Goal: Task Accomplishment & Management: Manage account settings

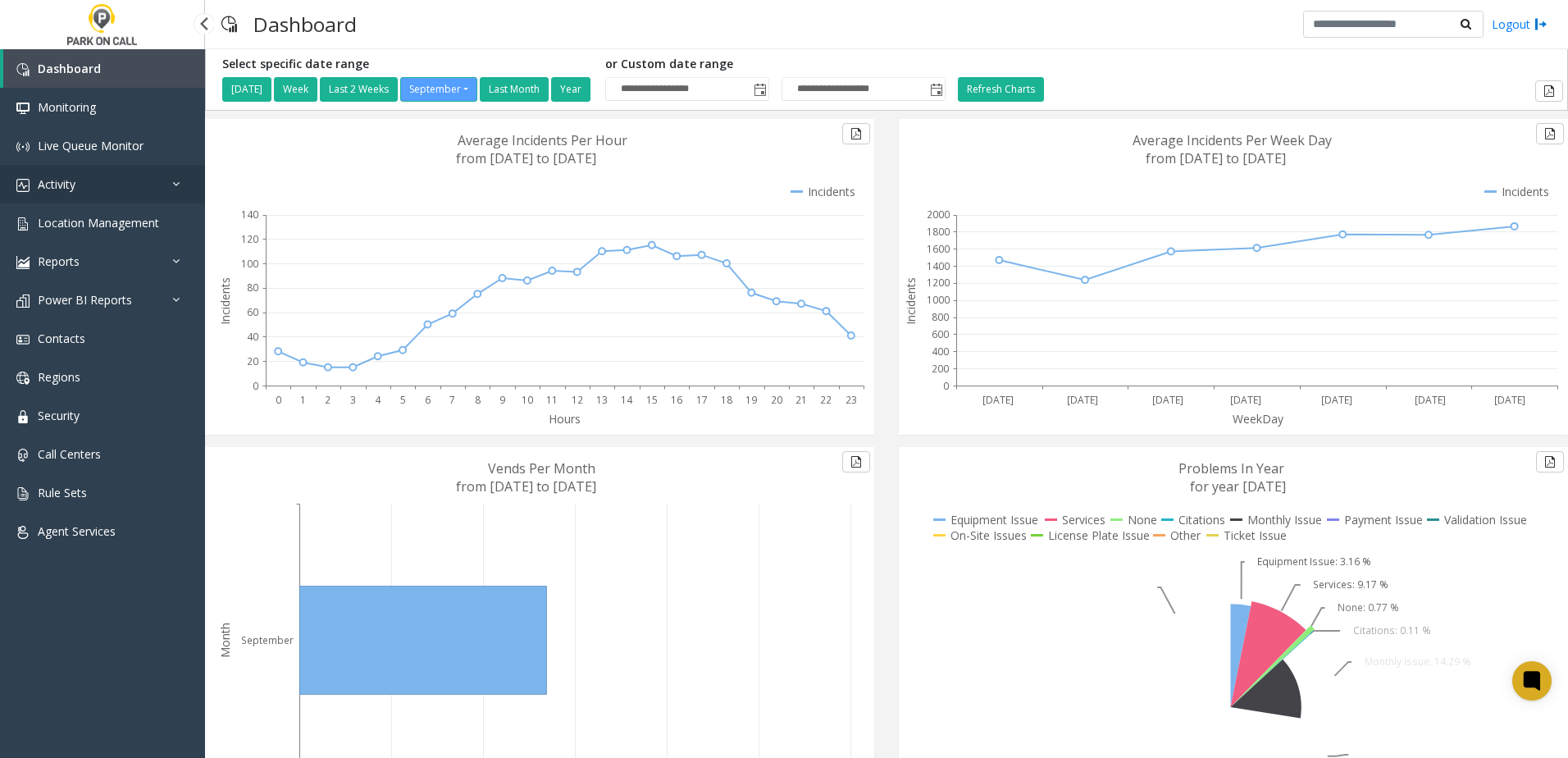
click at [87, 176] on link "Activity" at bounding box center [102, 184] width 205 height 39
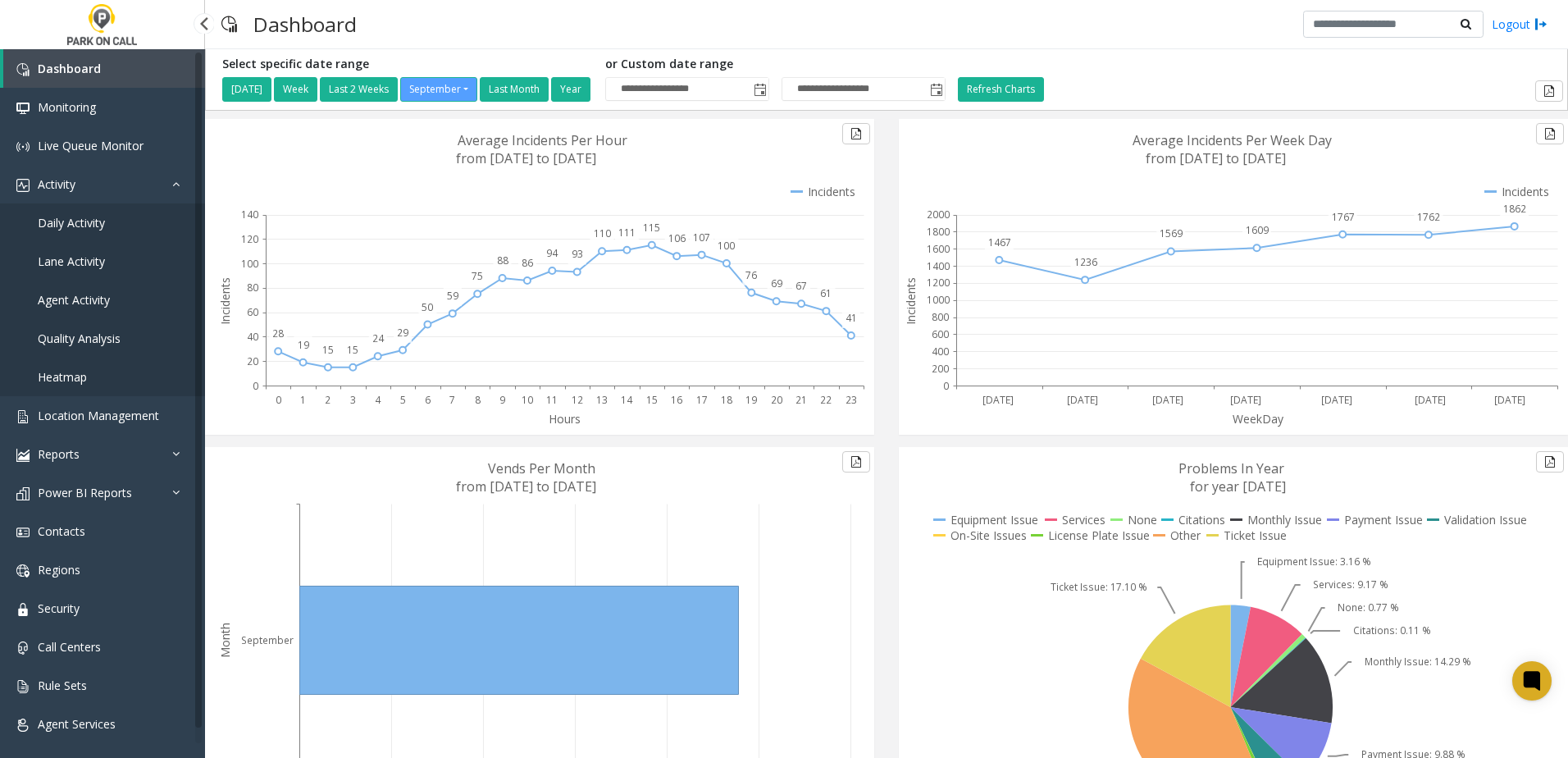
click at [106, 223] on link "Daily Activity" at bounding box center [102, 223] width 205 height 39
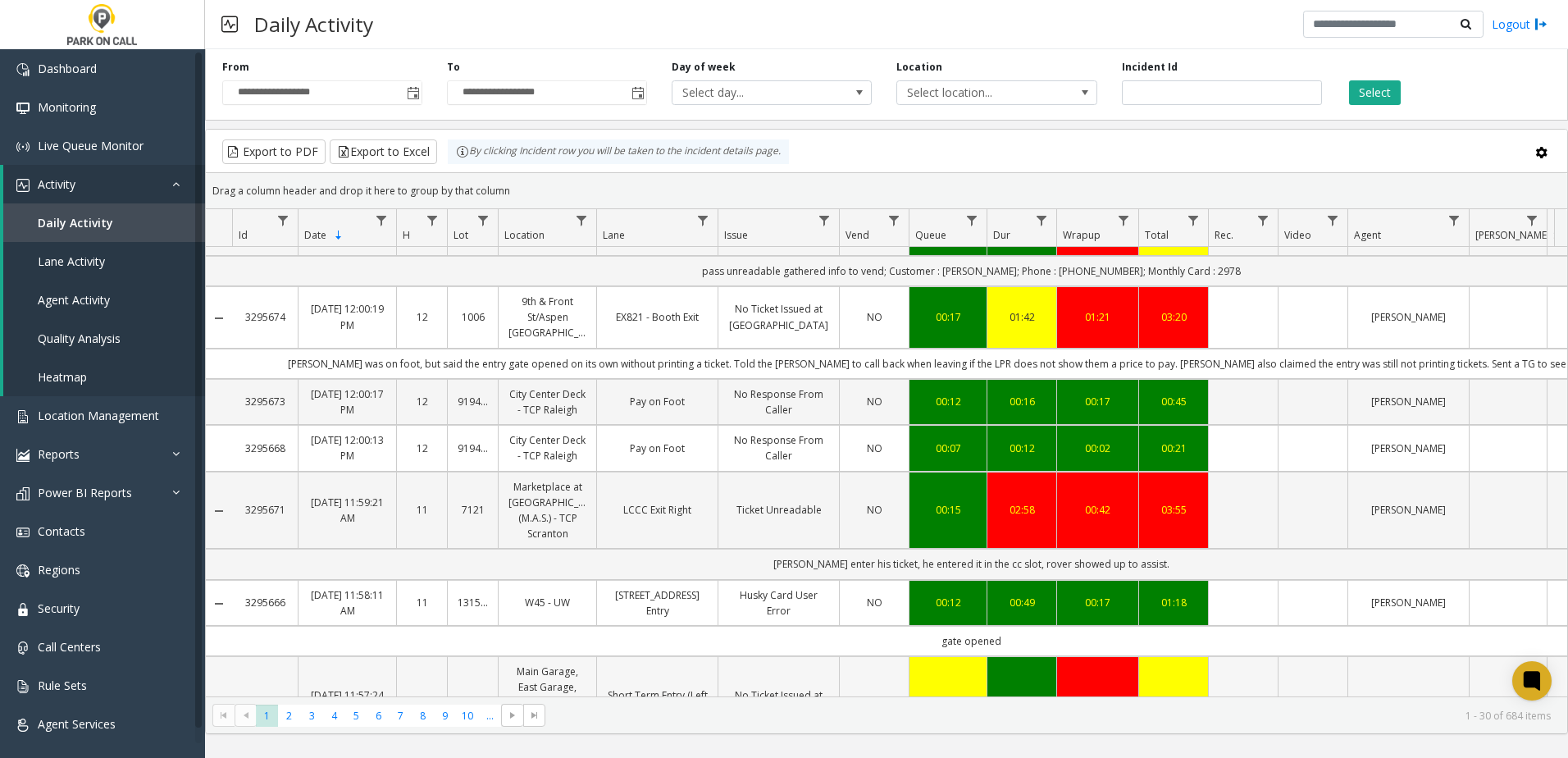
scroll to position [1956, 0]
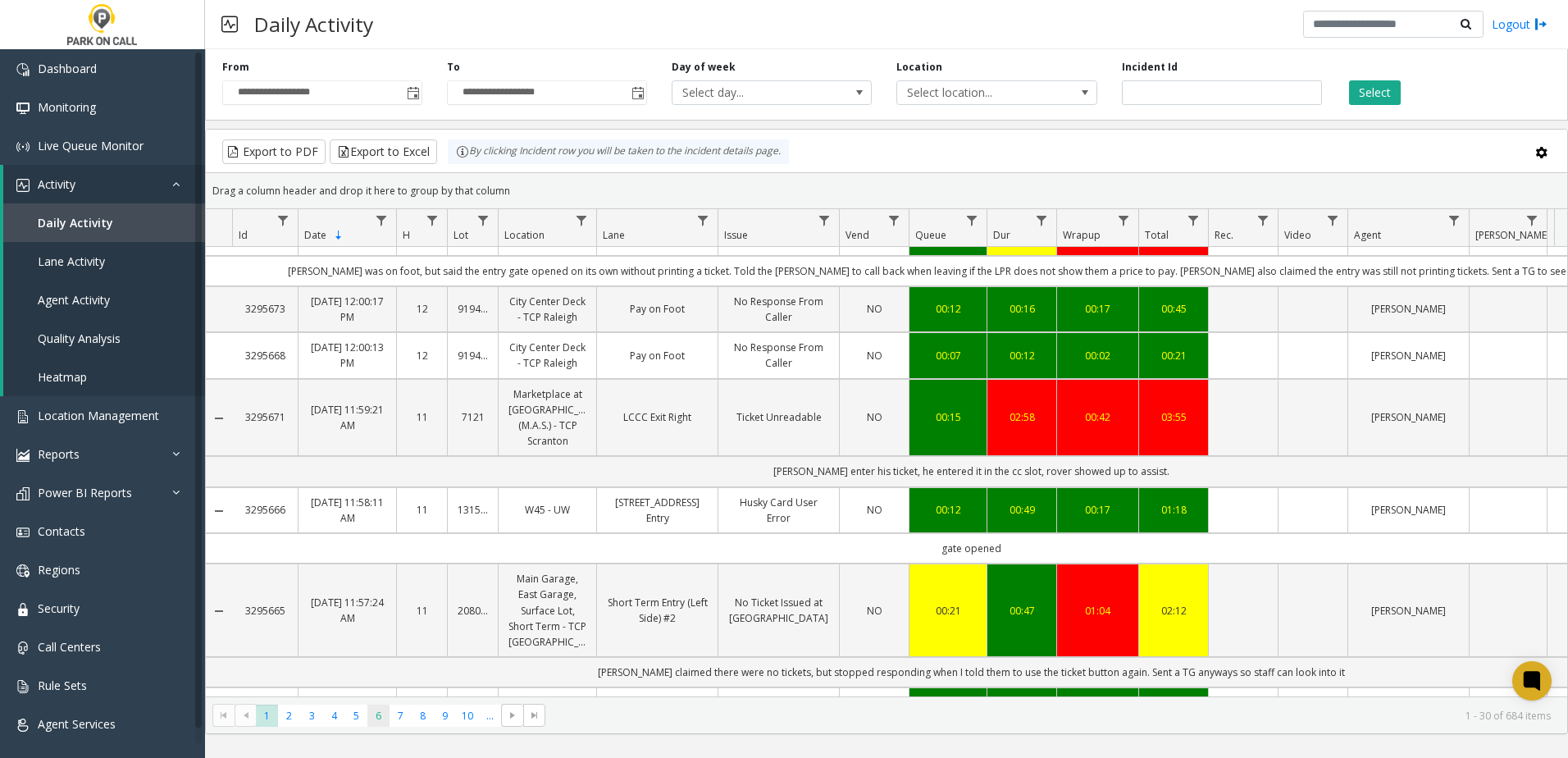
click at [379, 719] on span "6" at bounding box center [378, 716] width 23 height 23
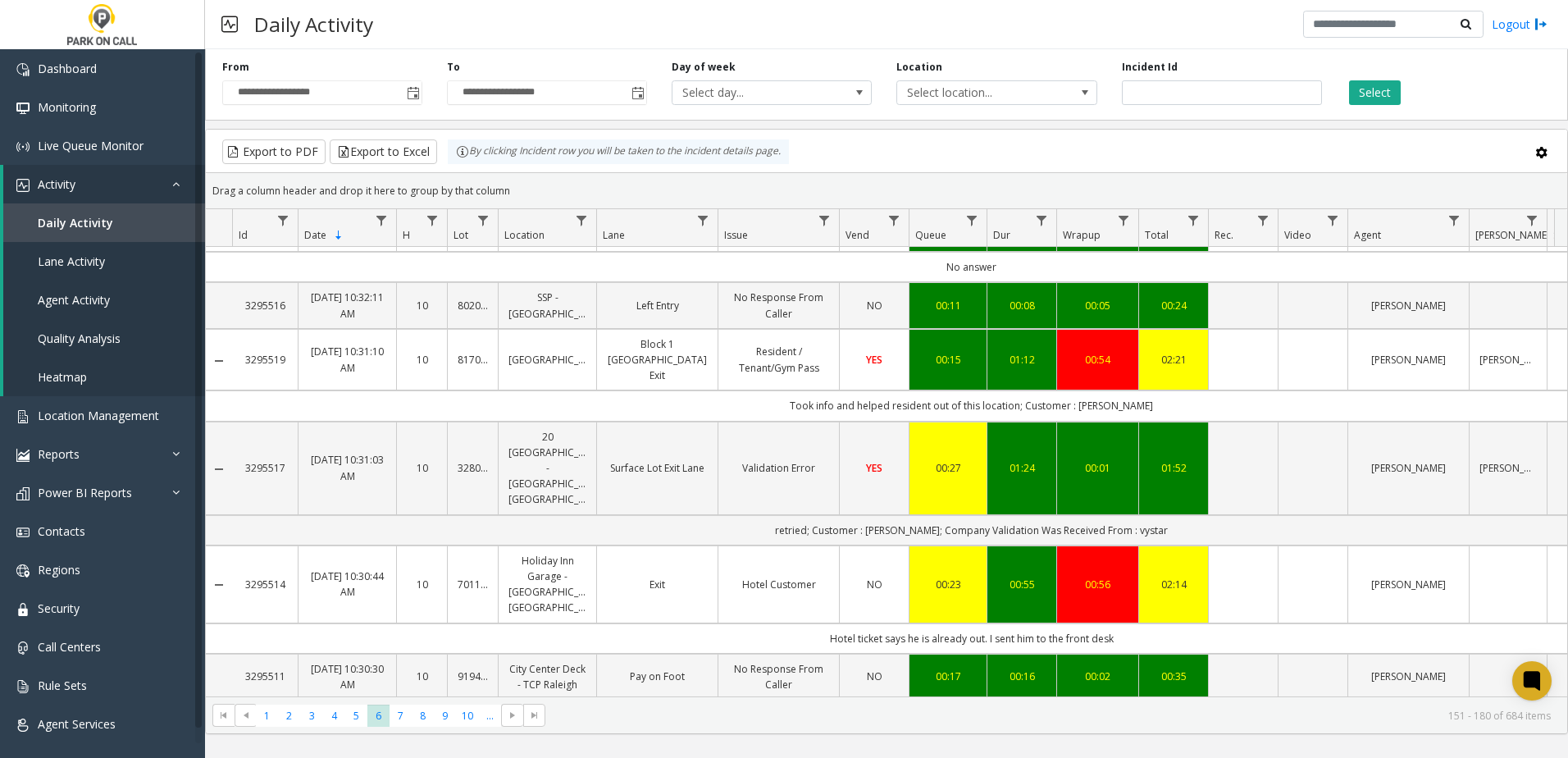
scroll to position [2156, 0]
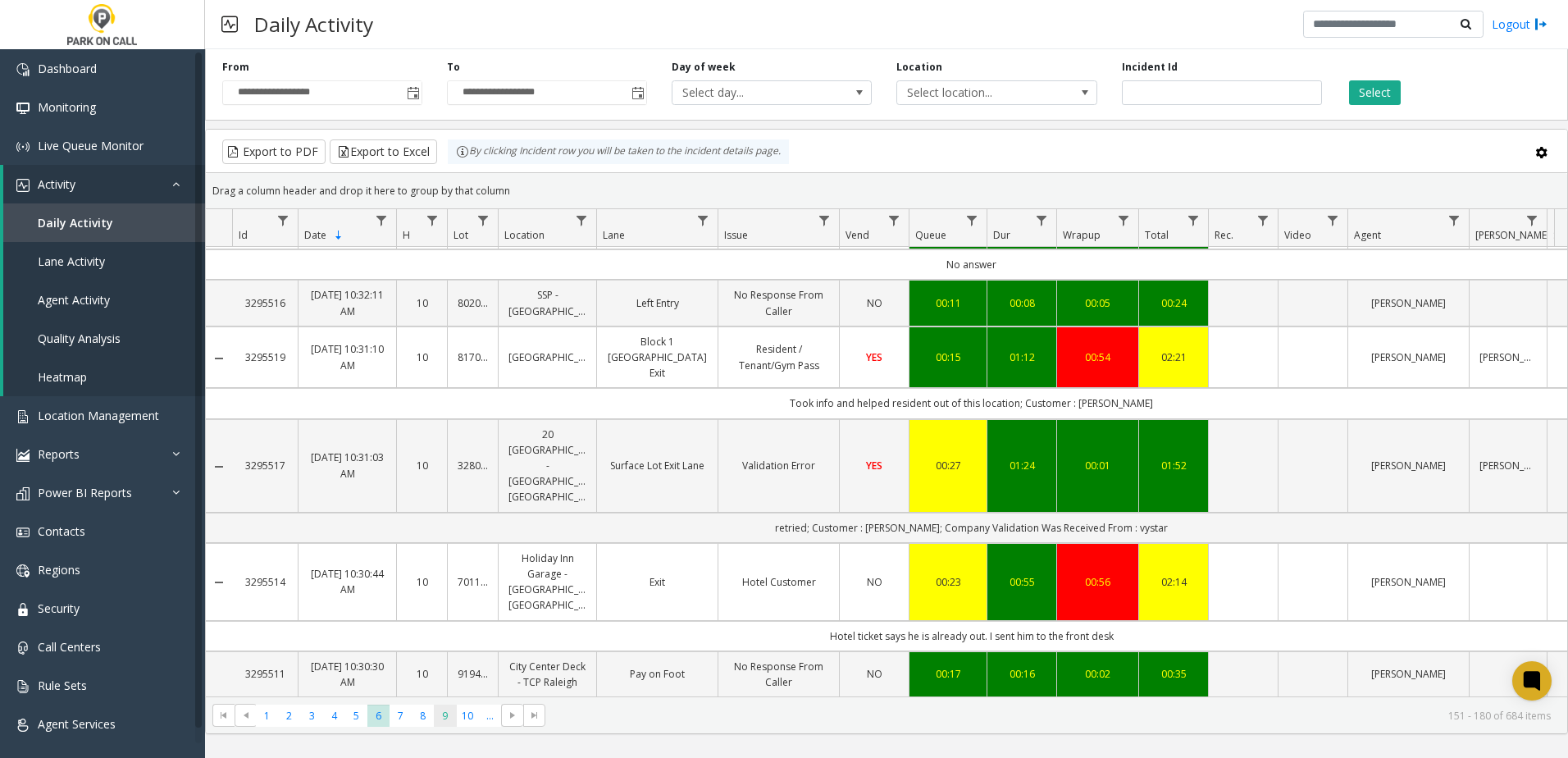
click at [452, 719] on span "9" at bounding box center [445, 716] width 23 height 23
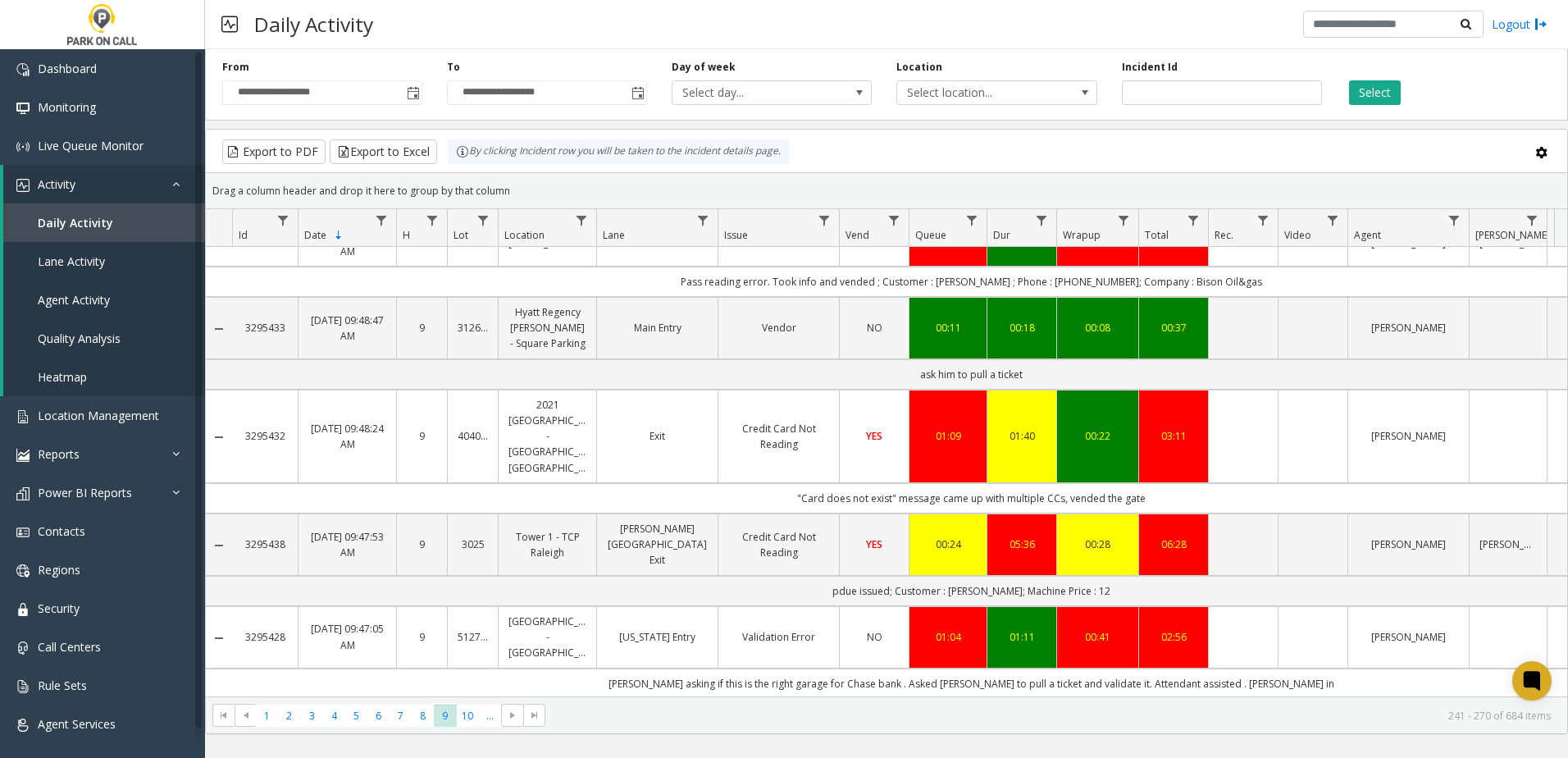
scroll to position [2015, 0]
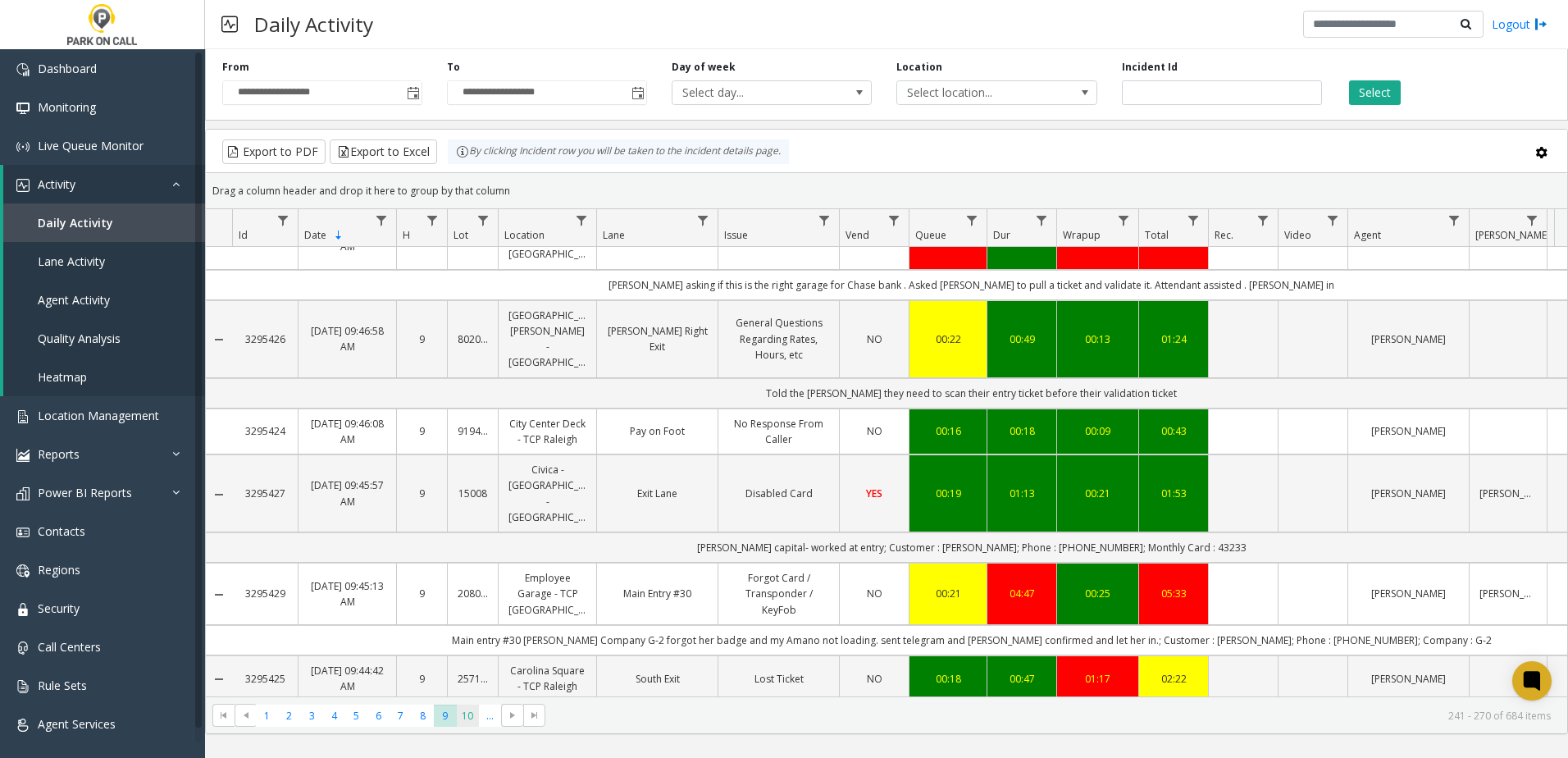
click at [463, 719] on span "10" at bounding box center [469, 716] width 23 height 23
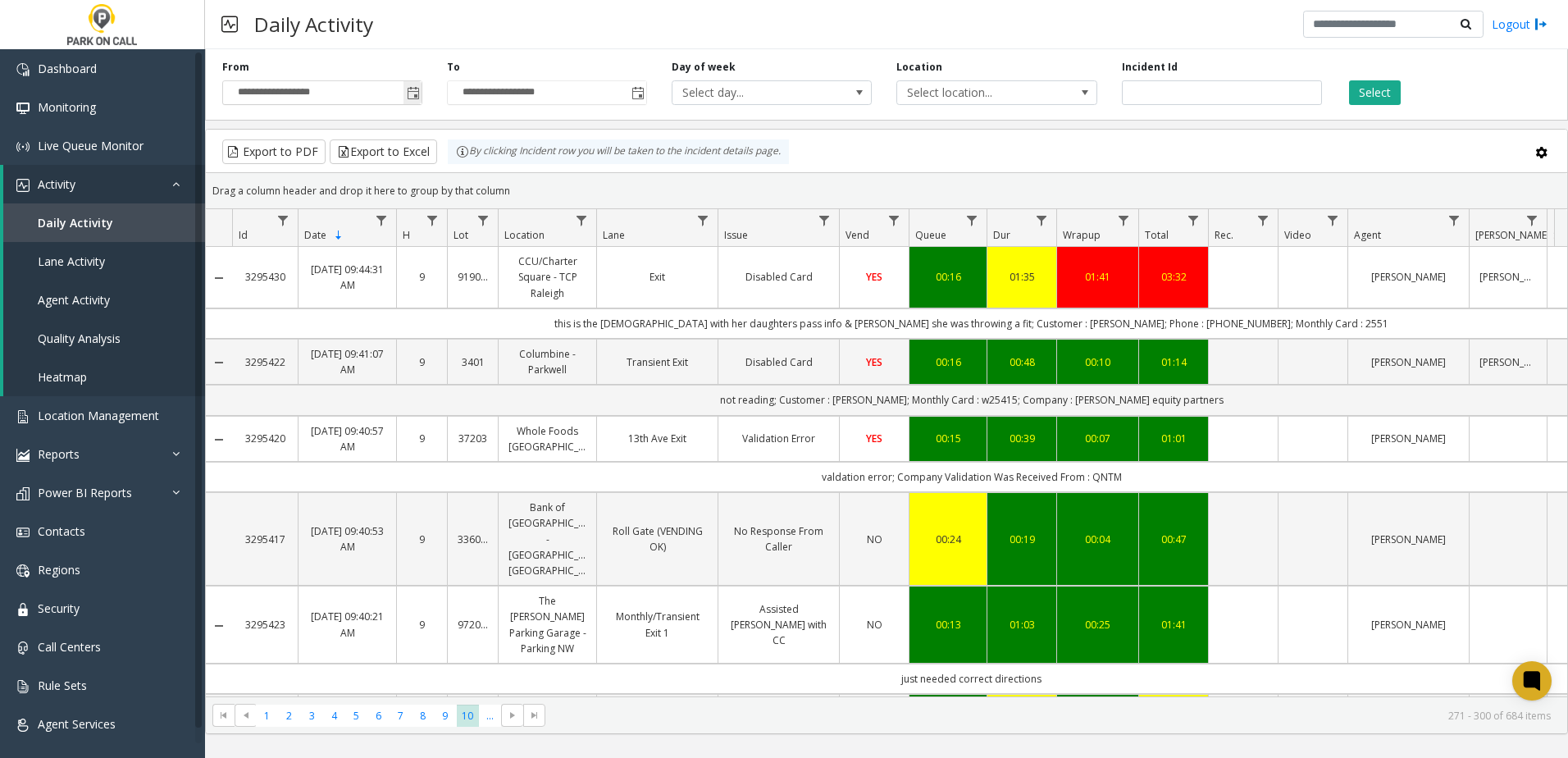
click at [412, 96] on span "Toggle popup" at bounding box center [413, 94] width 13 height 13
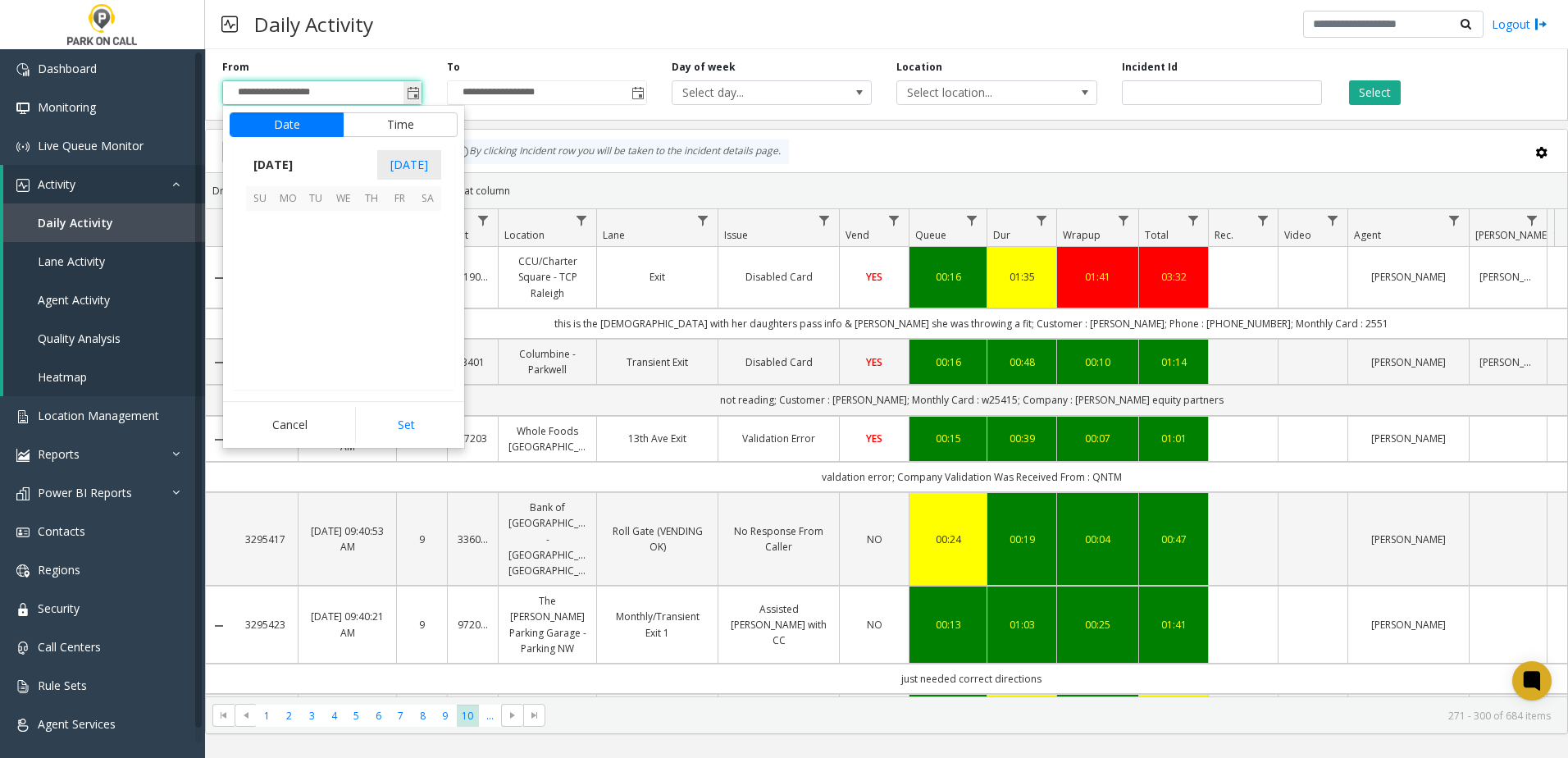
scroll to position [294490, 0]
click at [263, 273] on span "14" at bounding box center [260, 281] width 28 height 28
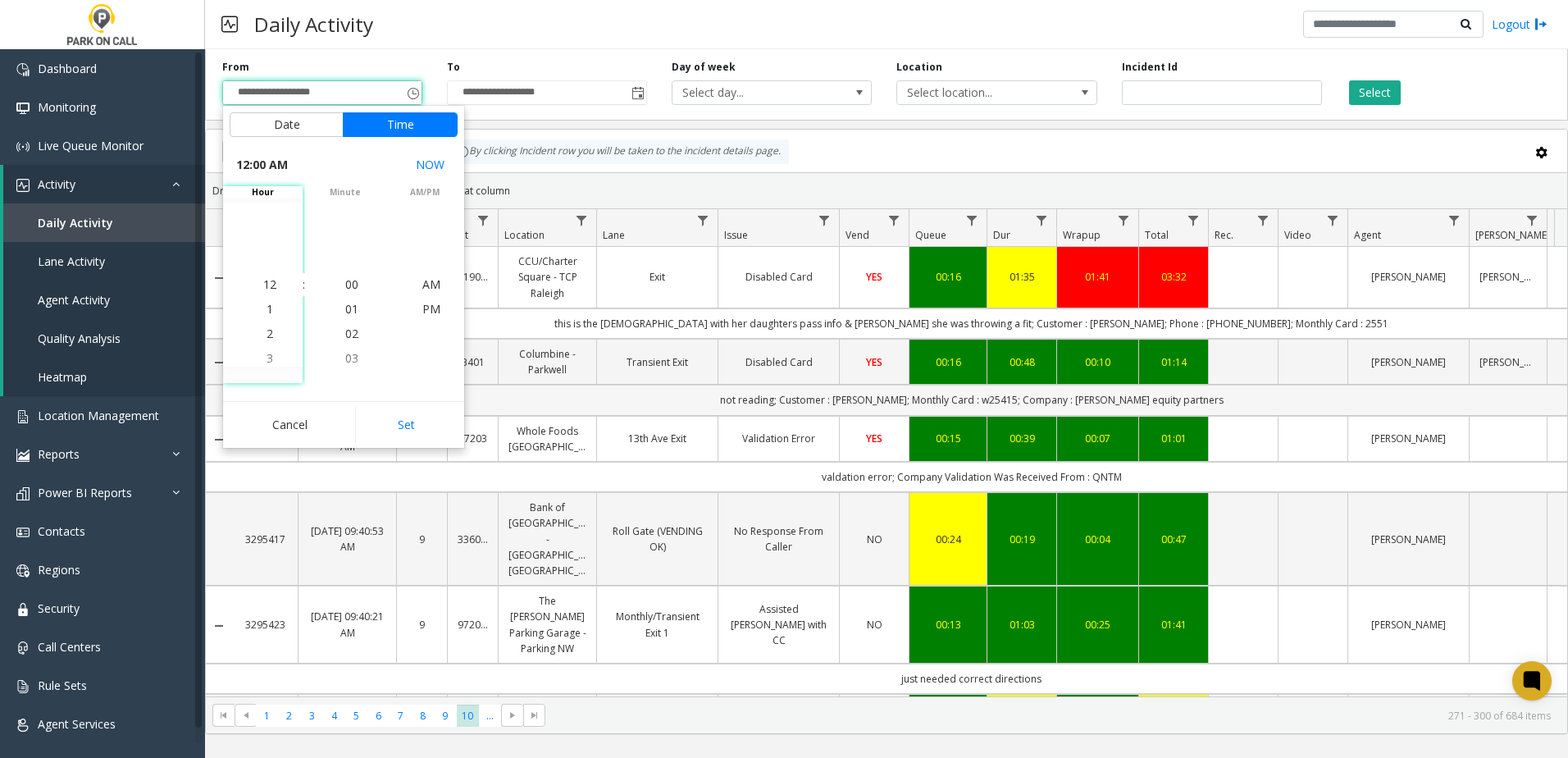
drag, startPoint x: 386, startPoint y: 419, endPoint x: 398, endPoint y: 394, distance: 27.7
click at [386, 419] on button "Set" at bounding box center [407, 425] width 103 height 36
type input "**********"
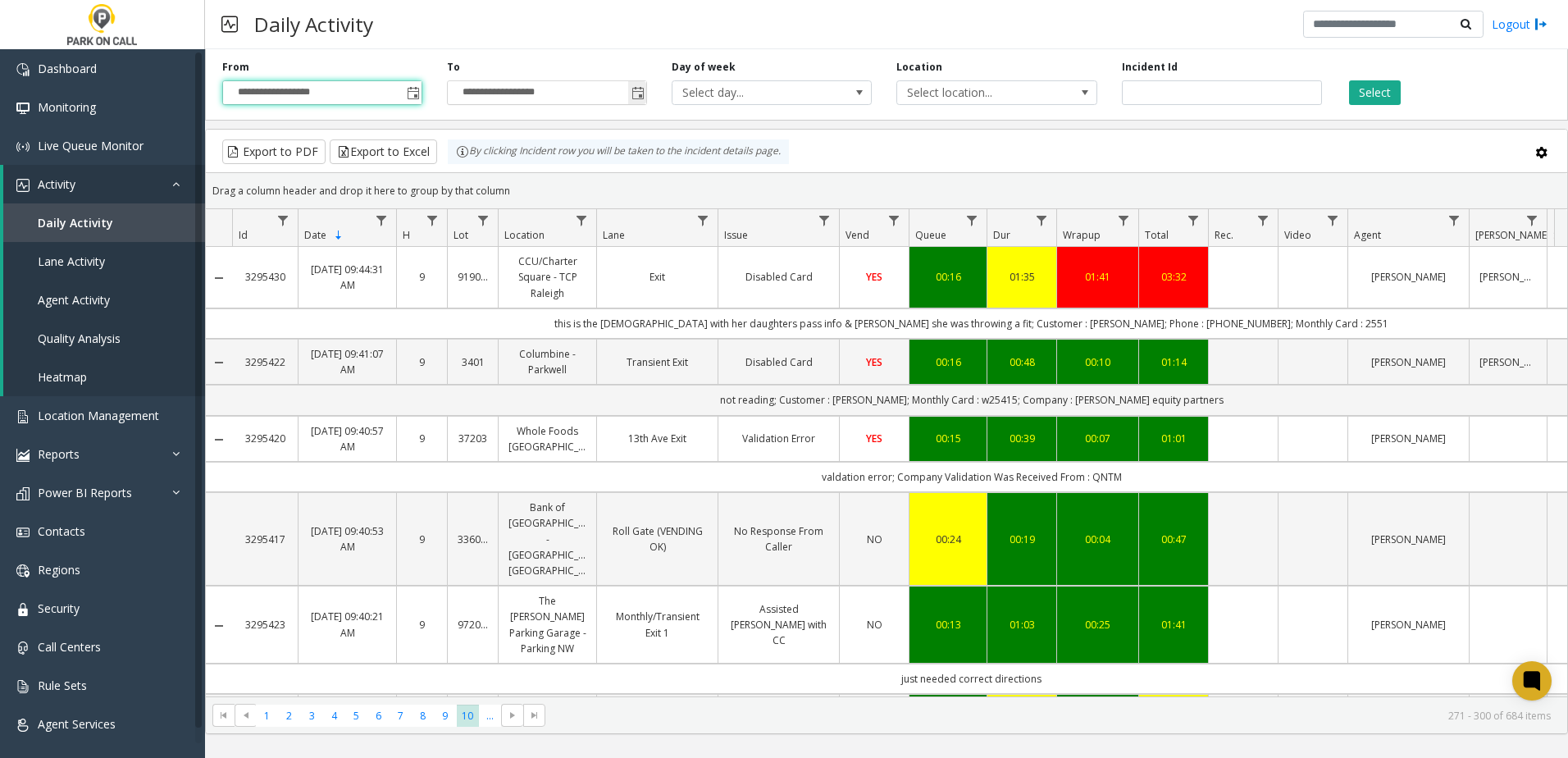
click at [534, 95] on input "**********" at bounding box center [546, 92] width 198 height 23
click at [640, 101] on span "Toggle popup" at bounding box center [638, 94] width 13 height 13
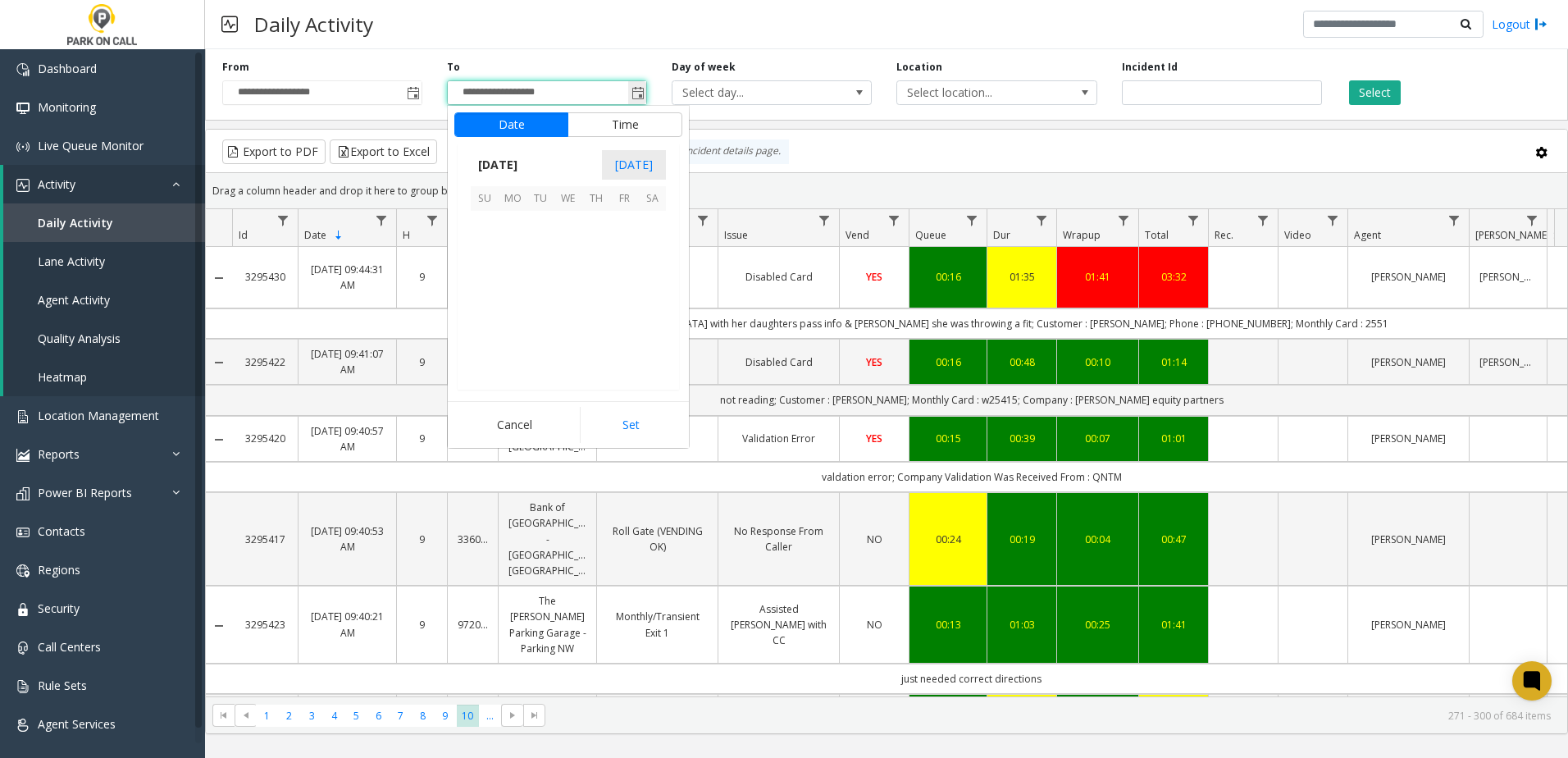
scroll to position [24, 0]
click at [483, 277] on span "14" at bounding box center [484, 281] width 28 height 28
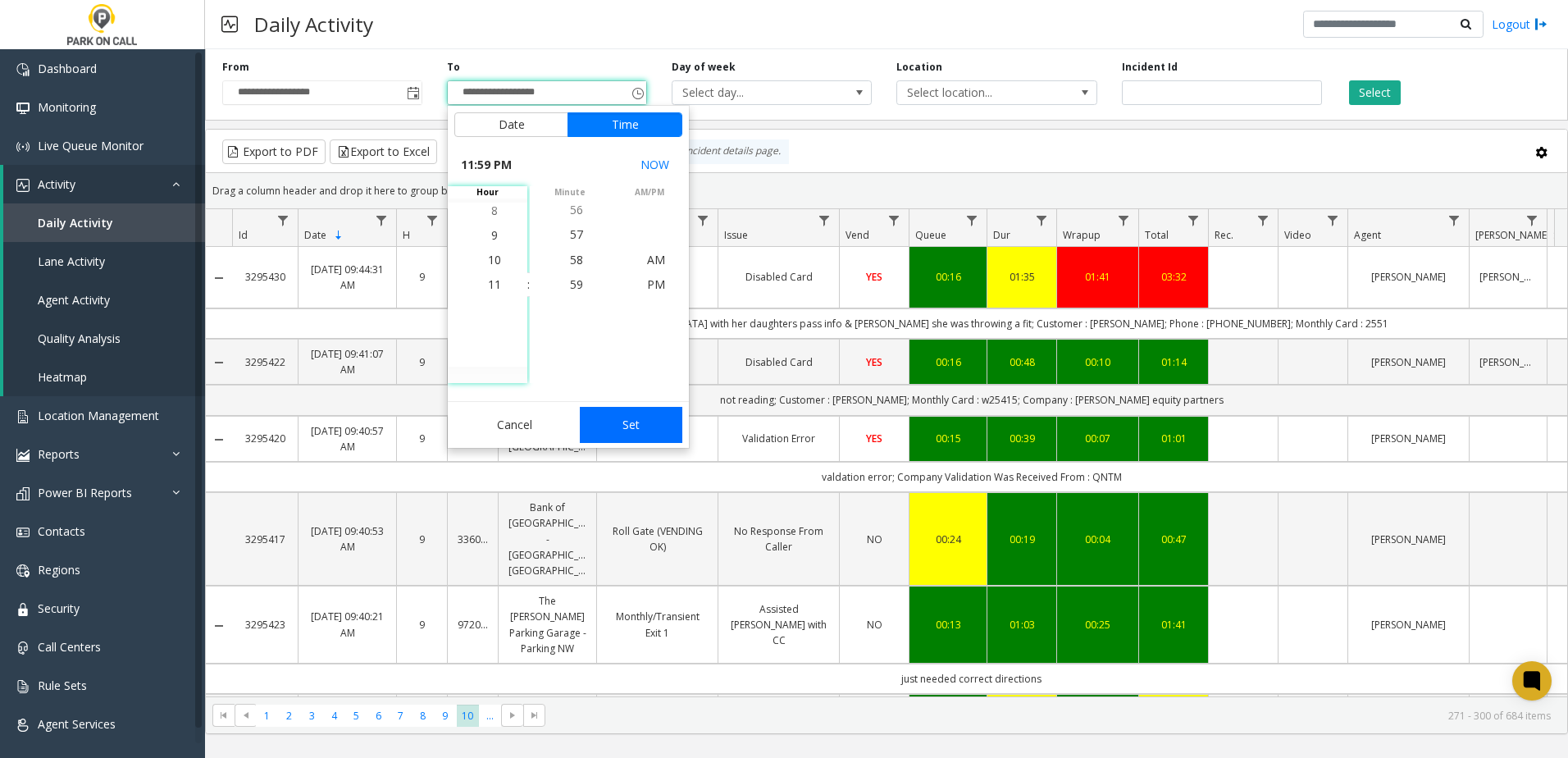
click at [637, 426] on button "Set" at bounding box center [632, 425] width 103 height 36
type input "**********"
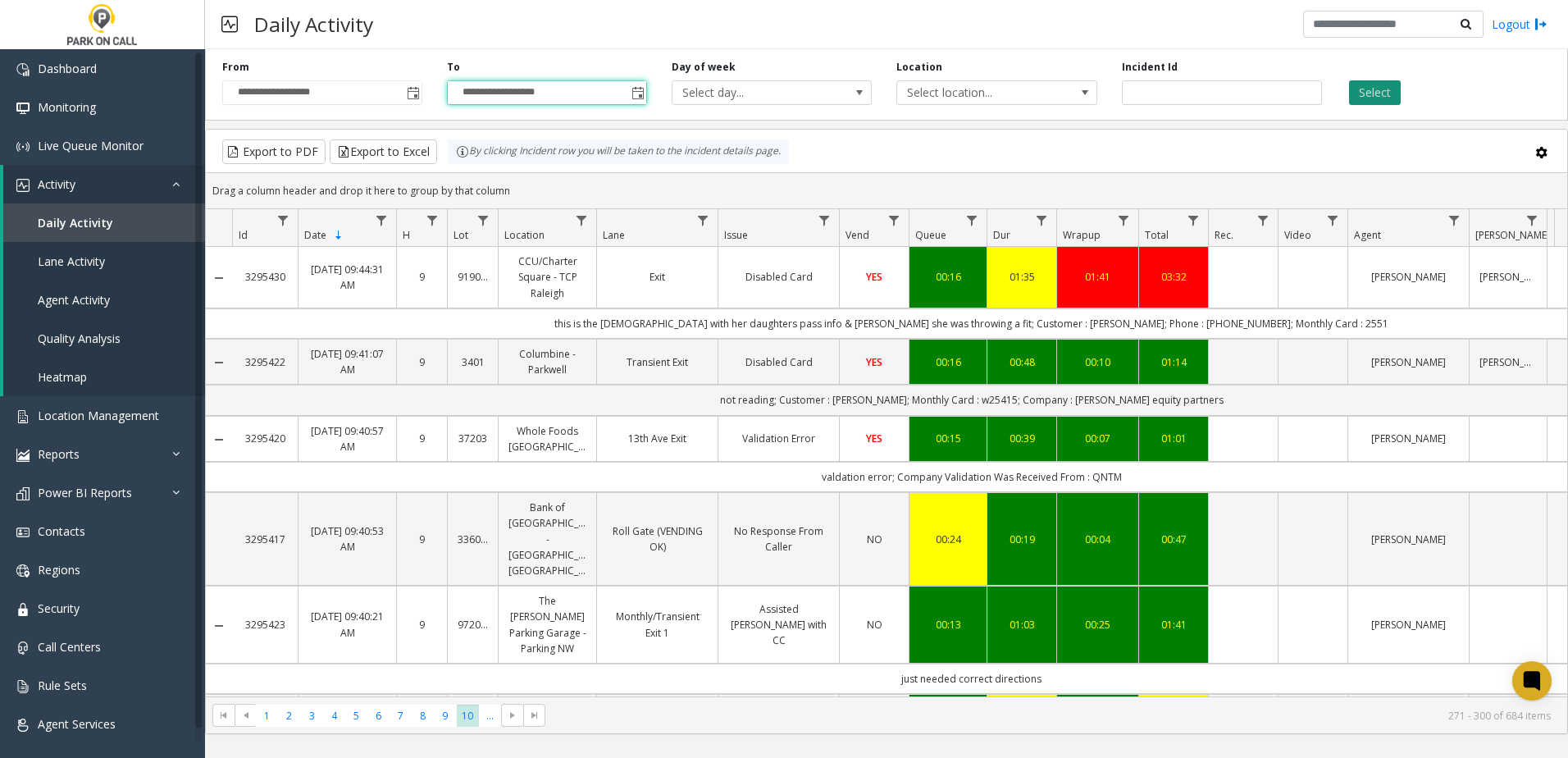
click at [1380, 87] on button "Select" at bounding box center [1375, 93] width 52 height 24
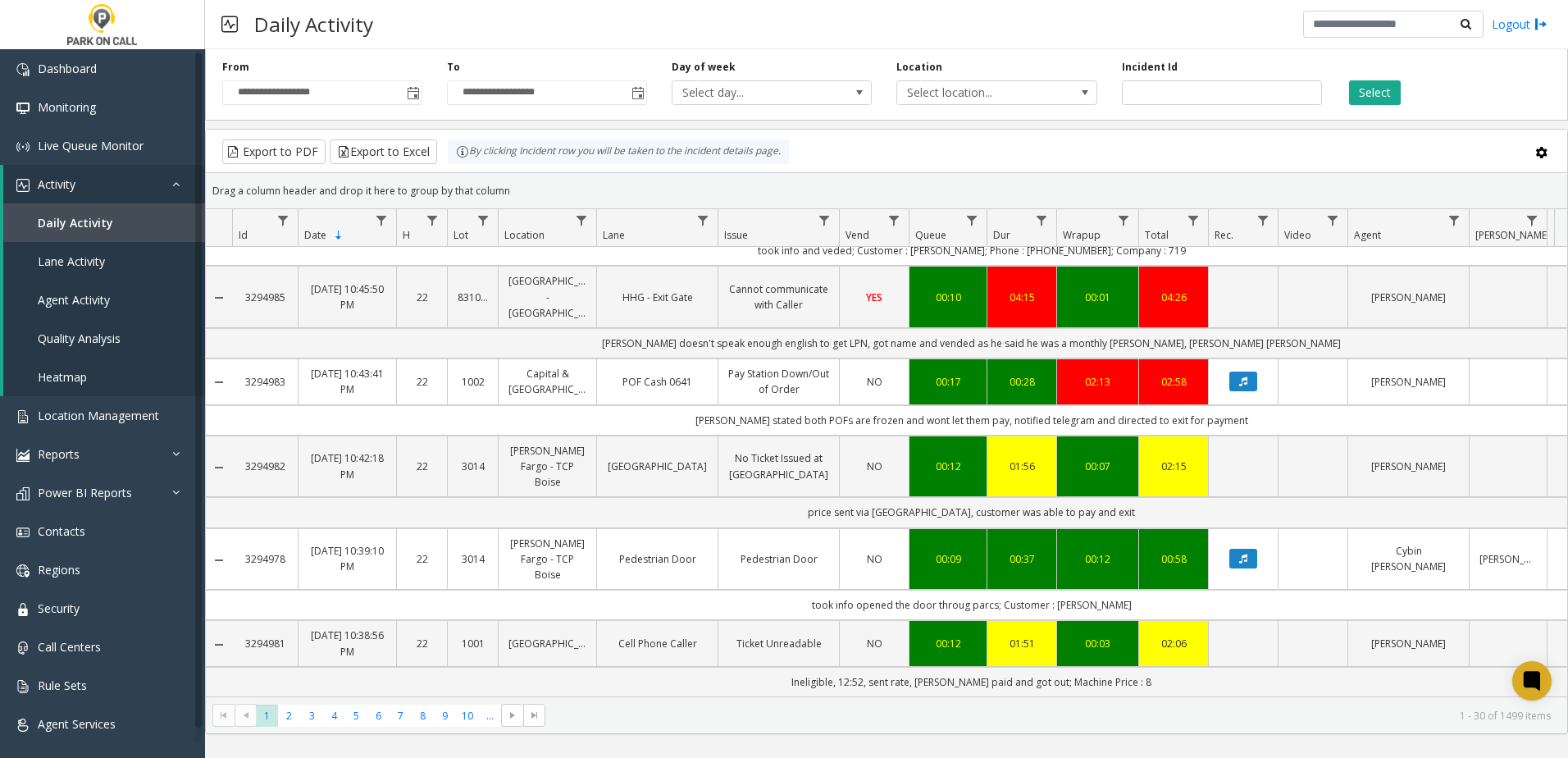
scroll to position [2079, 0]
click at [377, 715] on span "6" at bounding box center [378, 716] width 23 height 23
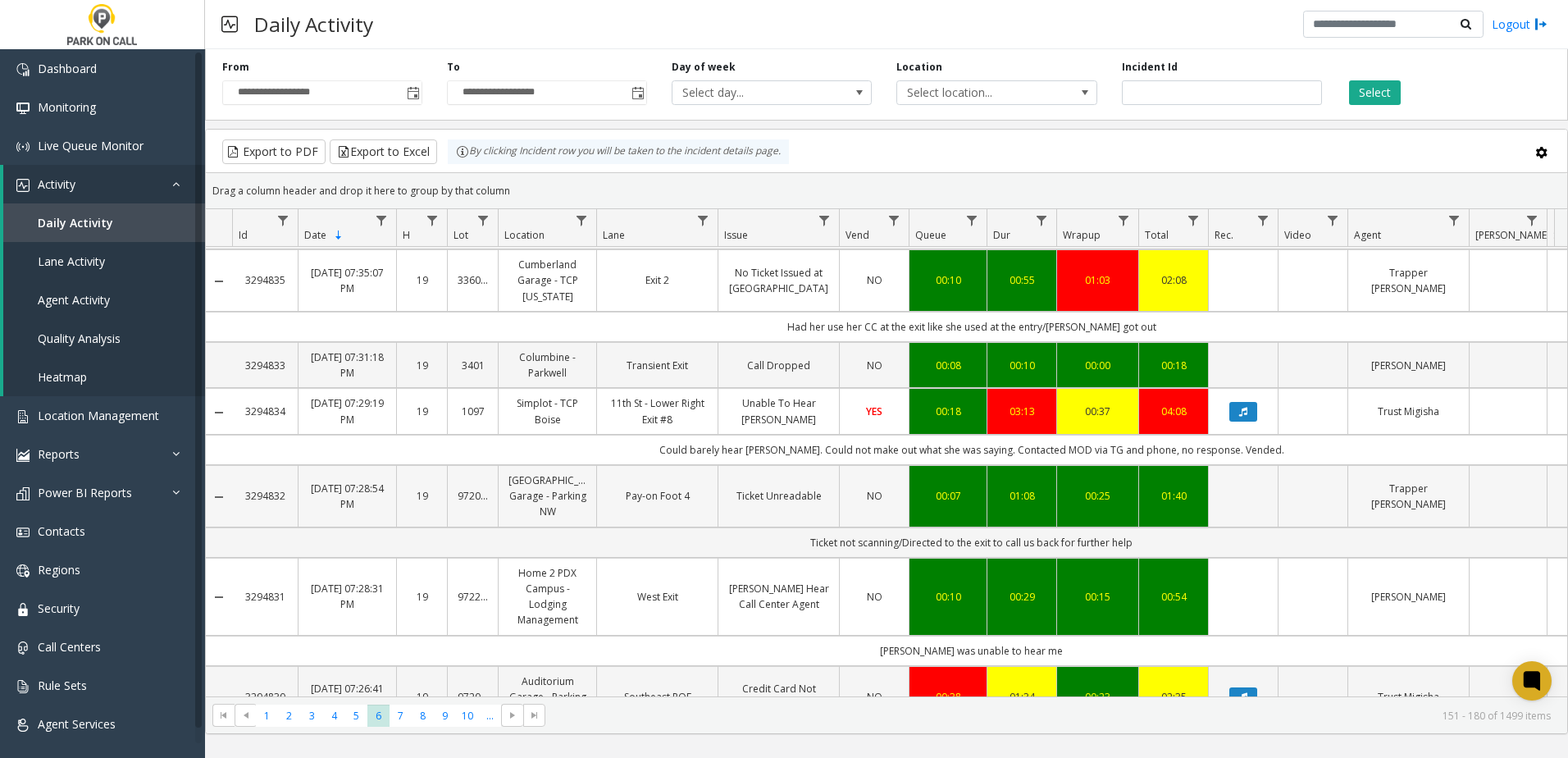
scroll to position [2139, 0]
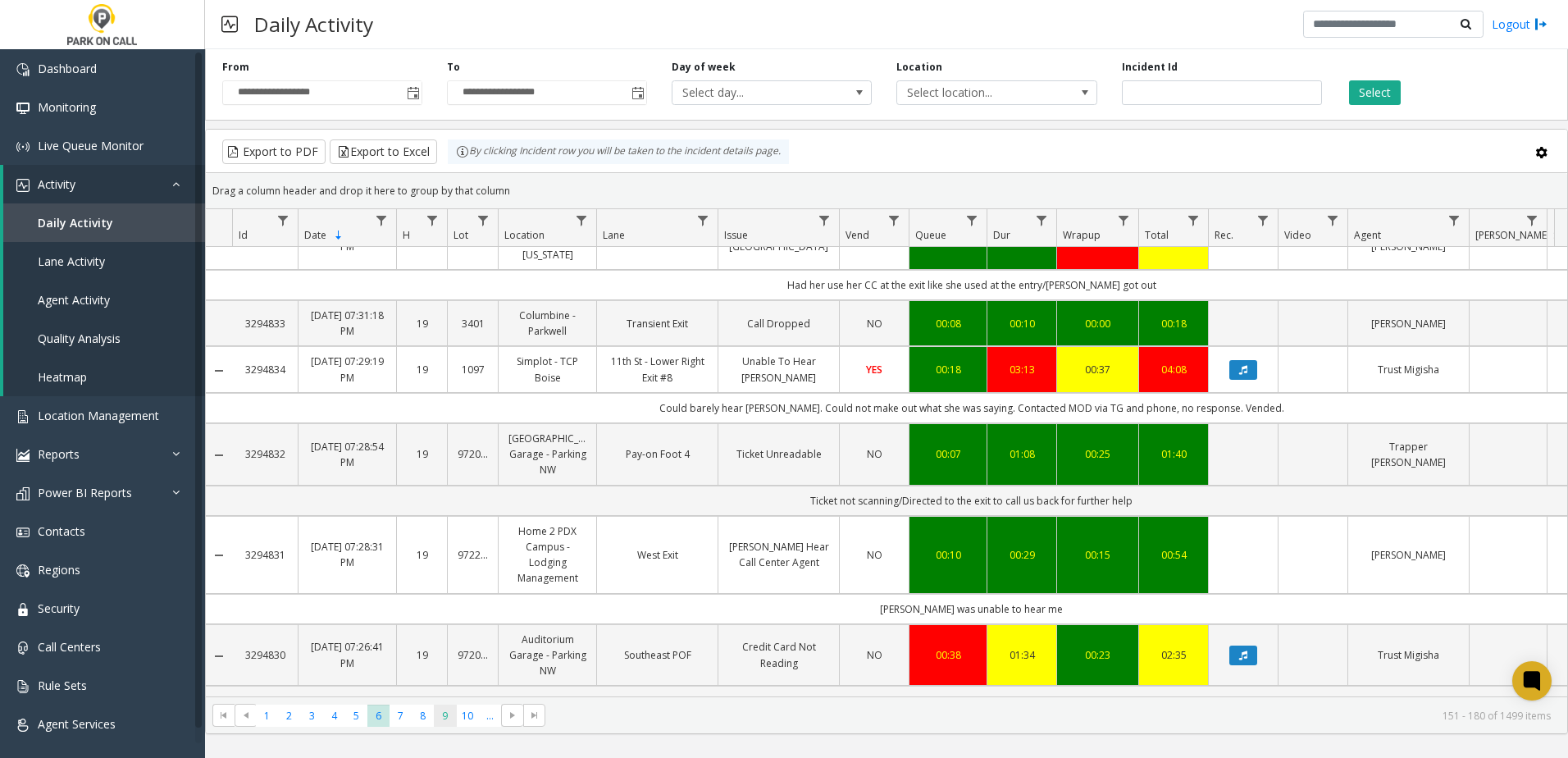
click at [451, 714] on span "9" at bounding box center [445, 716] width 23 height 23
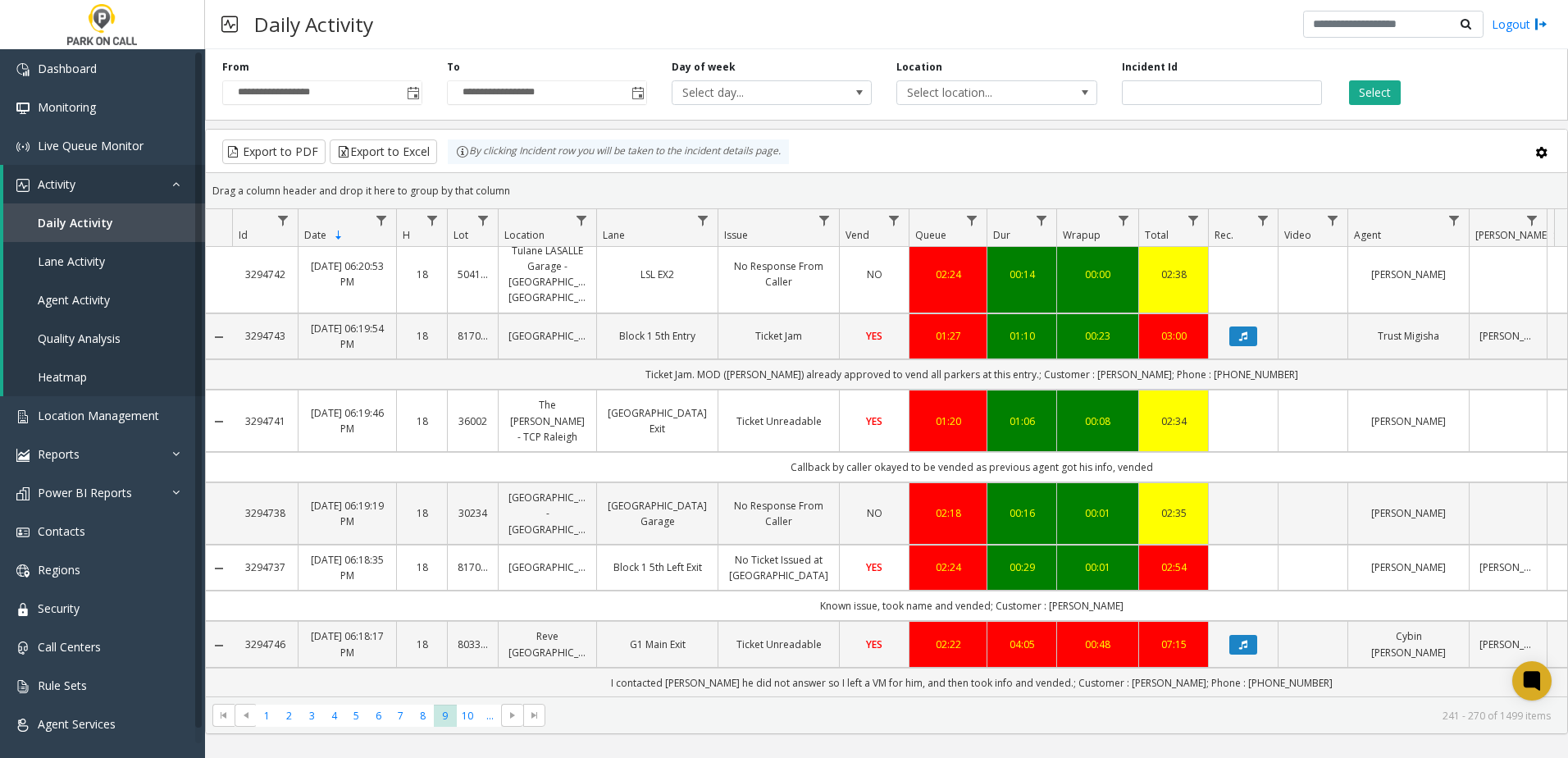
scroll to position [1982, 0]
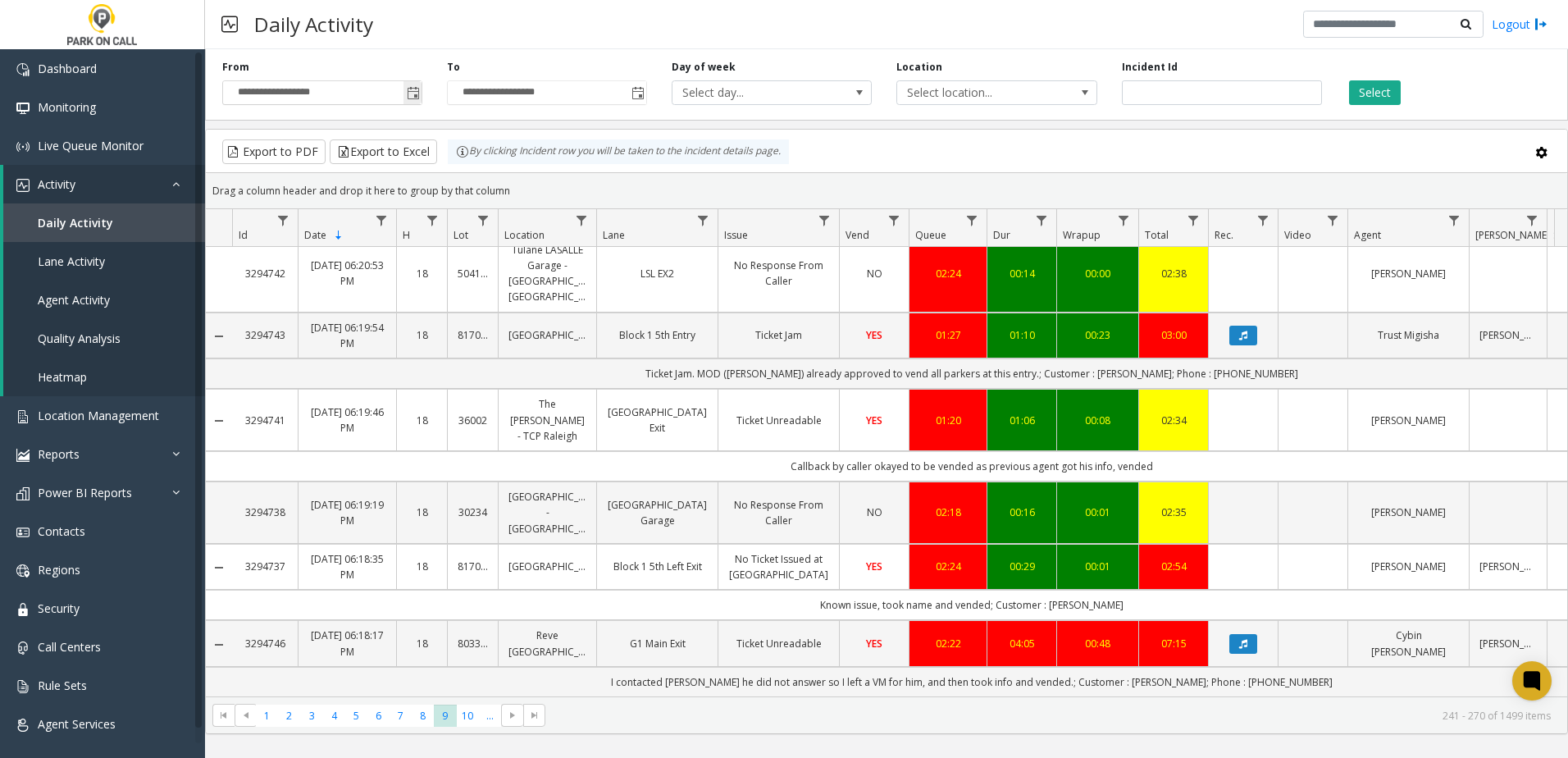
click at [406, 94] on span "Toggle popup" at bounding box center [412, 93] width 18 height 26
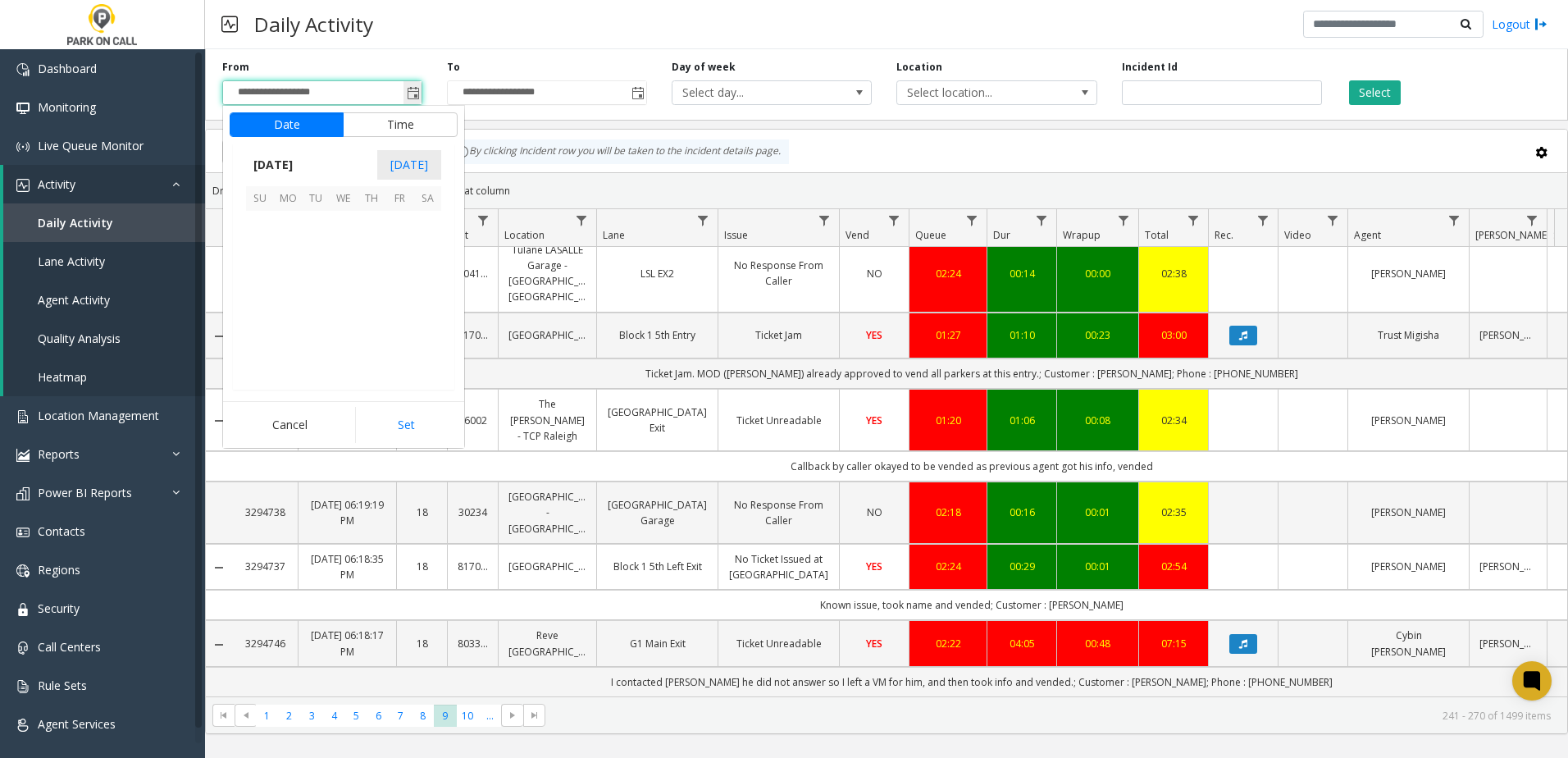
scroll to position [294490, 0]
click at [377, 225] on span "4" at bounding box center [372, 225] width 28 height 28
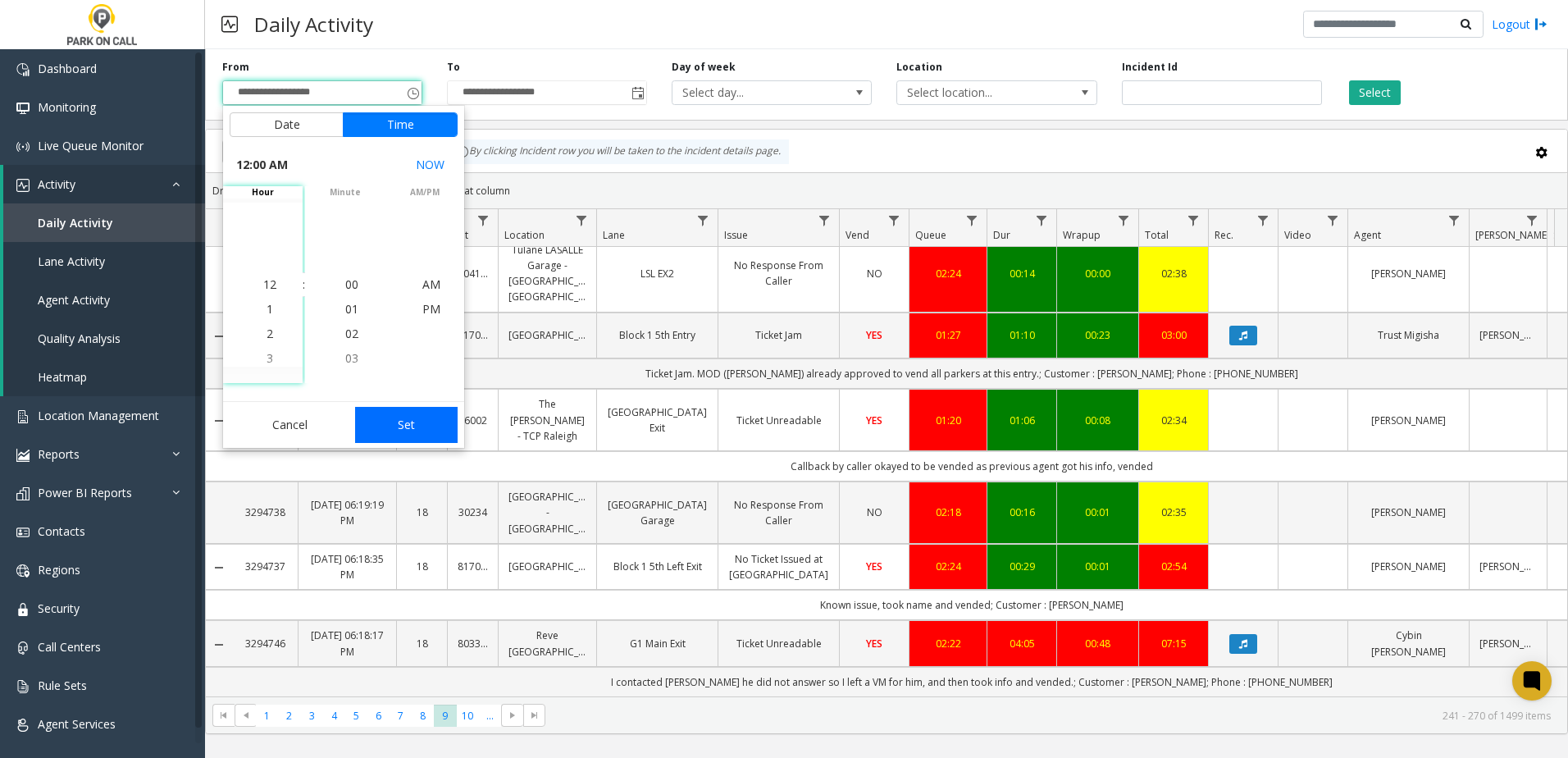
click at [425, 424] on button "Set" at bounding box center [407, 425] width 103 height 36
type input "**********"
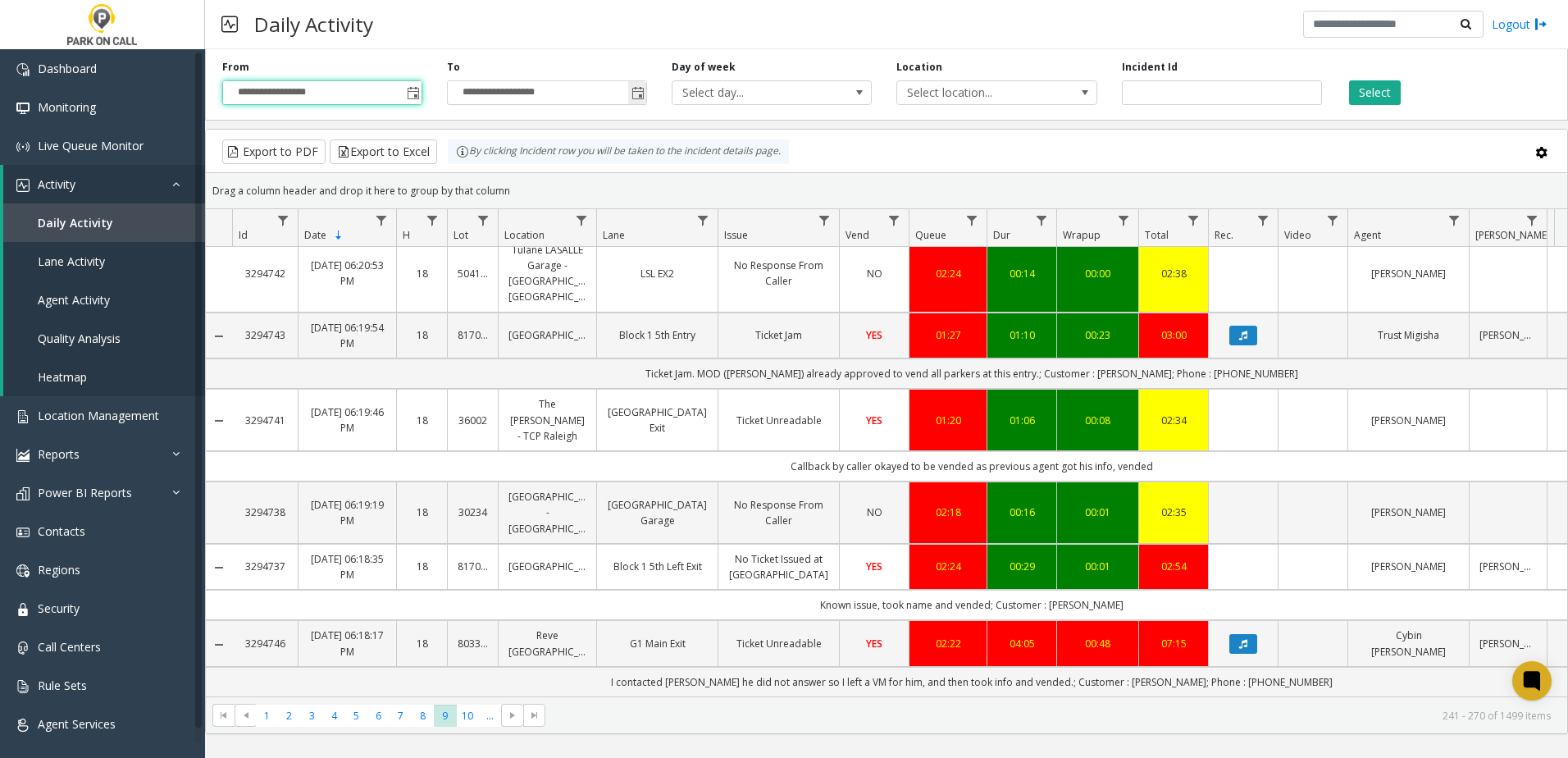
click at [633, 87] on span "Toggle popup" at bounding box center [638, 94] width 13 height 13
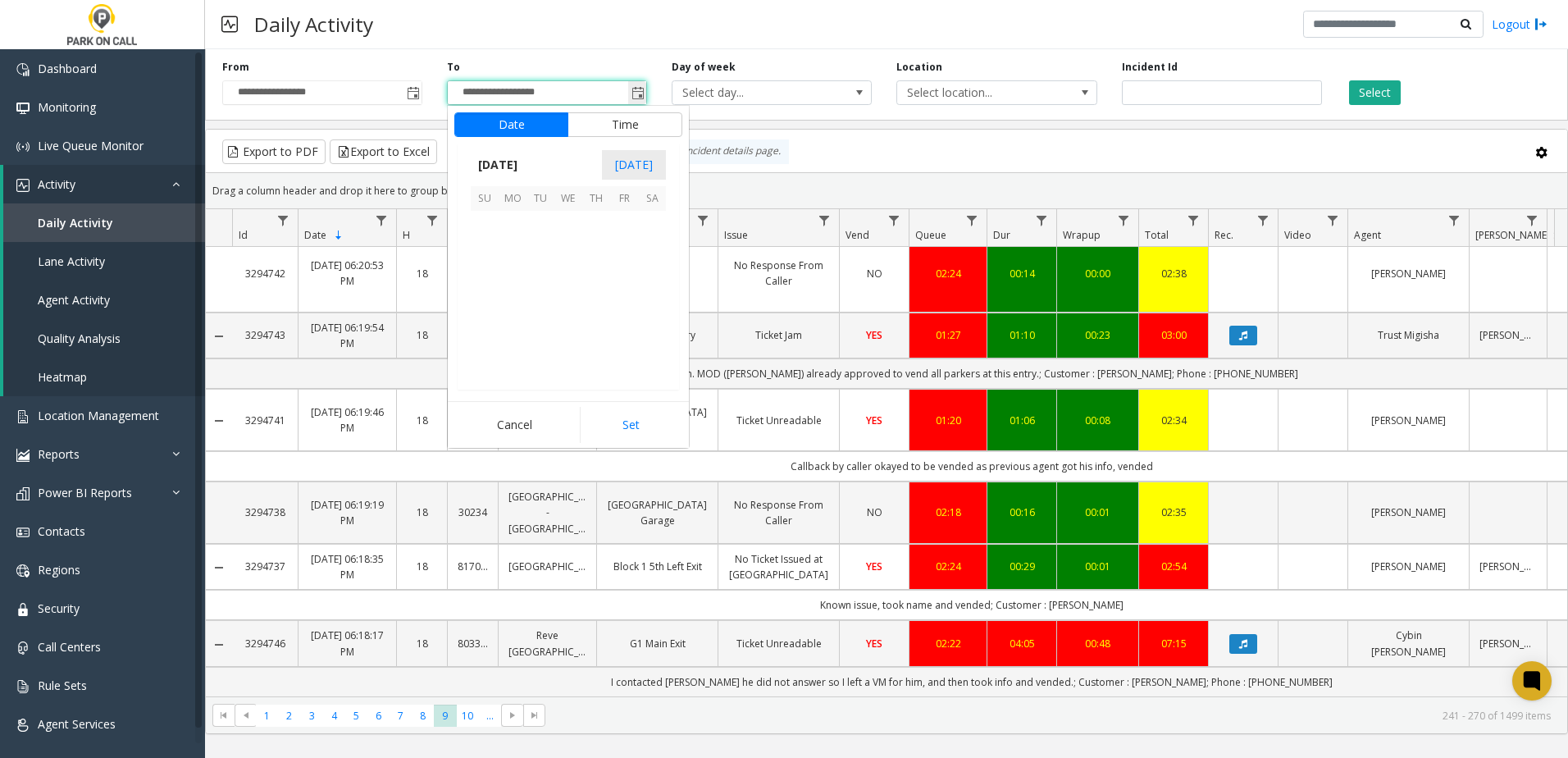
scroll to position [0, 0]
click at [591, 223] on span "4" at bounding box center [596, 225] width 28 height 28
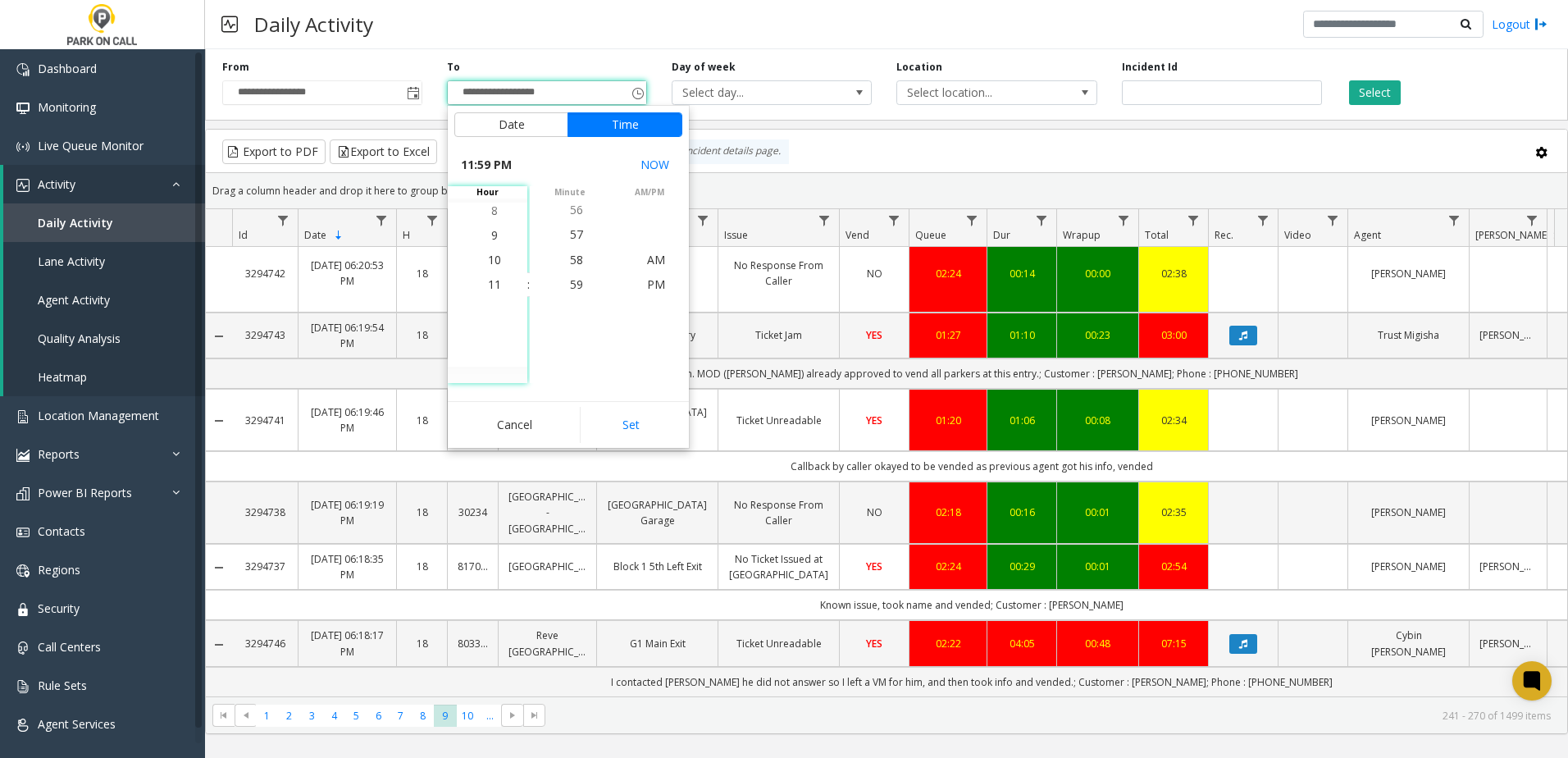
click at [629, 431] on button "Set" at bounding box center [632, 425] width 103 height 36
type input "**********"
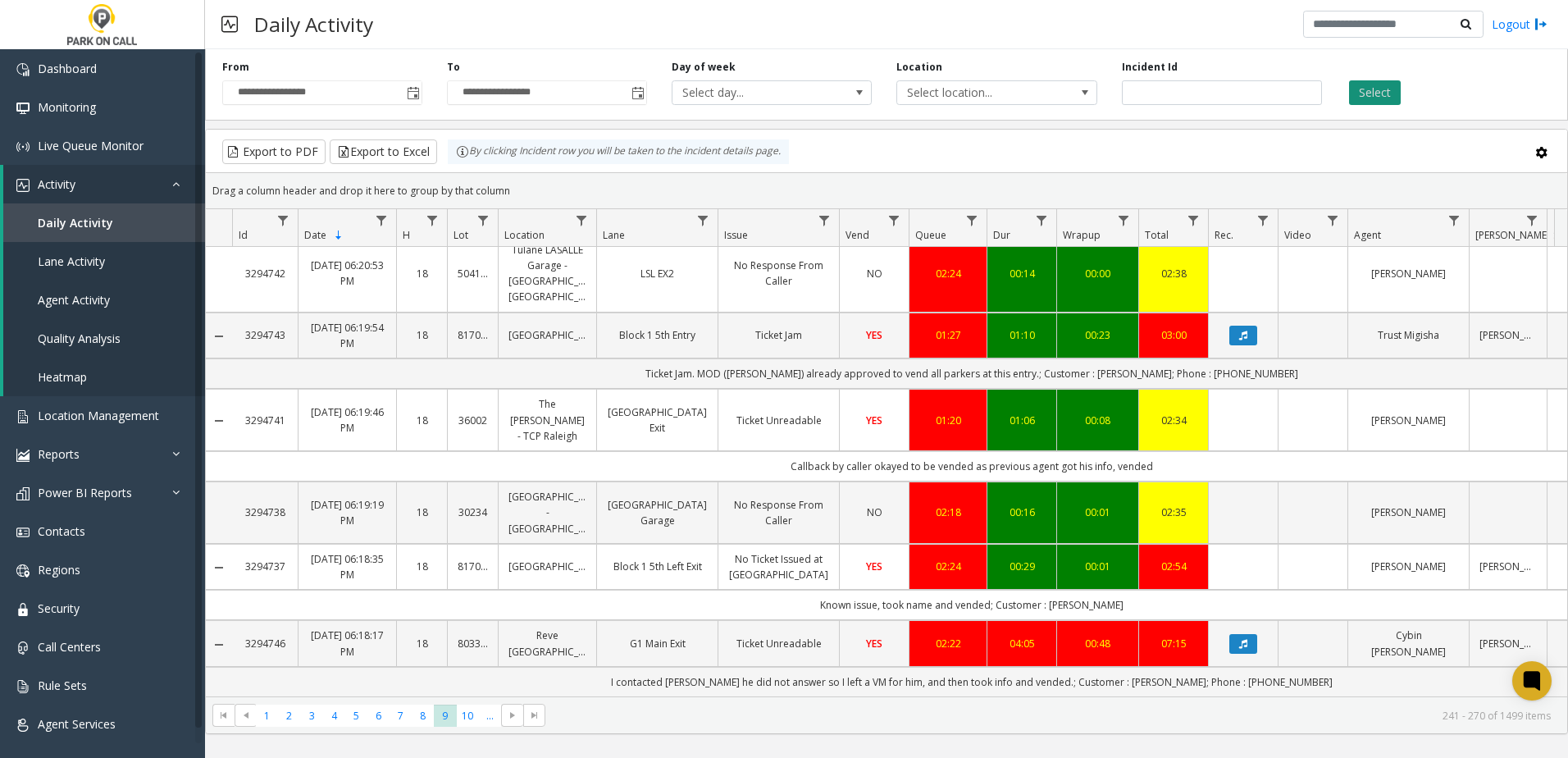
click at [1370, 91] on button "Select" at bounding box center [1375, 93] width 52 height 24
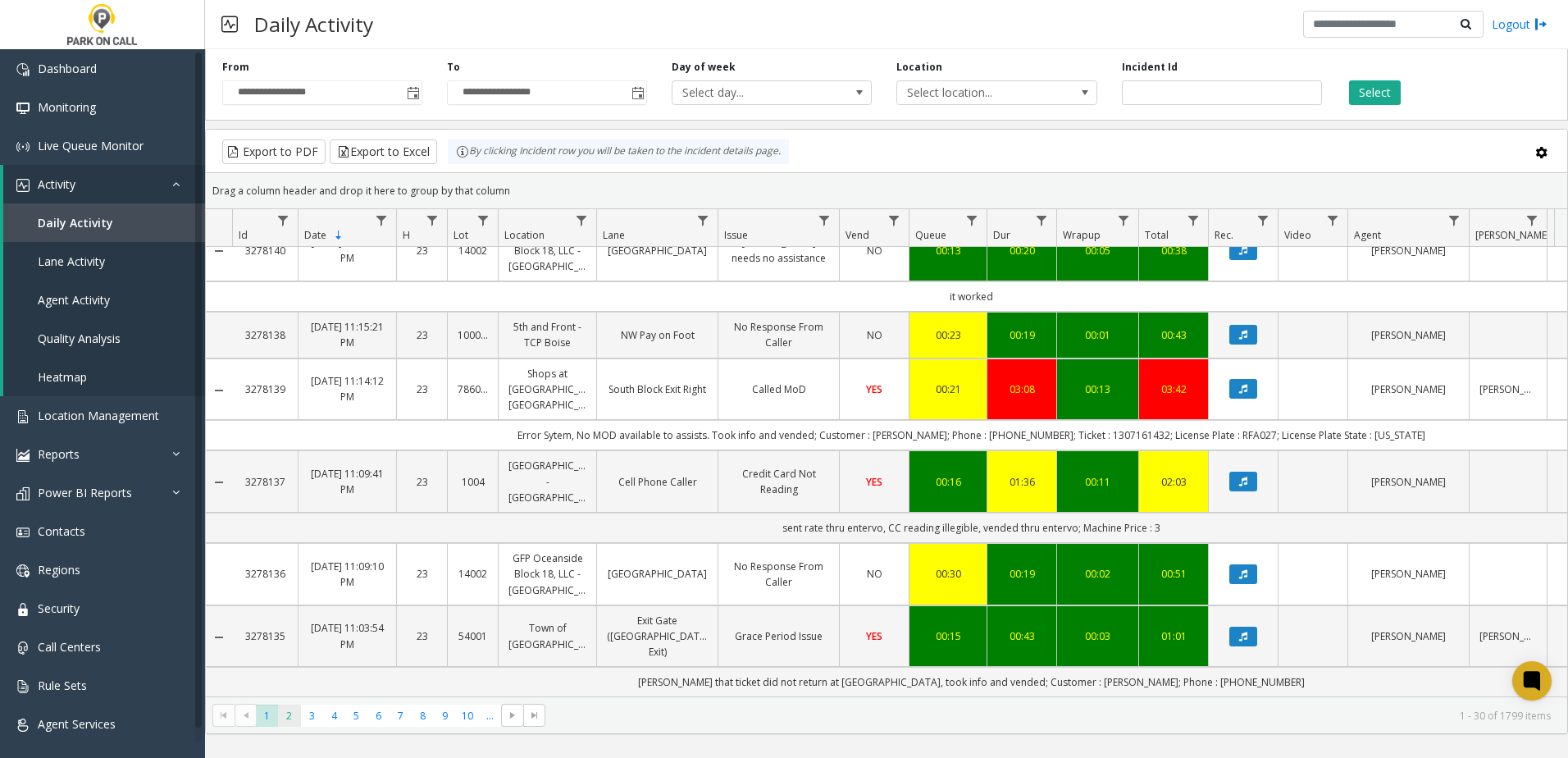
click at [283, 716] on span "2" at bounding box center [289, 716] width 23 height 23
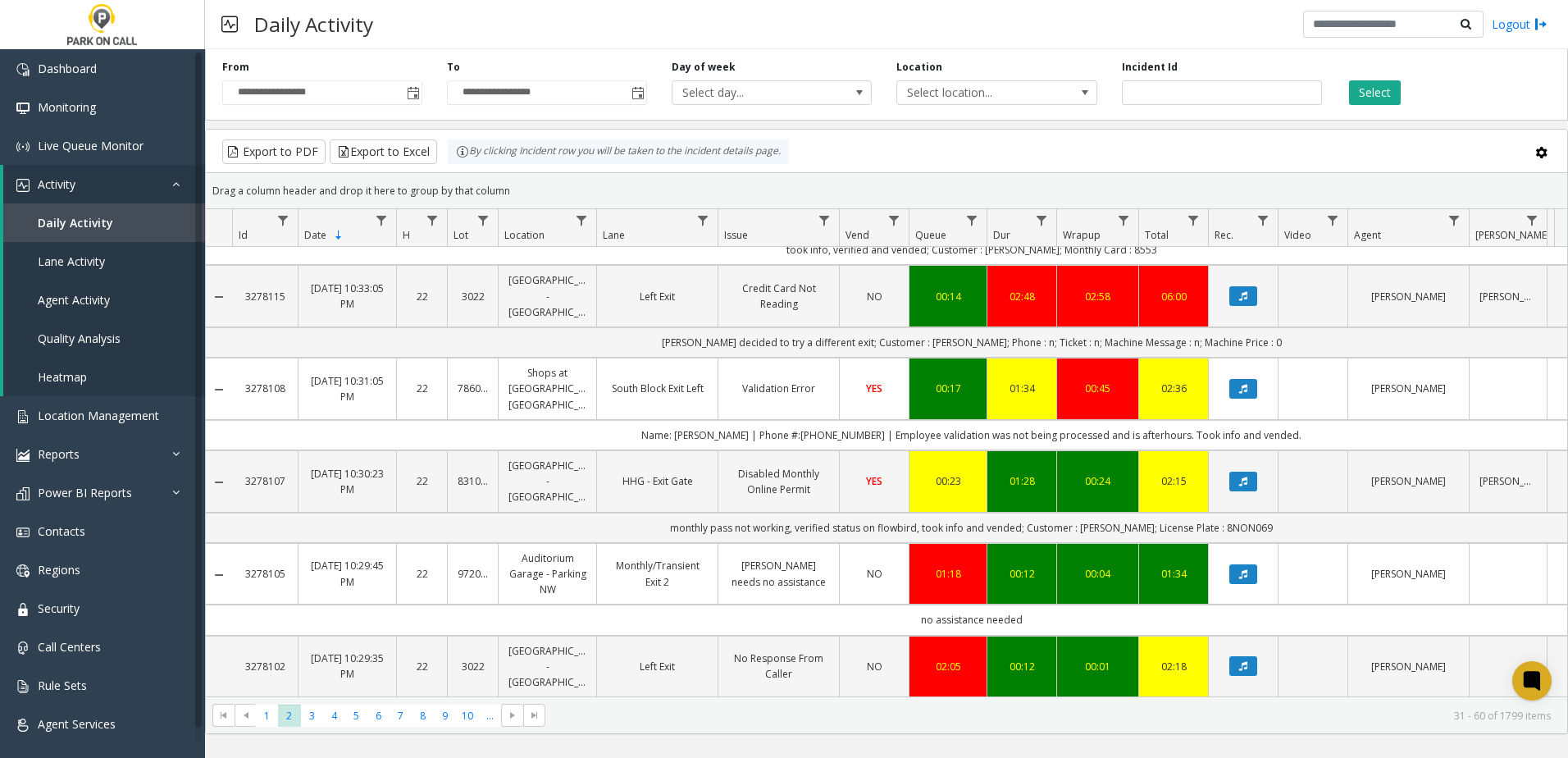
scroll to position [2343, 0]
click at [413, 92] on span "Toggle popup" at bounding box center [413, 94] width 13 height 13
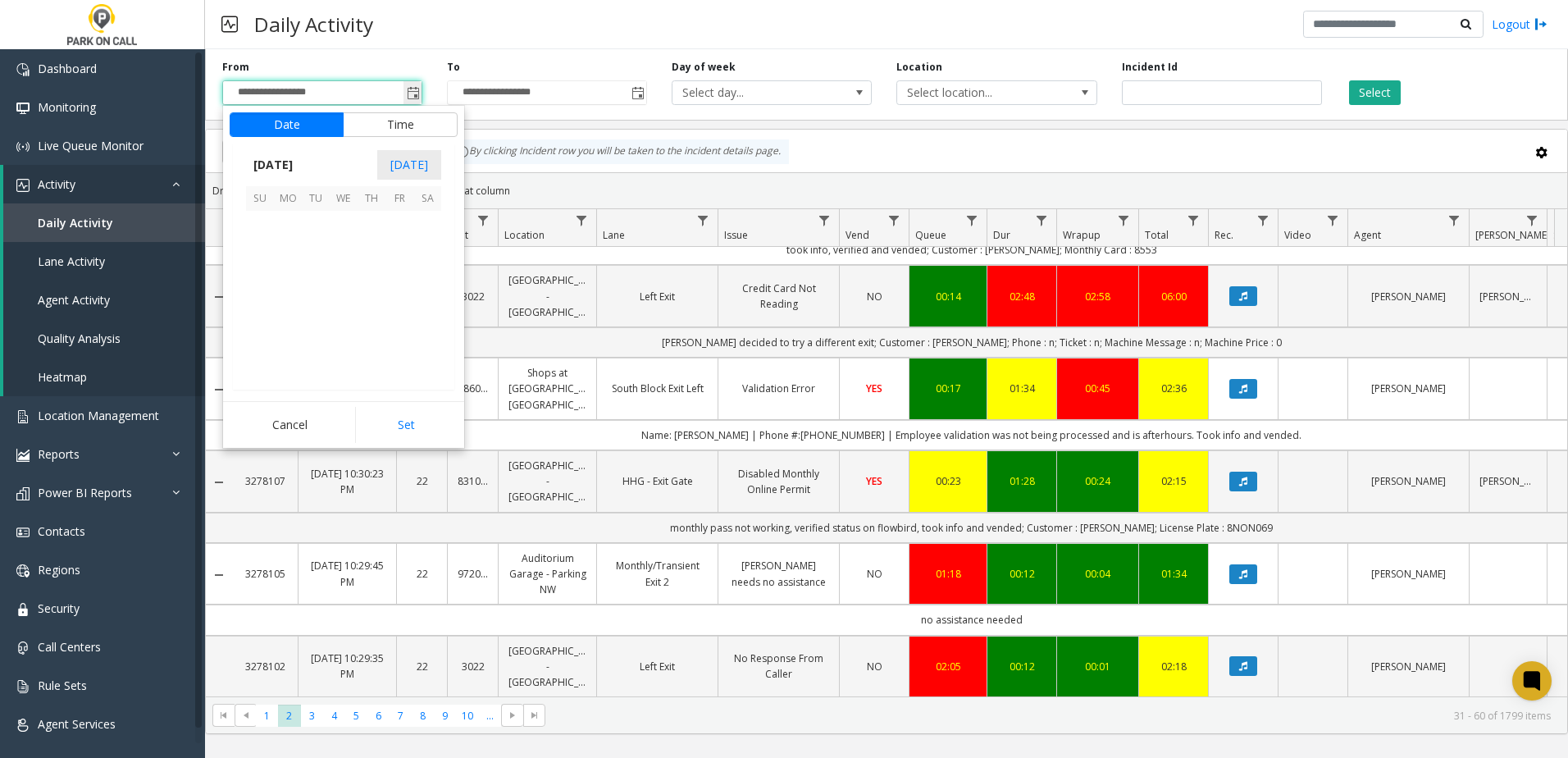
scroll to position [294490, 0]
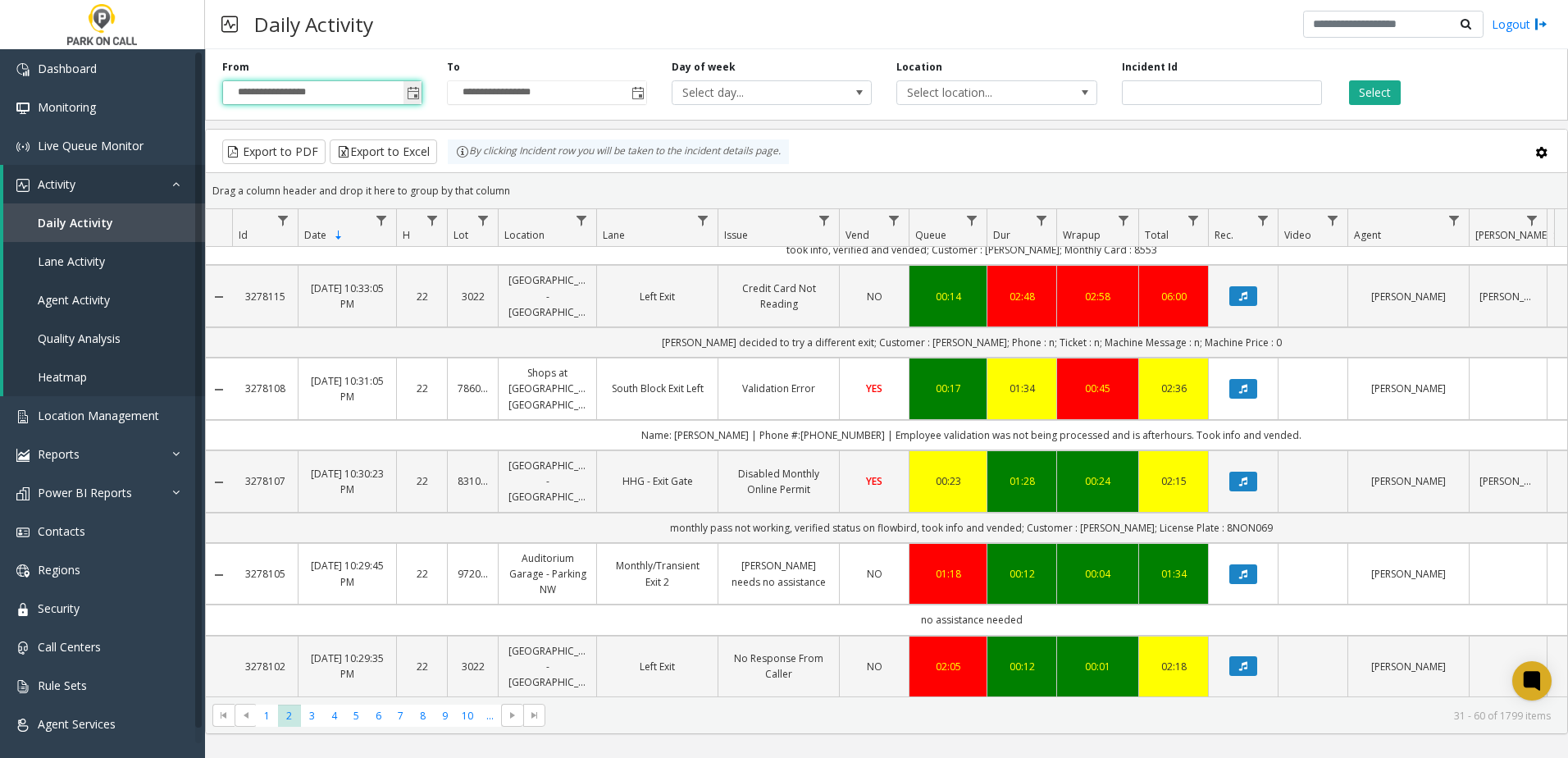
click at [412, 89] on span "Toggle popup" at bounding box center [413, 94] width 13 height 13
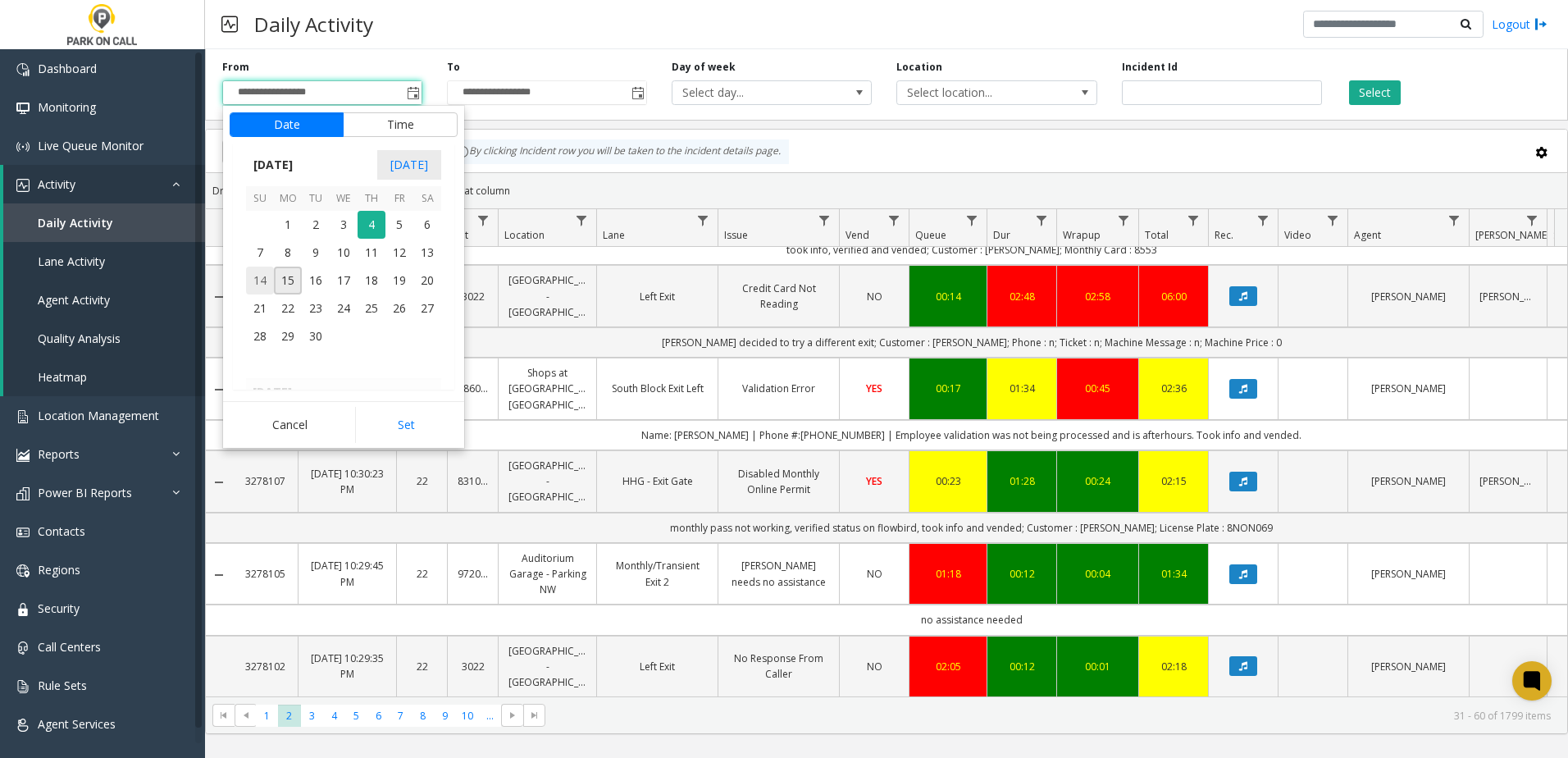
click at [250, 277] on span "14" at bounding box center [260, 281] width 28 height 28
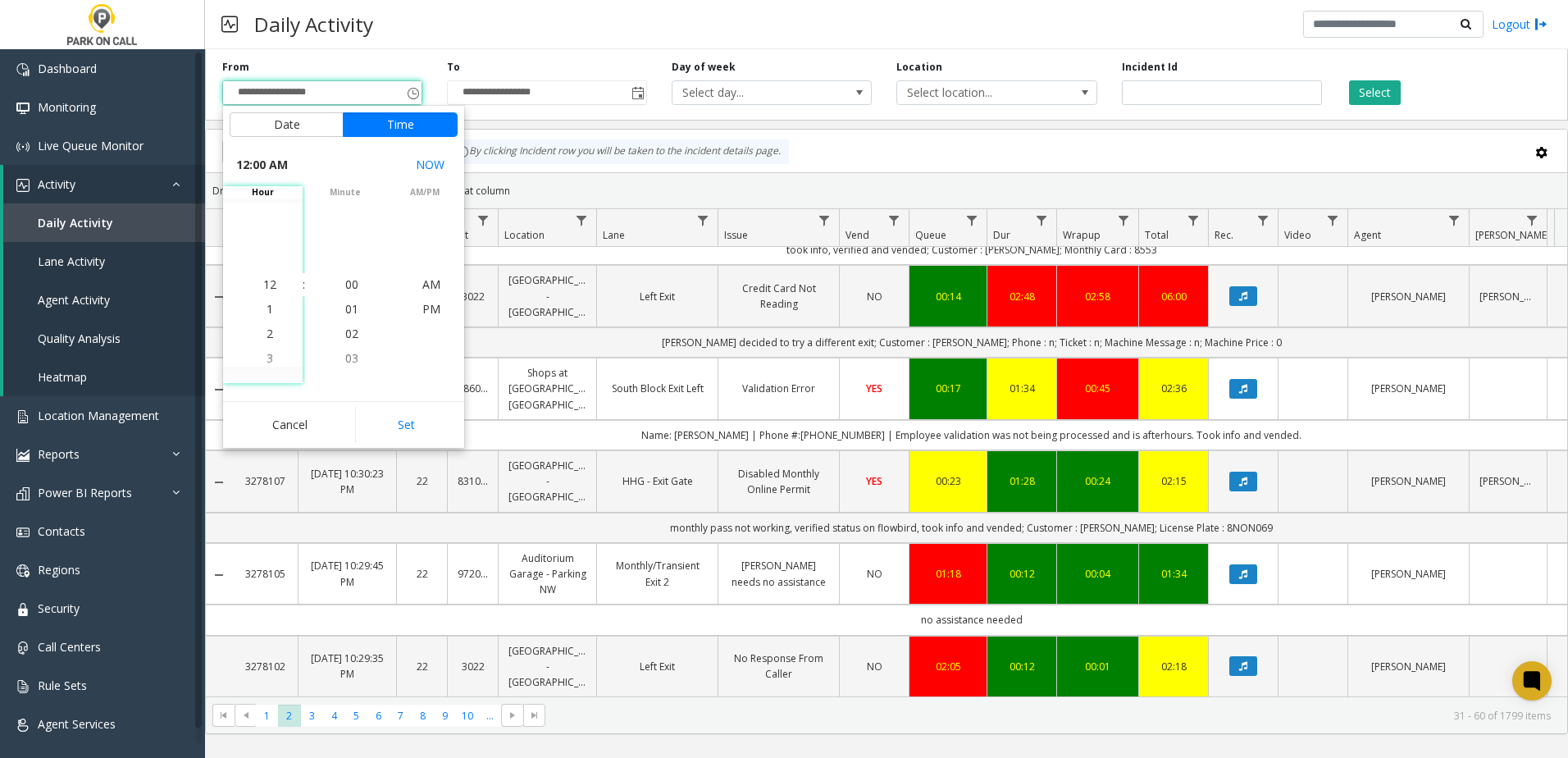
drag, startPoint x: 414, startPoint y: 419, endPoint x: 412, endPoint y: 407, distance: 12.2
click at [413, 419] on button "Set" at bounding box center [407, 425] width 103 height 36
type input "**********"
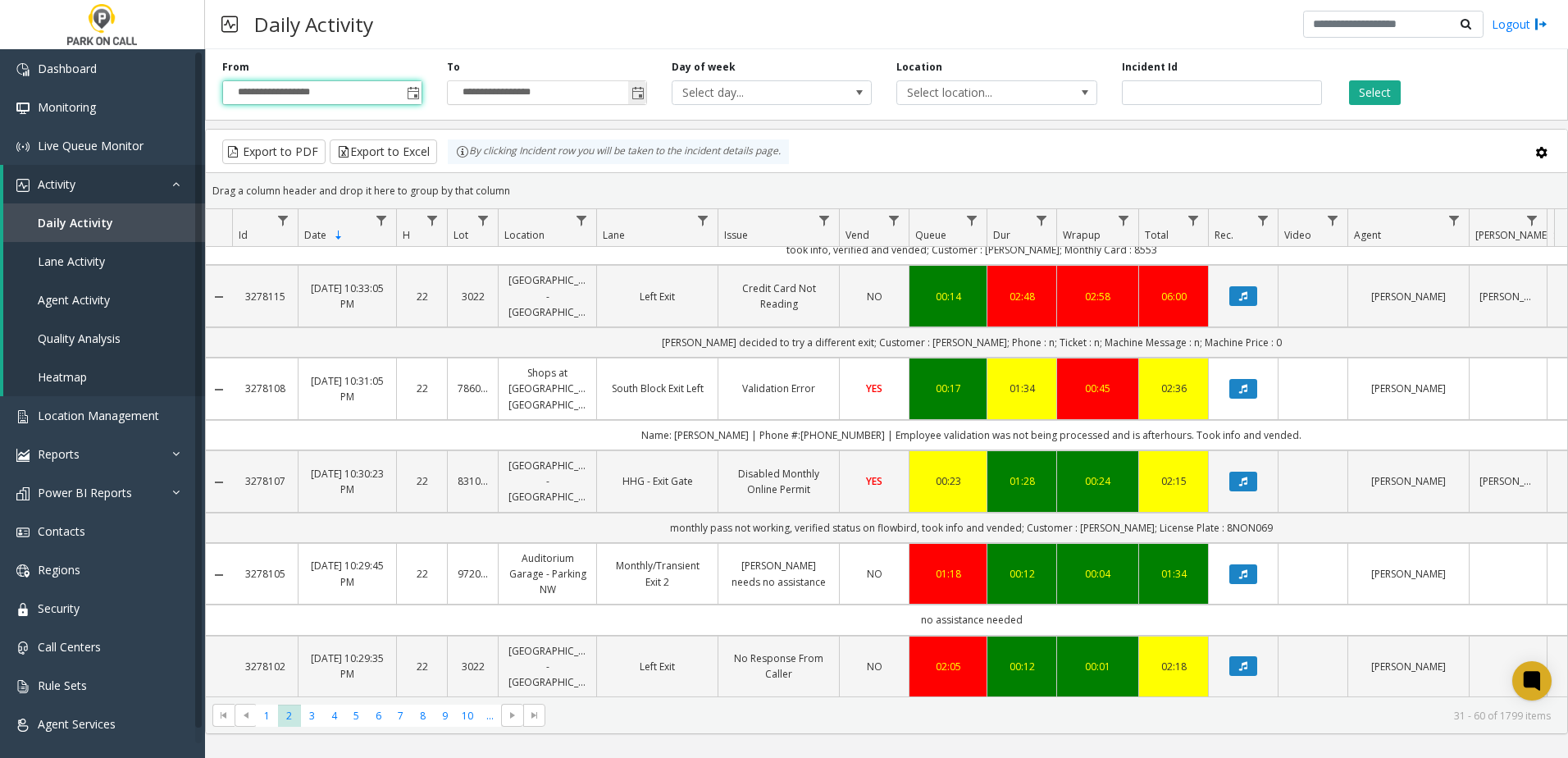
click at [642, 99] on span "Toggle popup" at bounding box center [638, 94] width 13 height 13
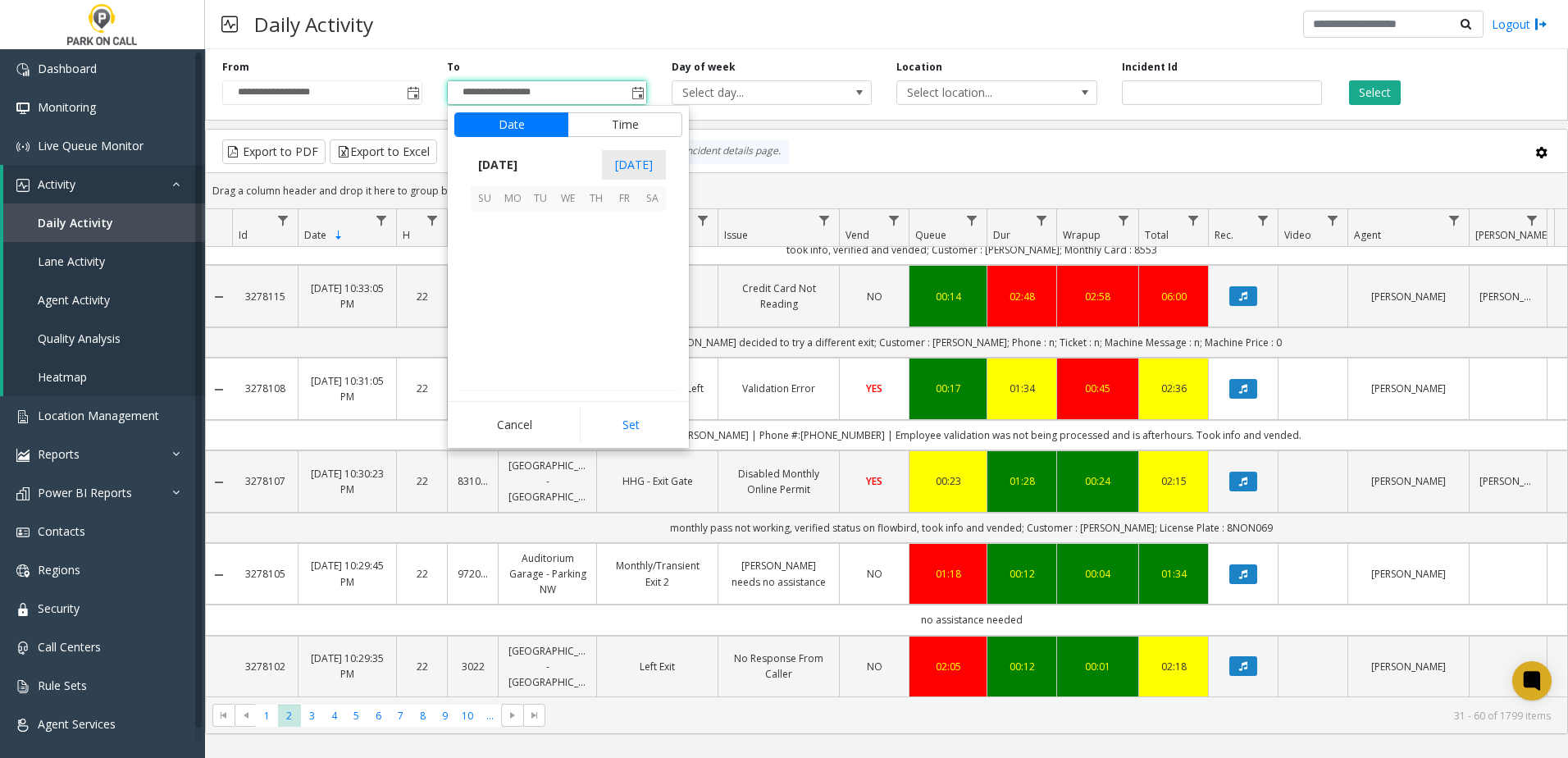
scroll to position [24, 0]
click at [486, 283] on span "14" at bounding box center [484, 281] width 28 height 28
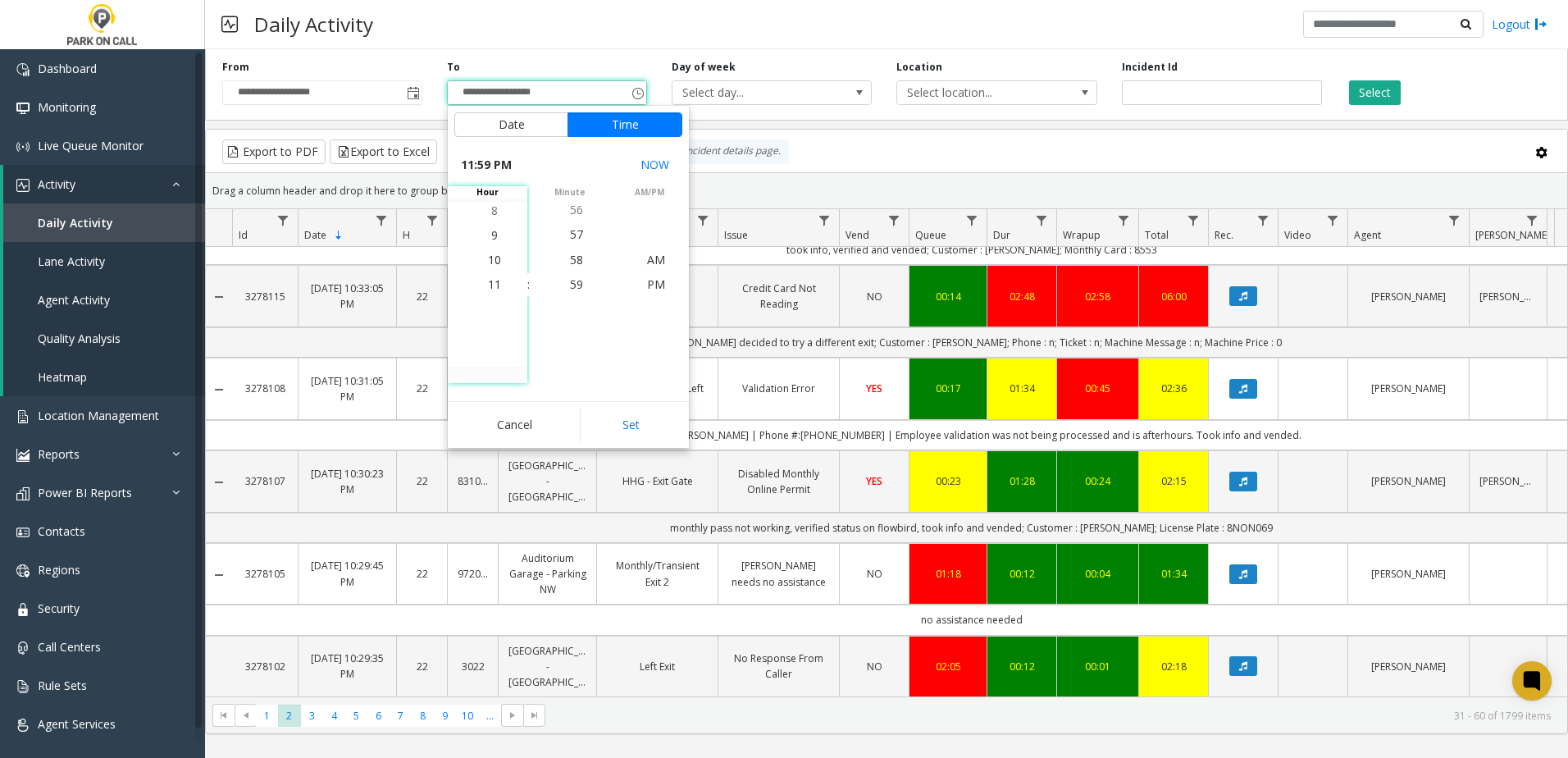
click at [623, 411] on button "Set" at bounding box center [632, 425] width 103 height 36
type input "**********"
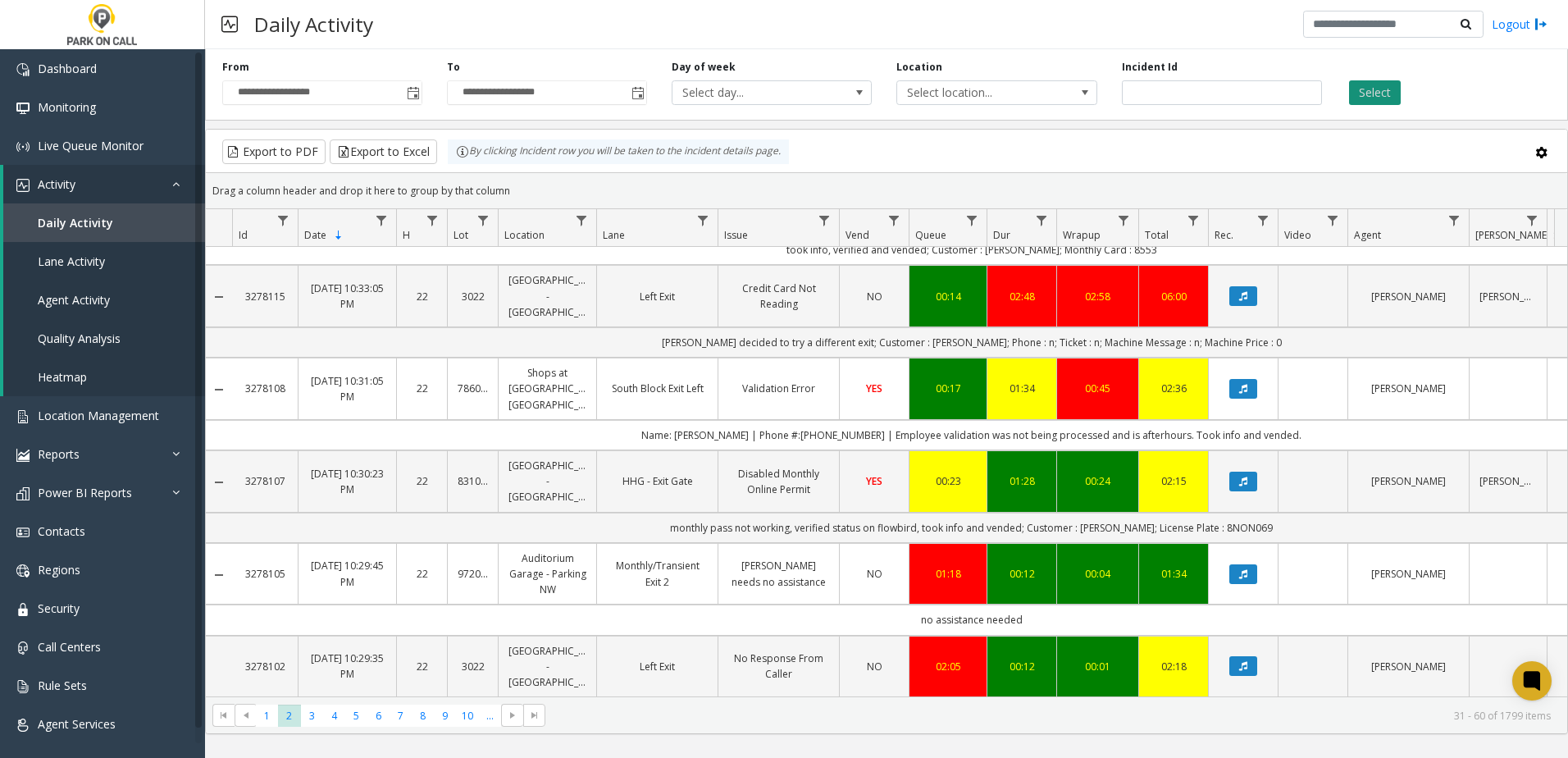
click at [1370, 94] on button "Select" at bounding box center [1375, 93] width 52 height 24
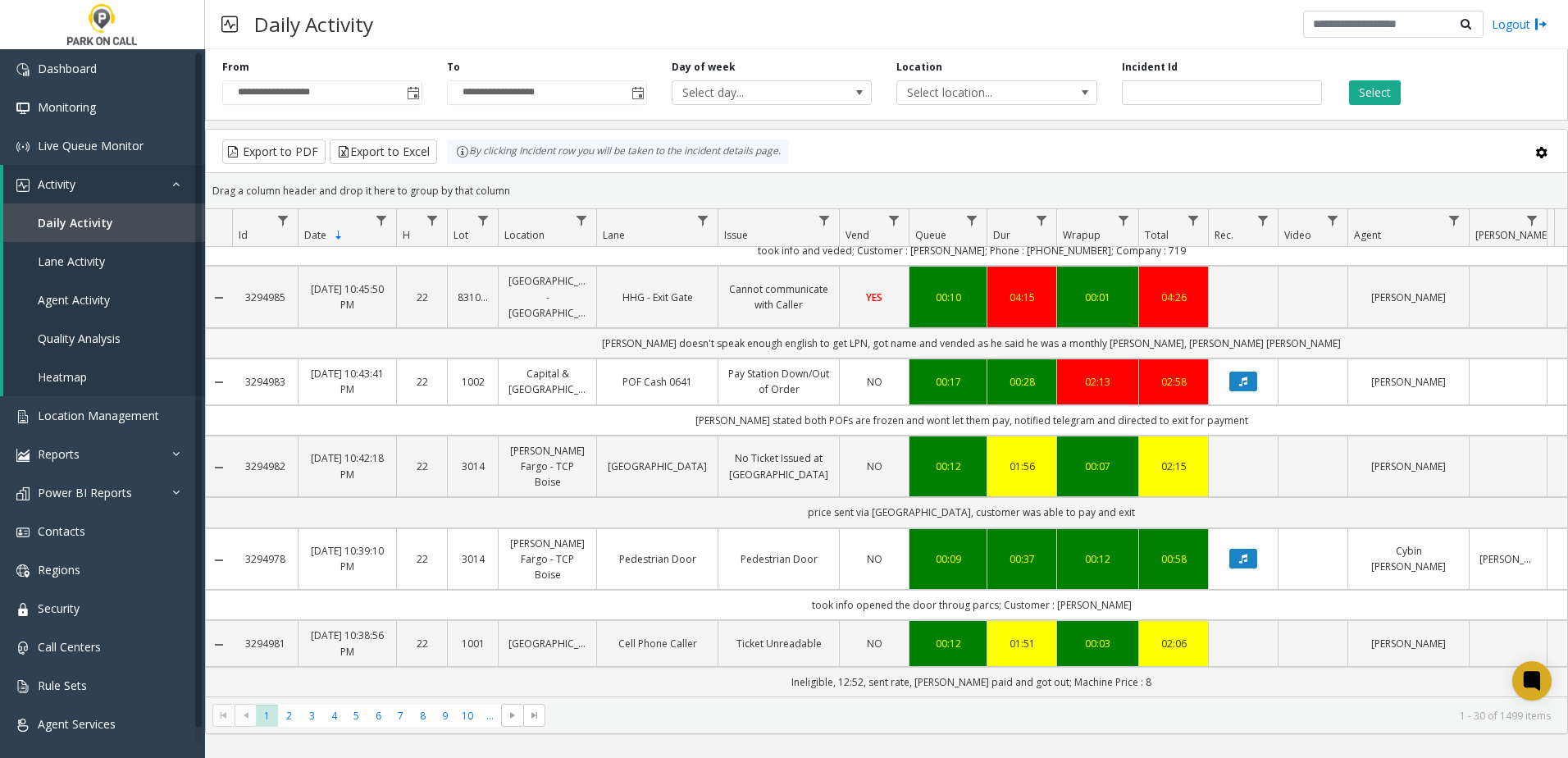
scroll to position [2079, 0]
click at [416, 95] on span "Toggle popup" at bounding box center [413, 94] width 13 height 13
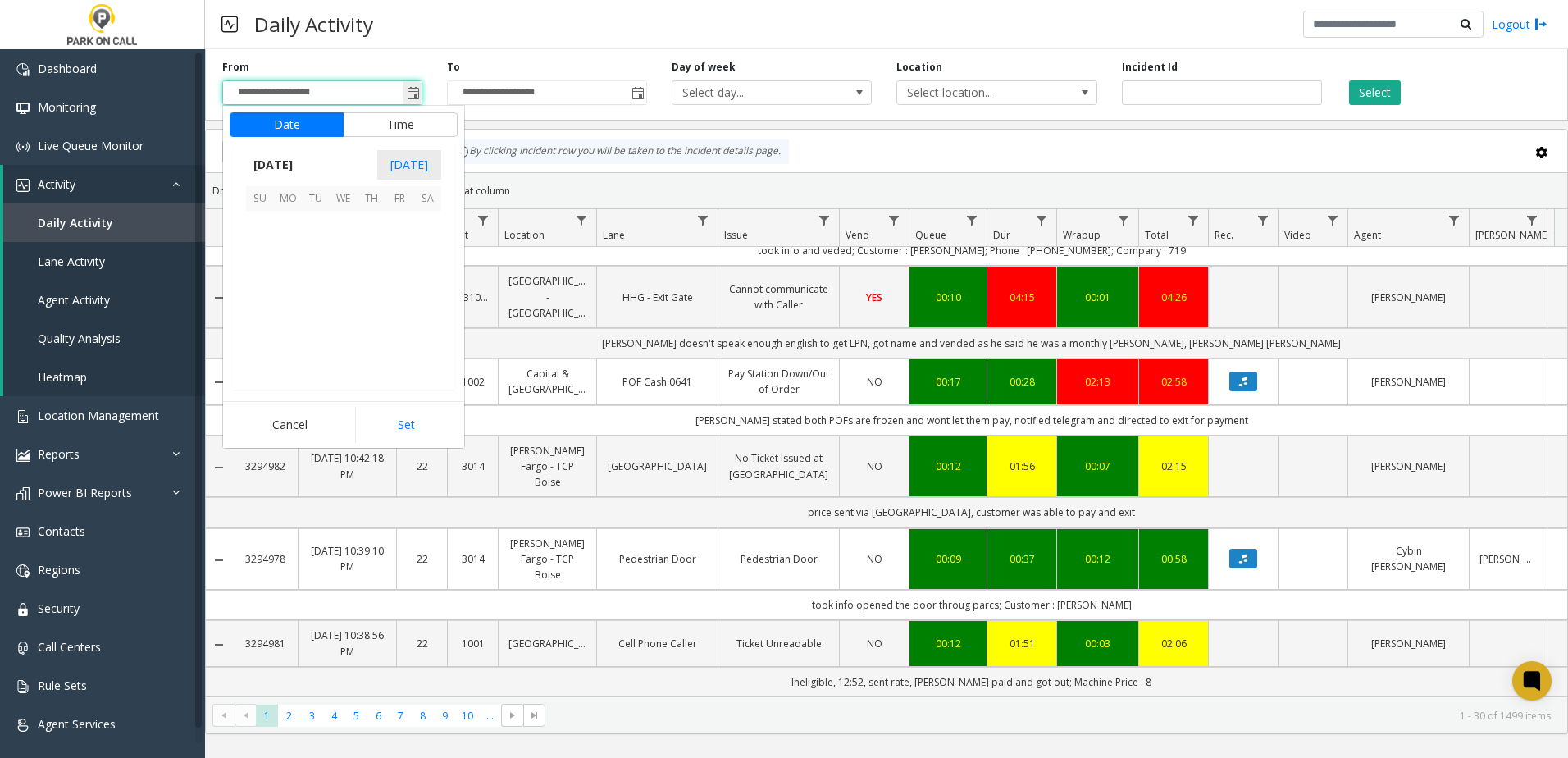
scroll to position [294490, 0]
click at [288, 248] on span "8" at bounding box center [288, 253] width 28 height 28
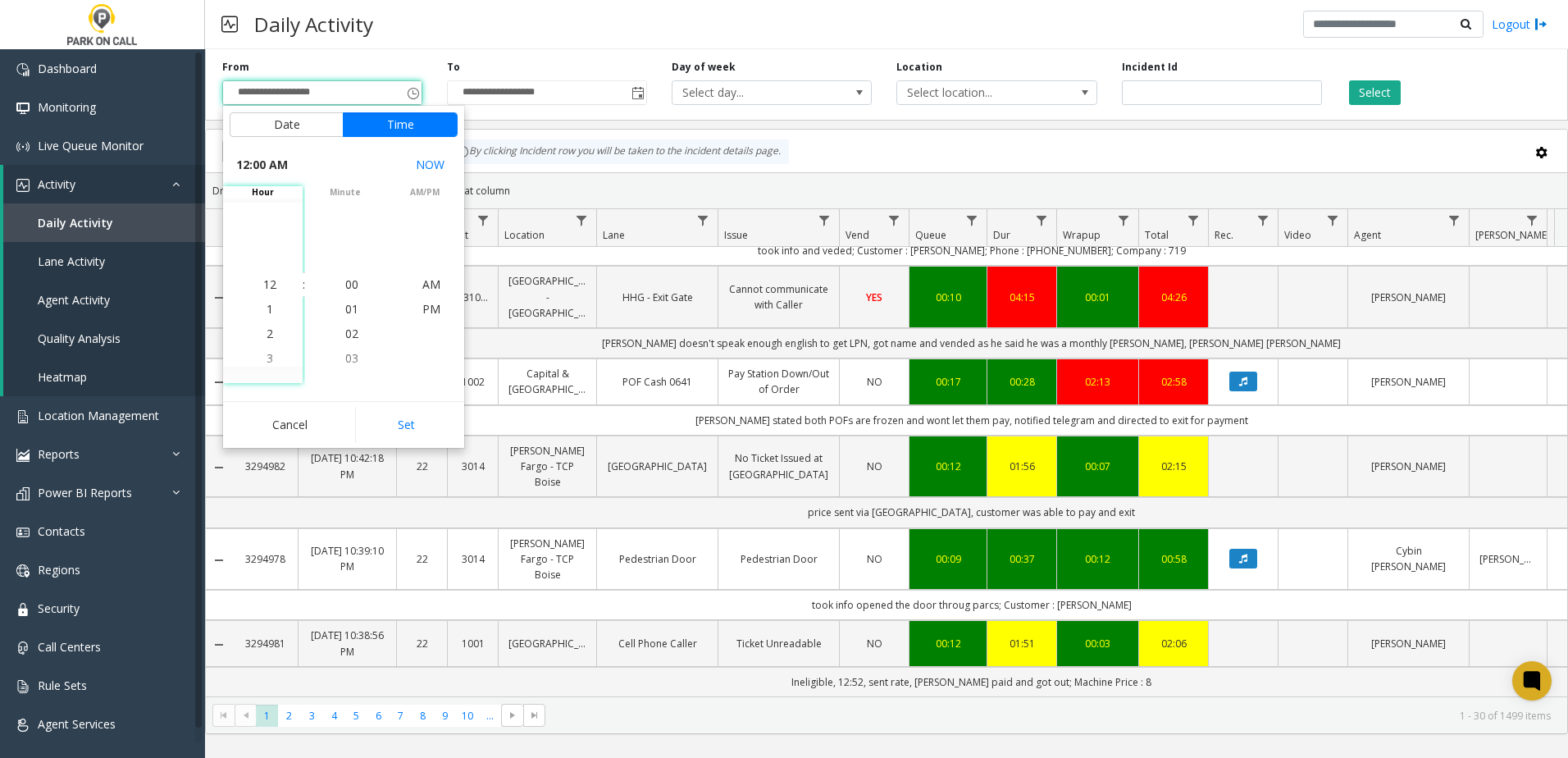
click at [404, 416] on button "Set" at bounding box center [407, 425] width 103 height 36
type input "**********"
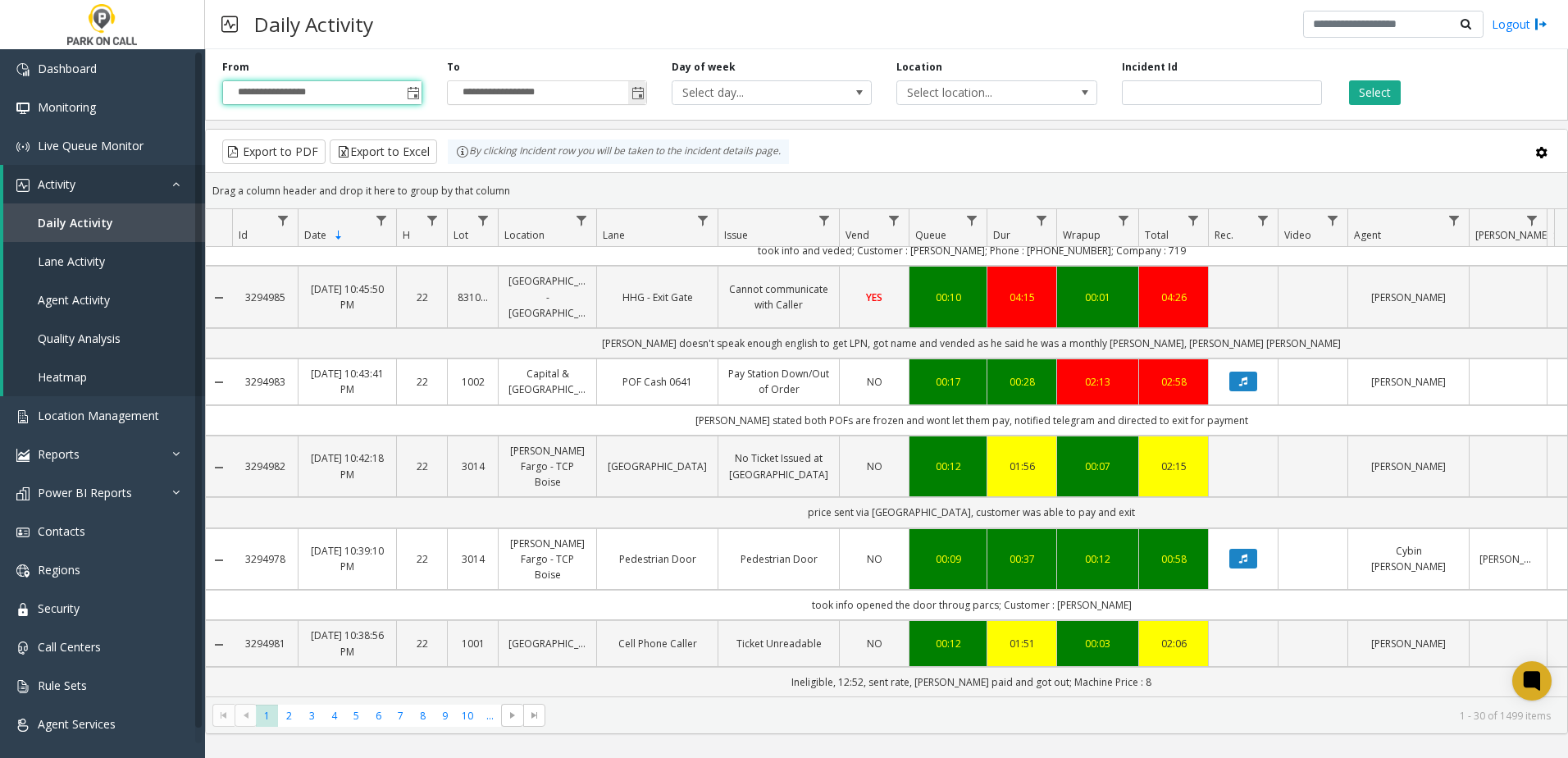
click at [647, 97] on span "**********" at bounding box center [546, 93] width 200 height 24
click at [631, 90] on span "Toggle popup" at bounding box center [637, 93] width 18 height 26
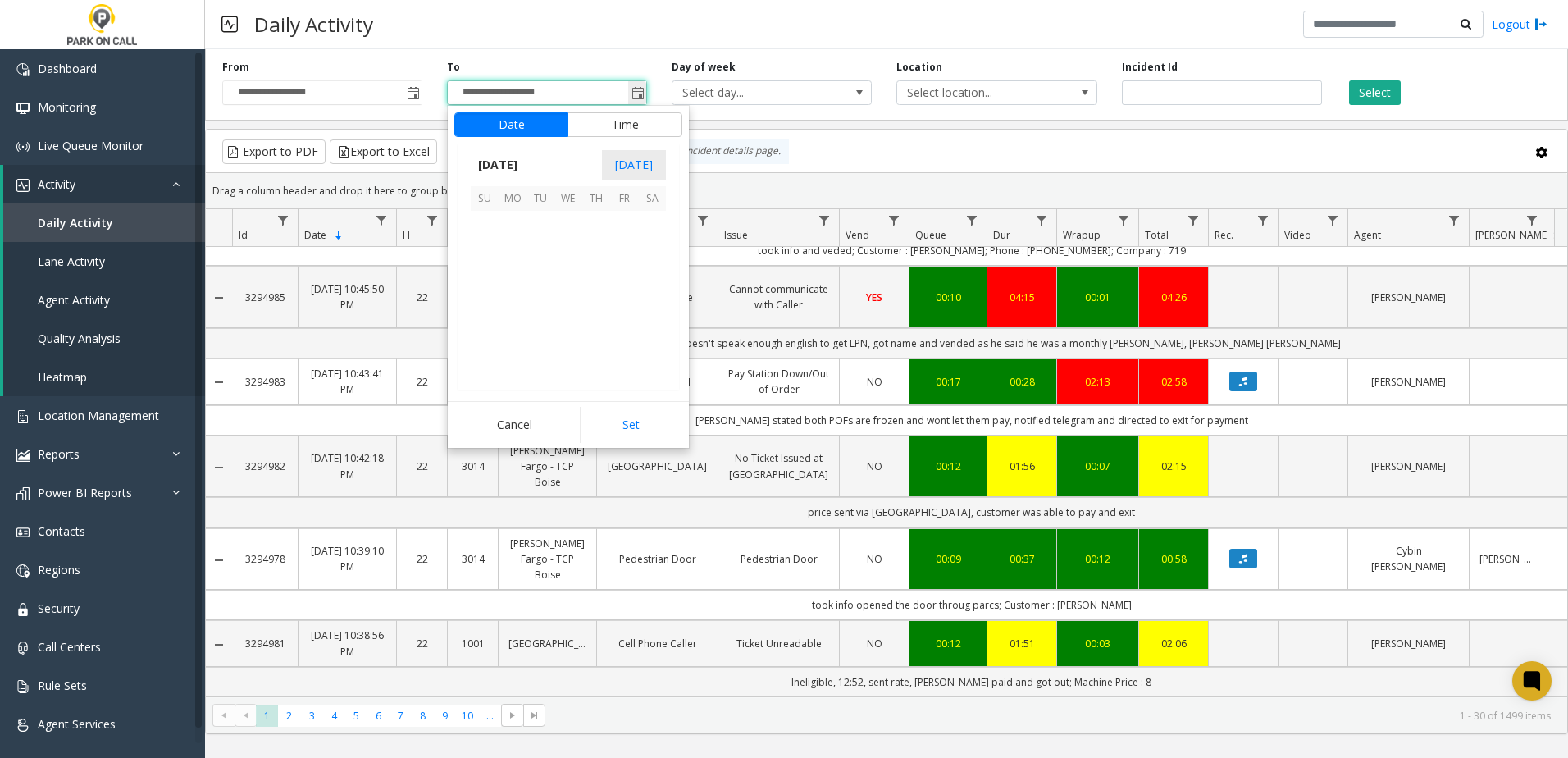
scroll to position [24, 0]
click at [514, 256] on span "8" at bounding box center [513, 253] width 28 height 28
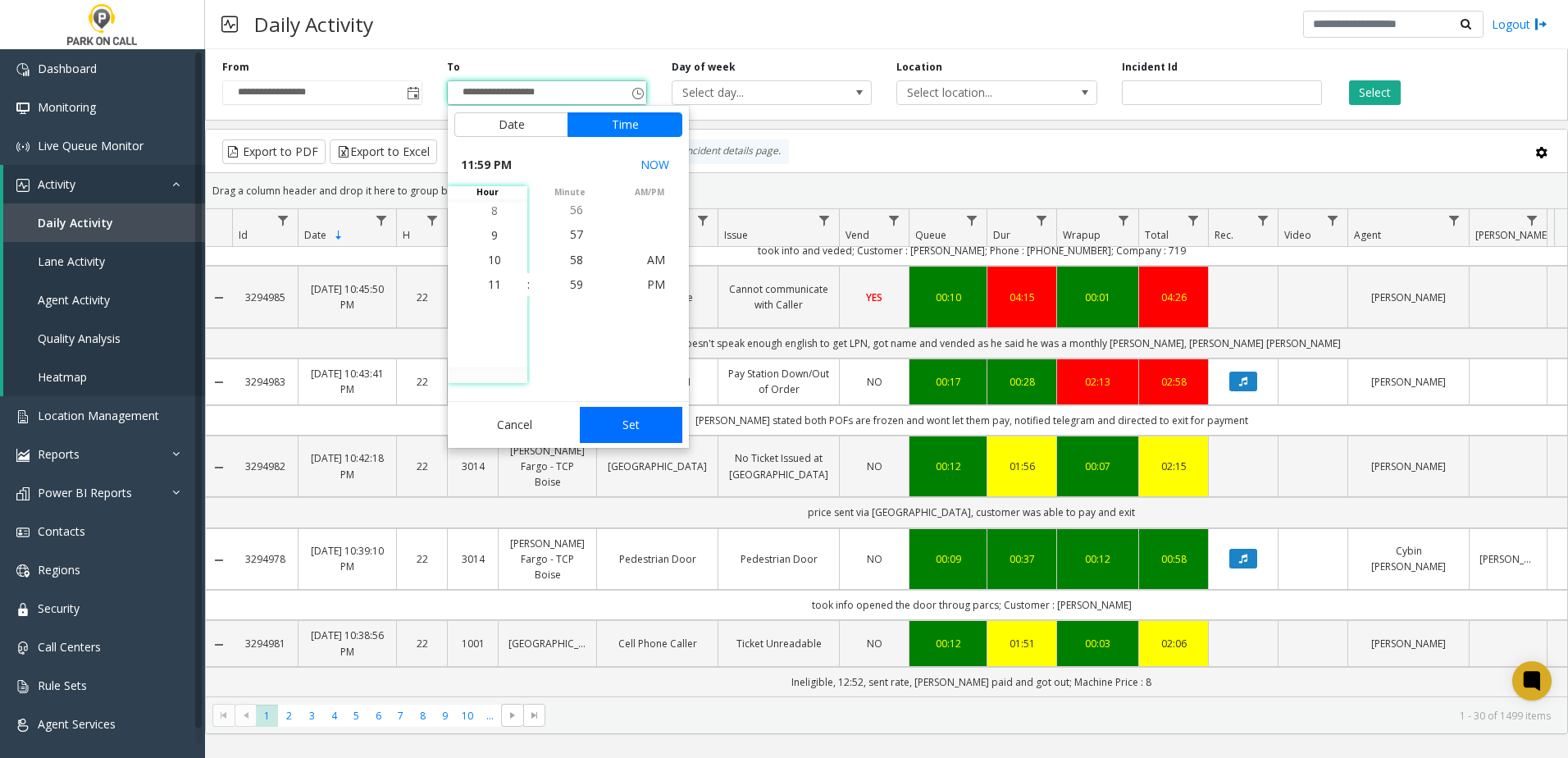
click at [641, 423] on button "Set" at bounding box center [632, 425] width 103 height 36
type input "**********"
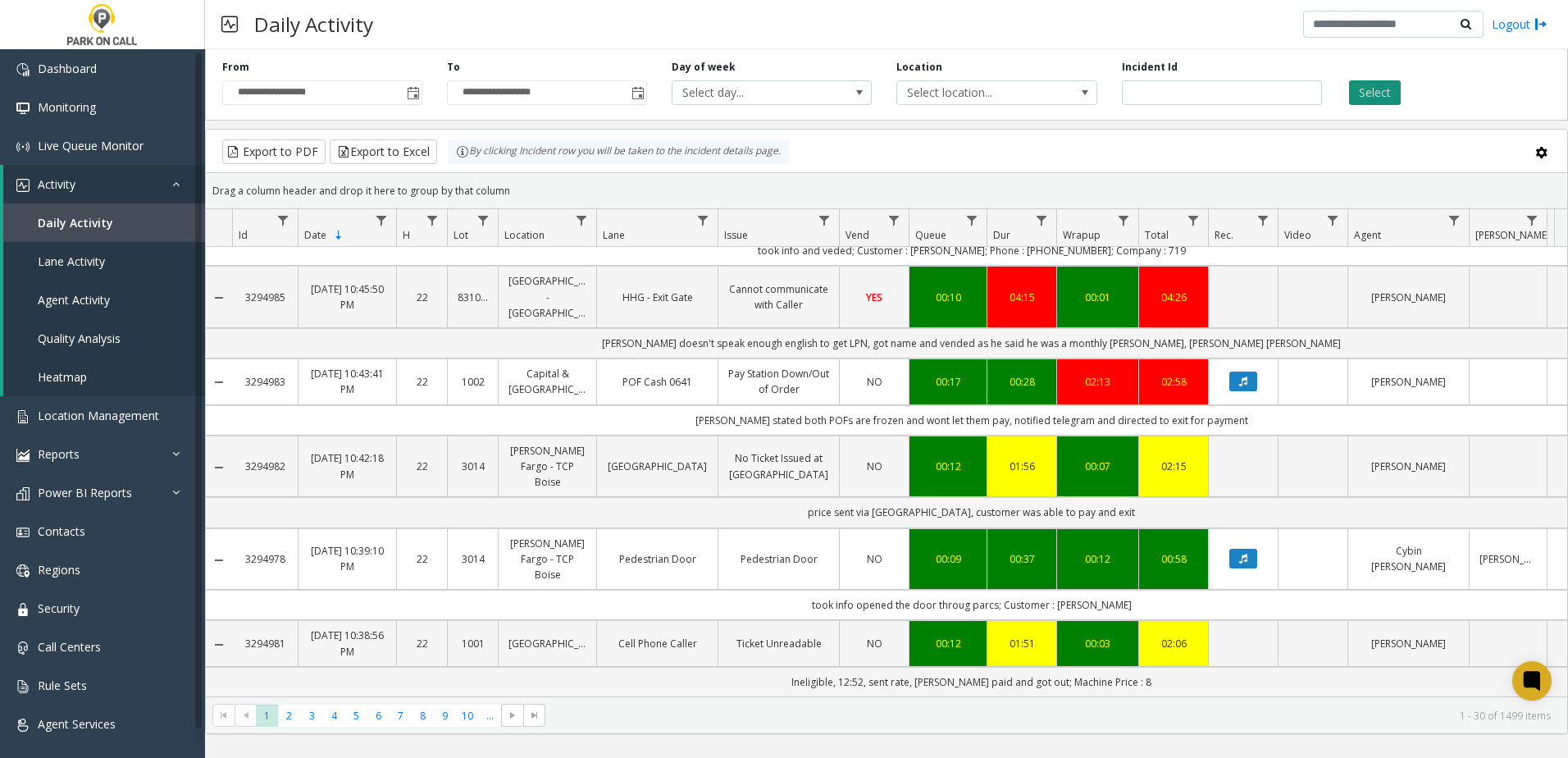
click at [1391, 100] on button "Select" at bounding box center [1375, 93] width 52 height 24
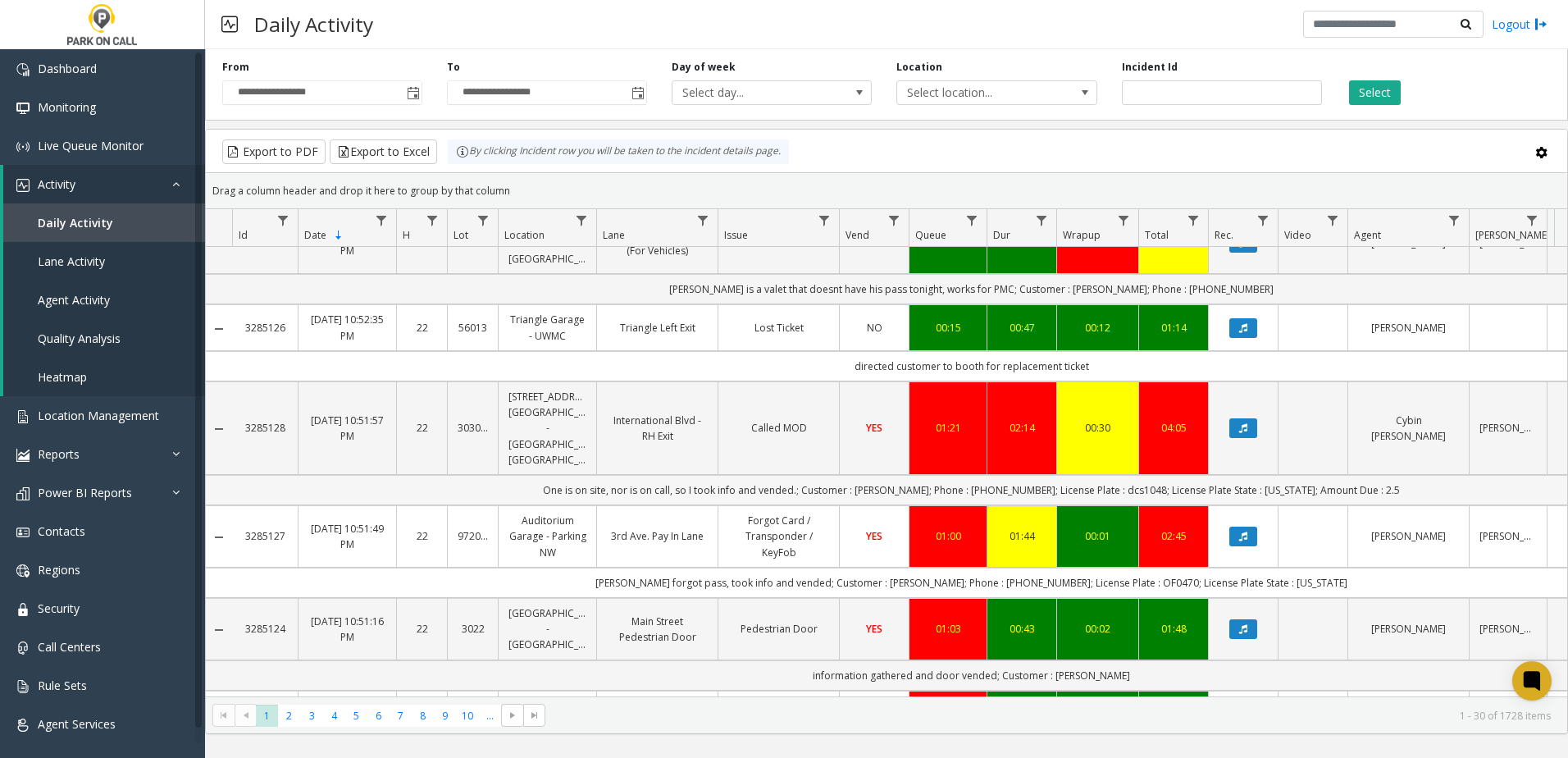
scroll to position [2262, 0]
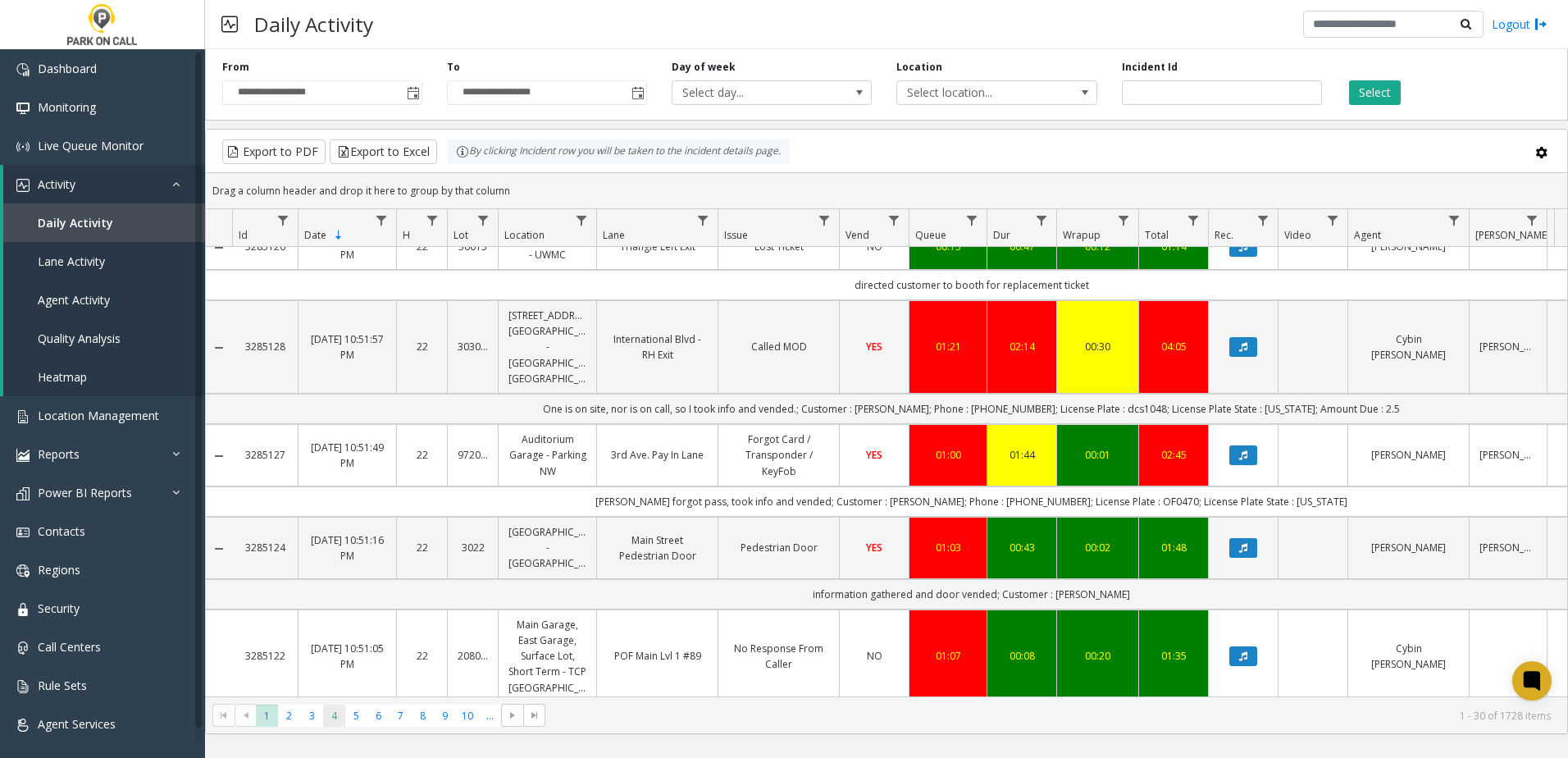
click at [334, 719] on span "4" at bounding box center [334, 716] width 23 height 23
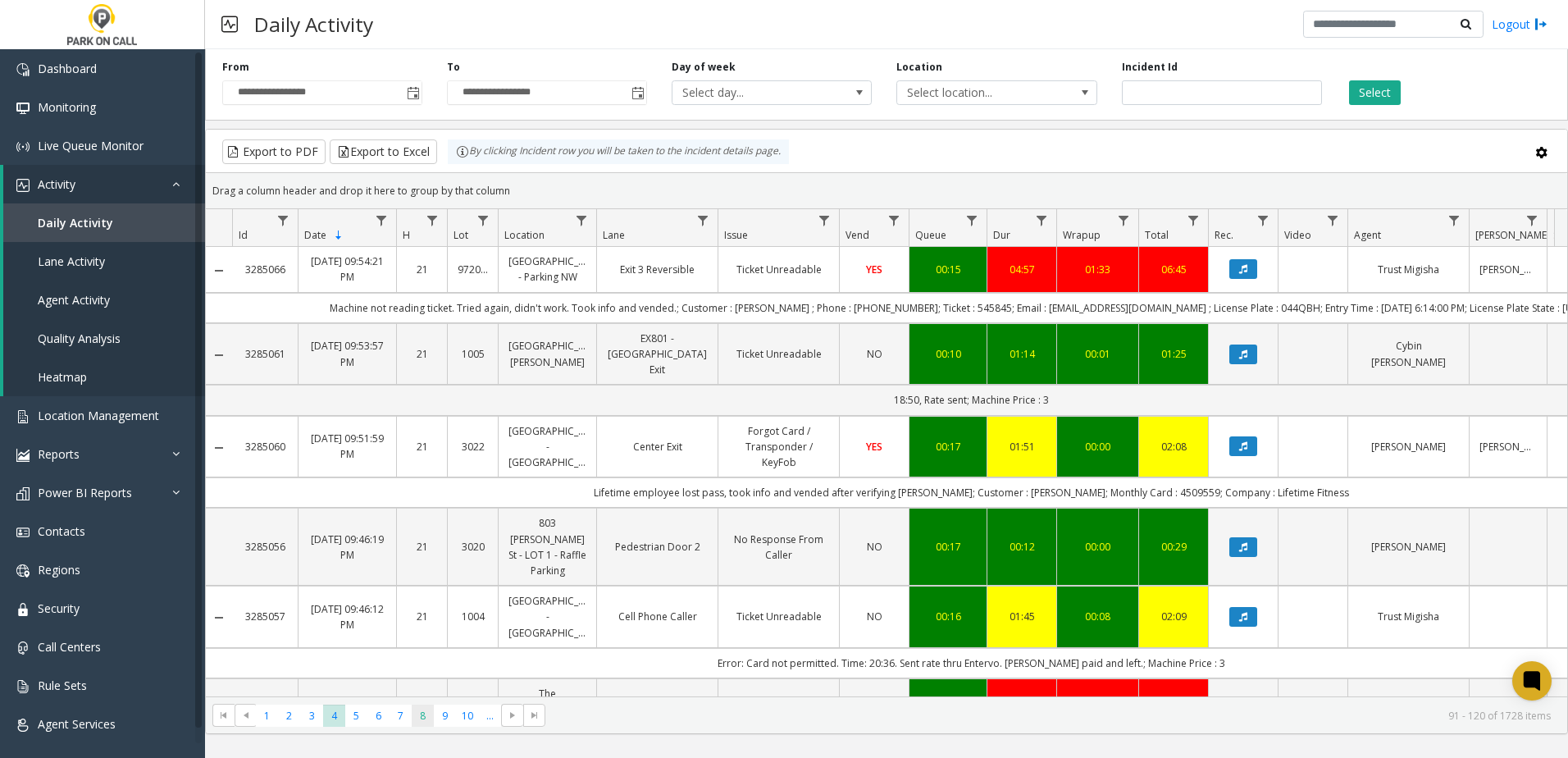
click at [422, 720] on span "8" at bounding box center [423, 716] width 23 height 23
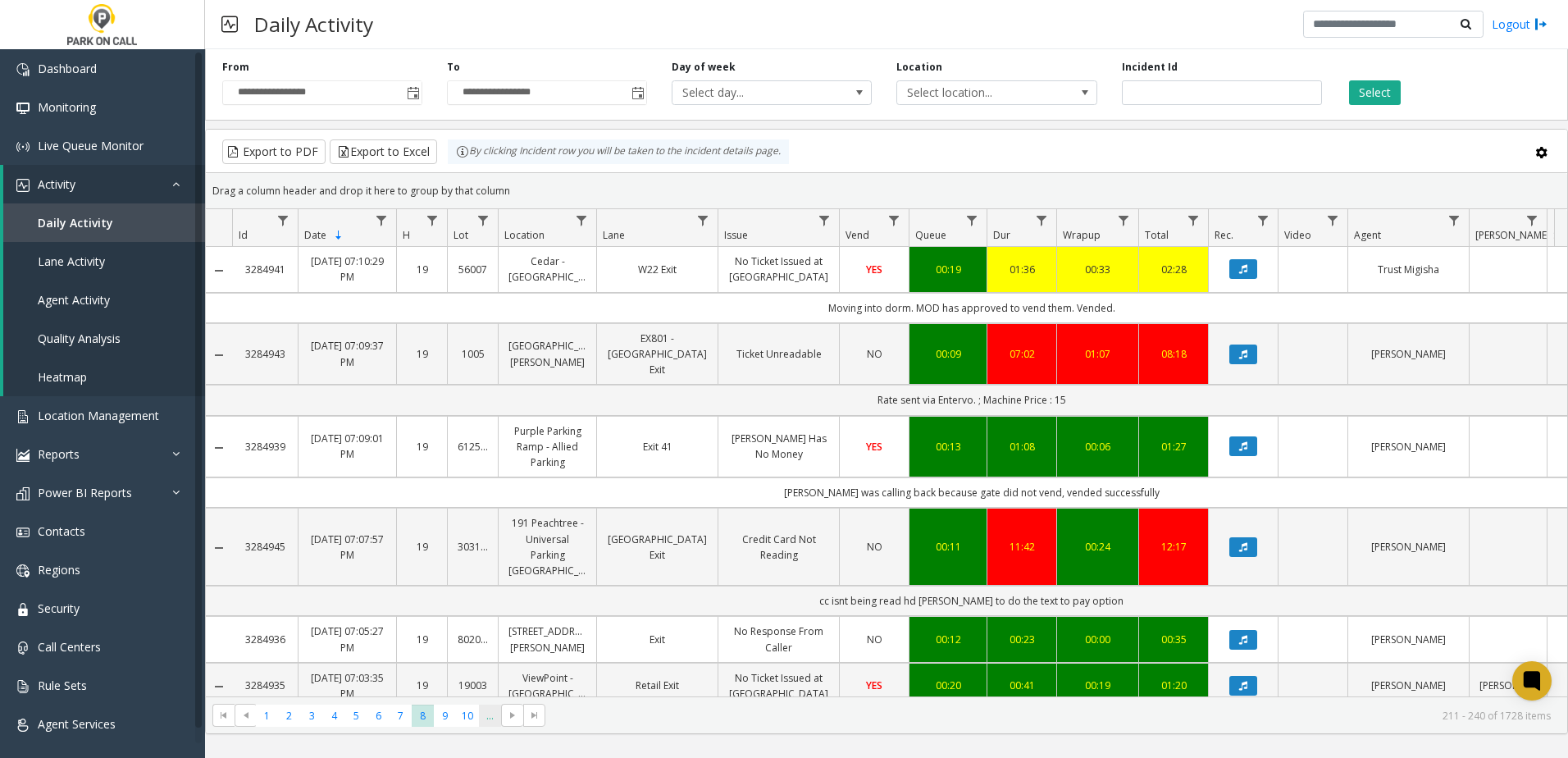
click at [490, 723] on span "..." at bounding box center [490, 716] width 23 height 23
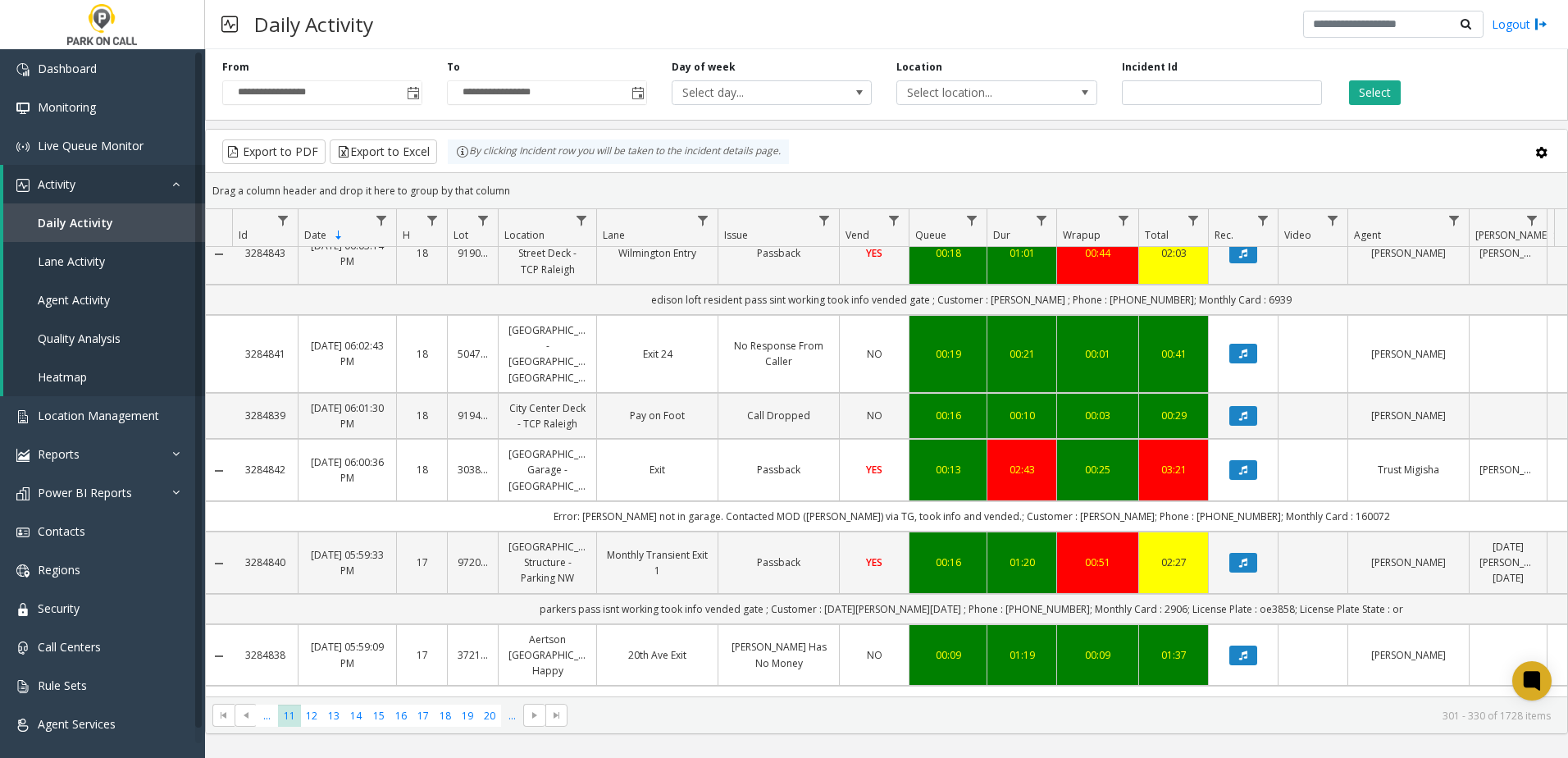
scroll to position [1230, 0]
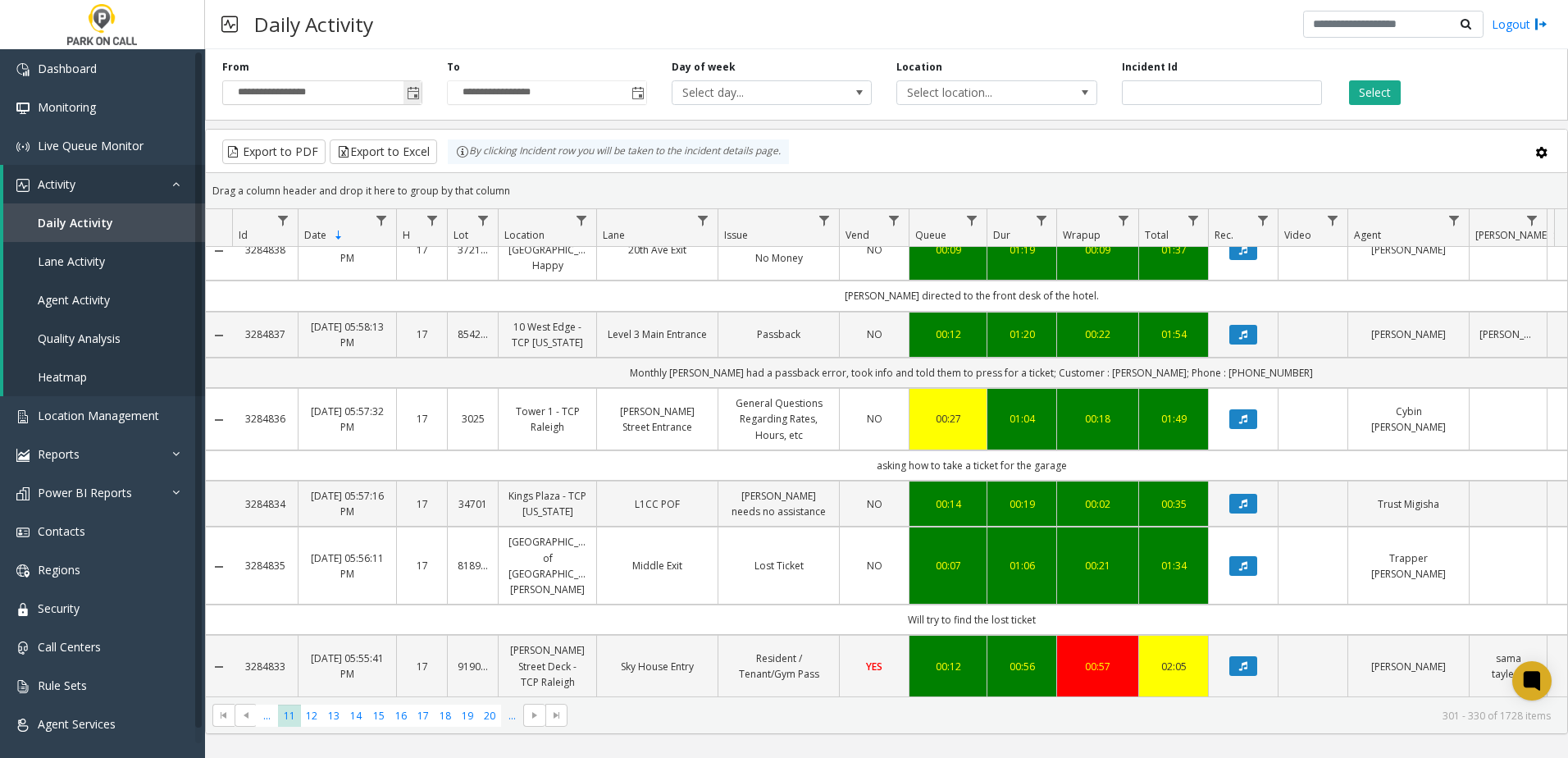
click at [409, 94] on span "Toggle popup" at bounding box center [413, 94] width 13 height 13
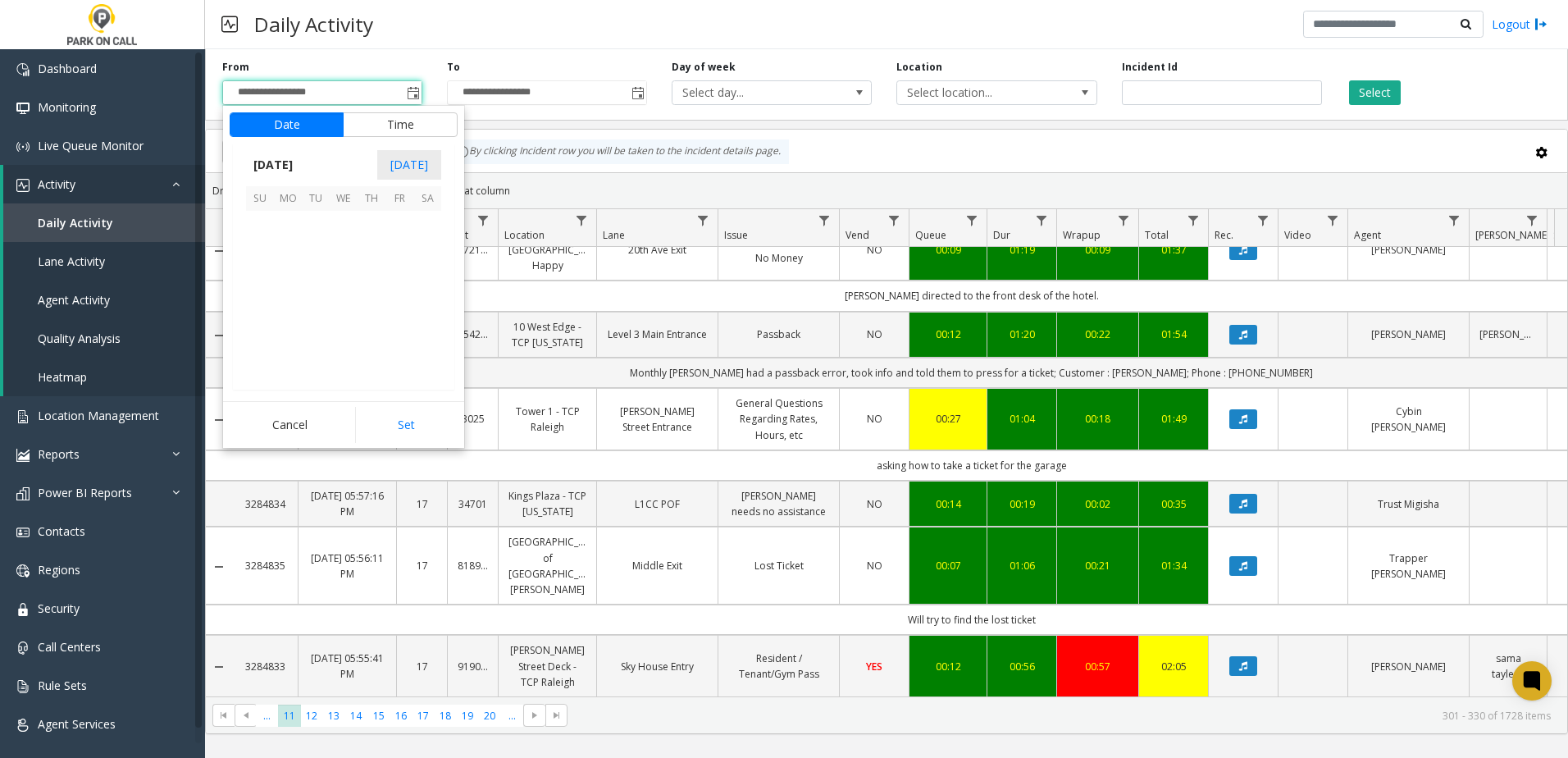
scroll to position [294490, 0]
click at [314, 254] on span "9" at bounding box center [315, 253] width 28 height 28
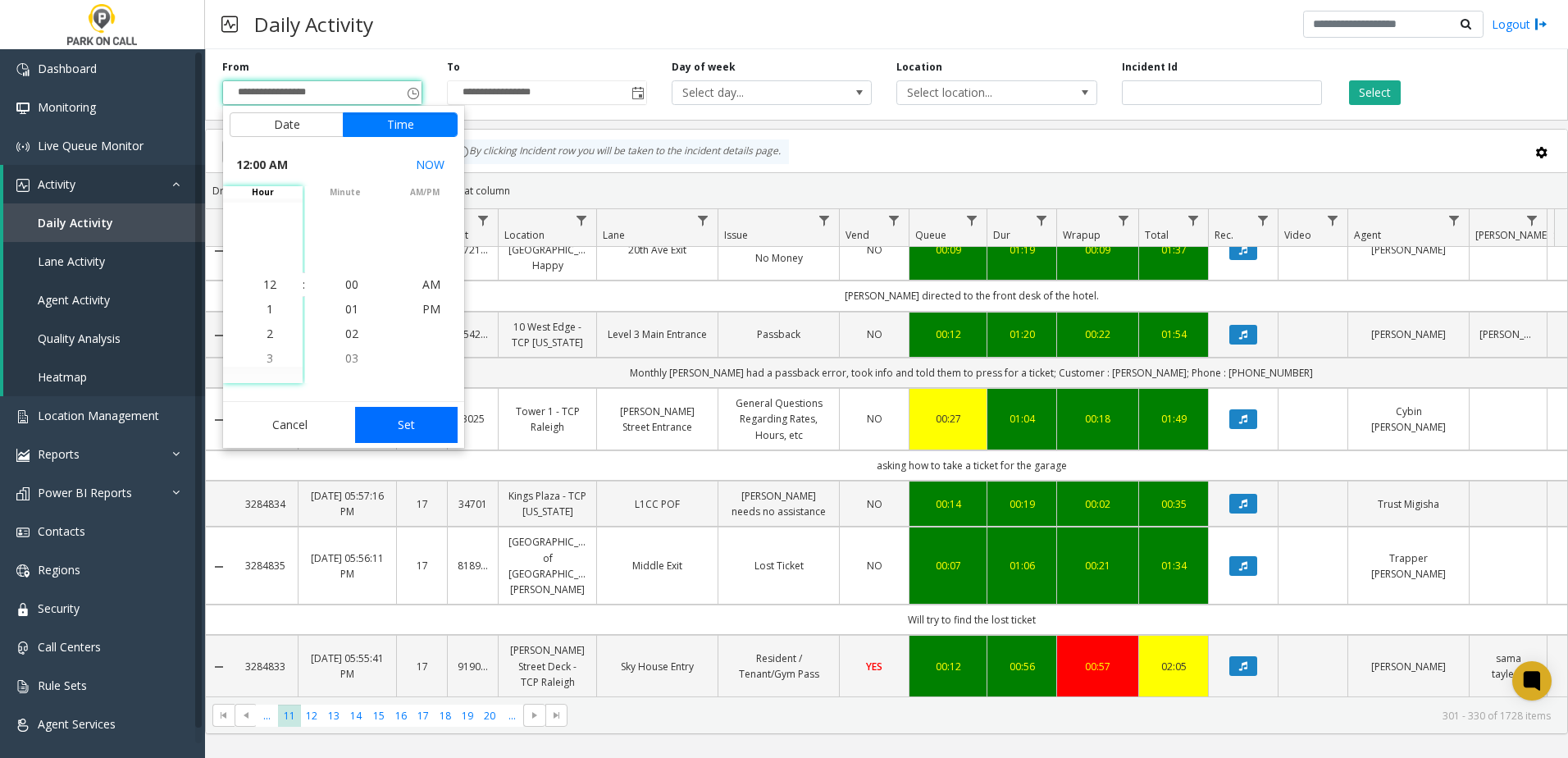
click at [407, 425] on button "Set" at bounding box center [407, 425] width 103 height 36
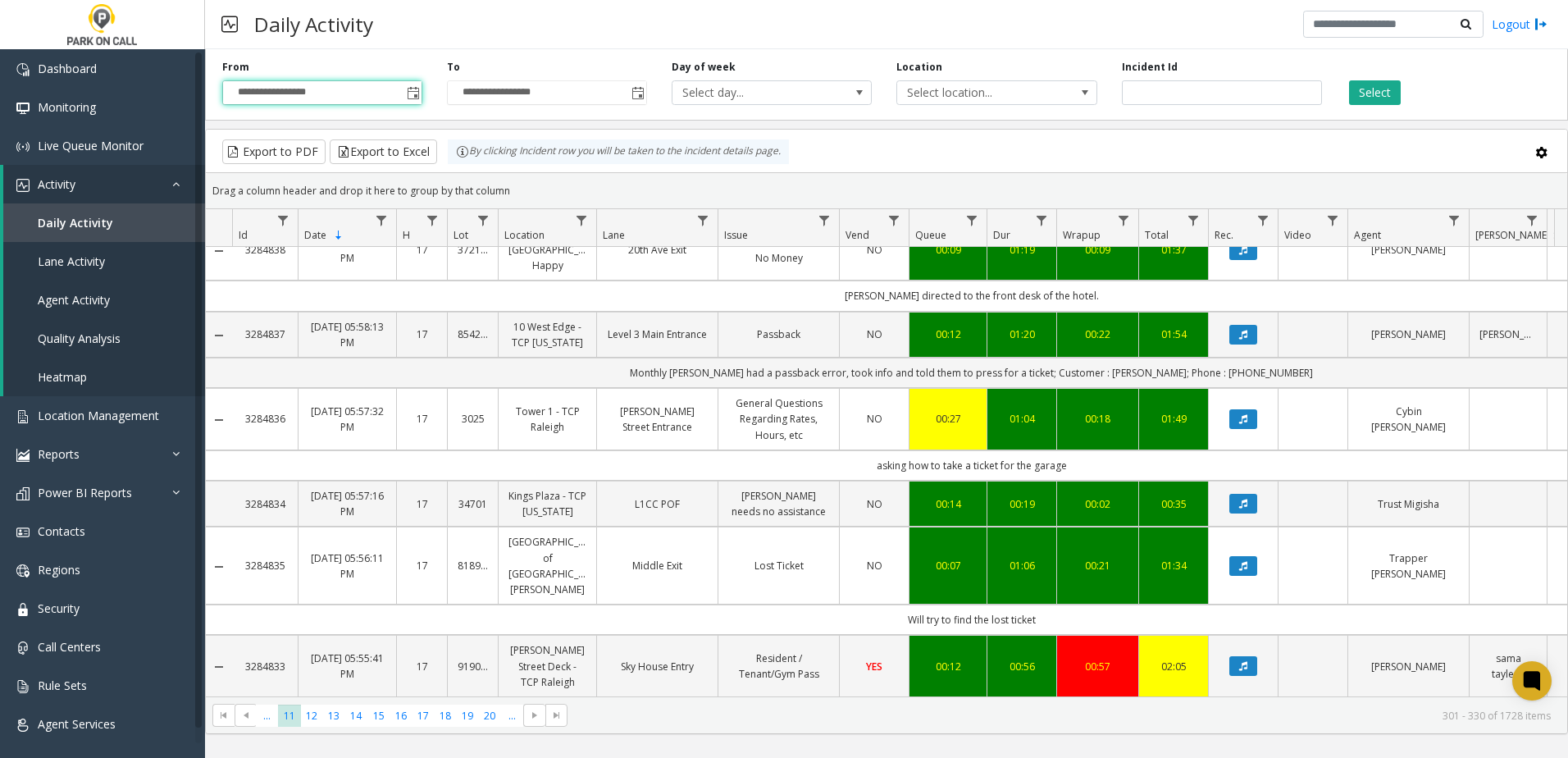
type input "**********"
click at [638, 94] on span "Toggle popup" at bounding box center [638, 94] width 13 height 13
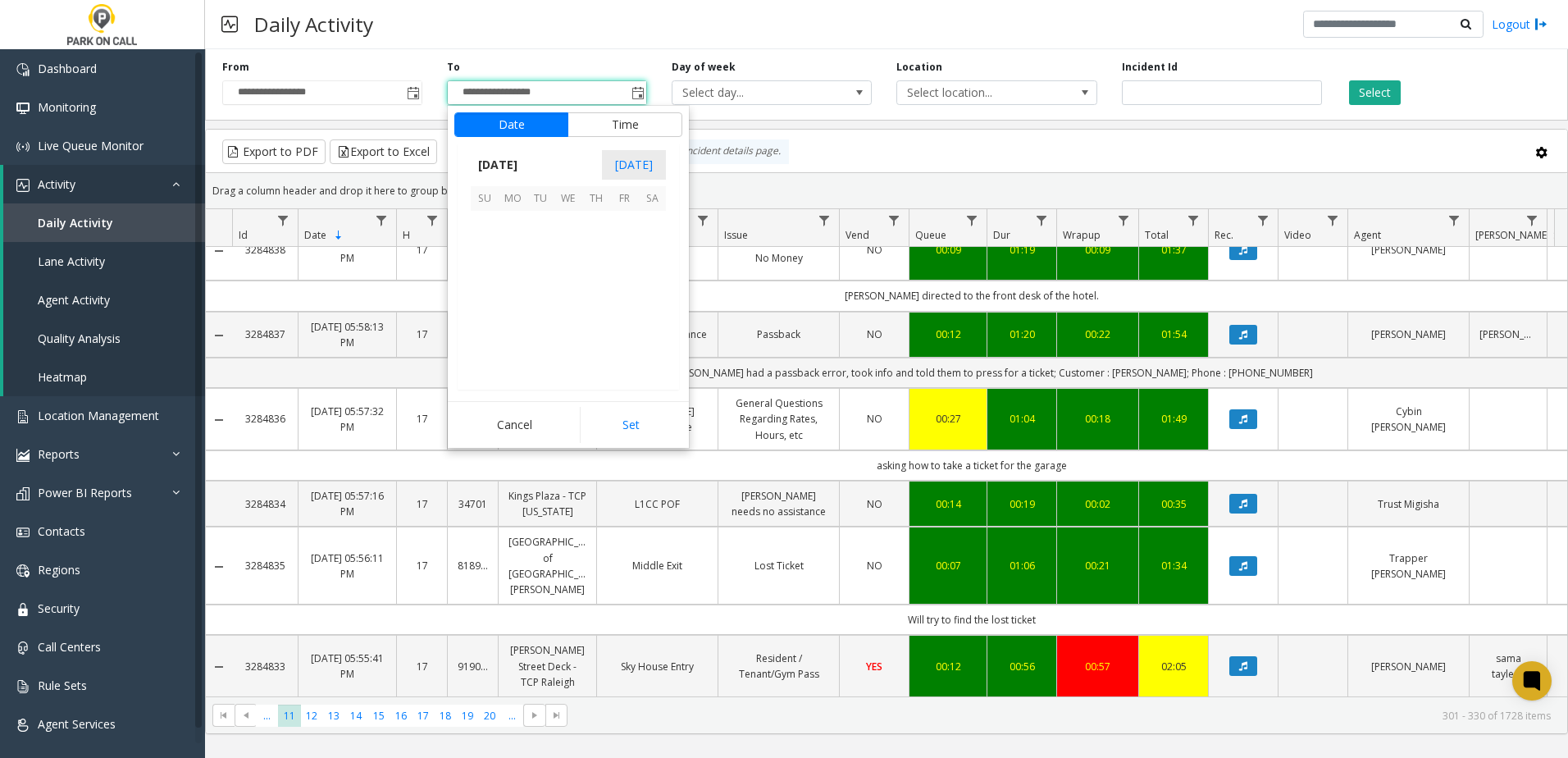
scroll to position [24, 0]
click at [536, 256] on span "9" at bounding box center [541, 253] width 28 height 28
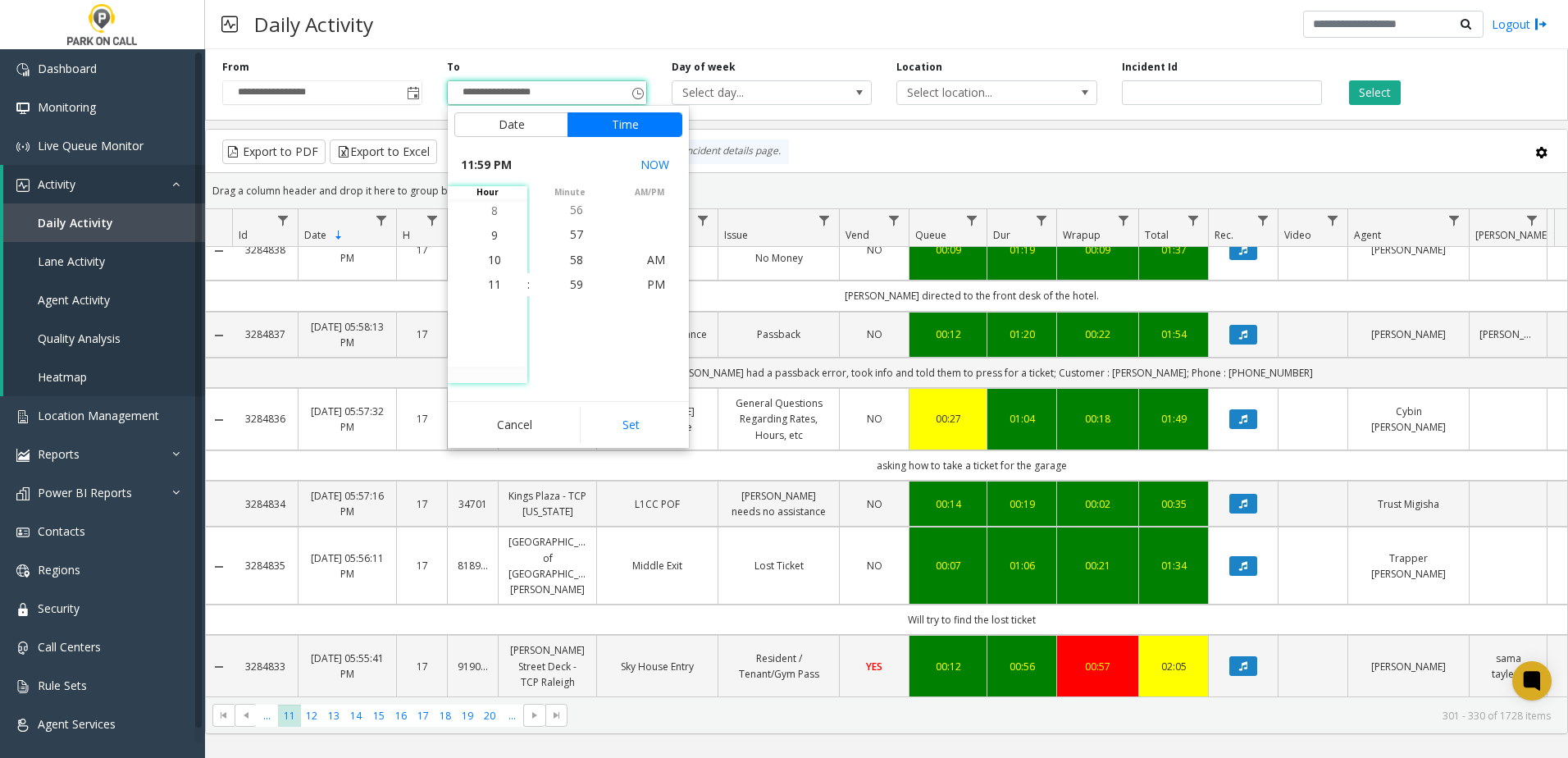
click at [620, 424] on button "Set" at bounding box center [632, 425] width 103 height 36
type input "**********"
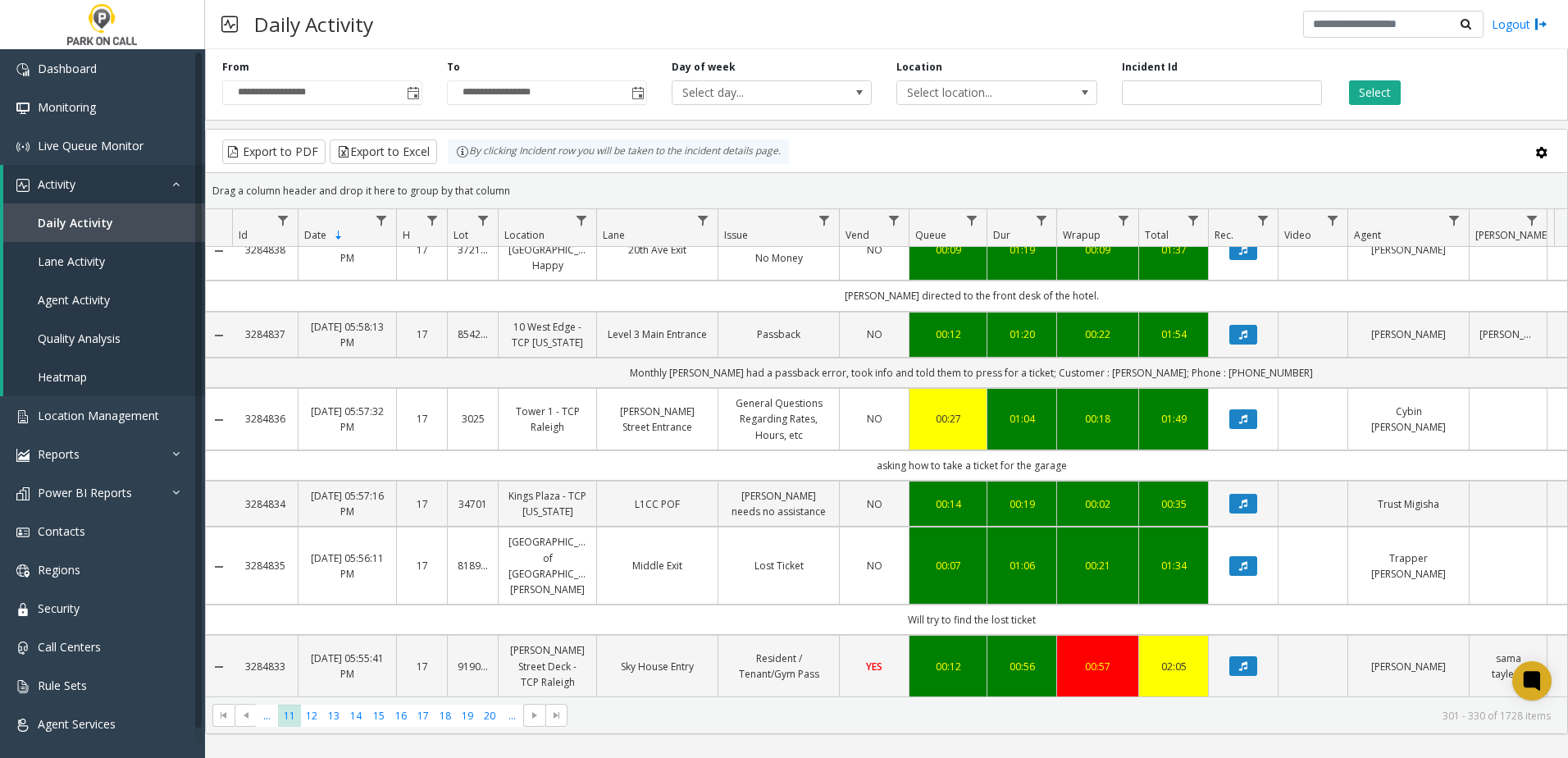
click at [1387, 80] on div "Select" at bounding box center [1446, 83] width 224 height 45
click at [1385, 86] on button "Select" at bounding box center [1375, 93] width 52 height 24
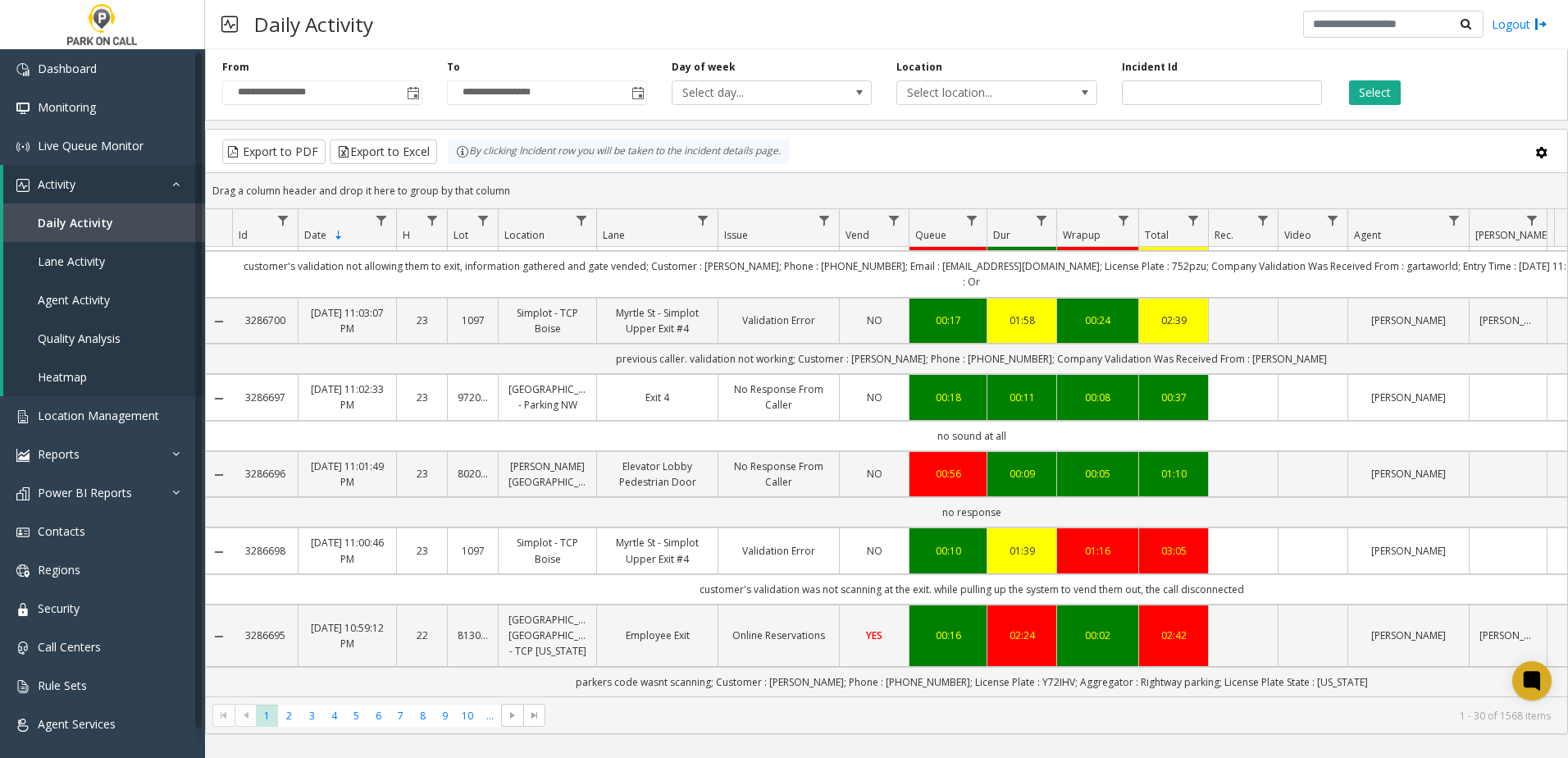
scroll to position [2214, 0]
click at [421, 97] on span "**********" at bounding box center [322, 93] width 200 height 24
click at [413, 92] on span "Toggle popup" at bounding box center [413, 94] width 13 height 13
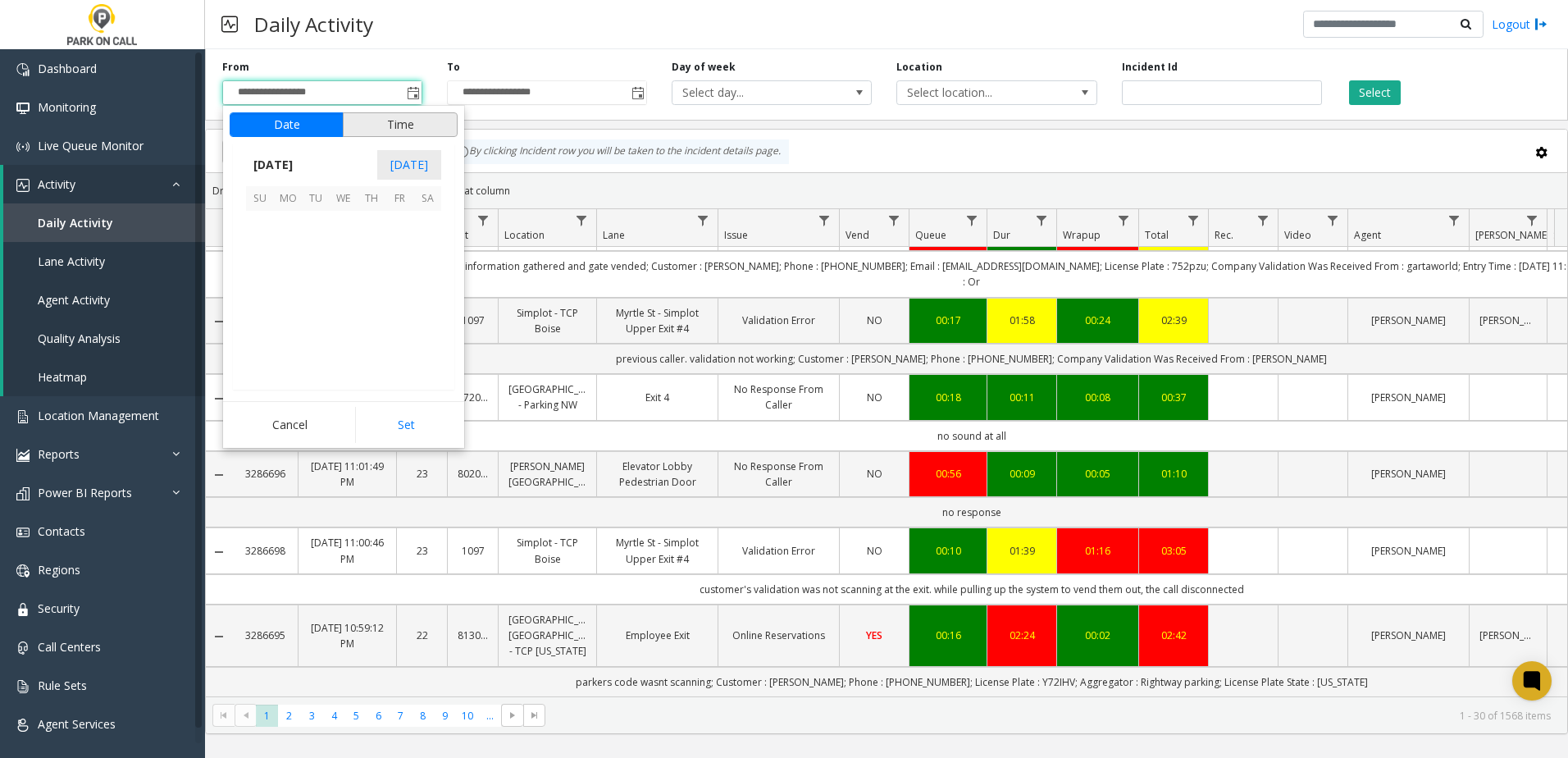
scroll to position [294490, 0]
drag, startPoint x: 264, startPoint y: 276, endPoint x: 293, endPoint y: 291, distance: 32.6
click at [264, 276] on span "14" at bounding box center [260, 281] width 28 height 28
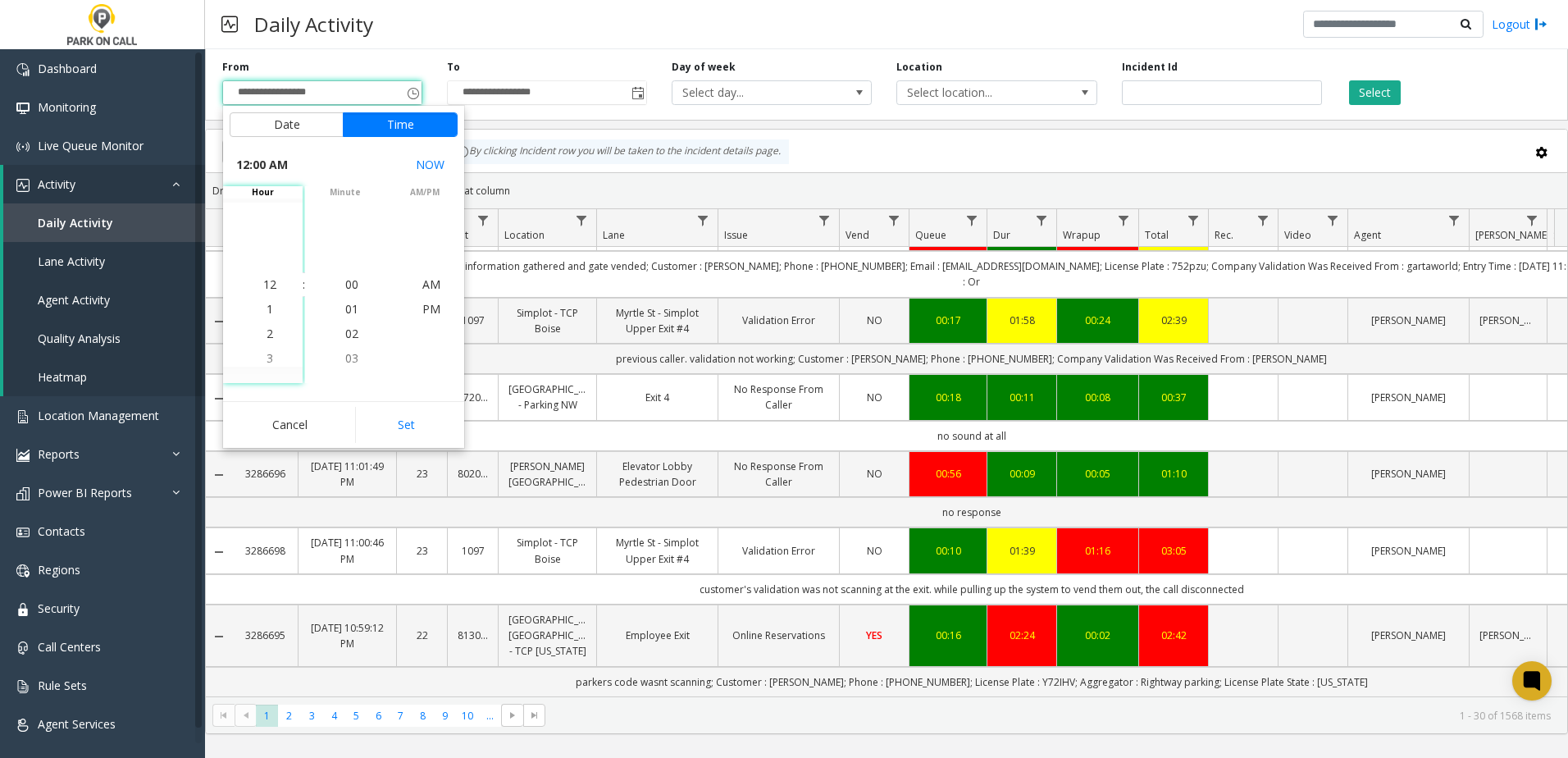
drag, startPoint x: 386, startPoint y: 413, endPoint x: 401, endPoint y: 379, distance: 37.2
click at [387, 414] on button "Set" at bounding box center [407, 425] width 103 height 36
type input "**********"
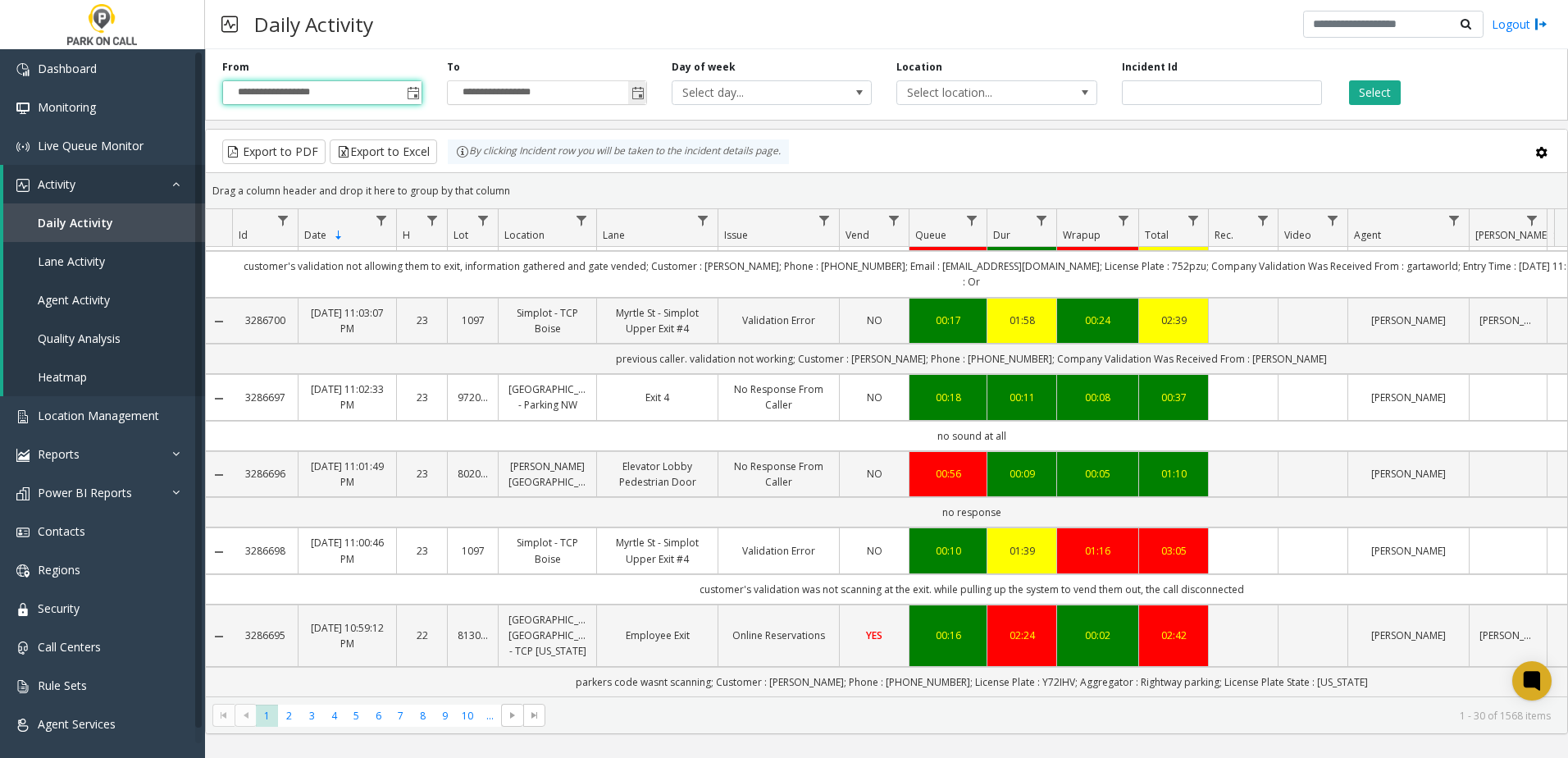
click at [640, 94] on span "Toggle popup" at bounding box center [638, 94] width 13 height 13
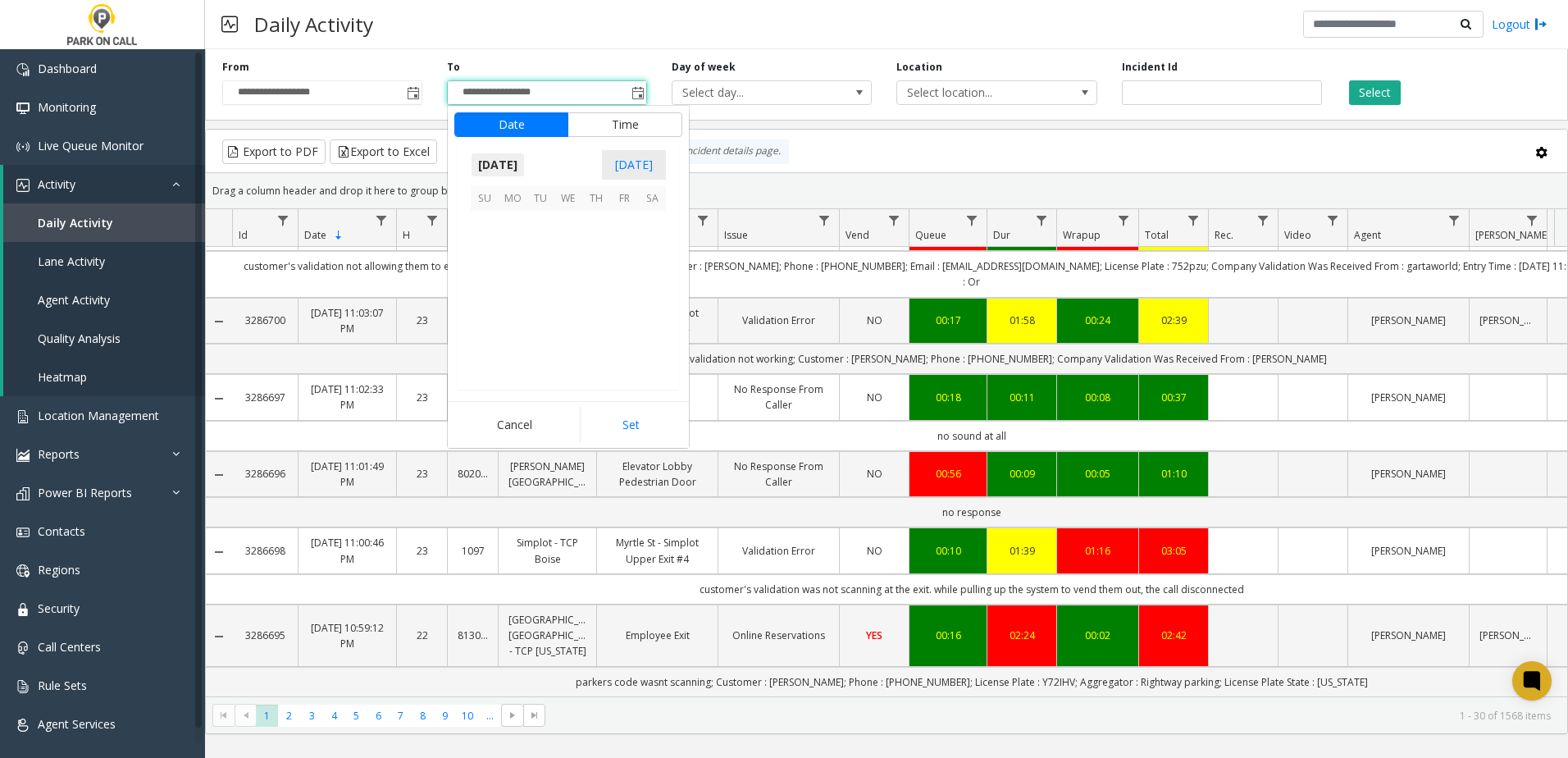
scroll to position [24, 0]
click at [485, 275] on span "14" at bounding box center [484, 281] width 28 height 28
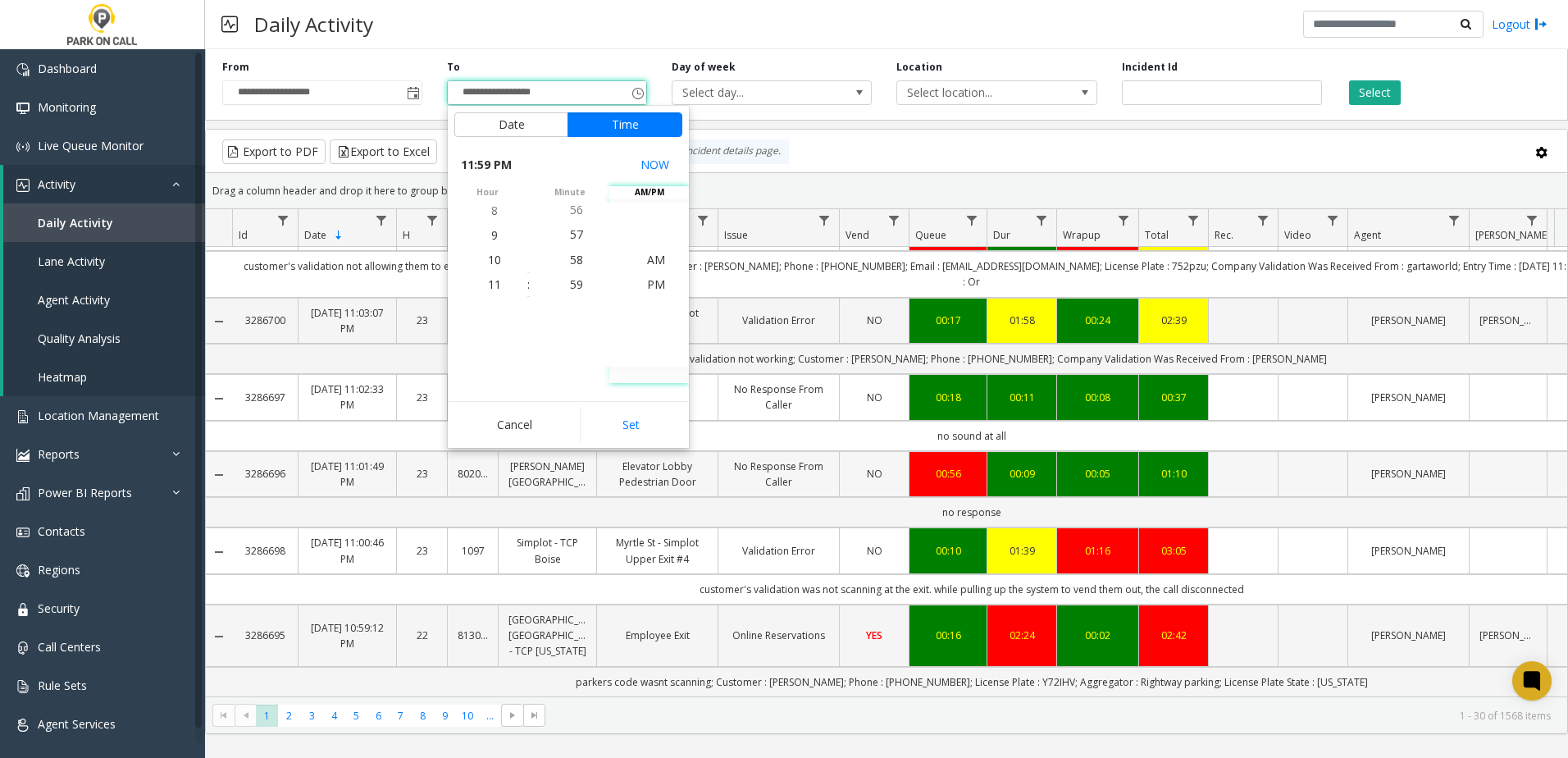
click at [616, 431] on button "Set" at bounding box center [632, 425] width 103 height 36
type input "**********"
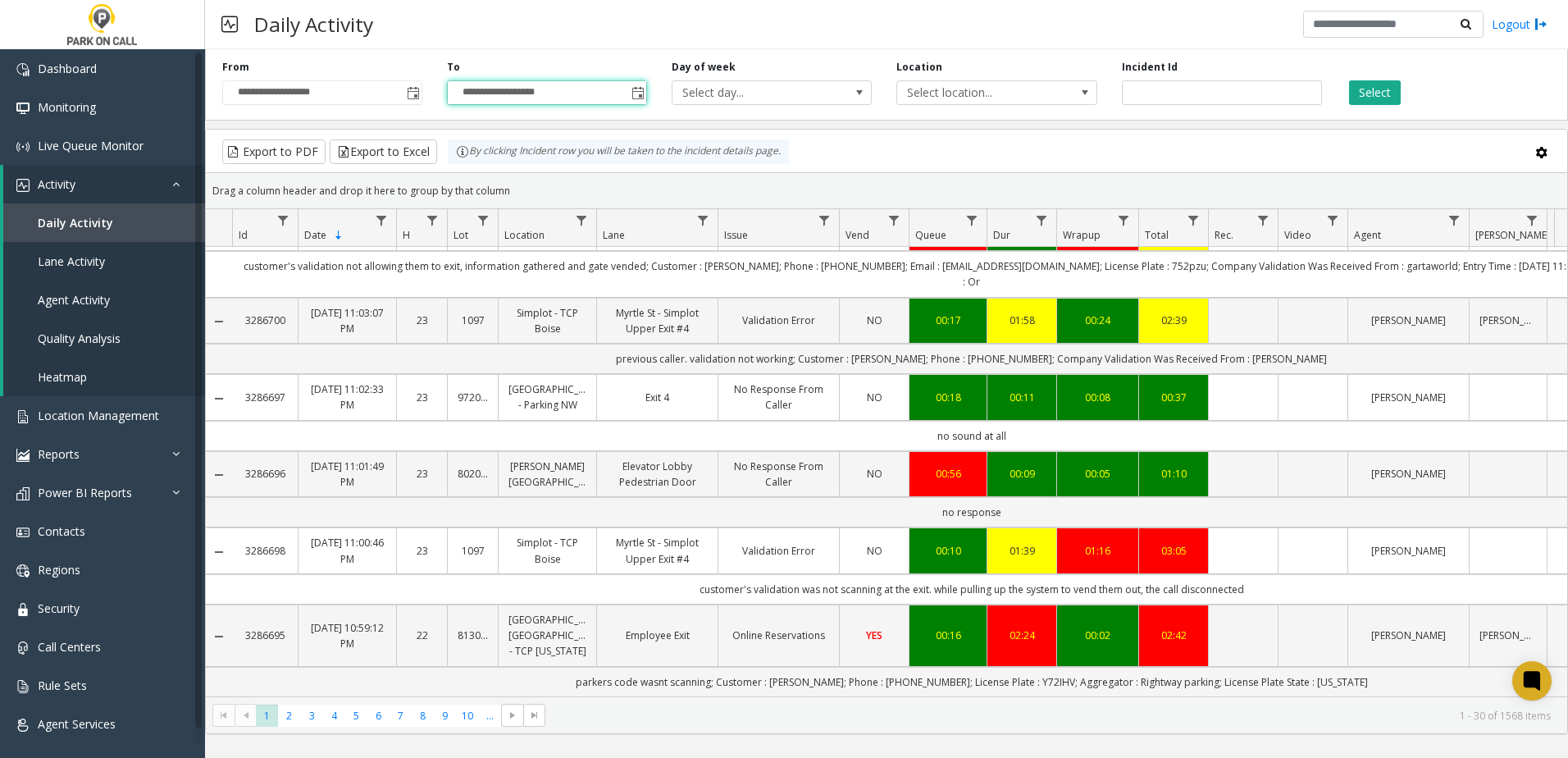
click at [1370, 109] on div "**********" at bounding box center [886, 81] width 1363 height 78
click at [1376, 101] on button "Select" at bounding box center [1375, 93] width 52 height 24
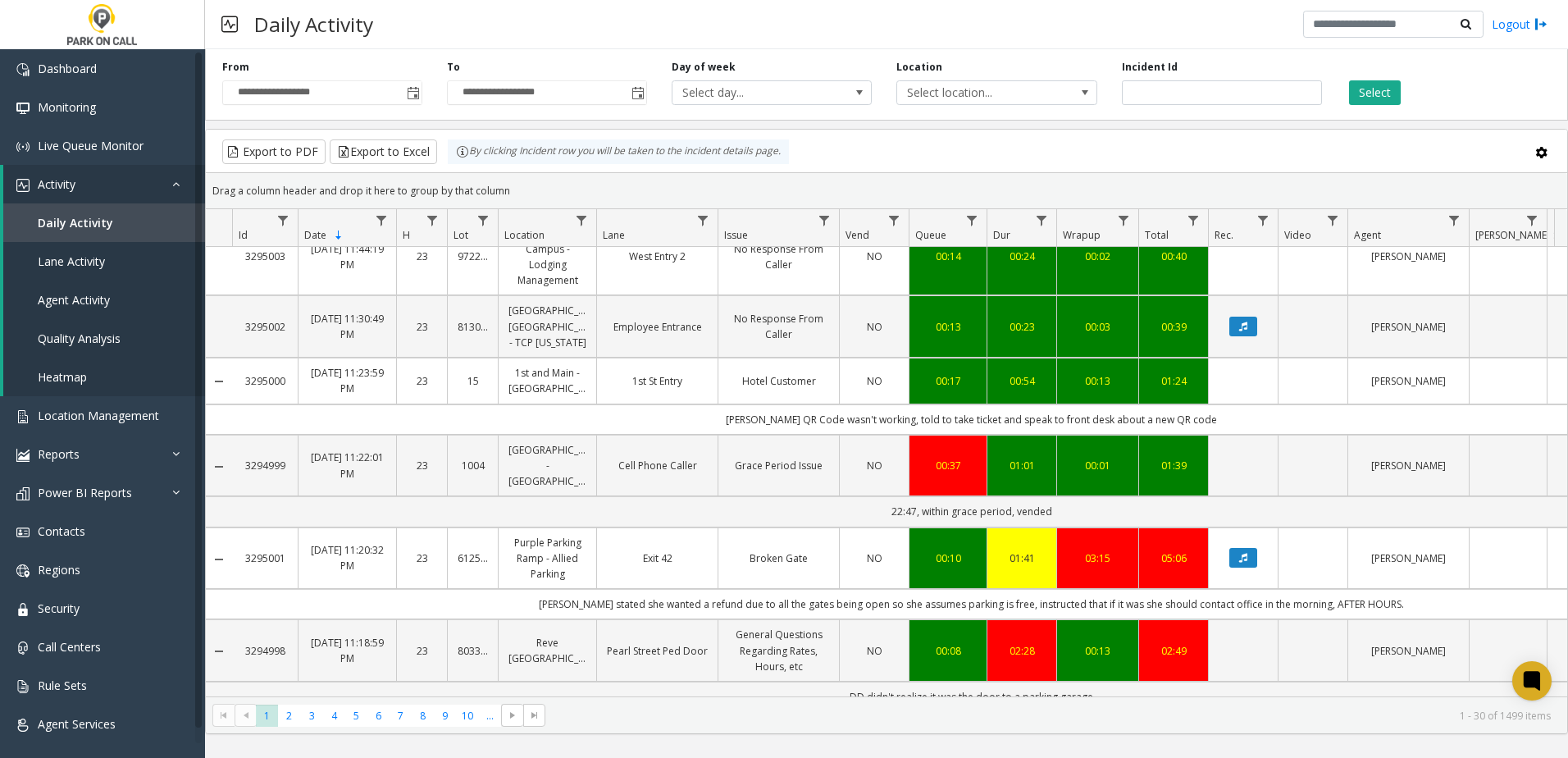
scroll to position [27, 0]
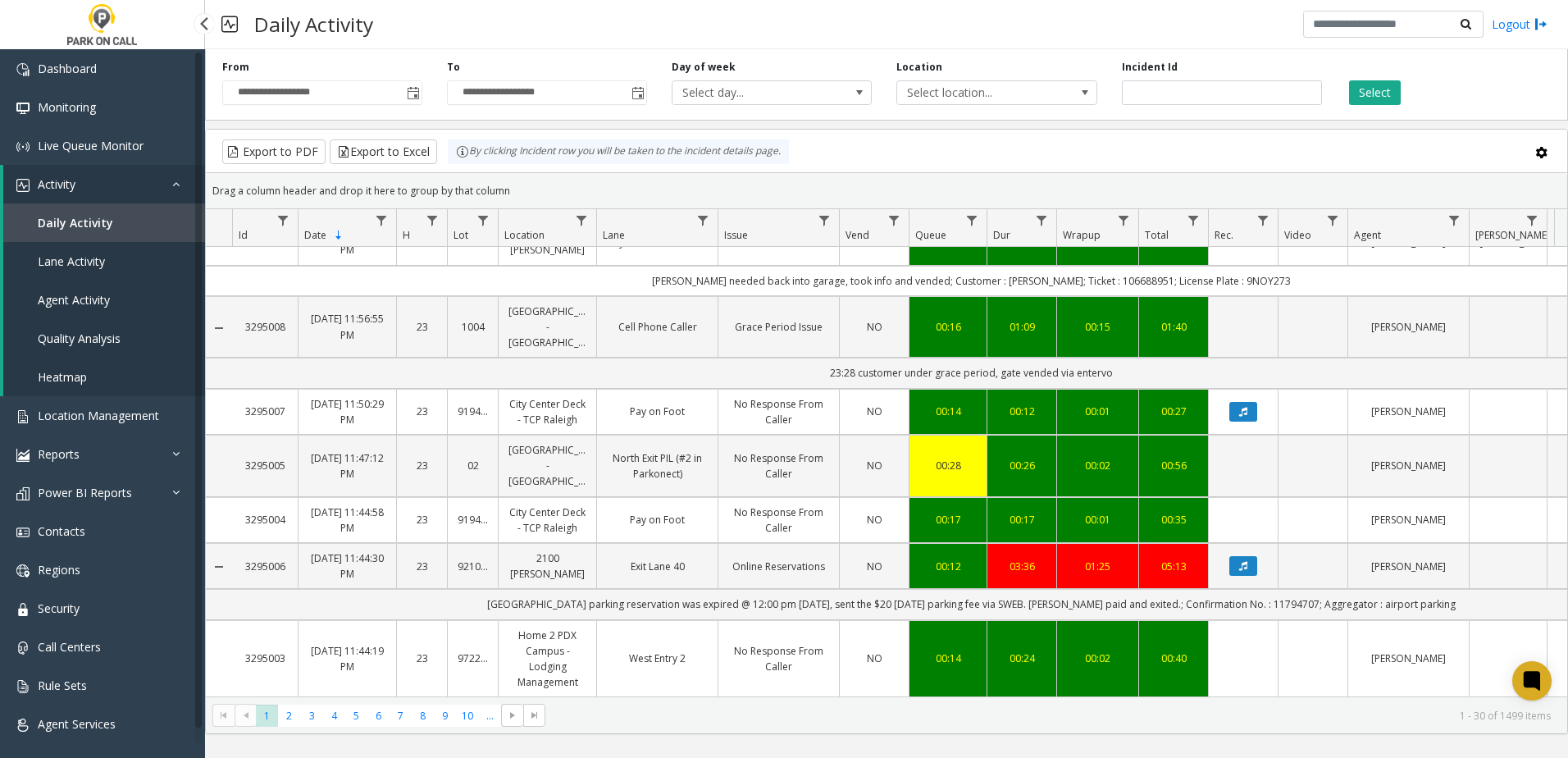
click at [76, 221] on span "Daily Activity" at bounding box center [75, 223] width 75 height 16
click at [75, 212] on link "Daily Activity" at bounding box center [103, 223] width 202 height 39
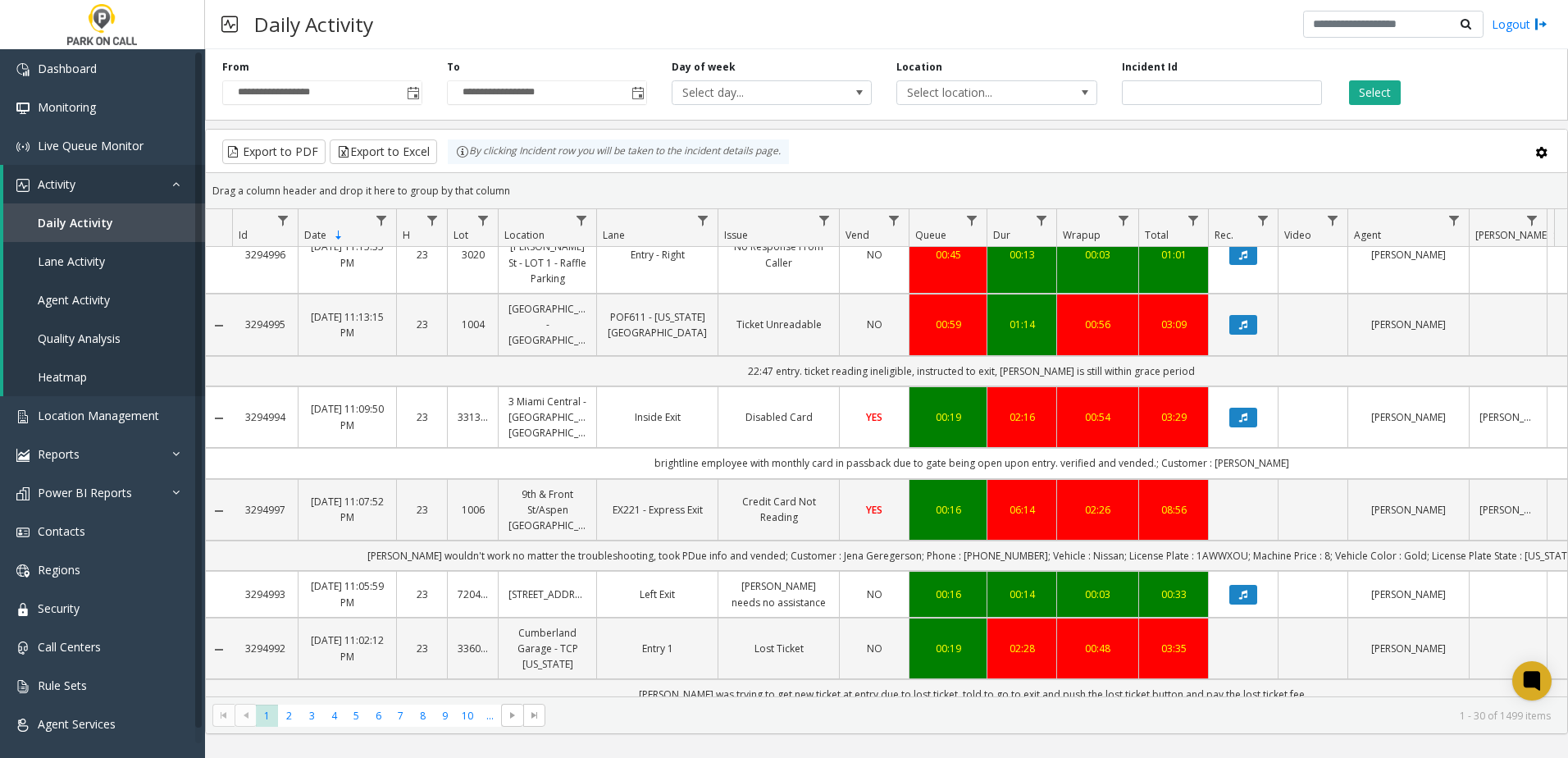
scroll to position [766, 0]
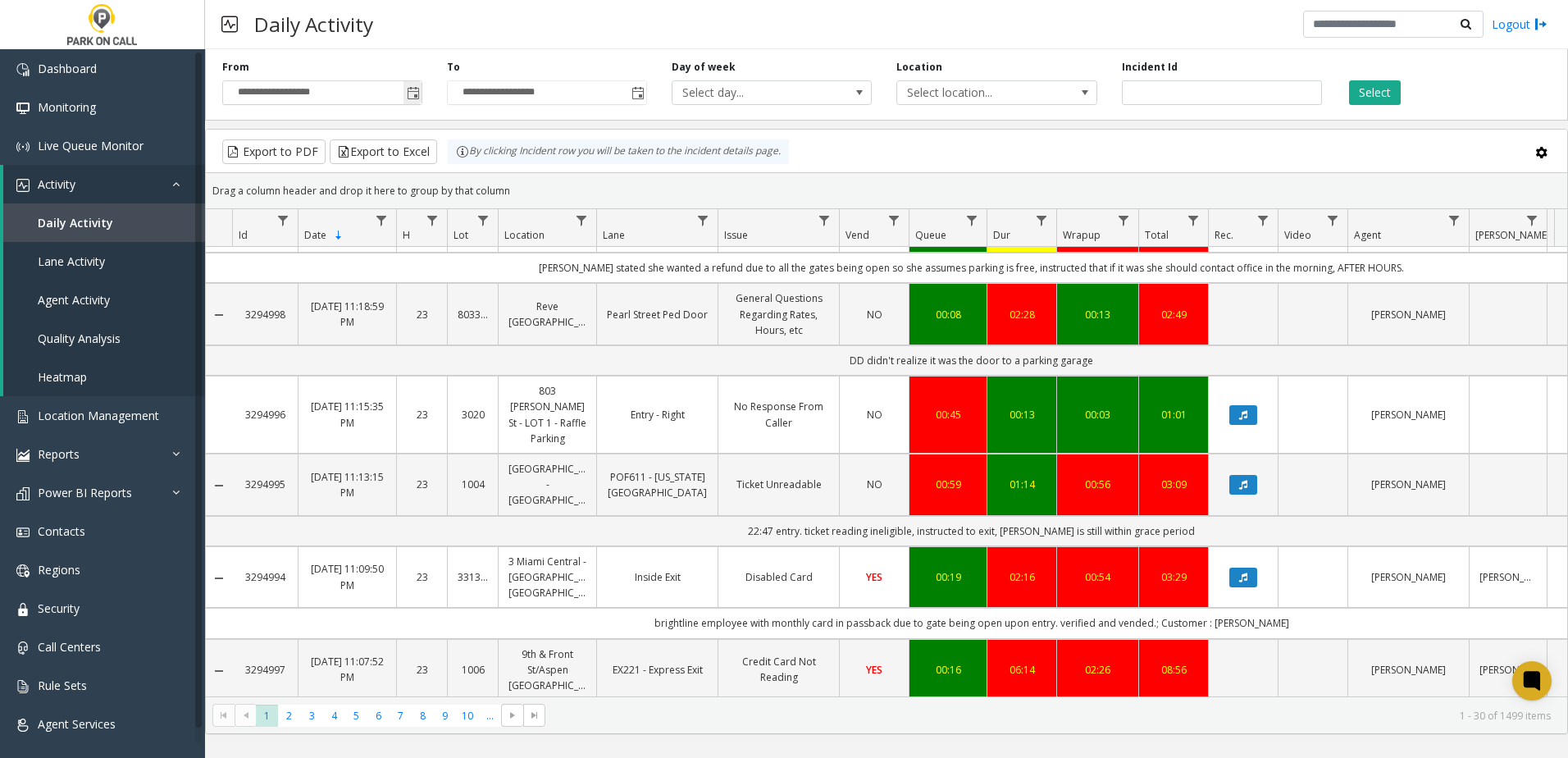
click at [401, 95] on input "**********" at bounding box center [322, 92] width 198 height 23
click at [406, 91] on span "Toggle popup" at bounding box center [412, 93] width 18 height 26
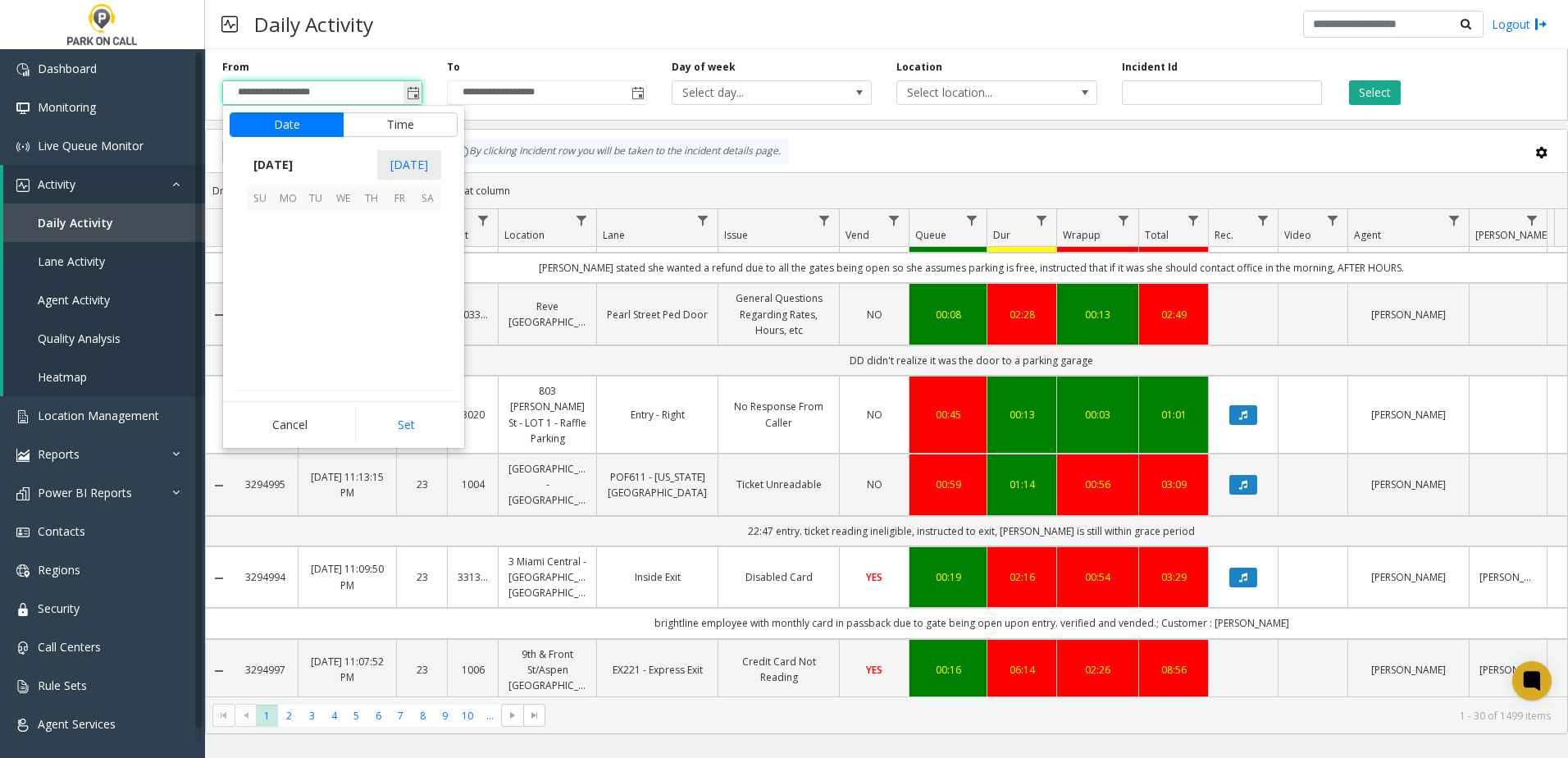
scroll to position [294490, 0]
click at [294, 271] on span "15" at bounding box center [288, 281] width 28 height 28
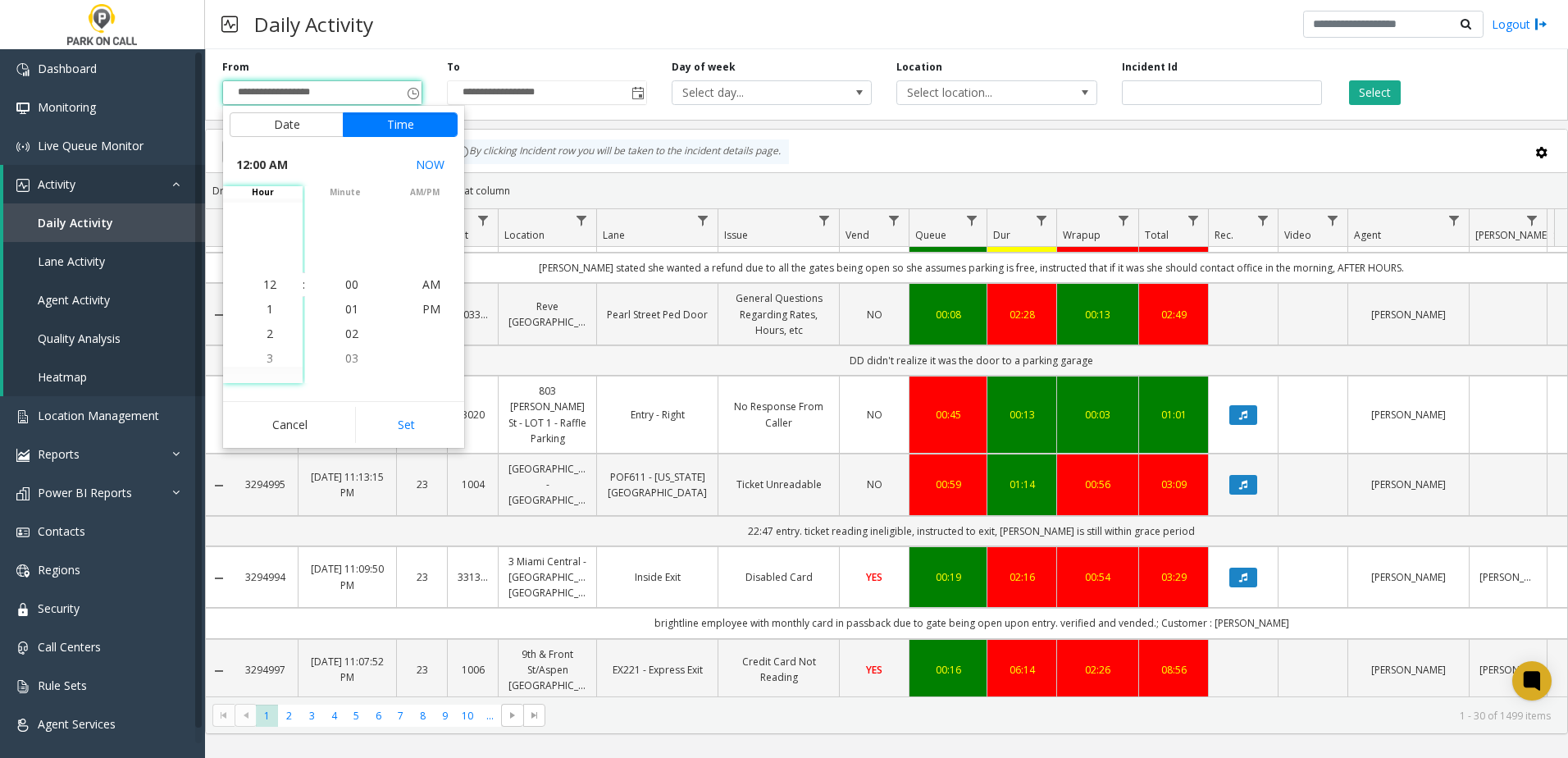
click at [399, 411] on button "Set" at bounding box center [407, 425] width 103 height 36
type input "**********"
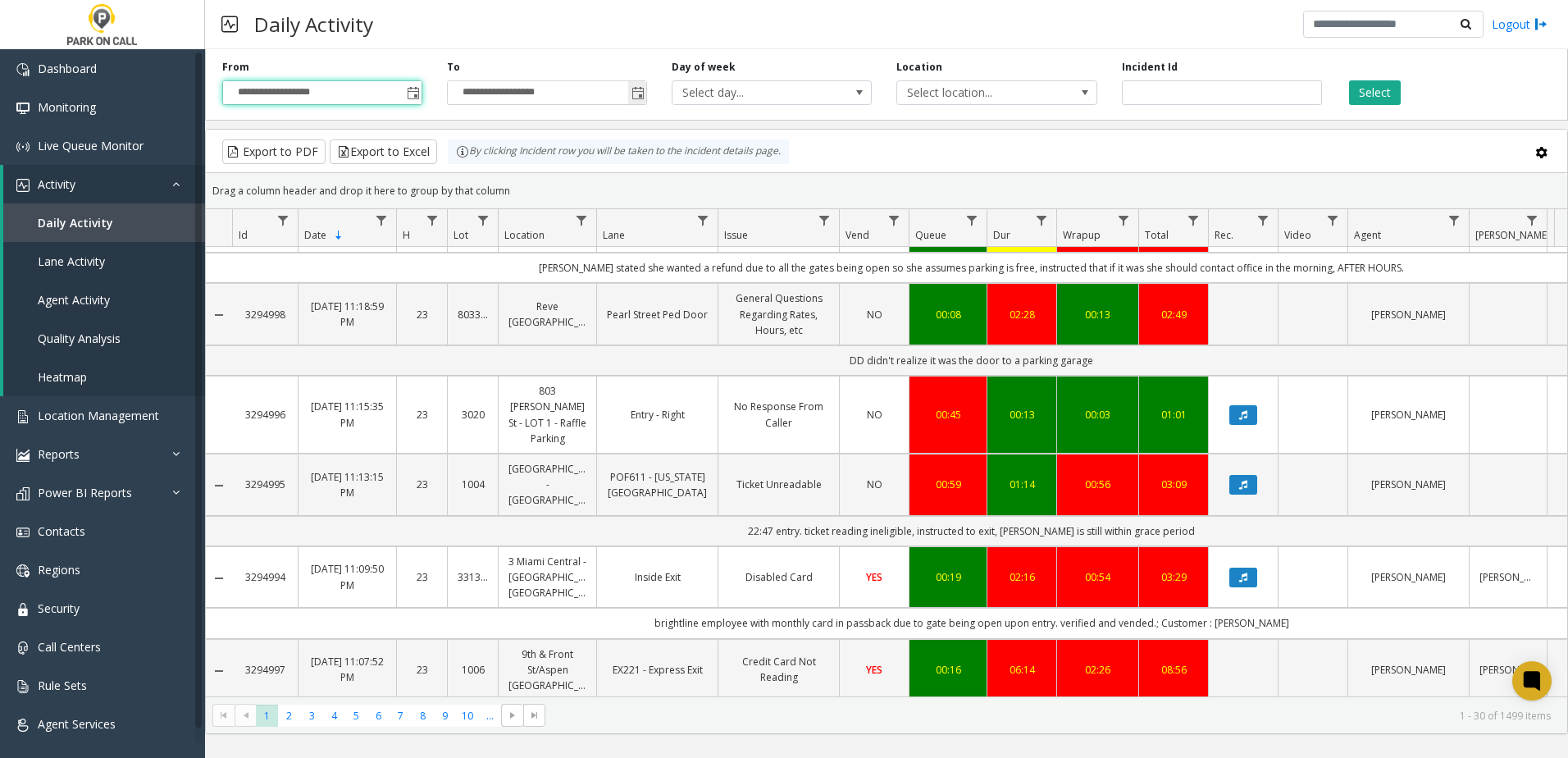
click at [640, 96] on span "Toggle popup" at bounding box center [638, 94] width 13 height 13
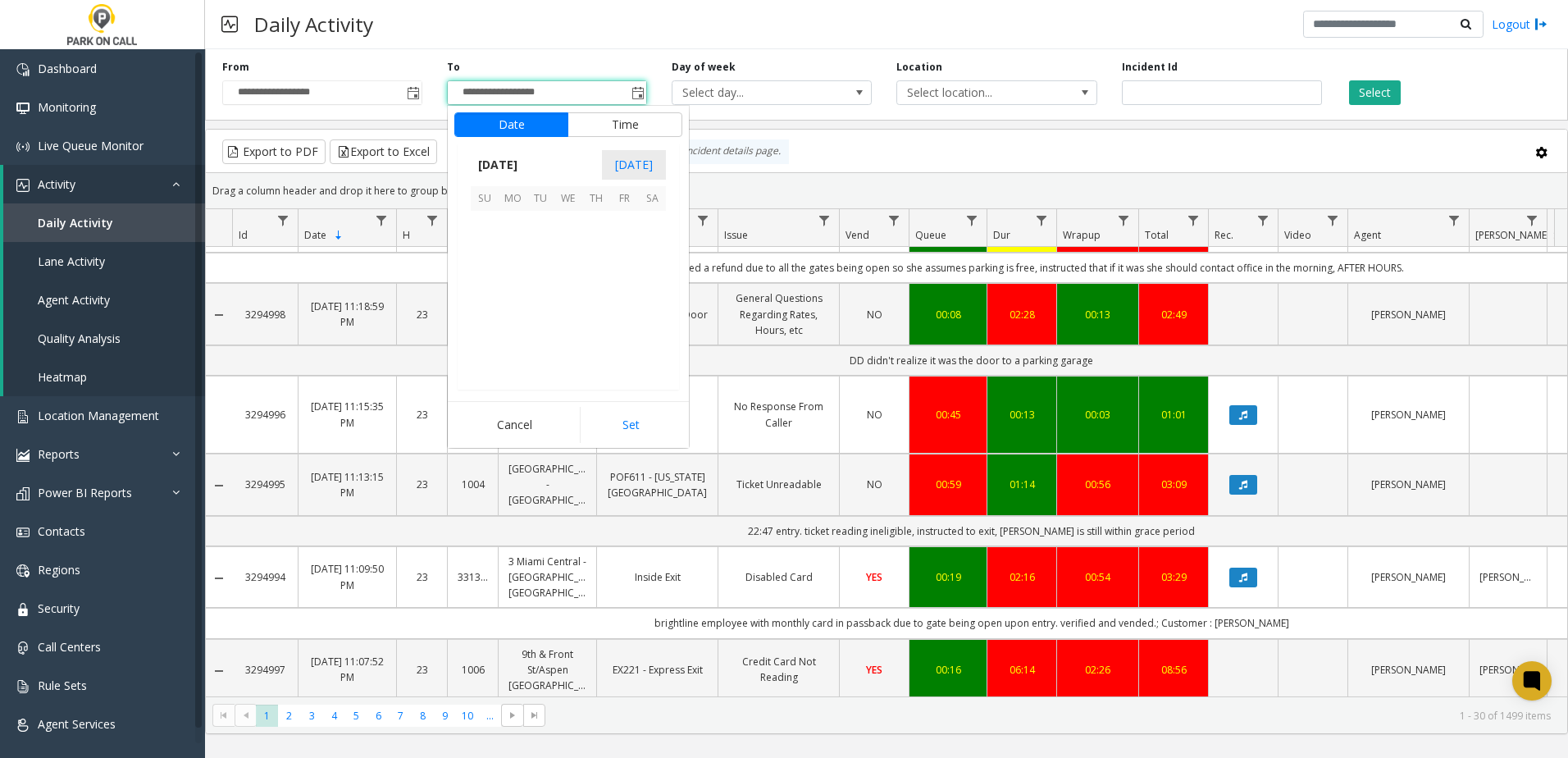
scroll to position [24, 0]
click at [516, 277] on span "15" at bounding box center [513, 281] width 28 height 28
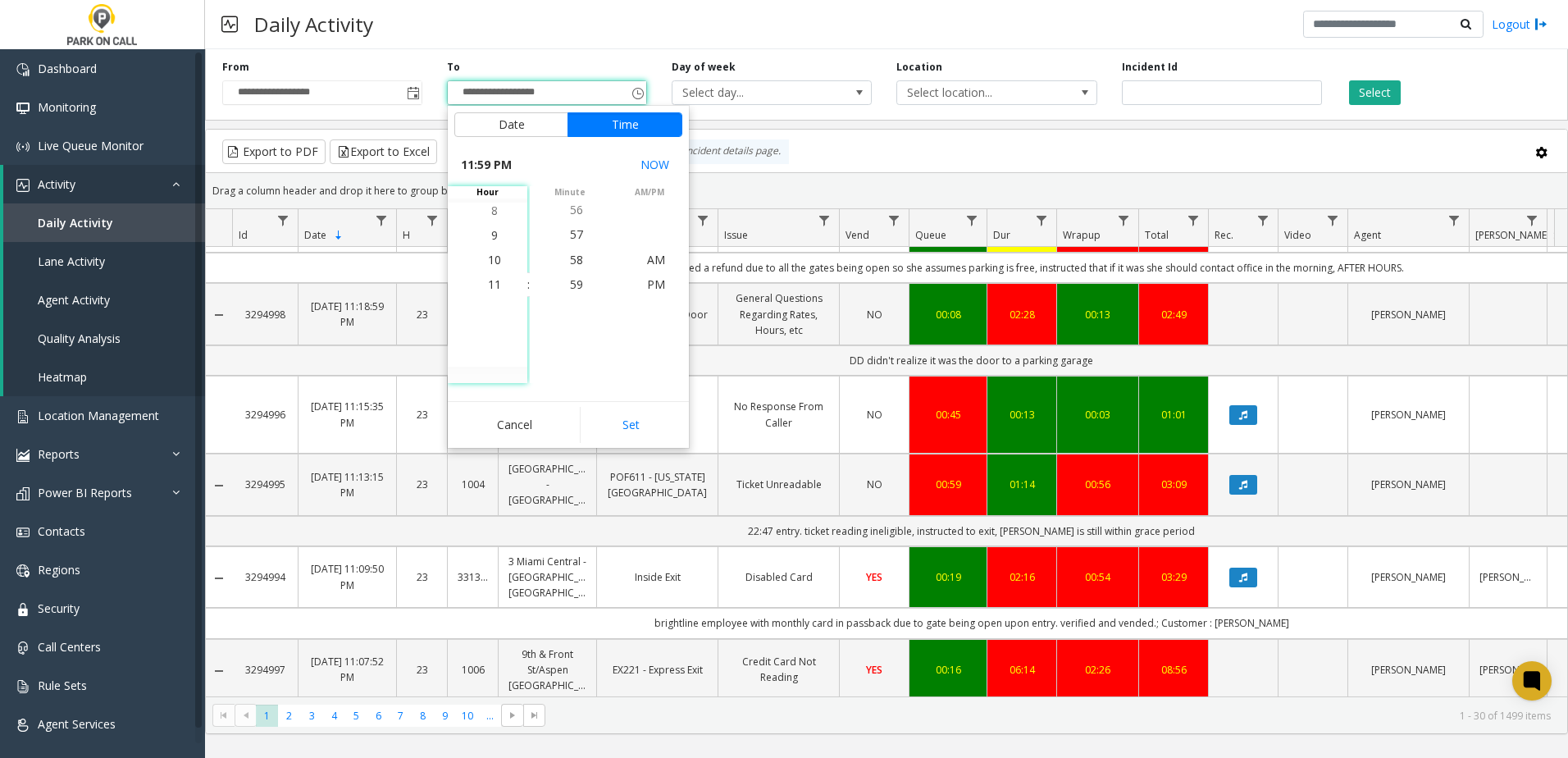
drag, startPoint x: 618, startPoint y: 409, endPoint x: 624, endPoint y: 418, distance: 10.8
click at [620, 410] on button "Set" at bounding box center [632, 425] width 103 height 36
type input "**********"
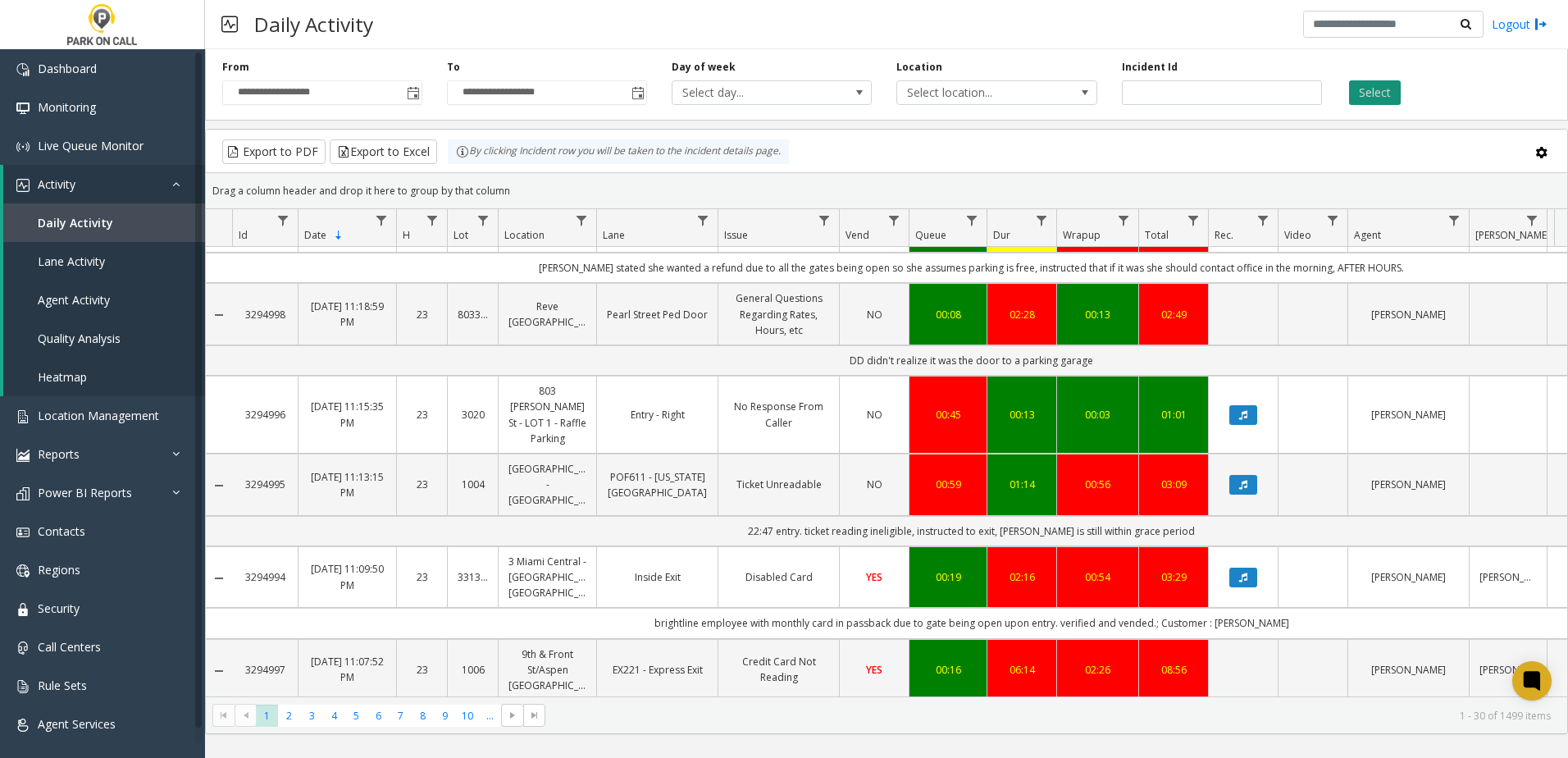
click at [1387, 94] on button "Select" at bounding box center [1375, 93] width 52 height 24
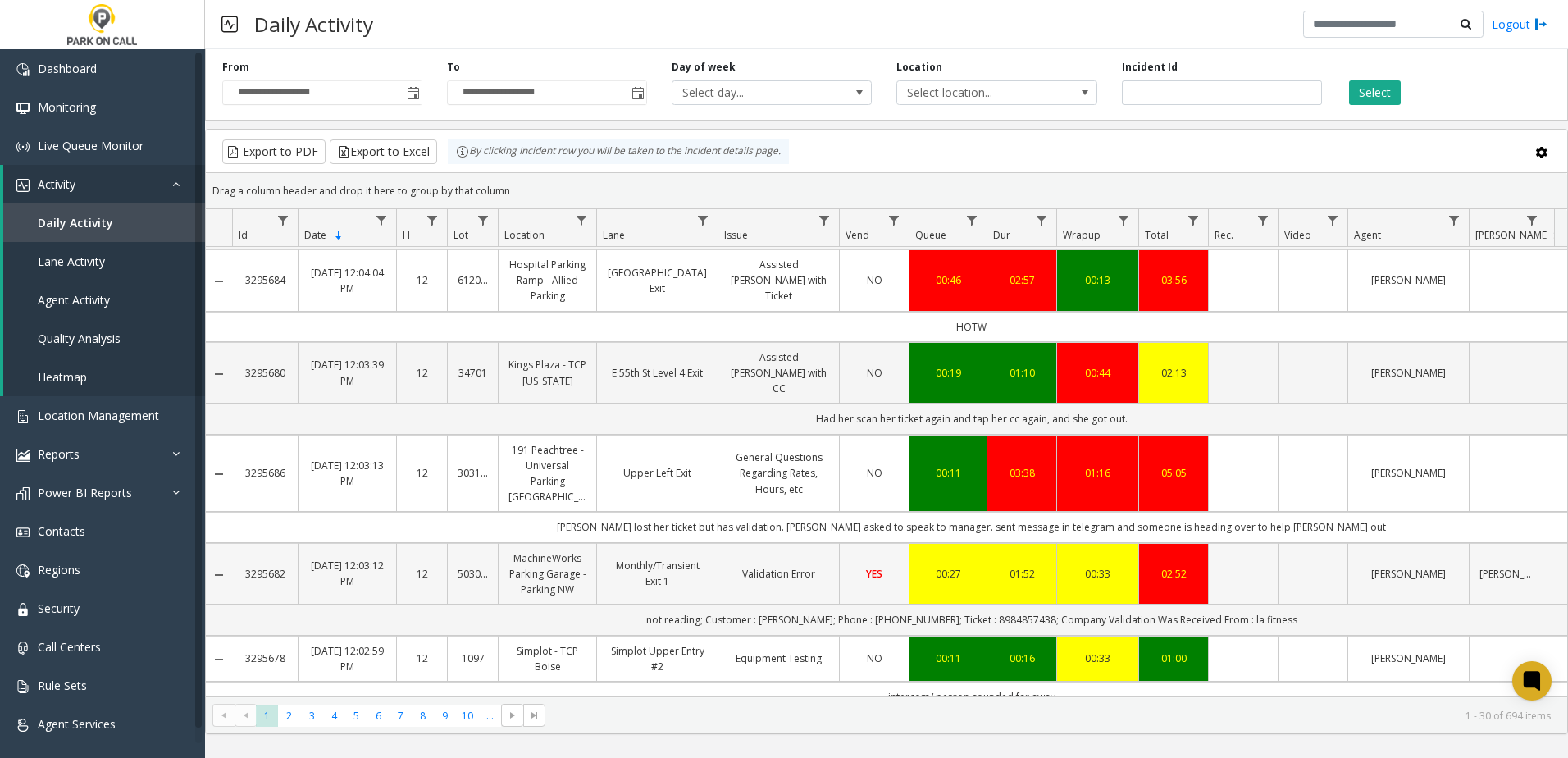
scroll to position [1908, 0]
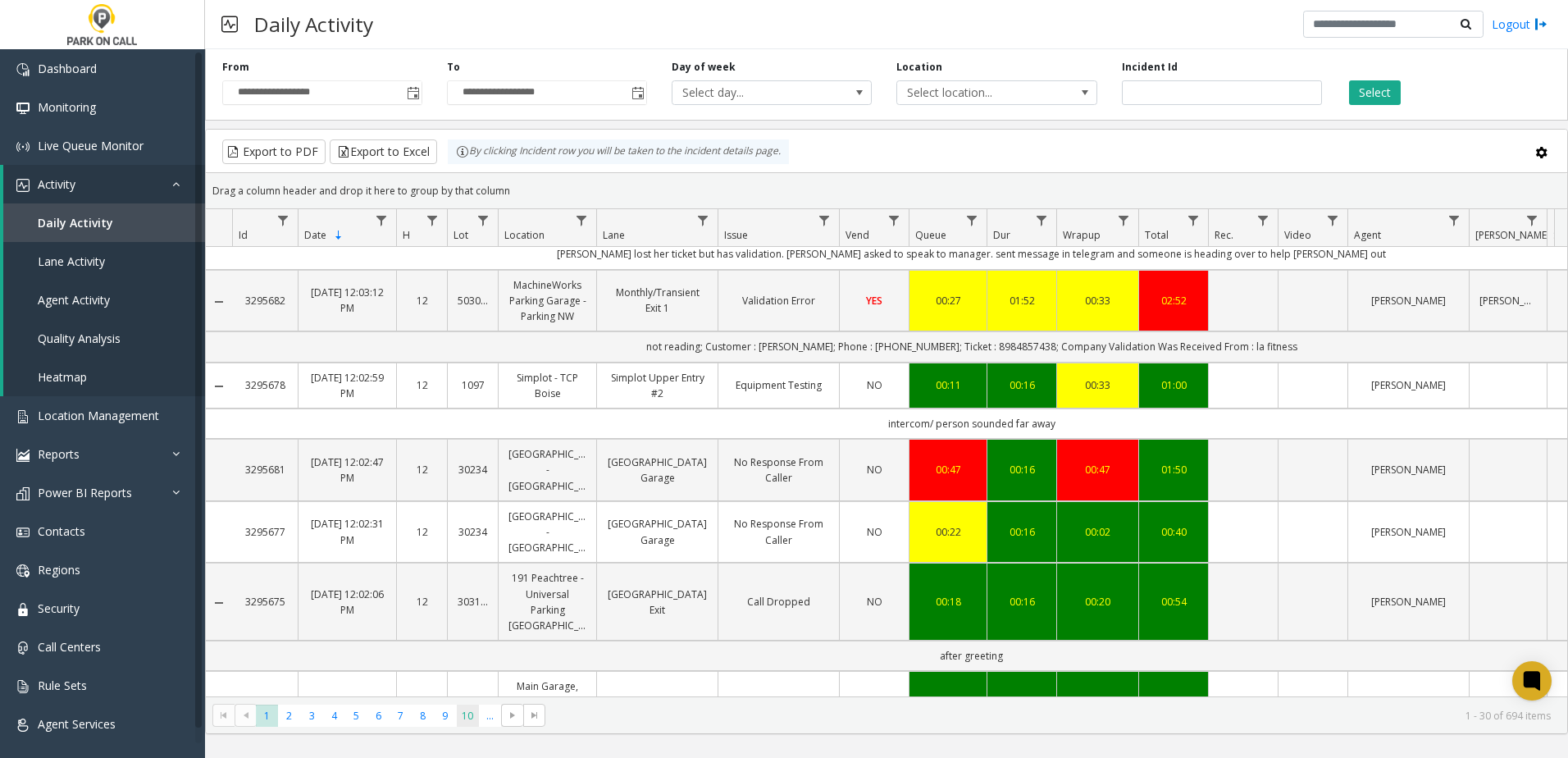
click at [464, 718] on span "10" at bounding box center [469, 716] width 23 height 23
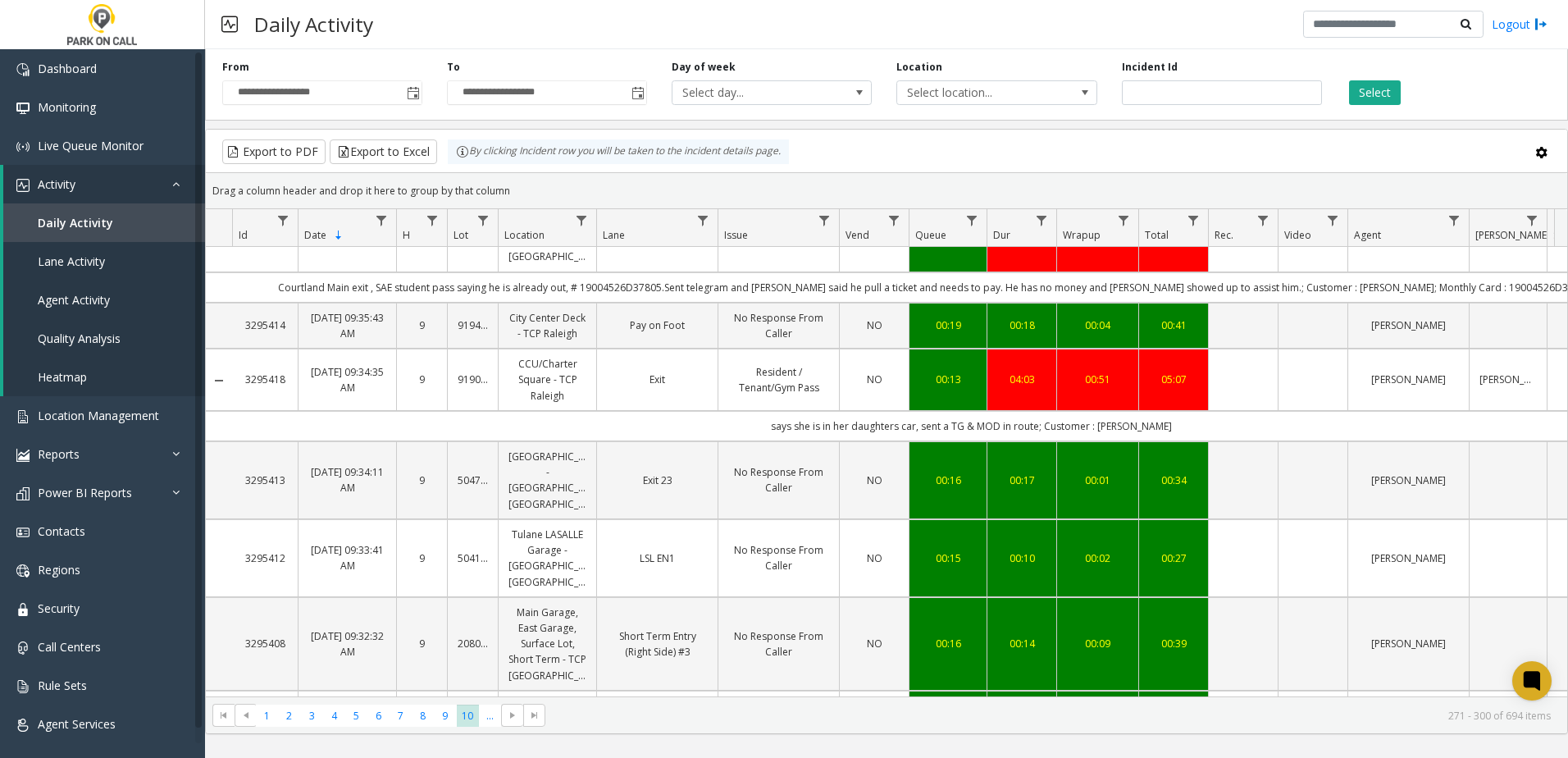
scroll to position [2001, 0]
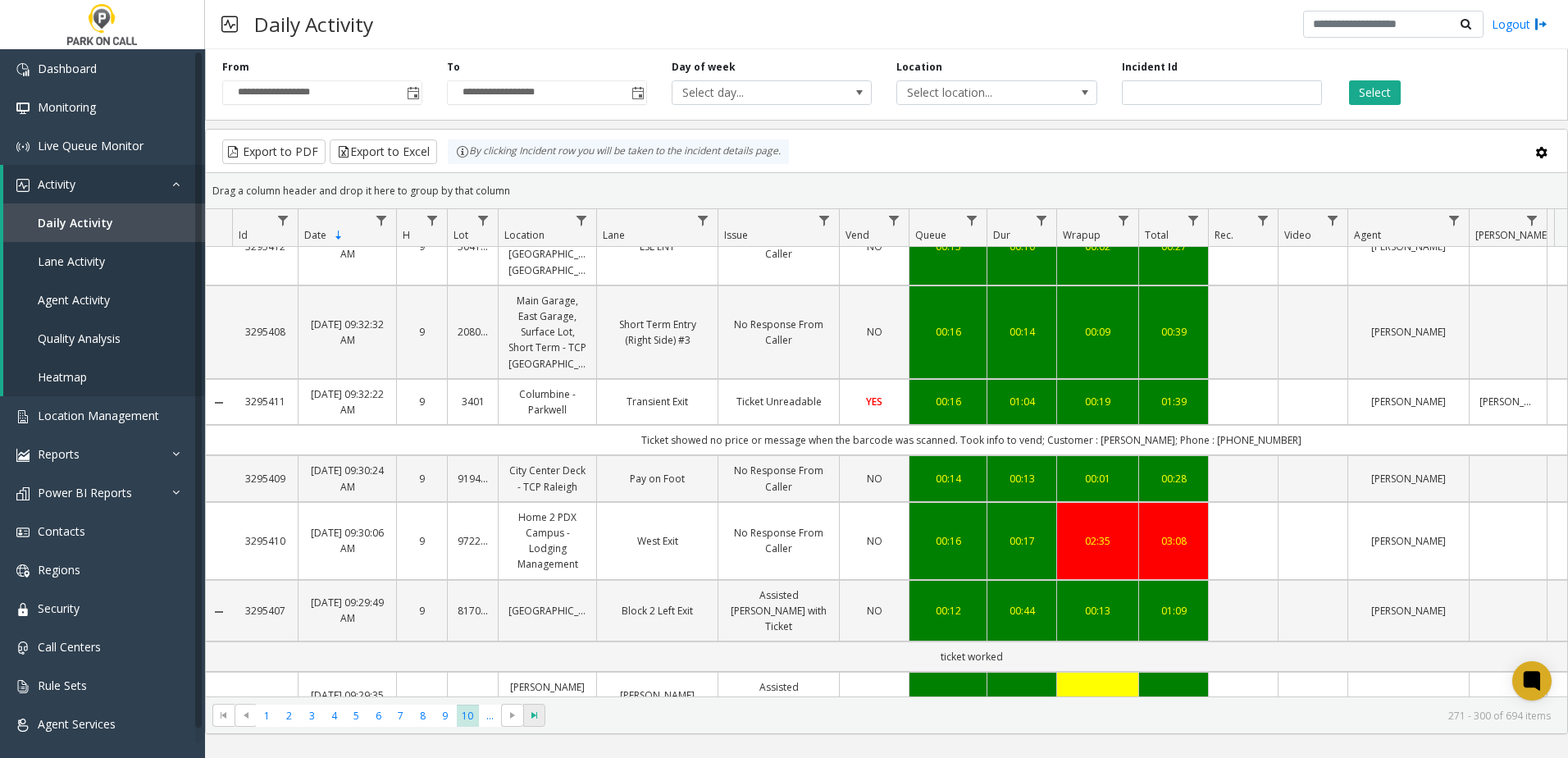
click at [545, 717] on span at bounding box center [534, 716] width 23 height 23
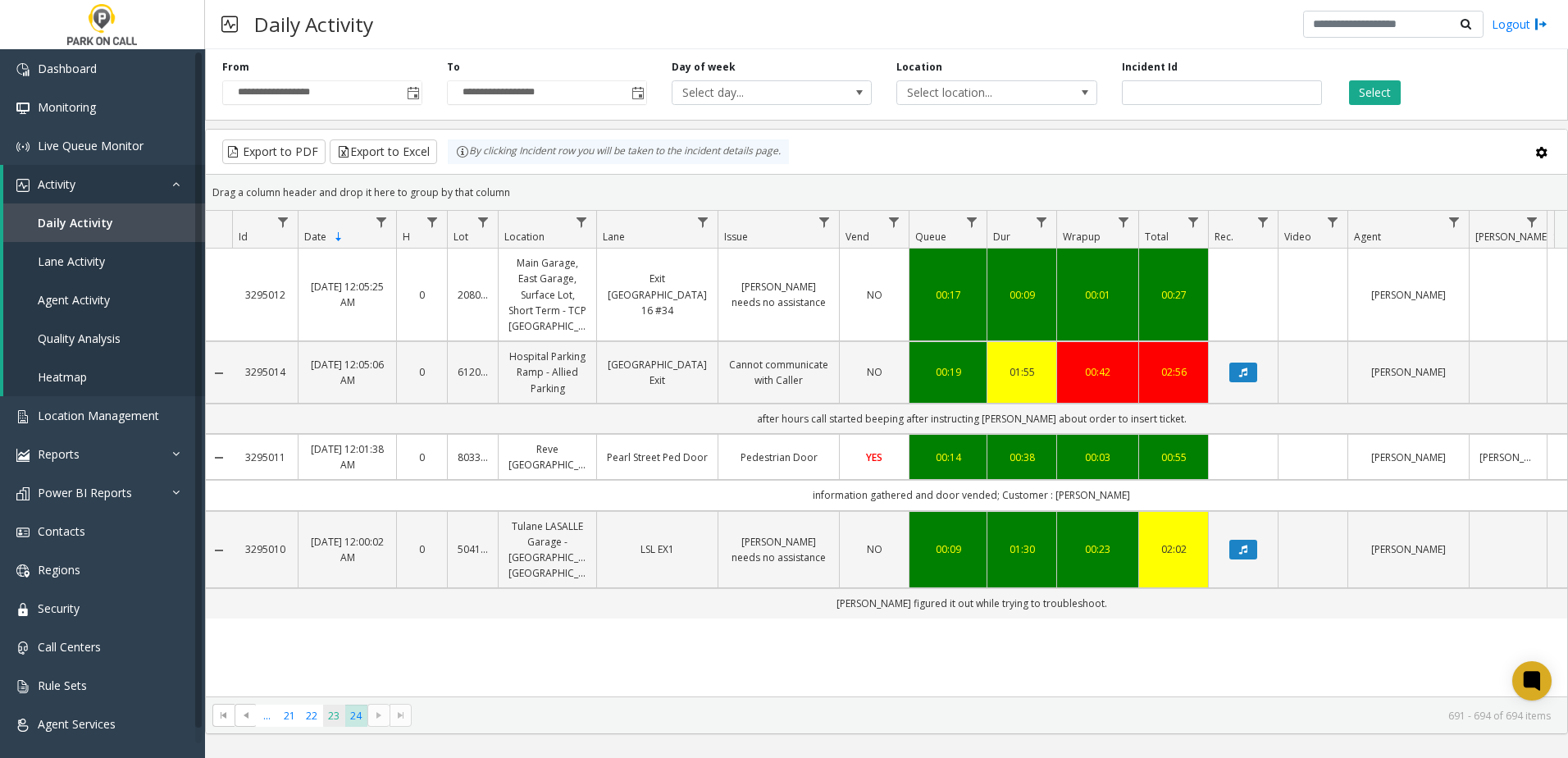
click at [334, 719] on span "23" at bounding box center [334, 716] width 23 height 23
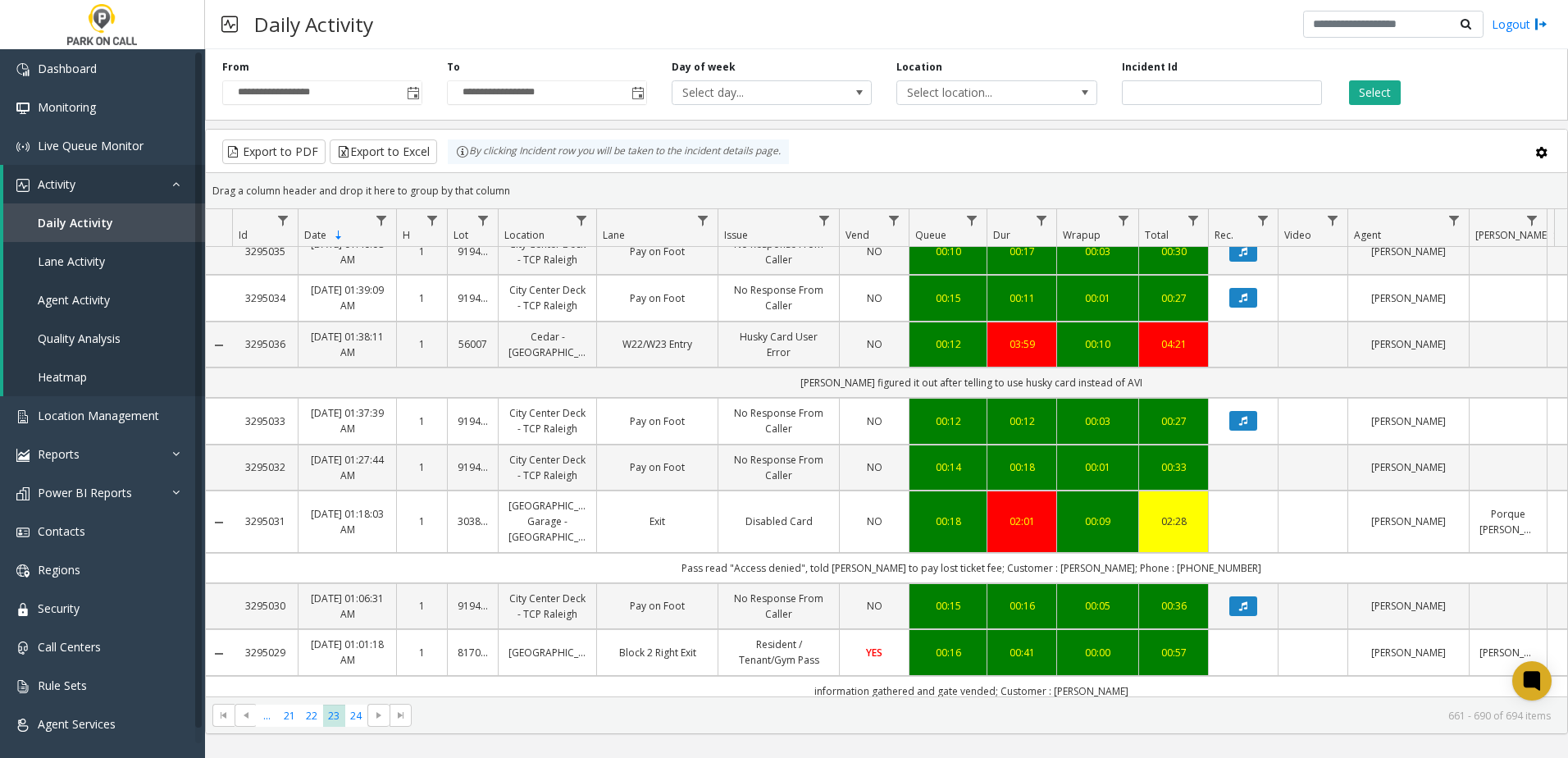
scroll to position [821, 0]
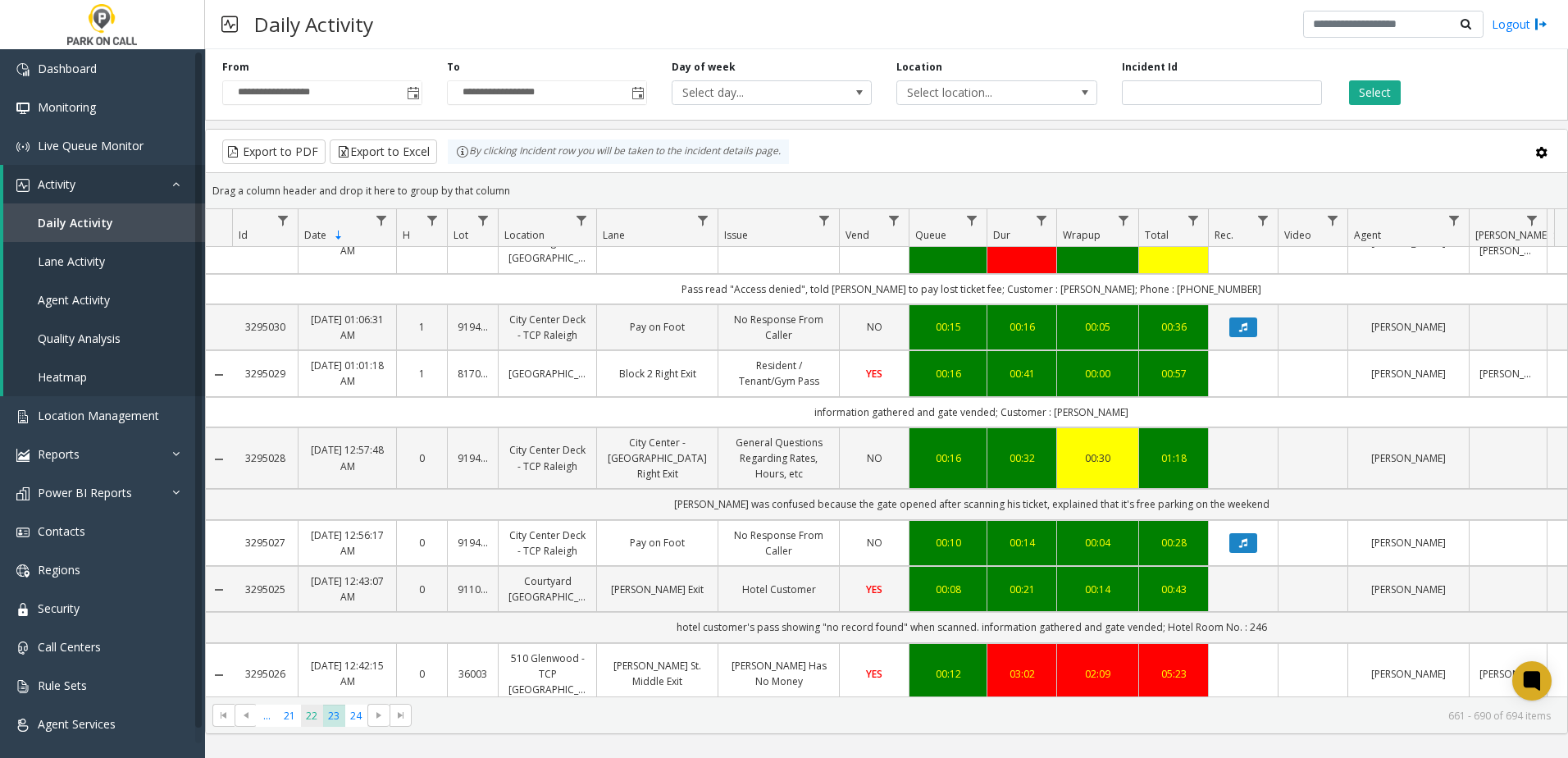
click at [309, 721] on span "22" at bounding box center [313, 716] width 23 height 23
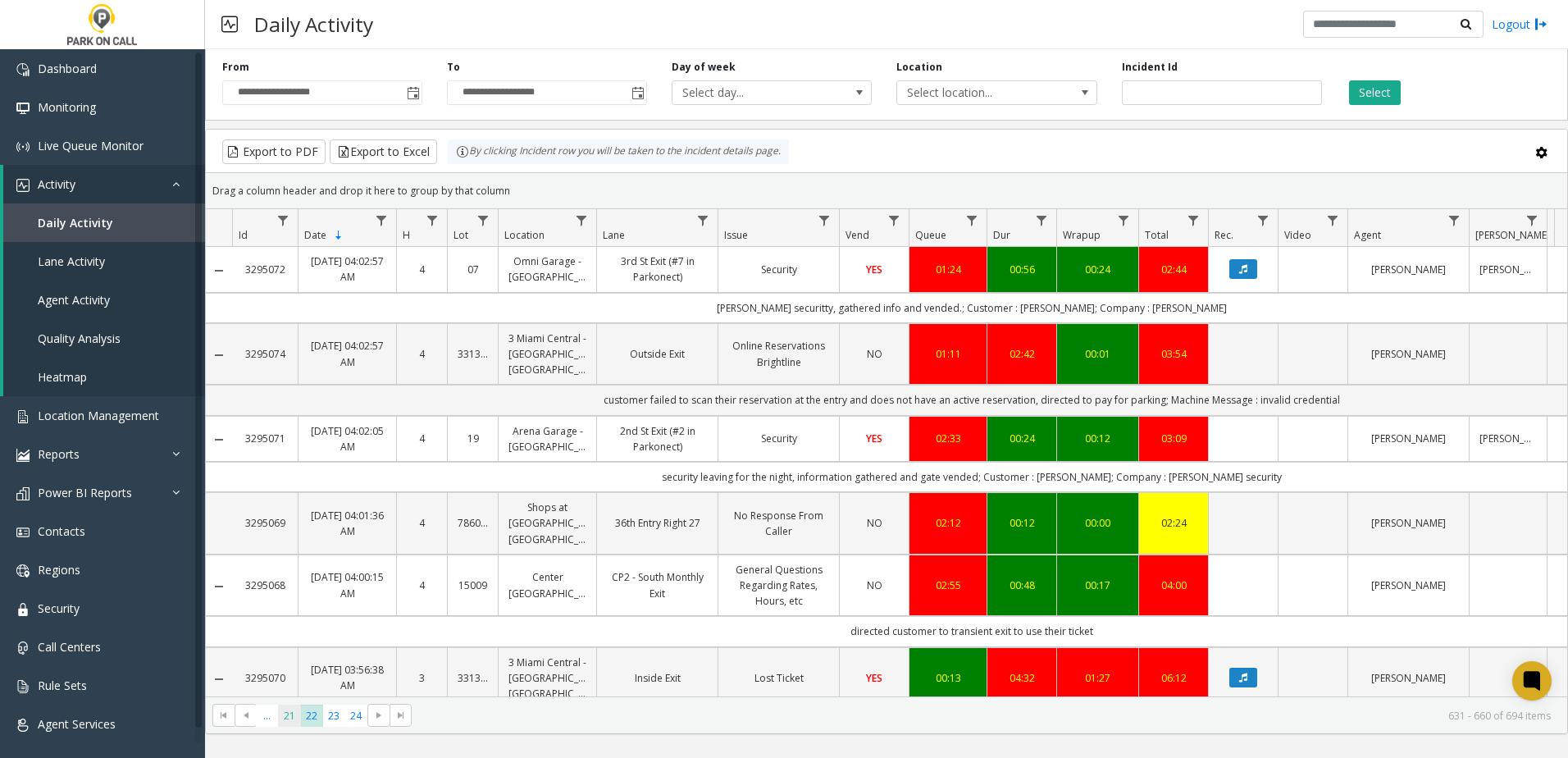
drag, startPoint x: 309, startPoint y: 721, endPoint x: 283, endPoint y: 712, distance: 27.5
click at [283, 712] on span "21" at bounding box center [289, 716] width 23 height 23
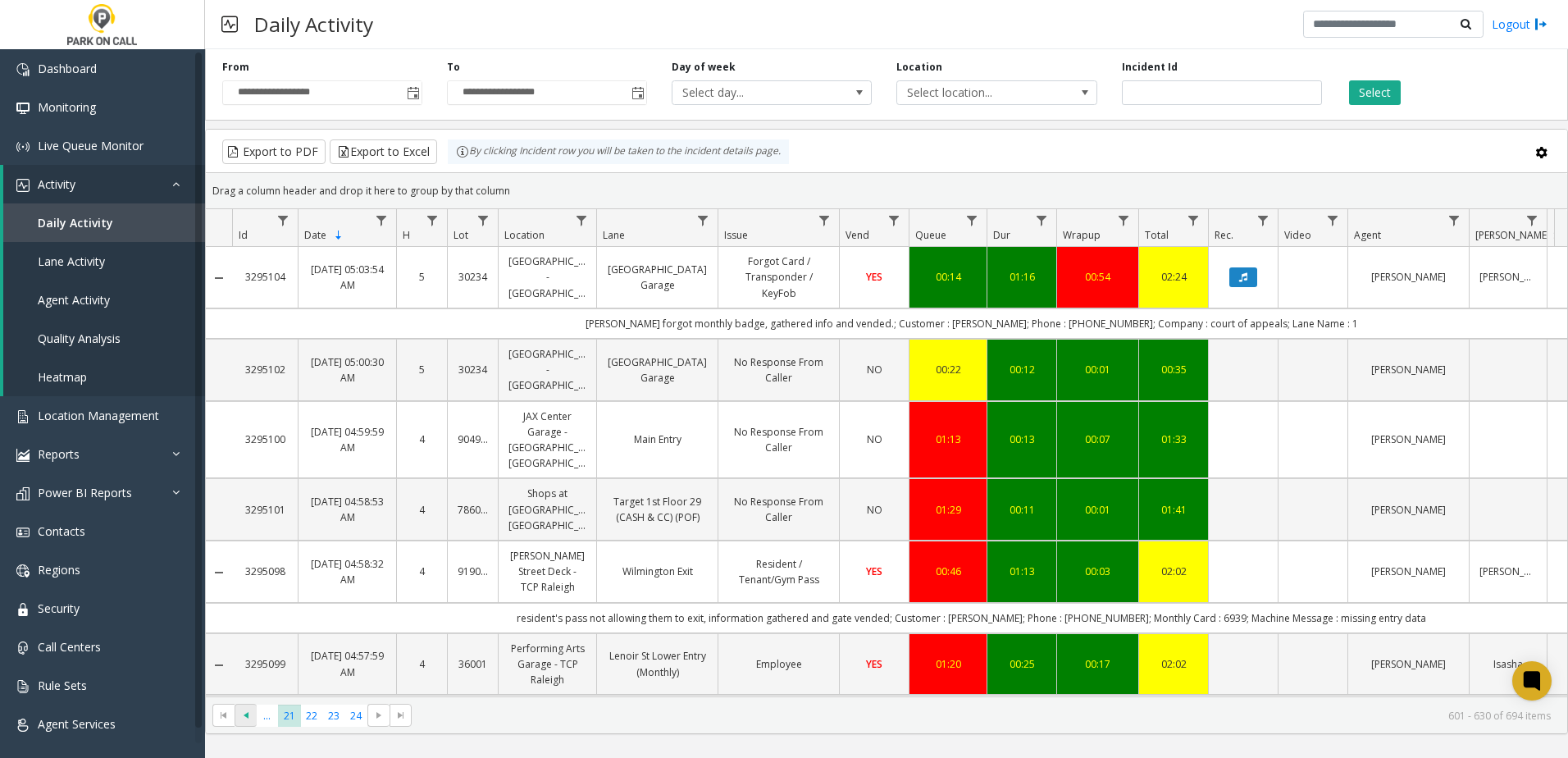
click at [244, 717] on span "Go to the previous page" at bounding box center [246, 716] width 13 height 13
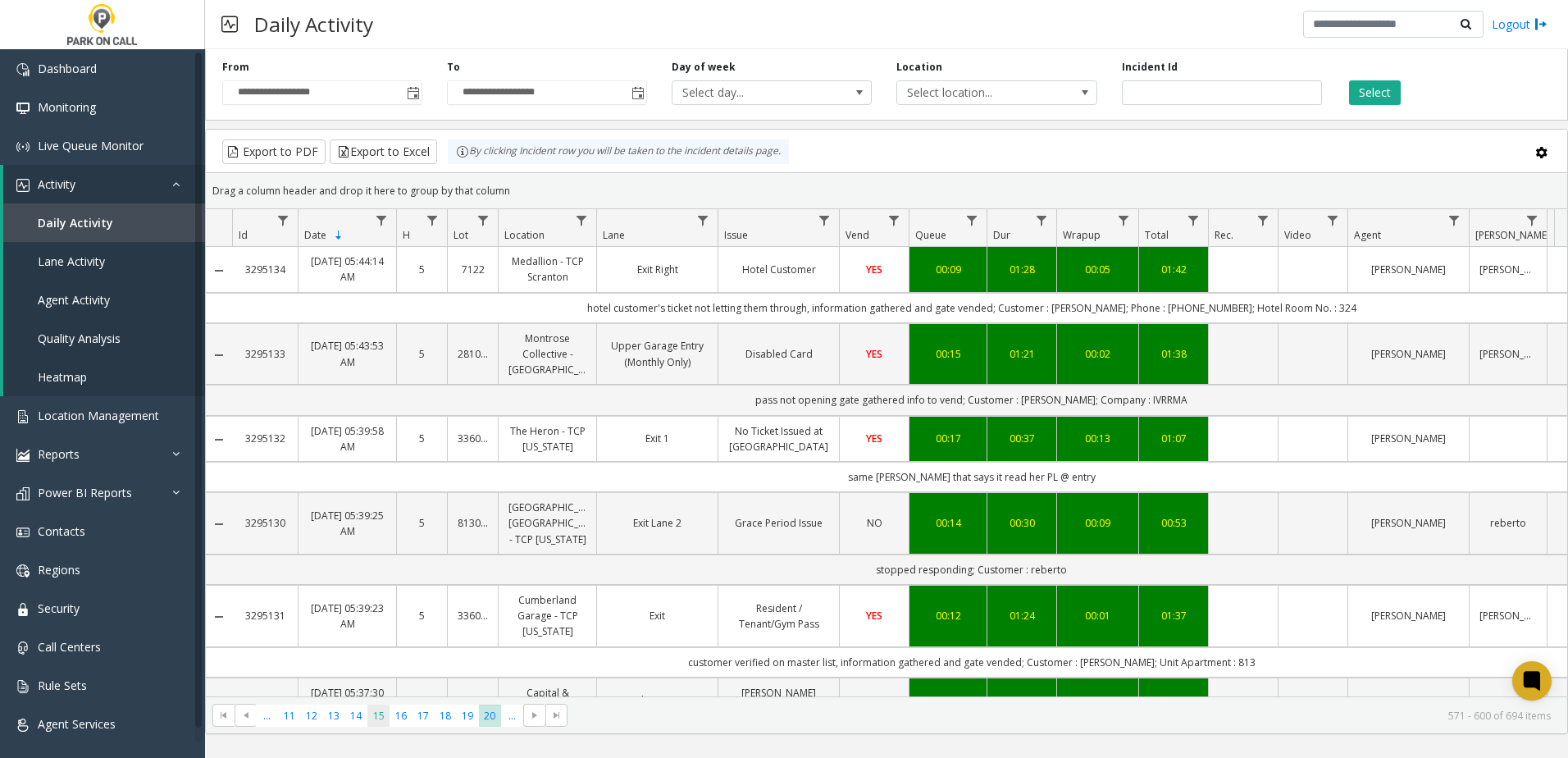
click at [382, 718] on span "15" at bounding box center [378, 716] width 23 height 23
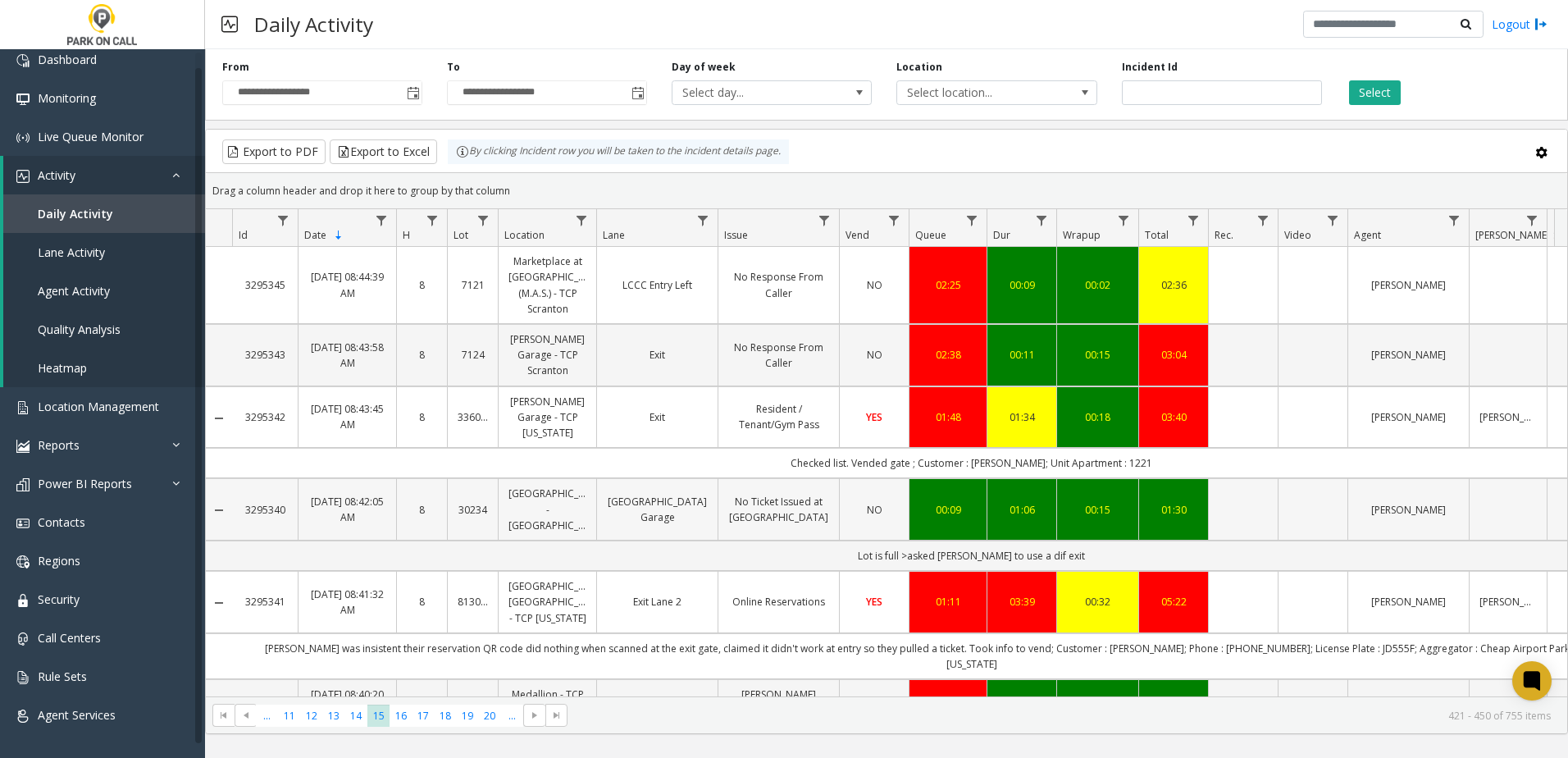
click at [1285, 481] on td "Data table" at bounding box center [1313, 509] width 69 height 62
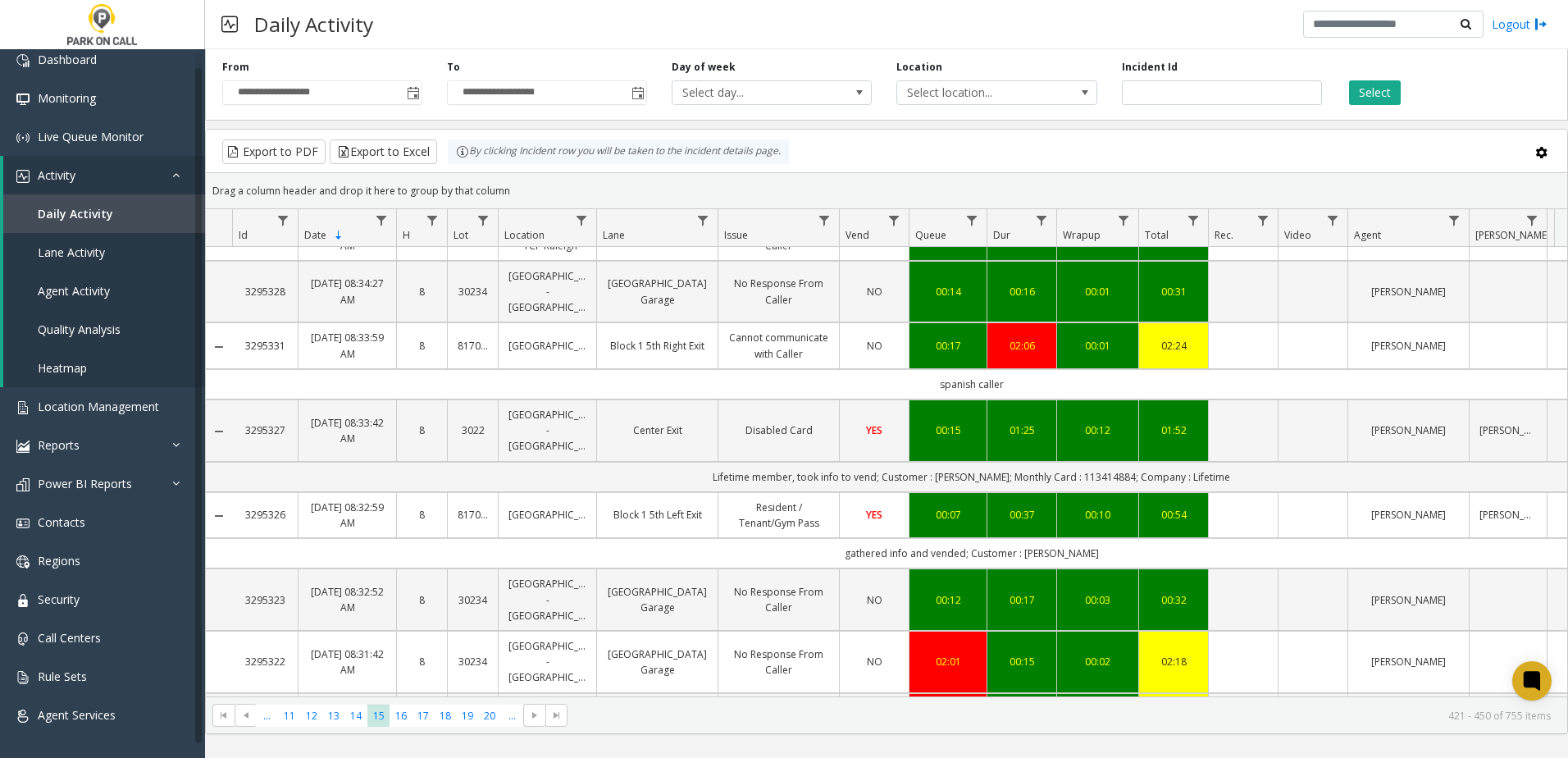
scroll to position [1313, 0]
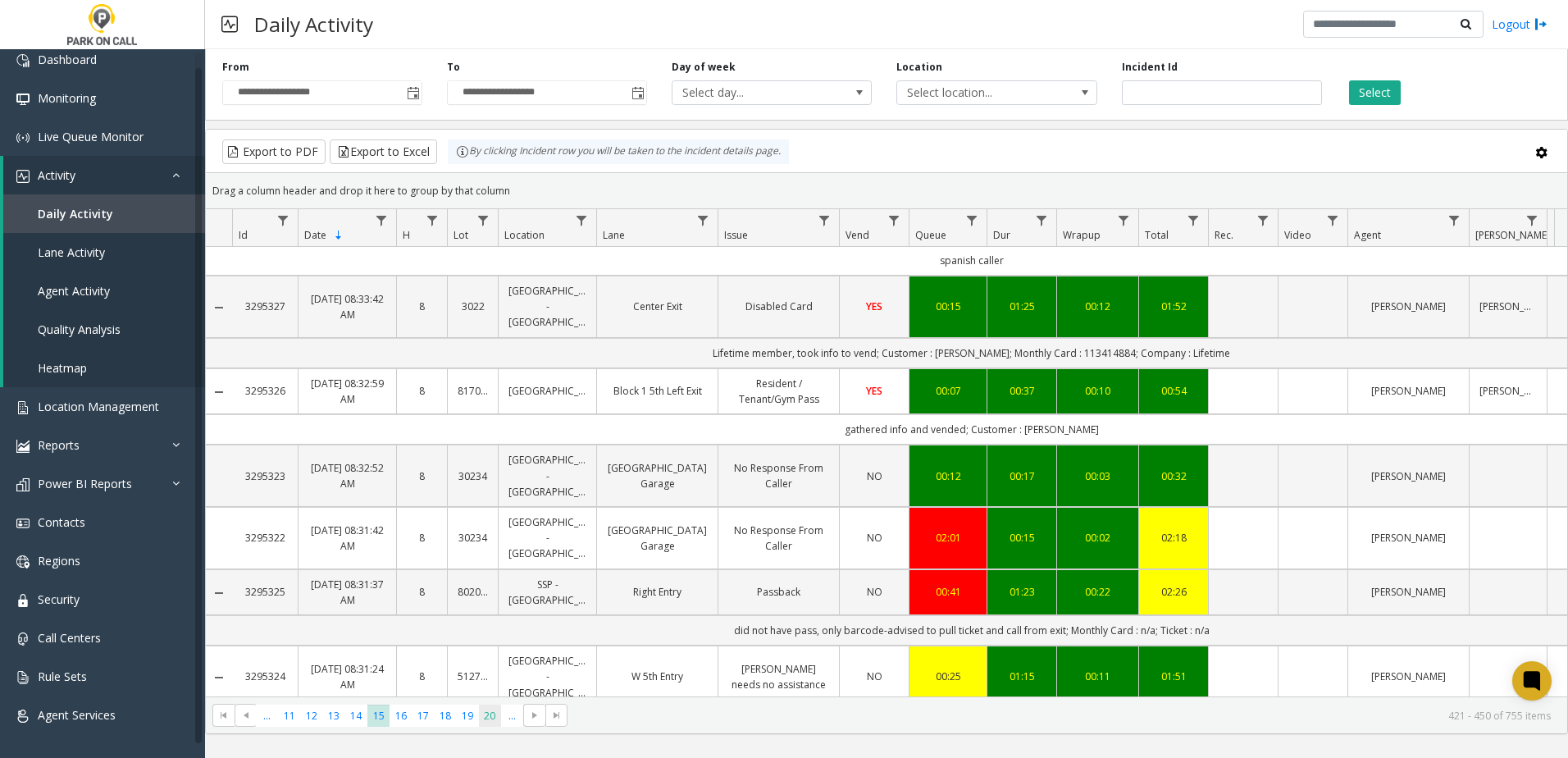
click at [491, 719] on span "20" at bounding box center [490, 716] width 23 height 23
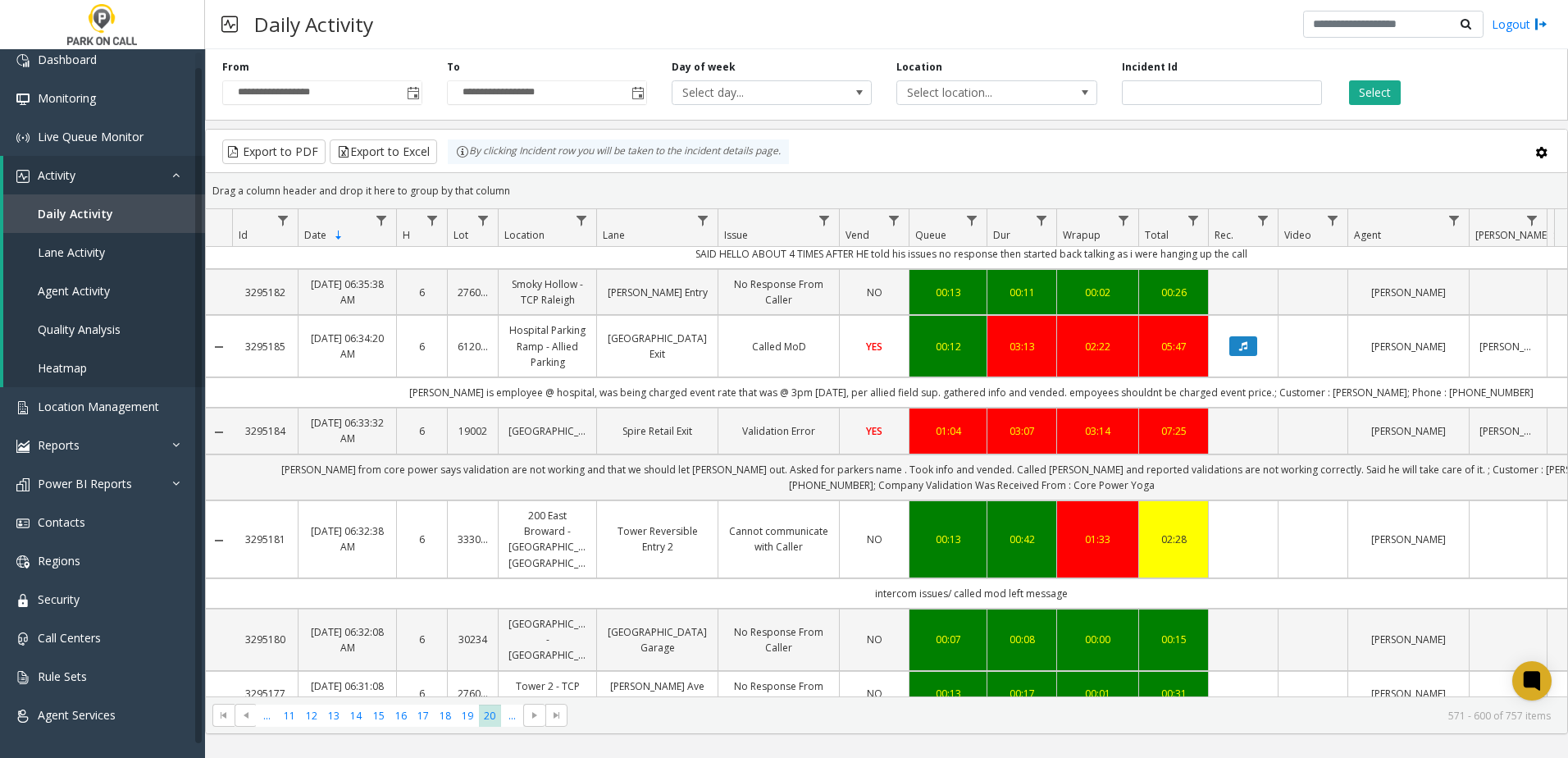
scroll to position [1641, 0]
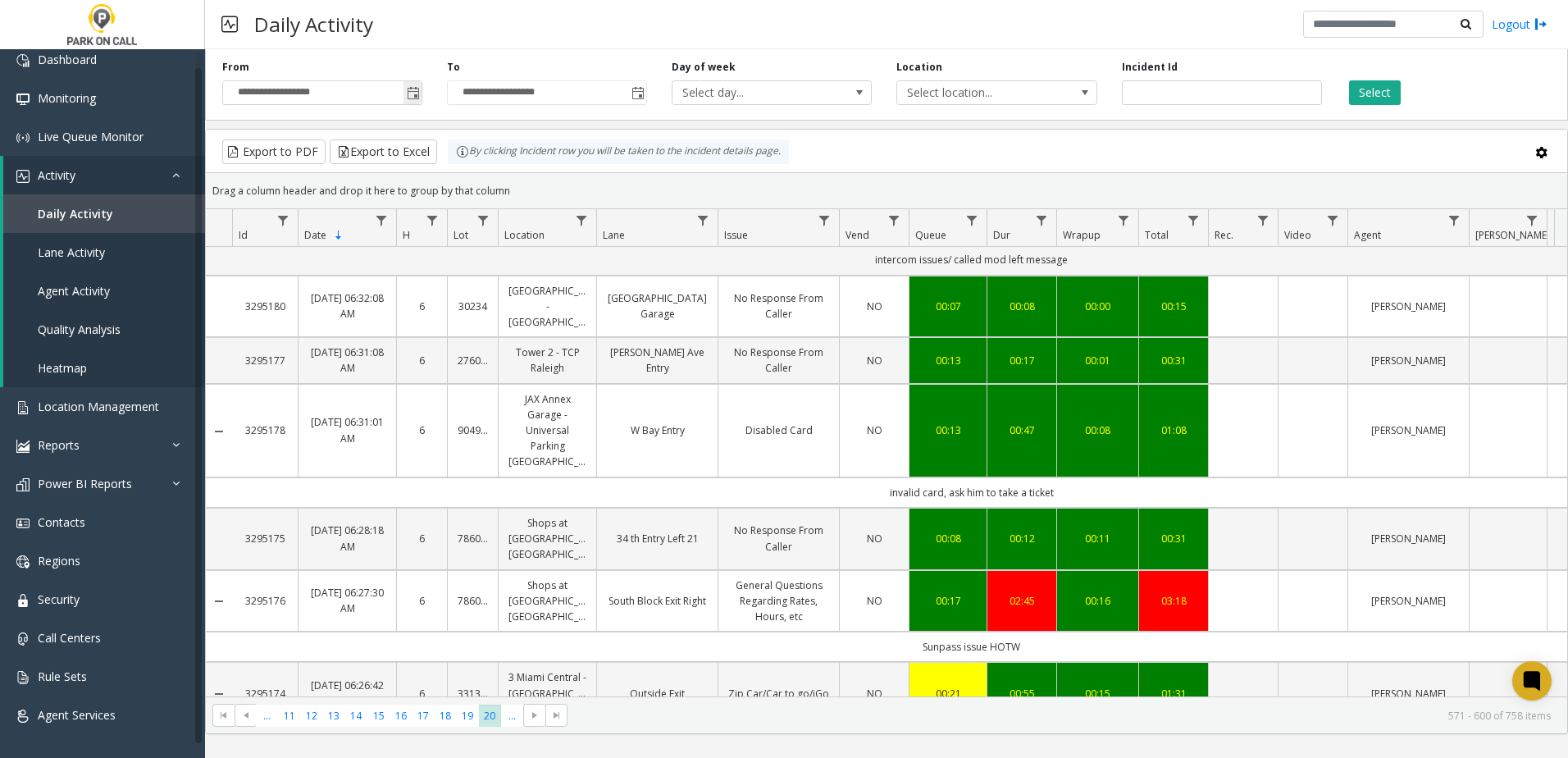
click at [420, 94] on span "Toggle popup" at bounding box center [413, 94] width 13 height 13
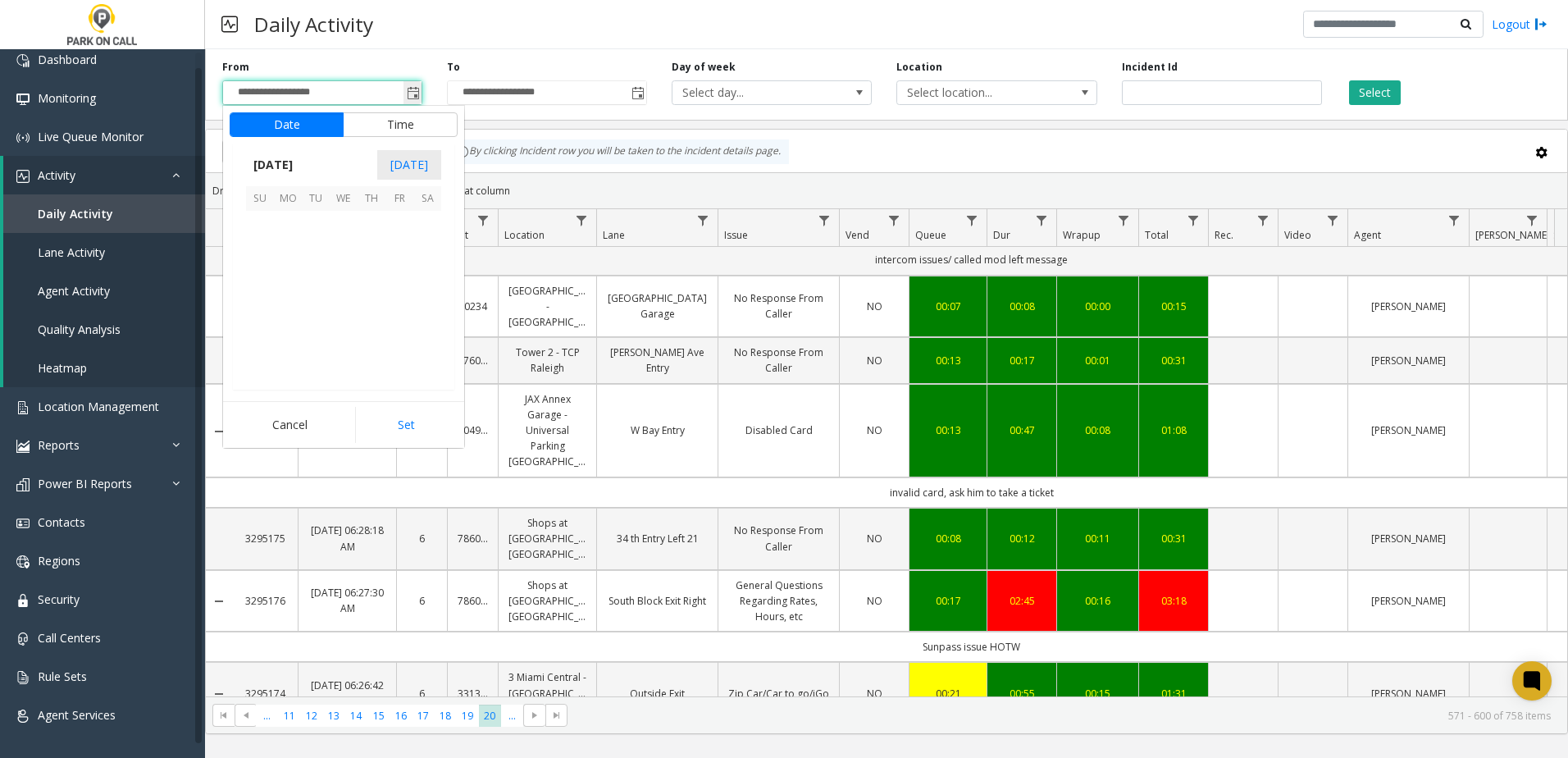
scroll to position [294490, 0]
click at [263, 285] on span "14" at bounding box center [260, 281] width 28 height 28
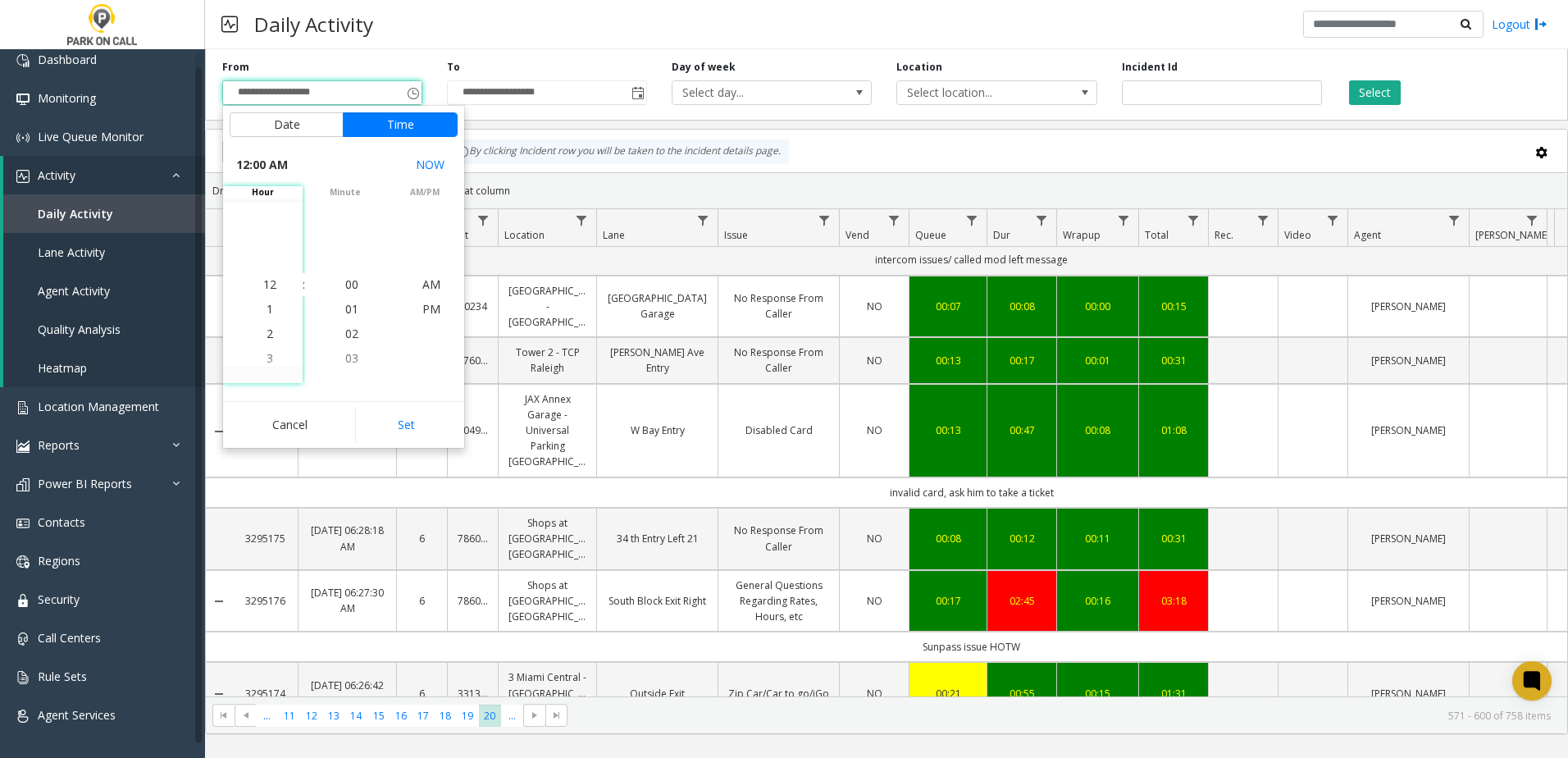
click at [380, 420] on button "Set" at bounding box center [407, 425] width 103 height 36
type input "**********"
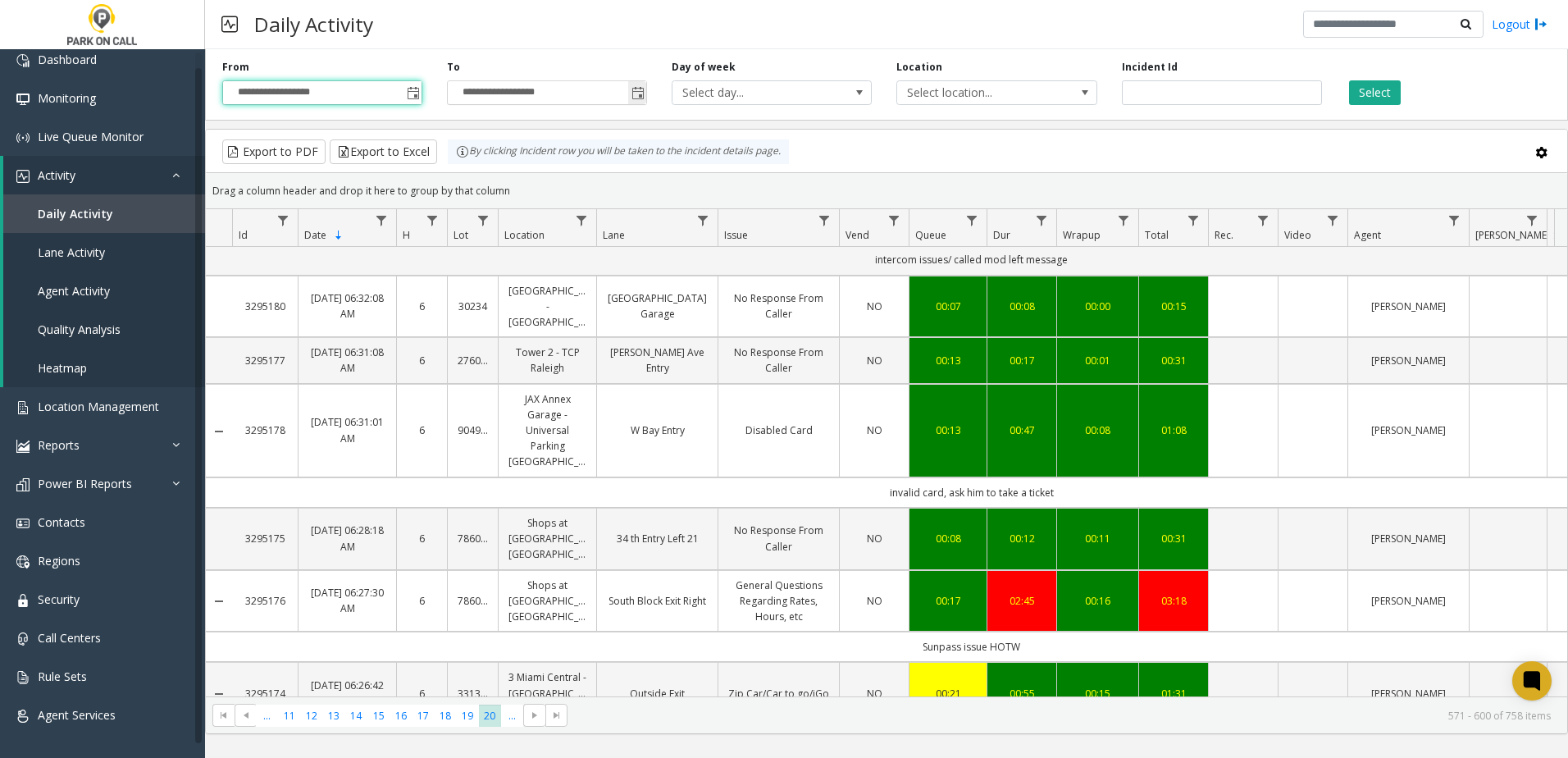
click at [638, 90] on span "Toggle popup" at bounding box center [638, 94] width 13 height 13
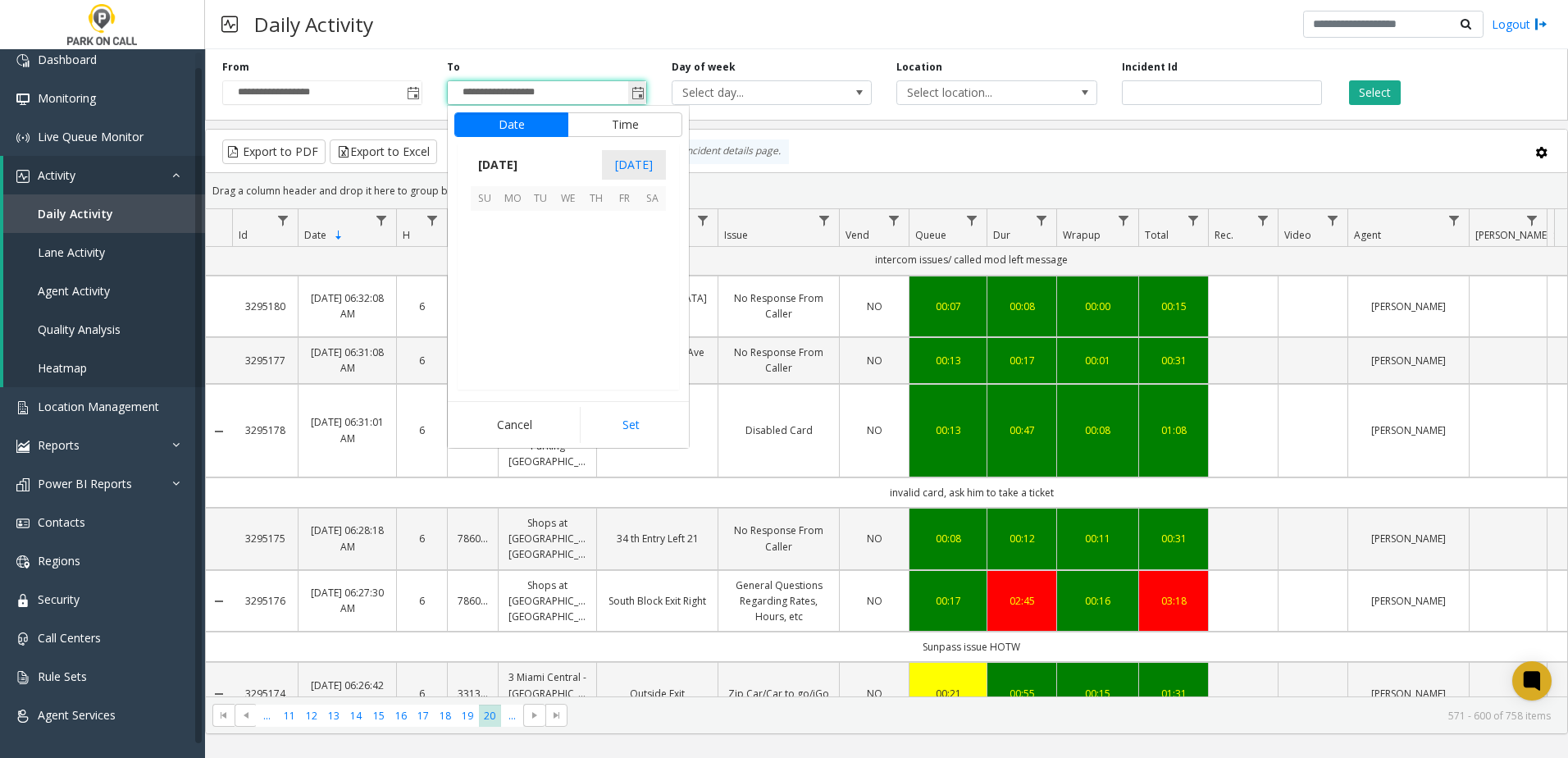
scroll to position [24, 0]
click at [488, 288] on span "14" at bounding box center [484, 281] width 28 height 28
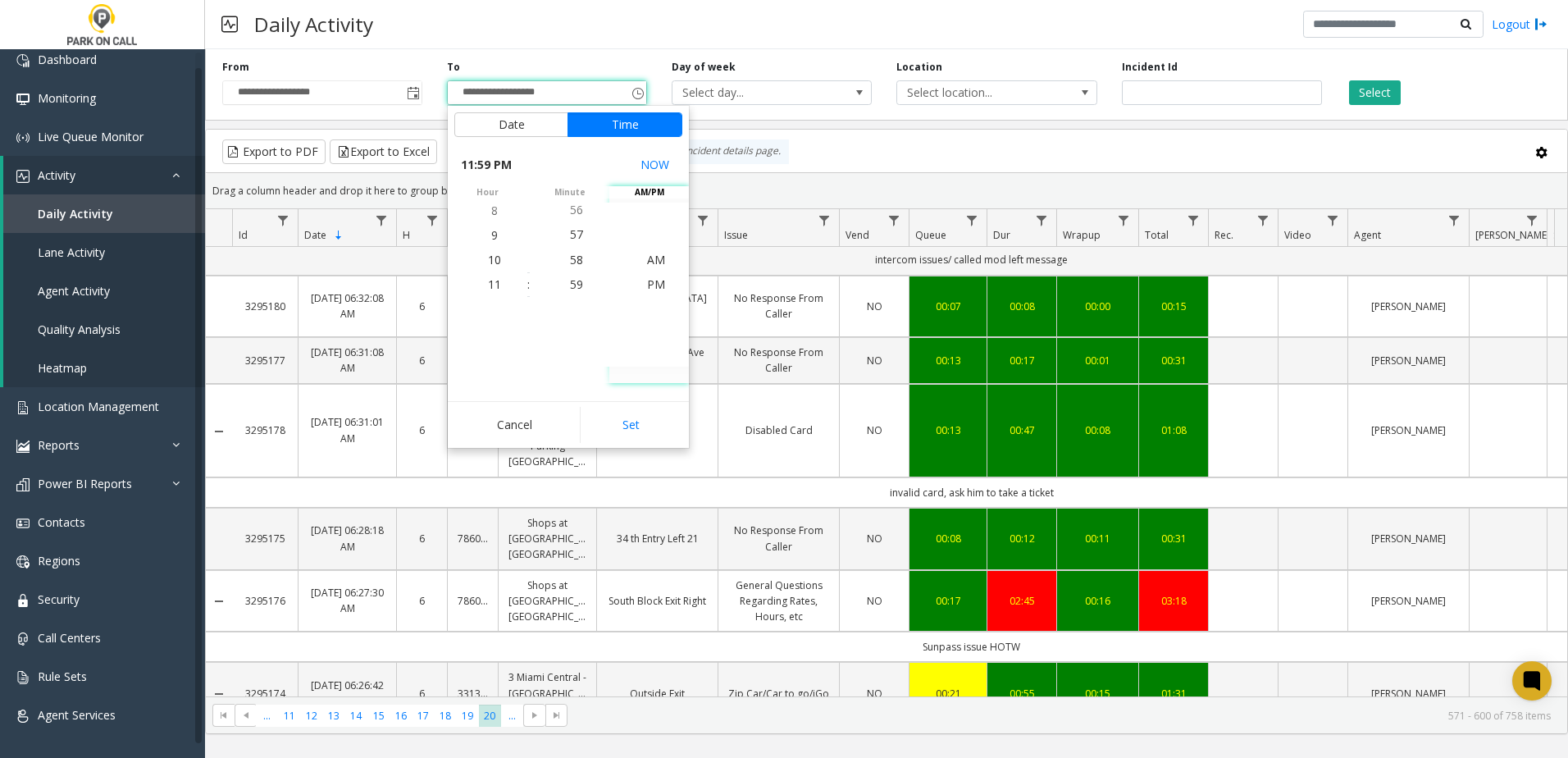
drag, startPoint x: 633, startPoint y: 420, endPoint x: 651, endPoint y: 393, distance: 32.4
click at [632, 420] on button "Set" at bounding box center [632, 425] width 103 height 36
type input "**********"
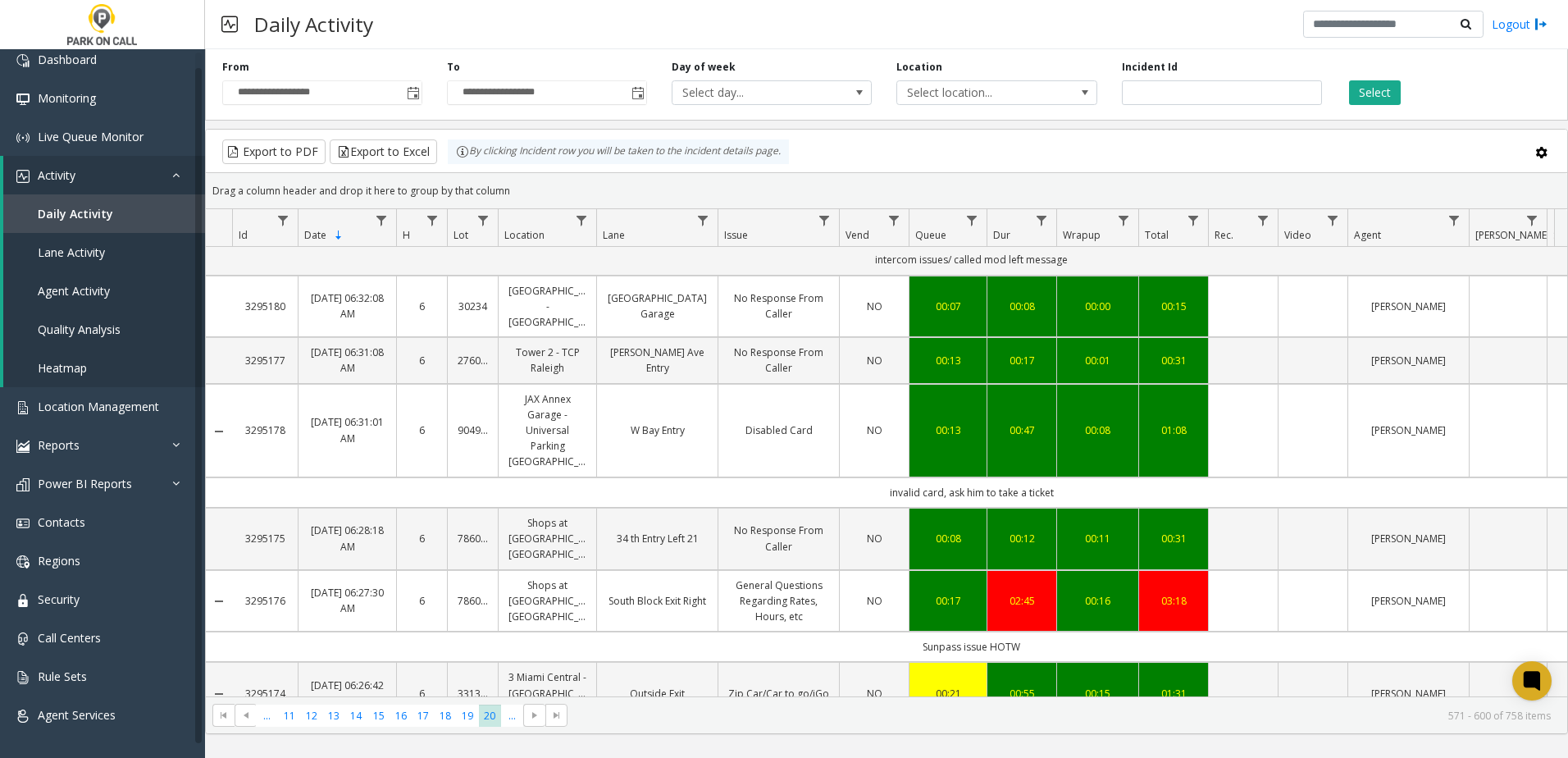
drag, startPoint x: 1376, startPoint y: 94, endPoint x: 1243, endPoint y: 131, distance: 138.1
click at [1375, 94] on button "Select" at bounding box center [1375, 93] width 52 height 24
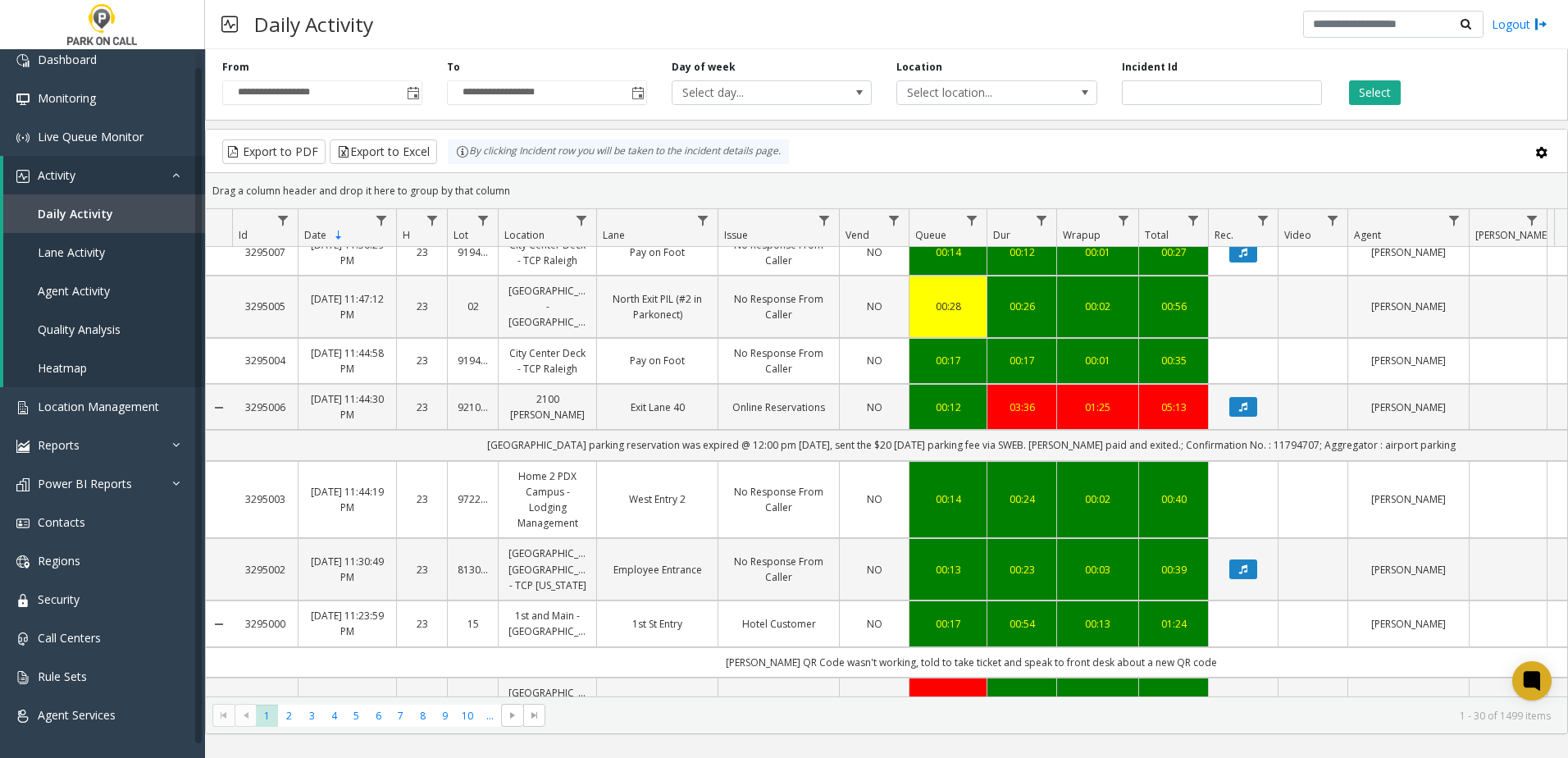
scroll to position [328, 0]
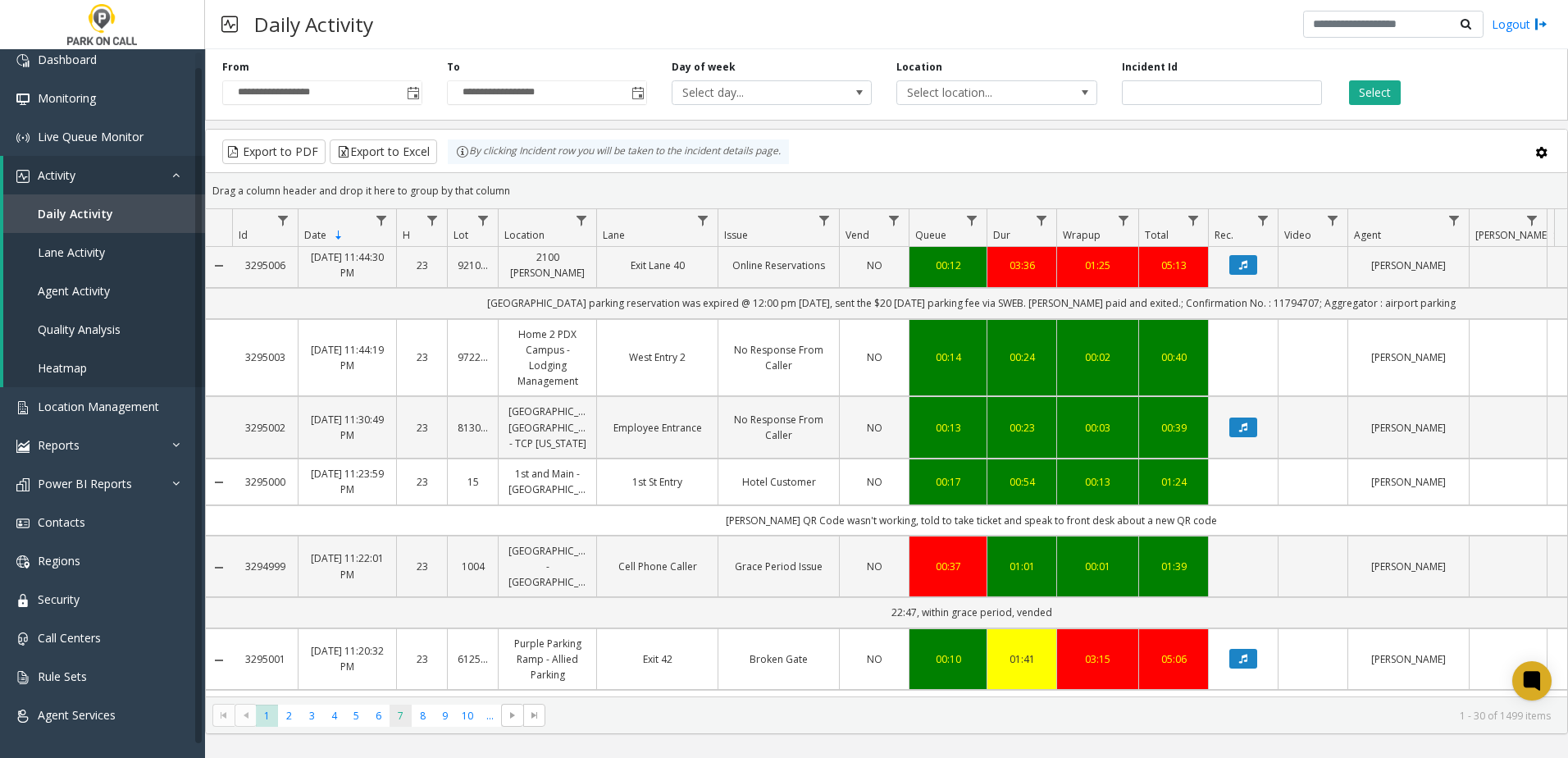
click at [407, 719] on span "7" at bounding box center [401, 716] width 23 height 23
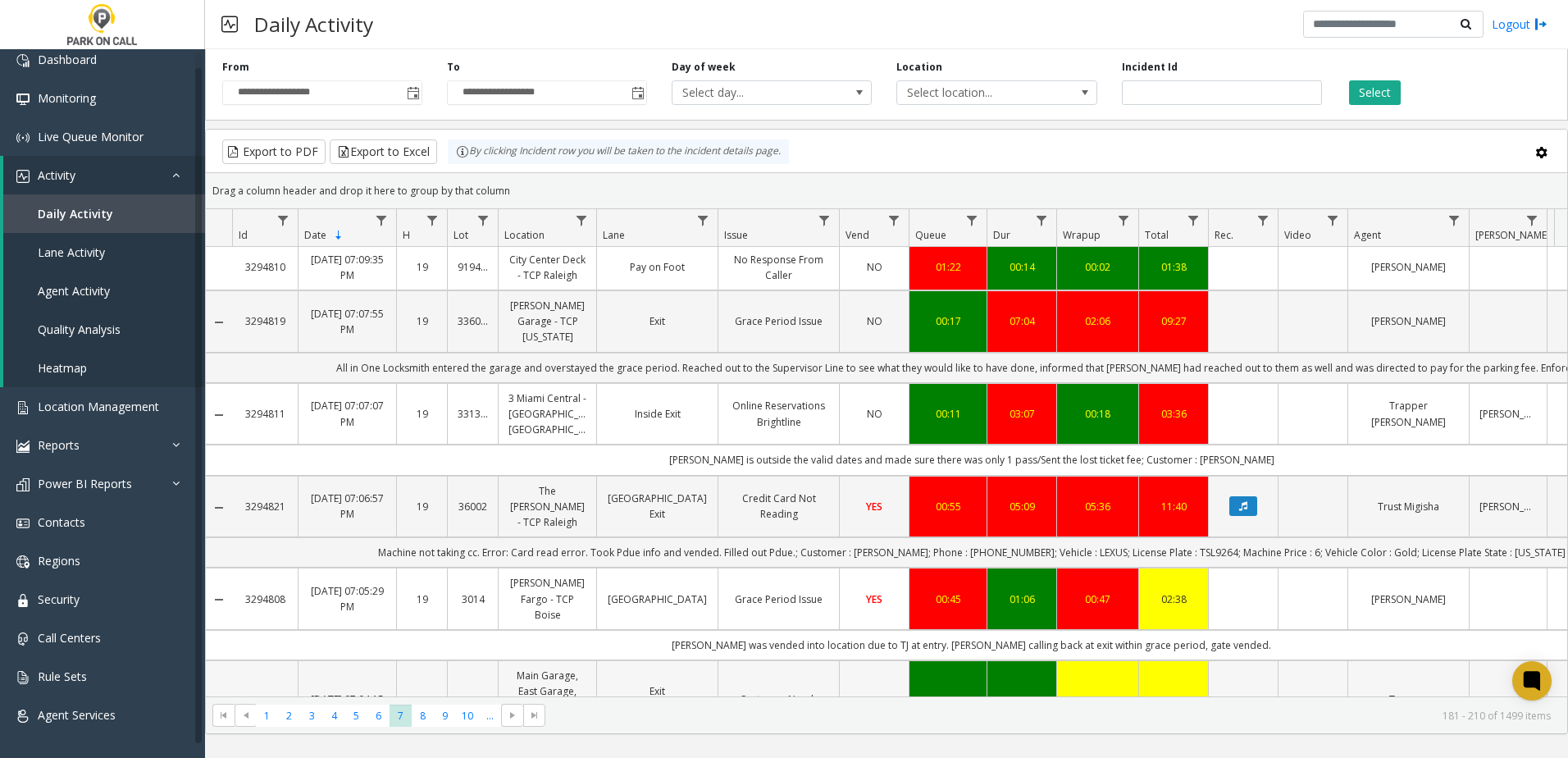
scroll to position [1998, 0]
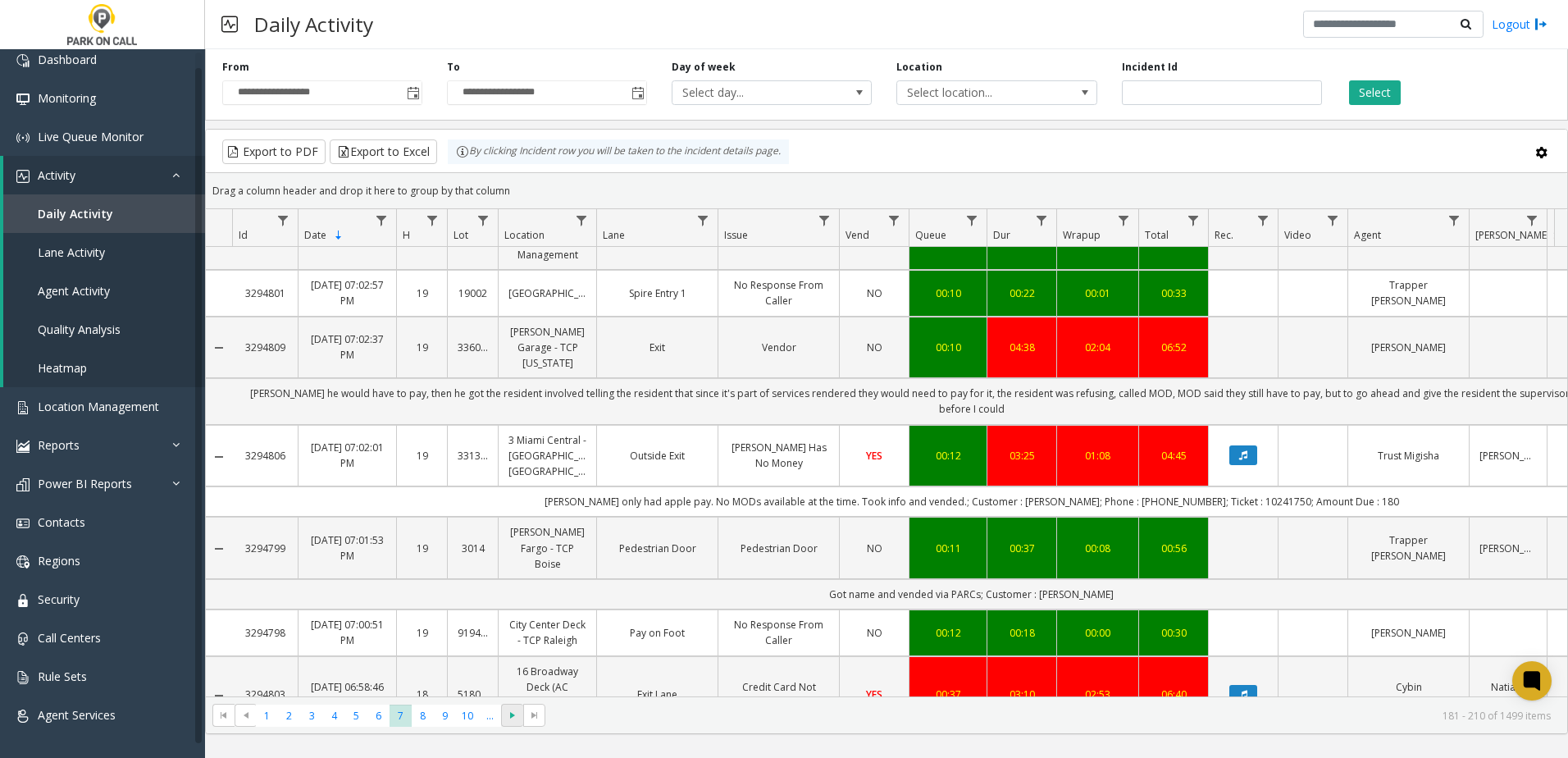
click at [512, 719] on span "Go to the next page" at bounding box center [513, 716] width 13 height 13
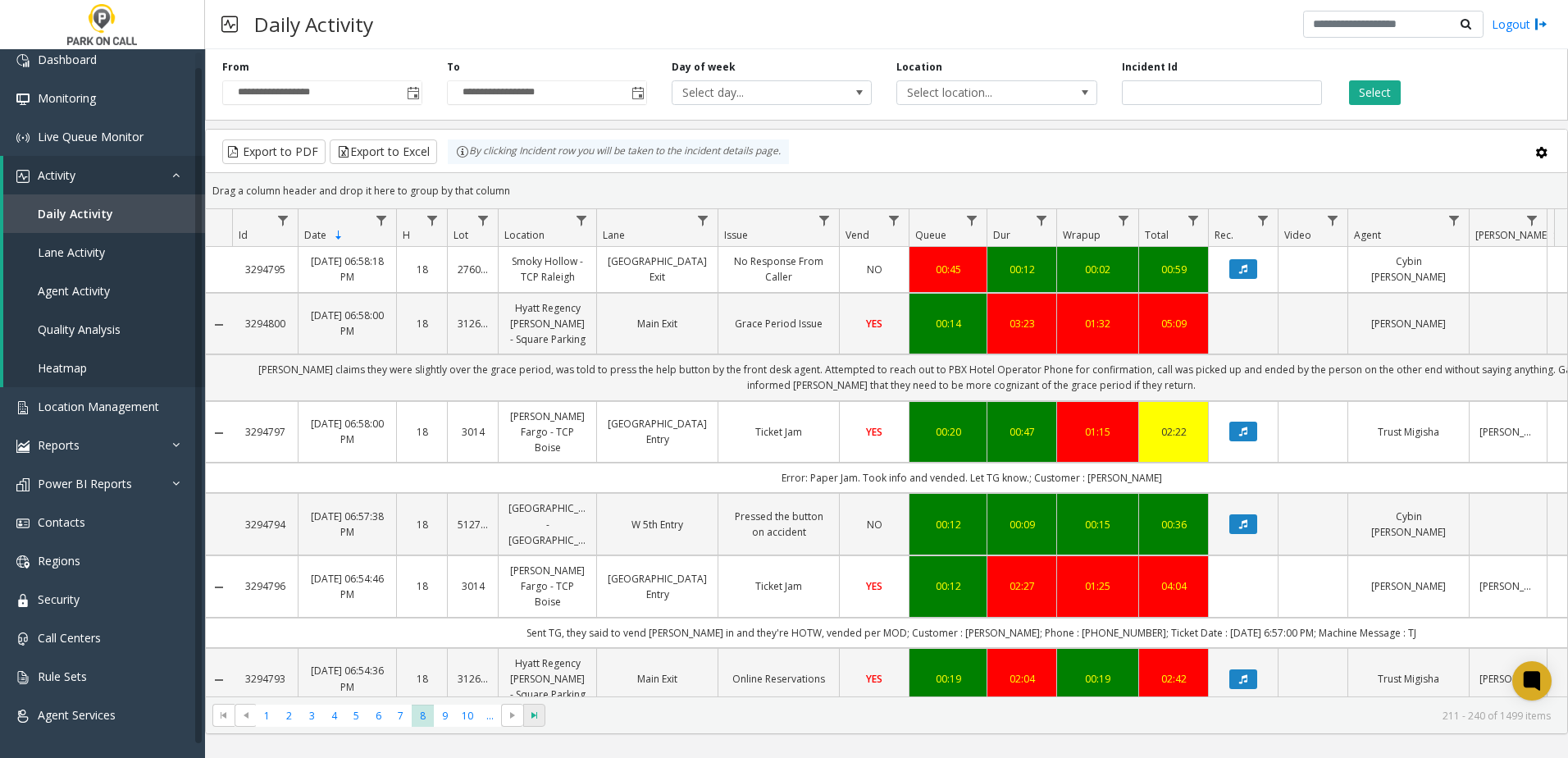
click at [533, 719] on span "Go to the last page" at bounding box center [535, 716] width 13 height 13
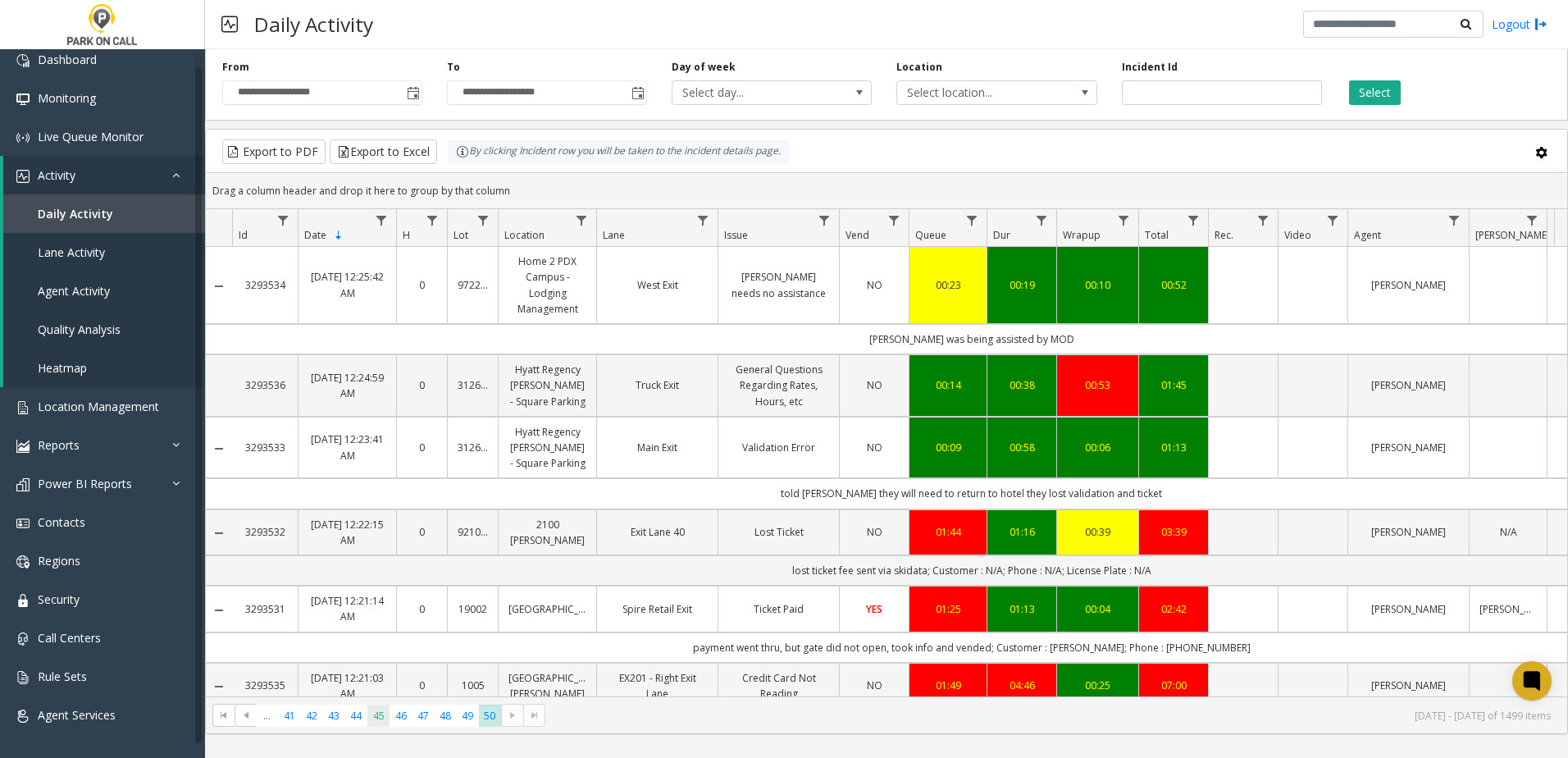
click at [371, 719] on span "45" at bounding box center [378, 716] width 23 height 23
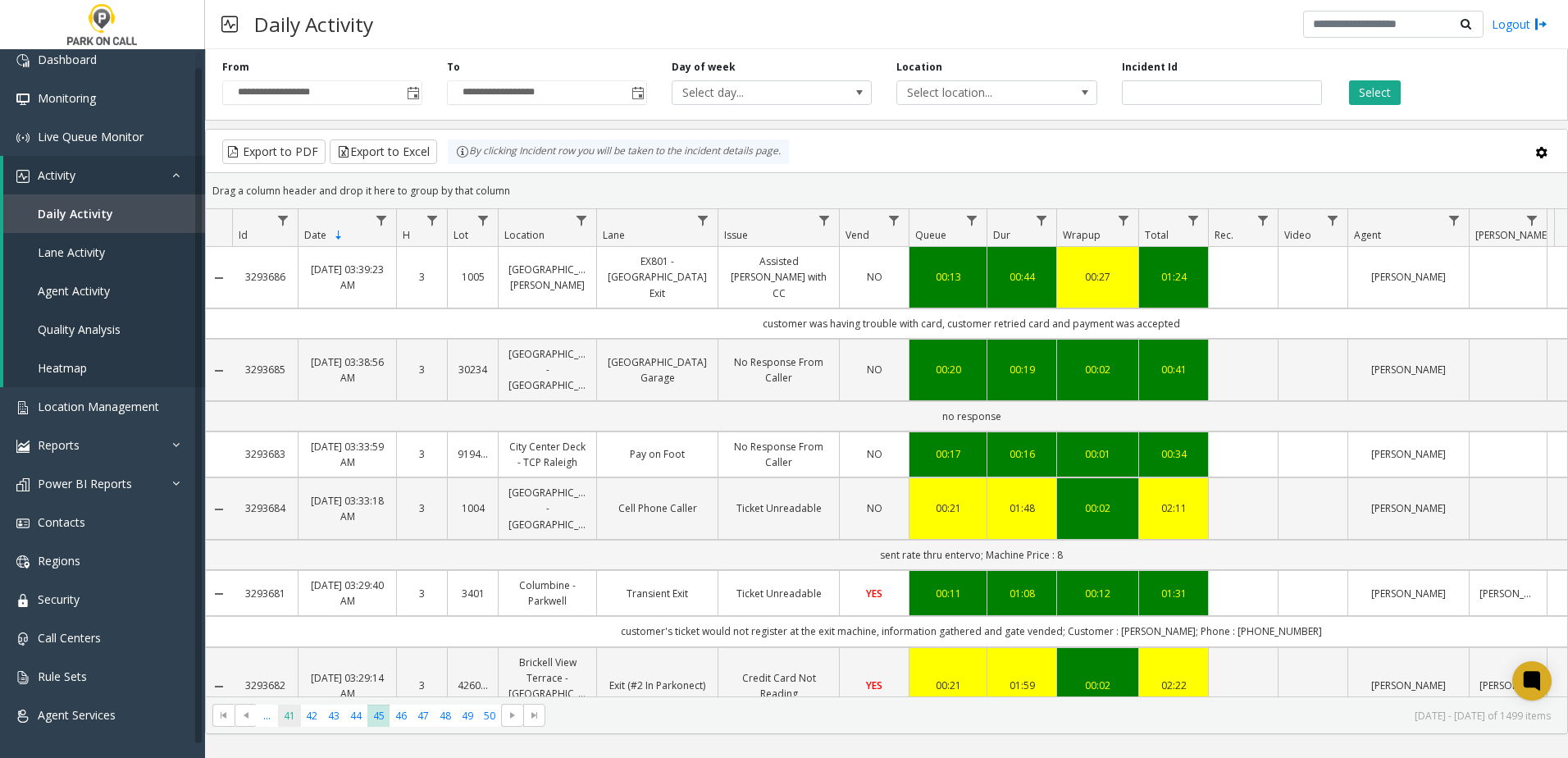
click at [282, 714] on span "41" at bounding box center [289, 716] width 23 height 23
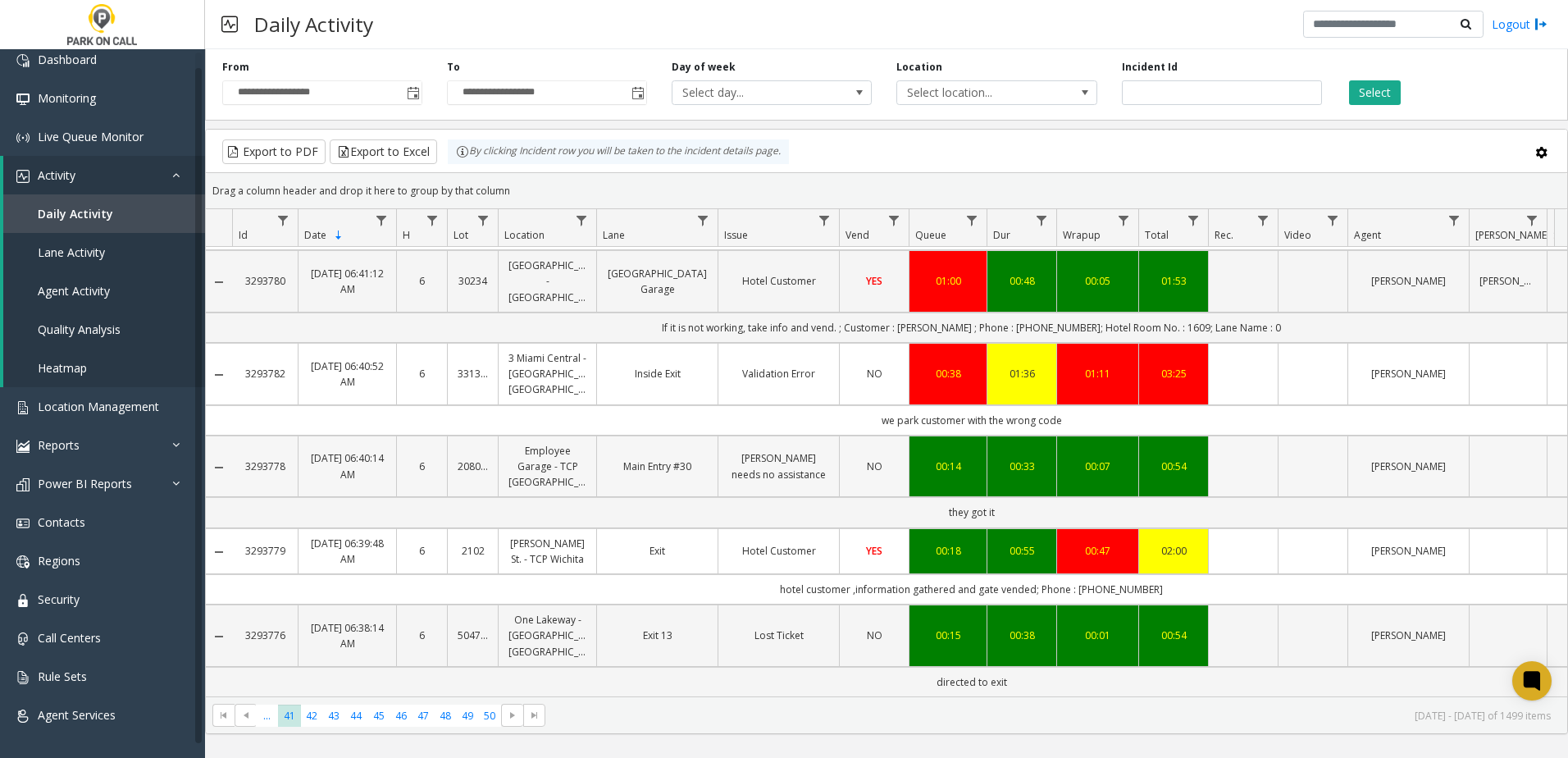
scroll to position [2154, 0]
click at [415, 96] on span "Toggle popup" at bounding box center [413, 94] width 13 height 13
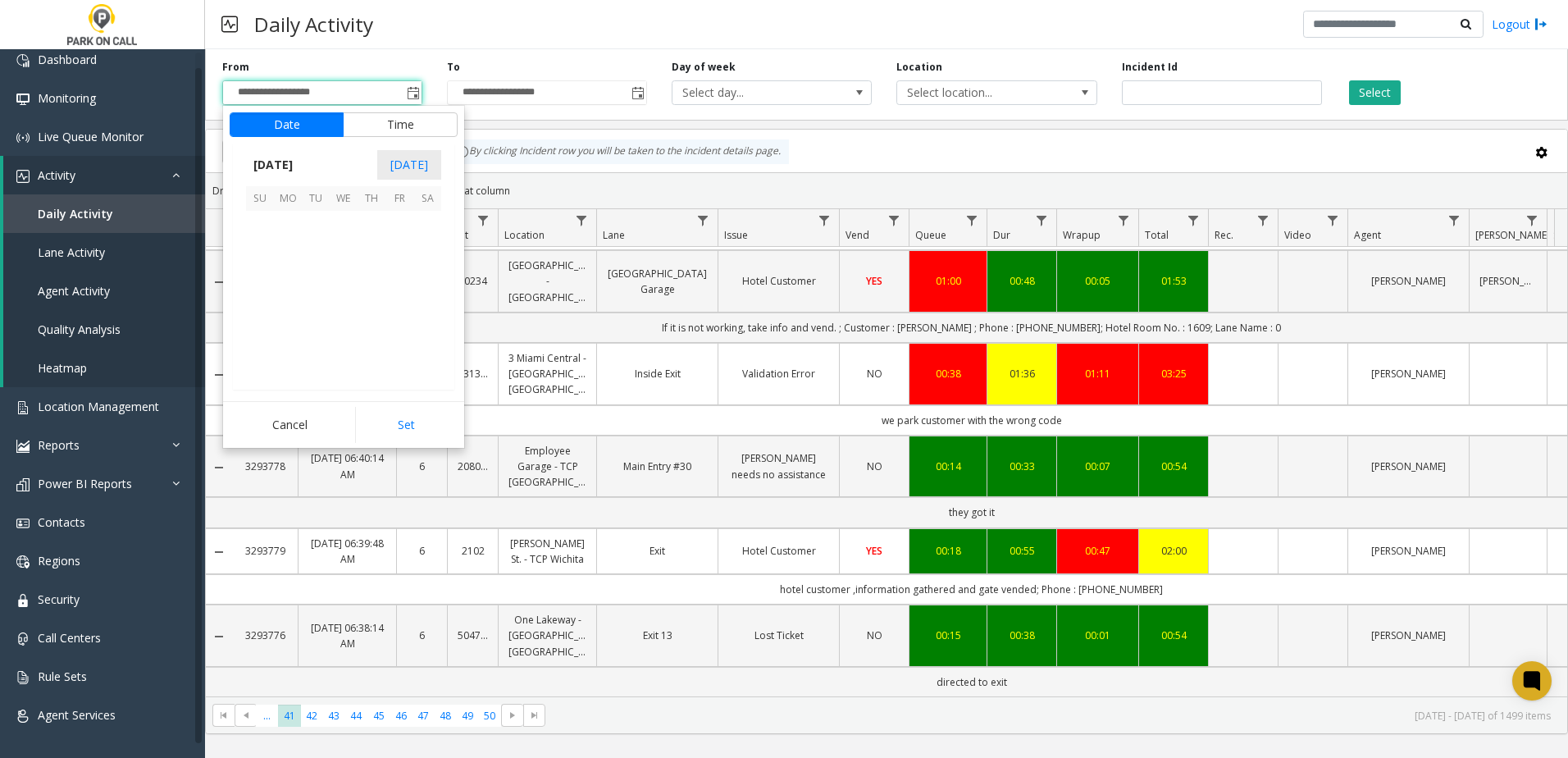
scroll to position [294490, 0]
click at [292, 255] on span "8" at bounding box center [288, 253] width 28 height 28
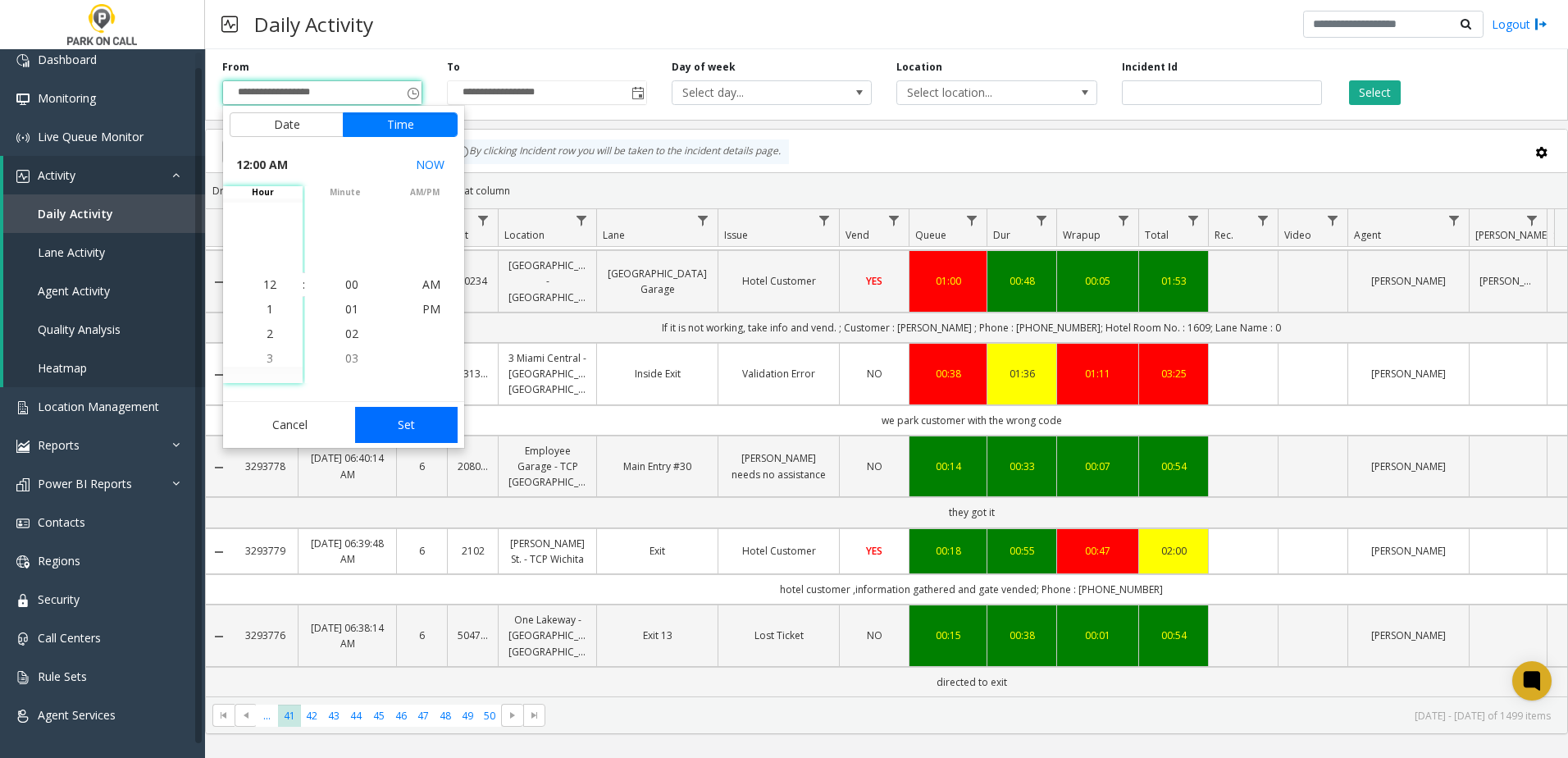
click at [393, 430] on button "Set" at bounding box center [407, 425] width 103 height 36
type input "**********"
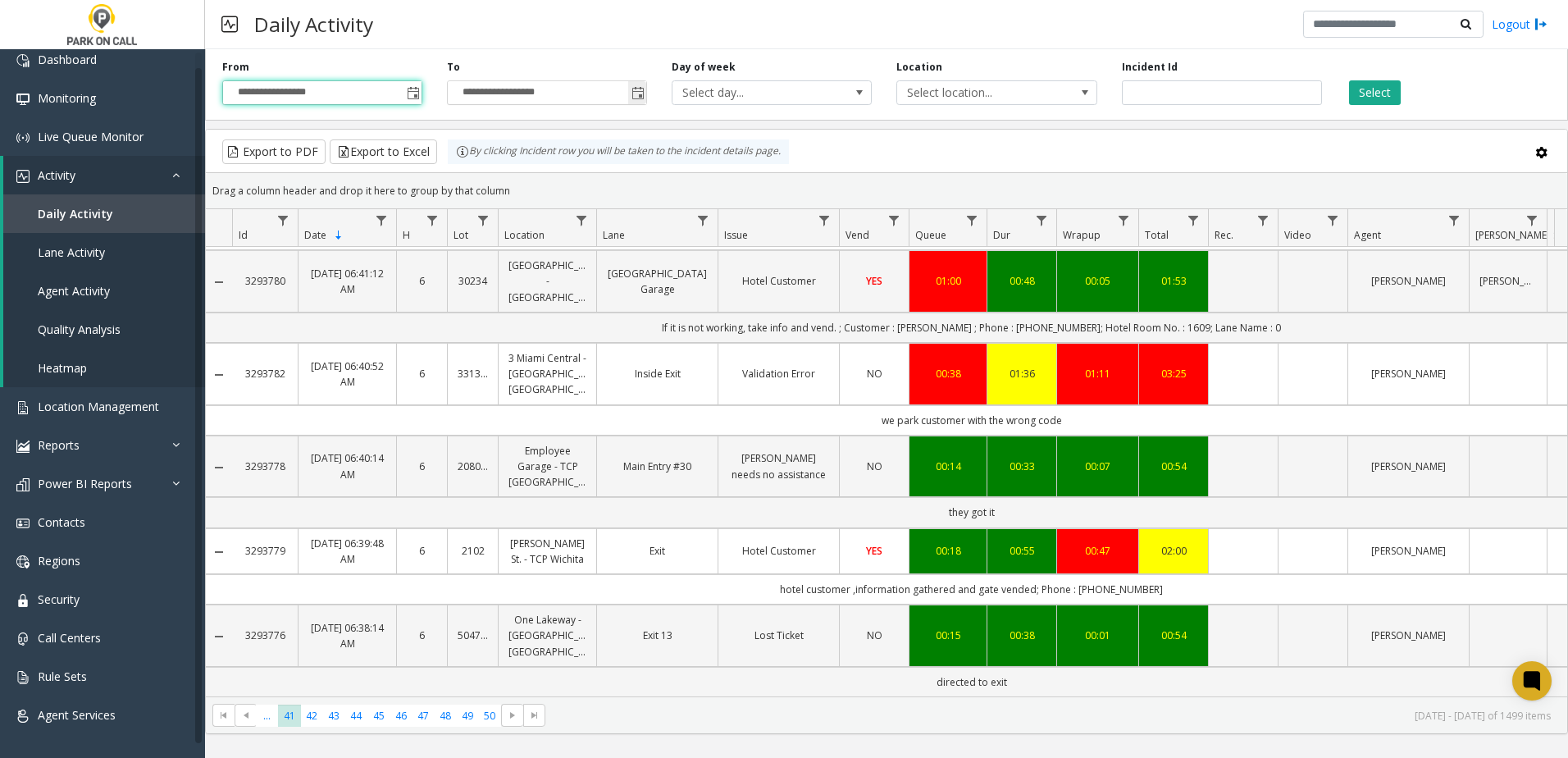
click at [638, 89] on span "Toggle popup" at bounding box center [638, 94] width 13 height 13
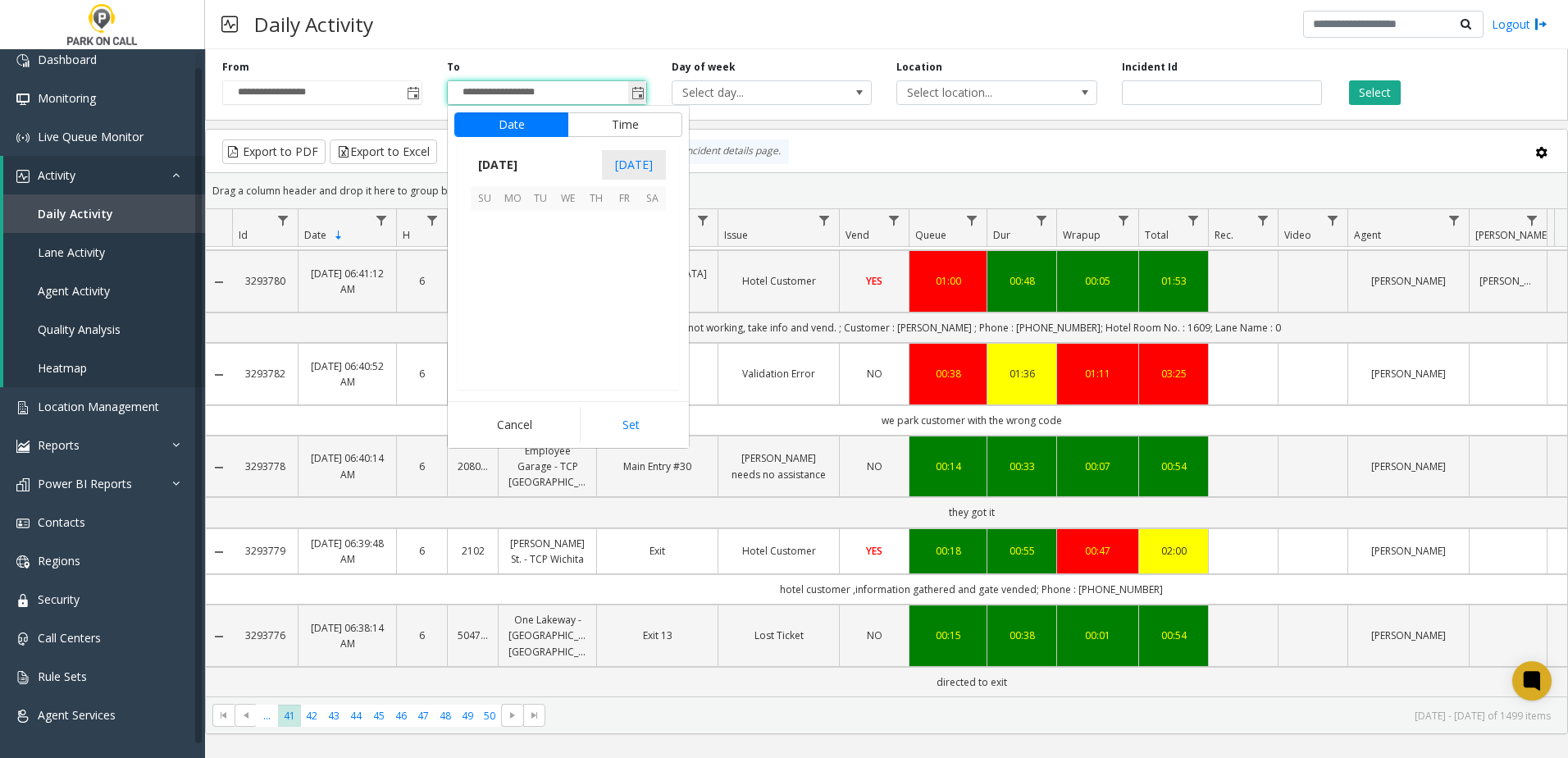
scroll to position [24, 0]
click at [521, 249] on span "8" at bounding box center [513, 253] width 28 height 28
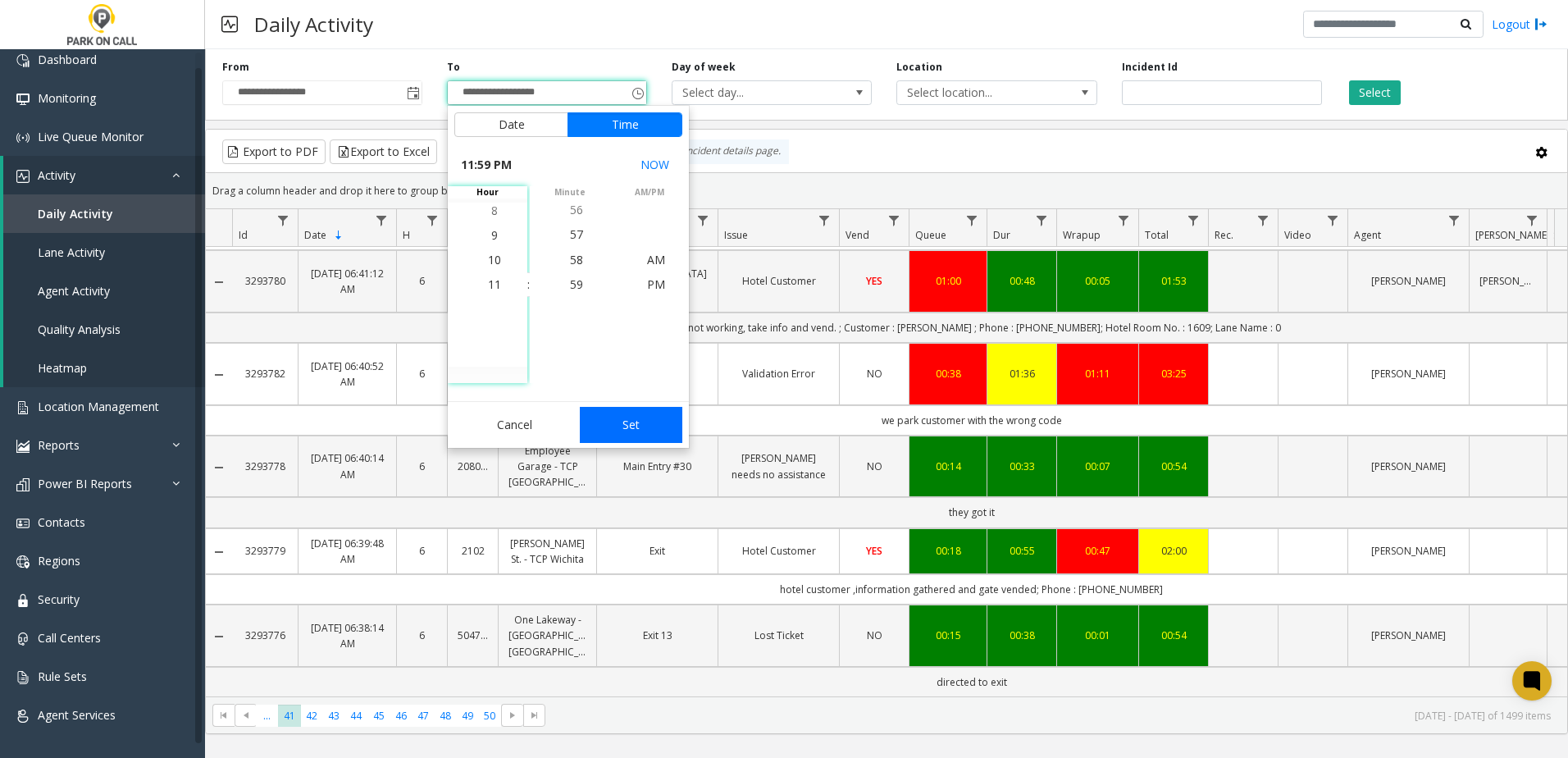
click at [642, 419] on button "Set" at bounding box center [632, 425] width 103 height 36
type input "**********"
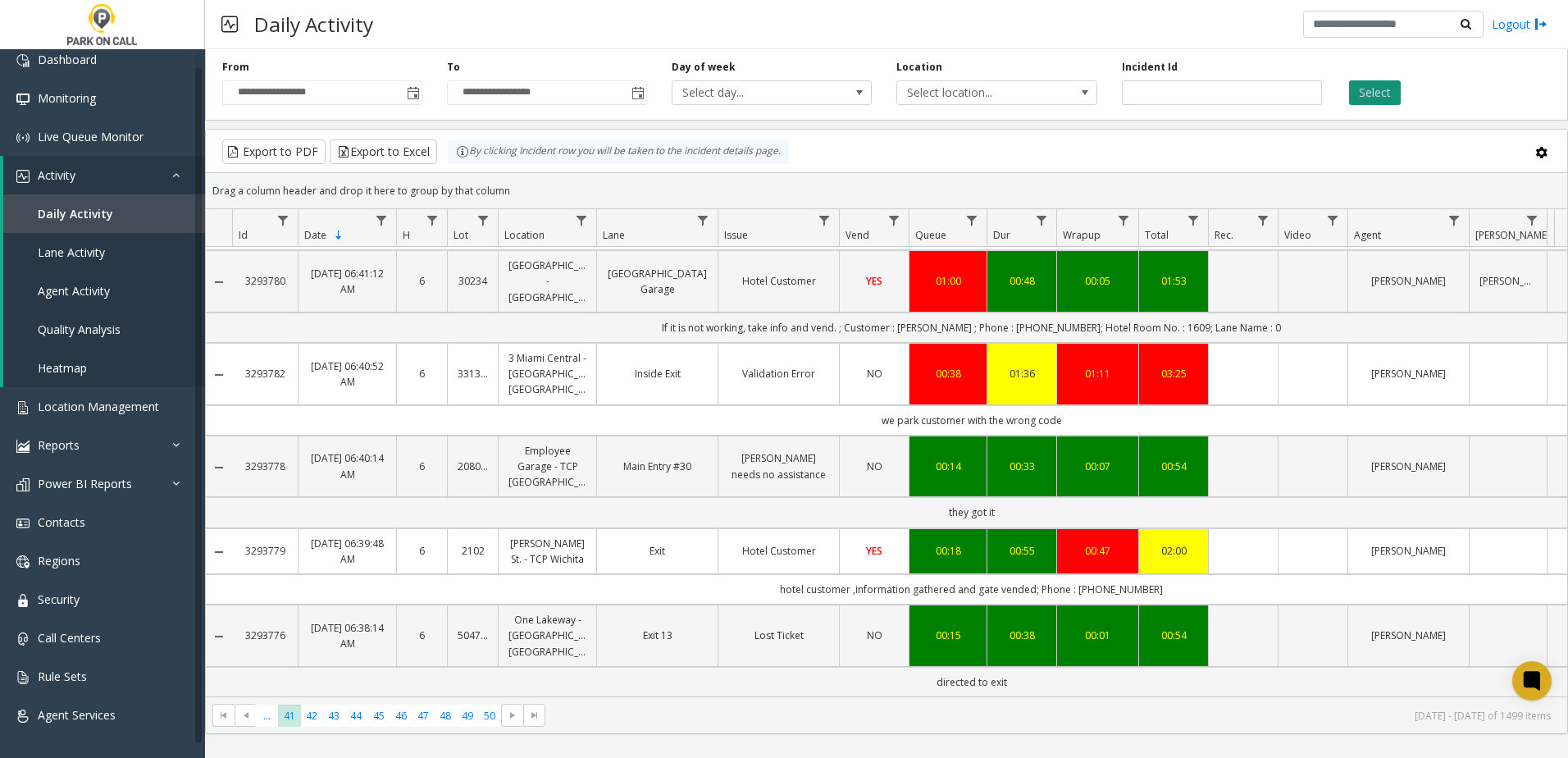
click at [1366, 89] on button "Select" at bounding box center [1375, 93] width 52 height 24
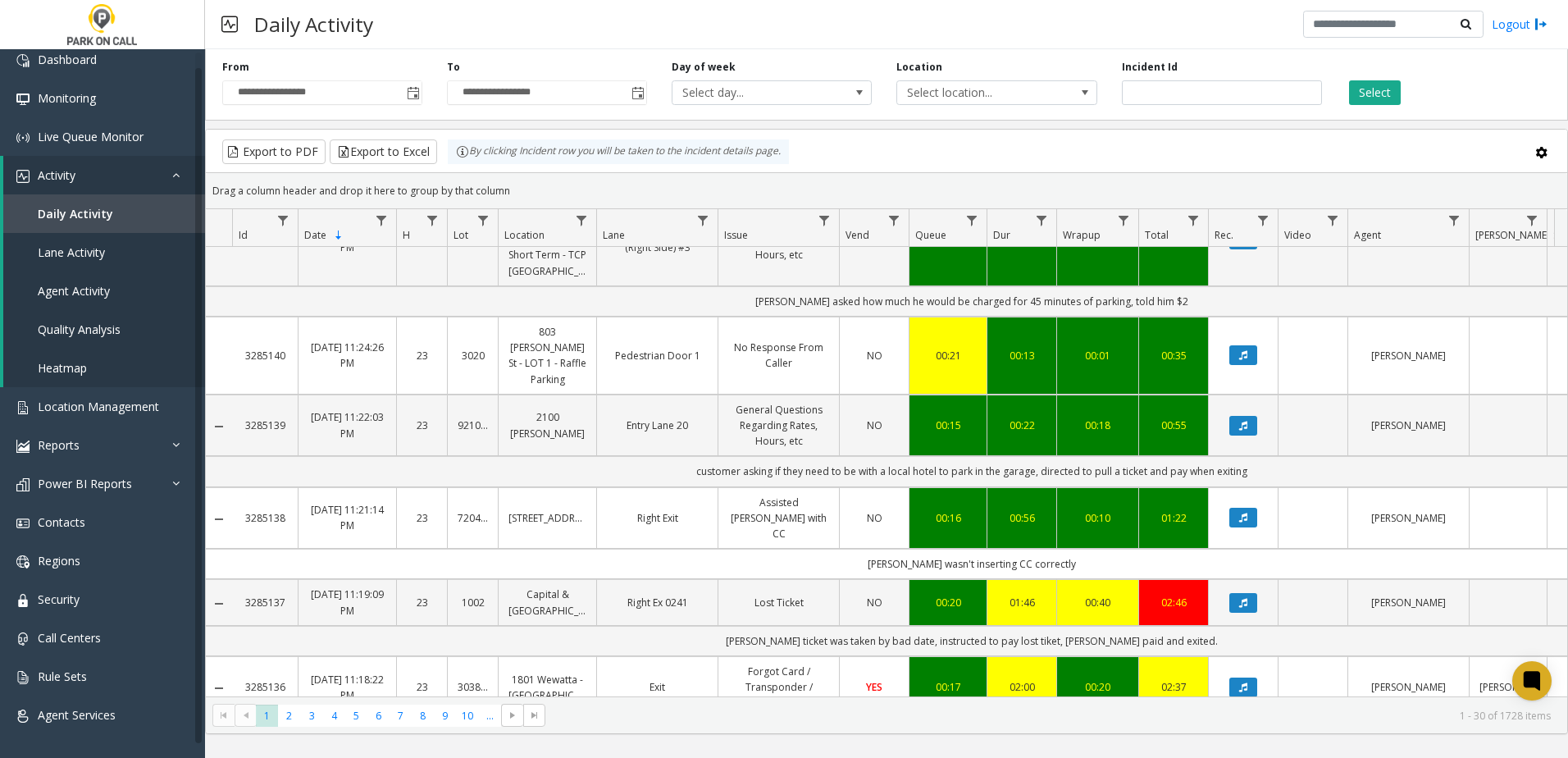
scroll to position [1149, 0]
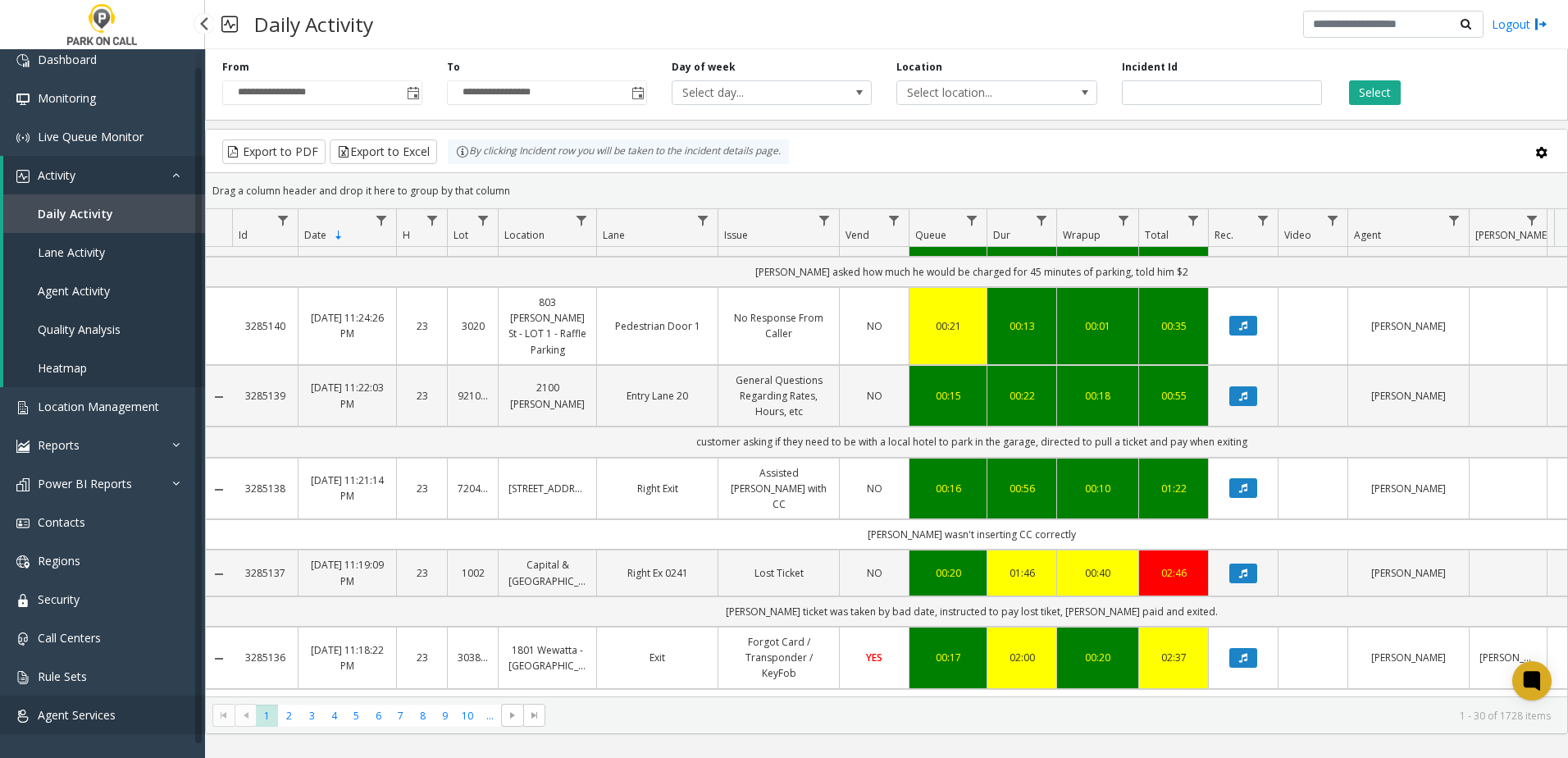
click at [86, 714] on span "Agent Services" at bounding box center [76, 715] width 78 height 16
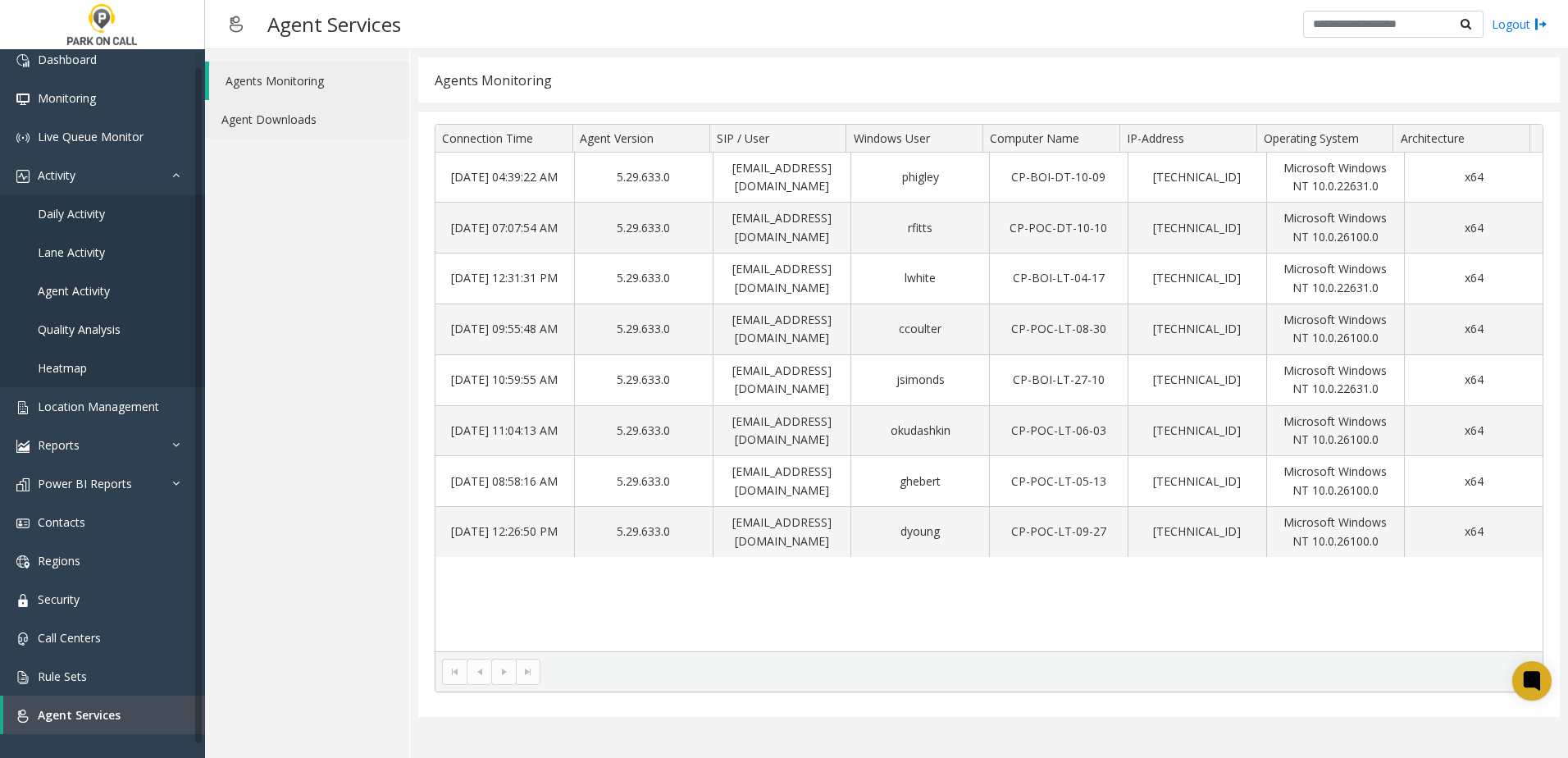
click at [269, 122] on link "Agent Downloads" at bounding box center [307, 119] width 205 height 39
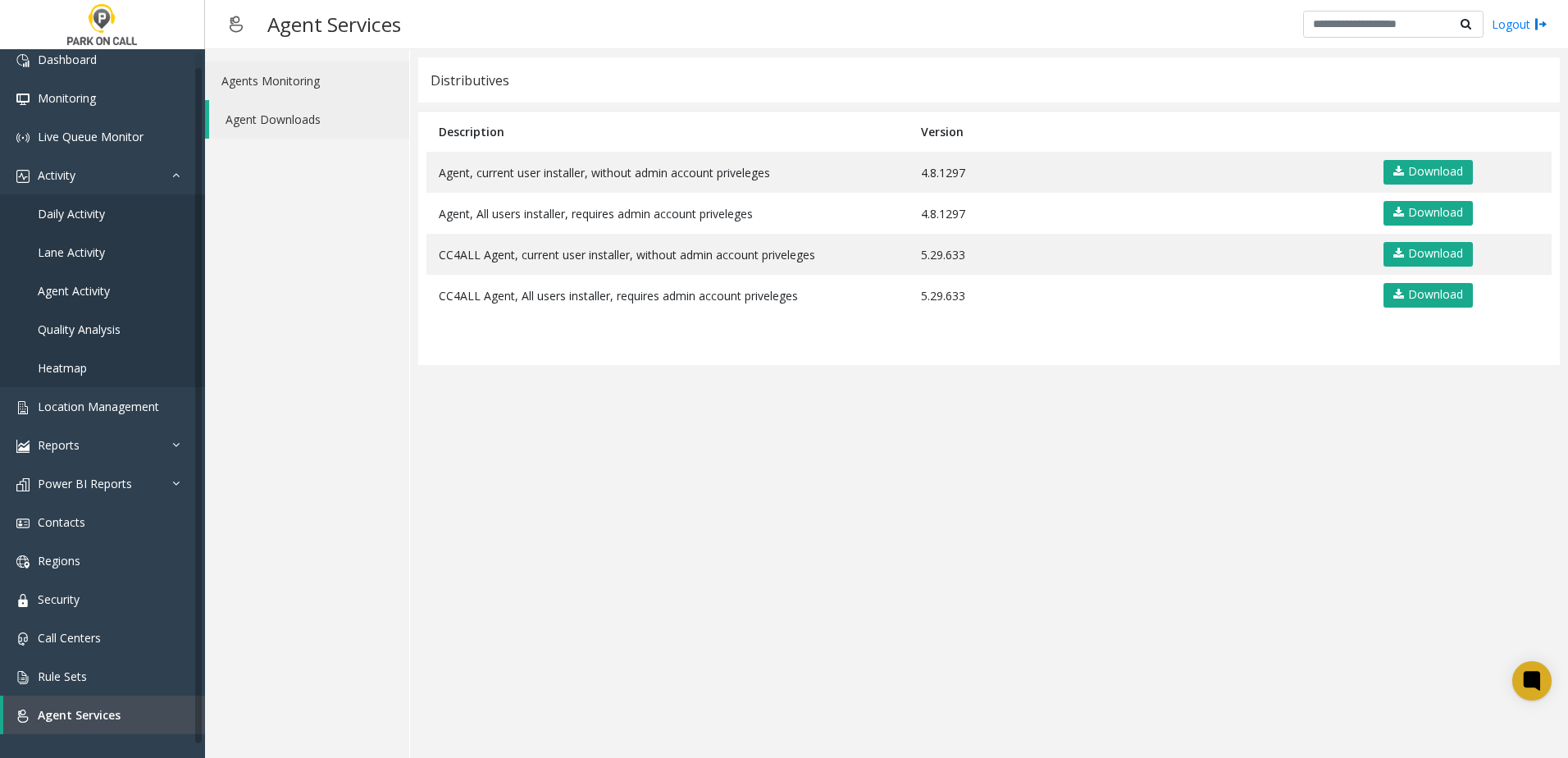
click at [280, 77] on link "Agents Monitoring" at bounding box center [307, 81] width 205 height 39
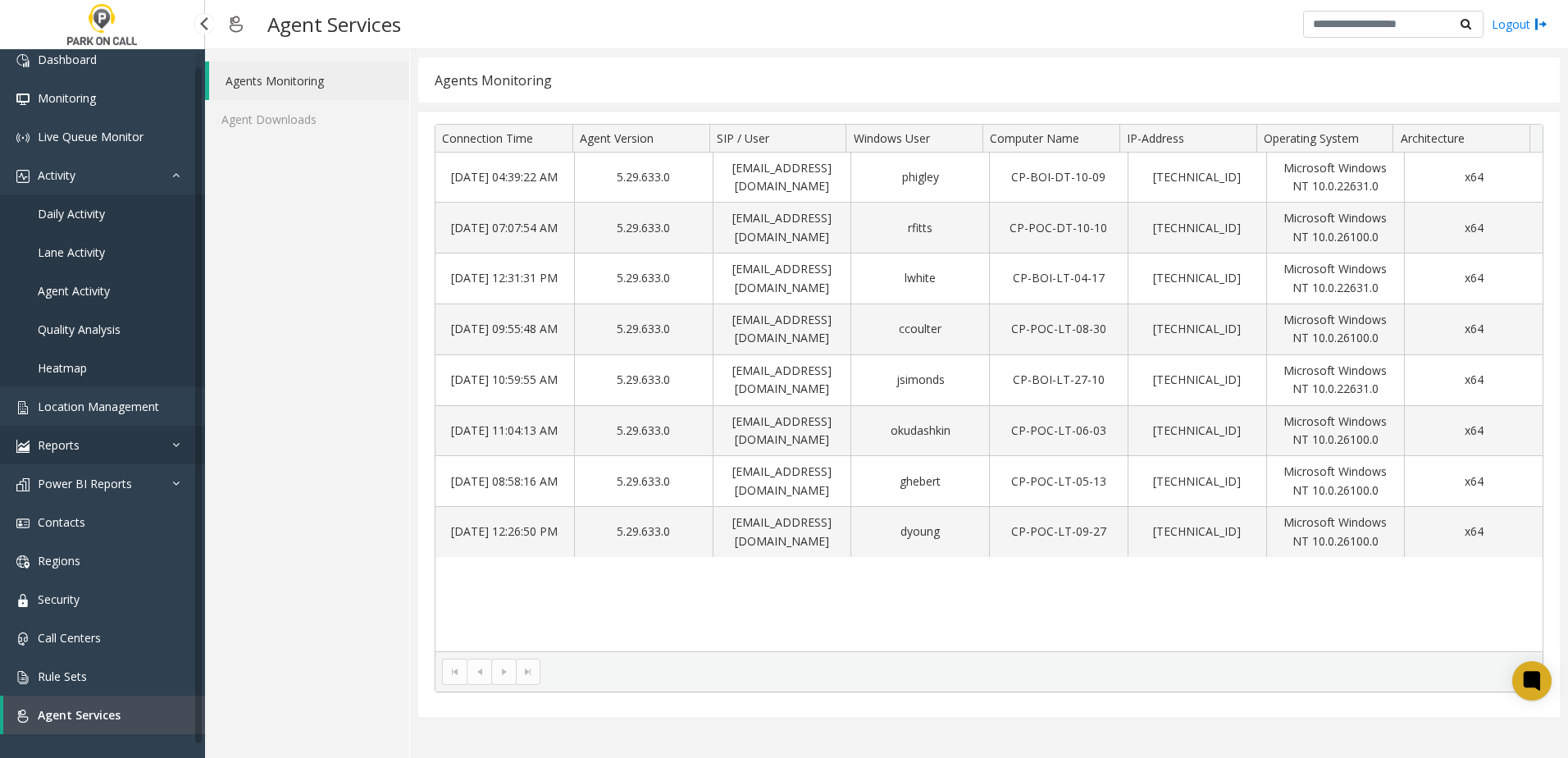
click at [92, 451] on link "Reports" at bounding box center [102, 444] width 205 height 39
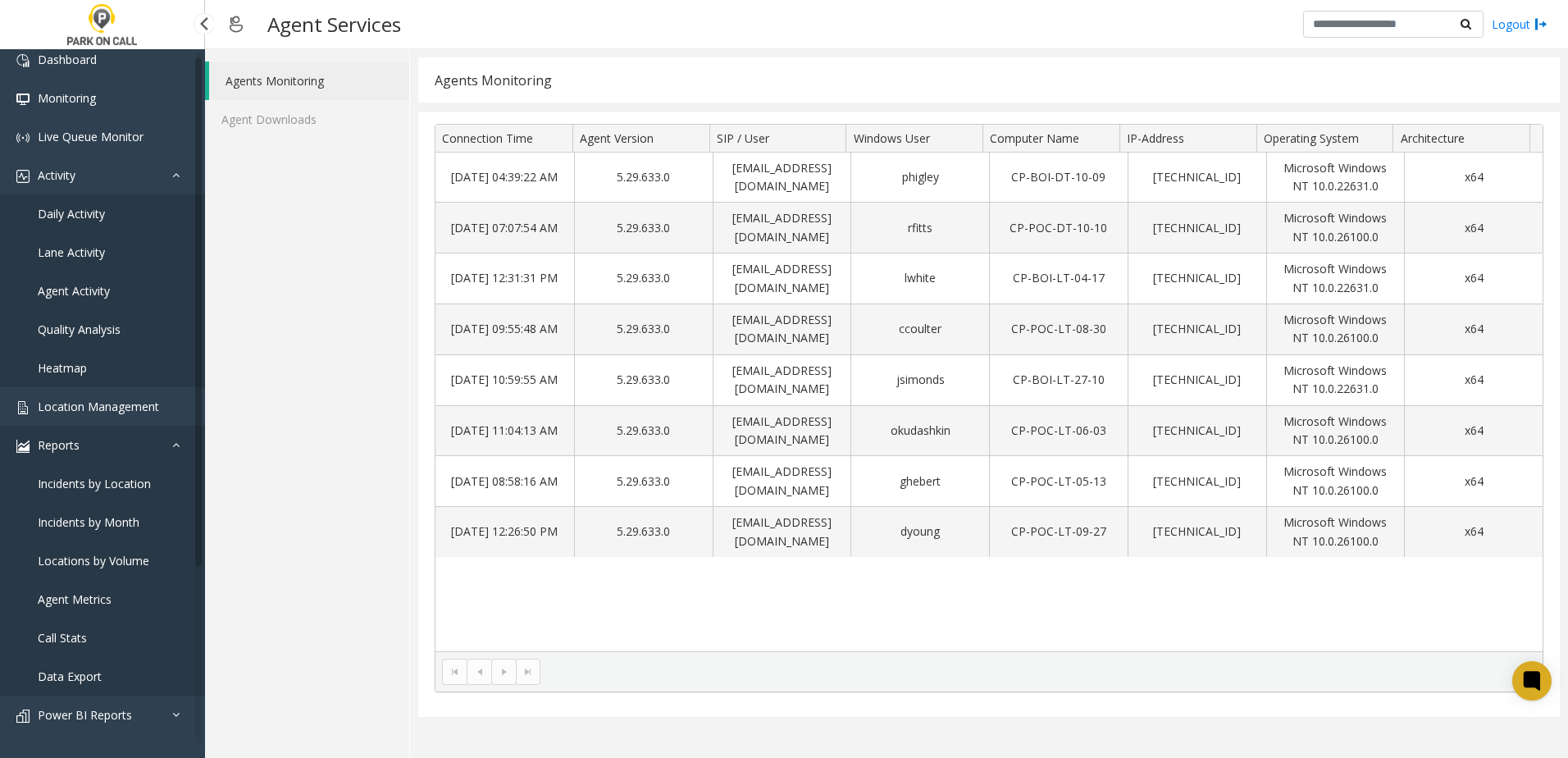
click at [88, 445] on link "Reports" at bounding box center [102, 444] width 205 height 39
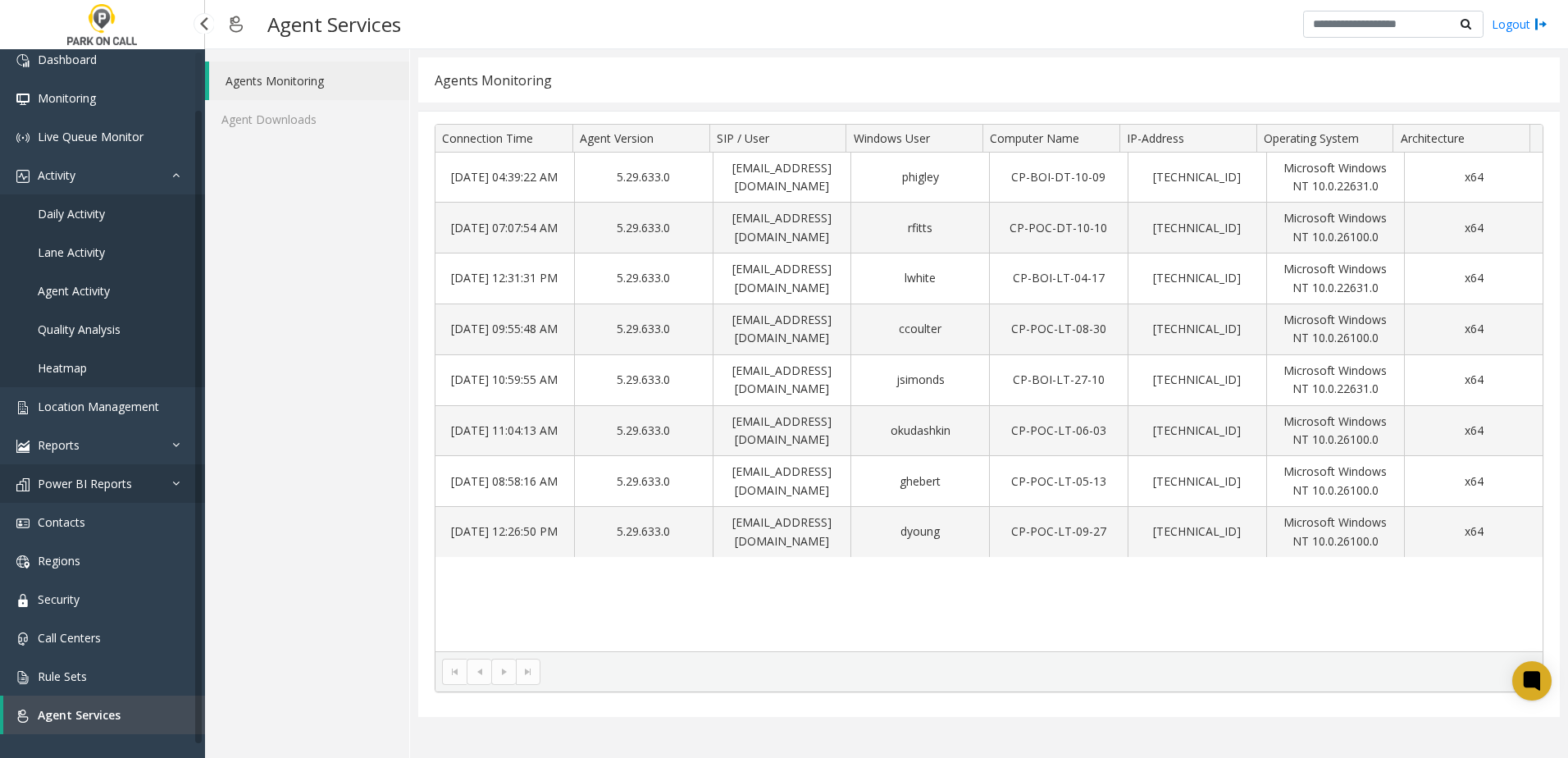
click at [87, 492] on link "Power BI Reports" at bounding box center [102, 483] width 205 height 39
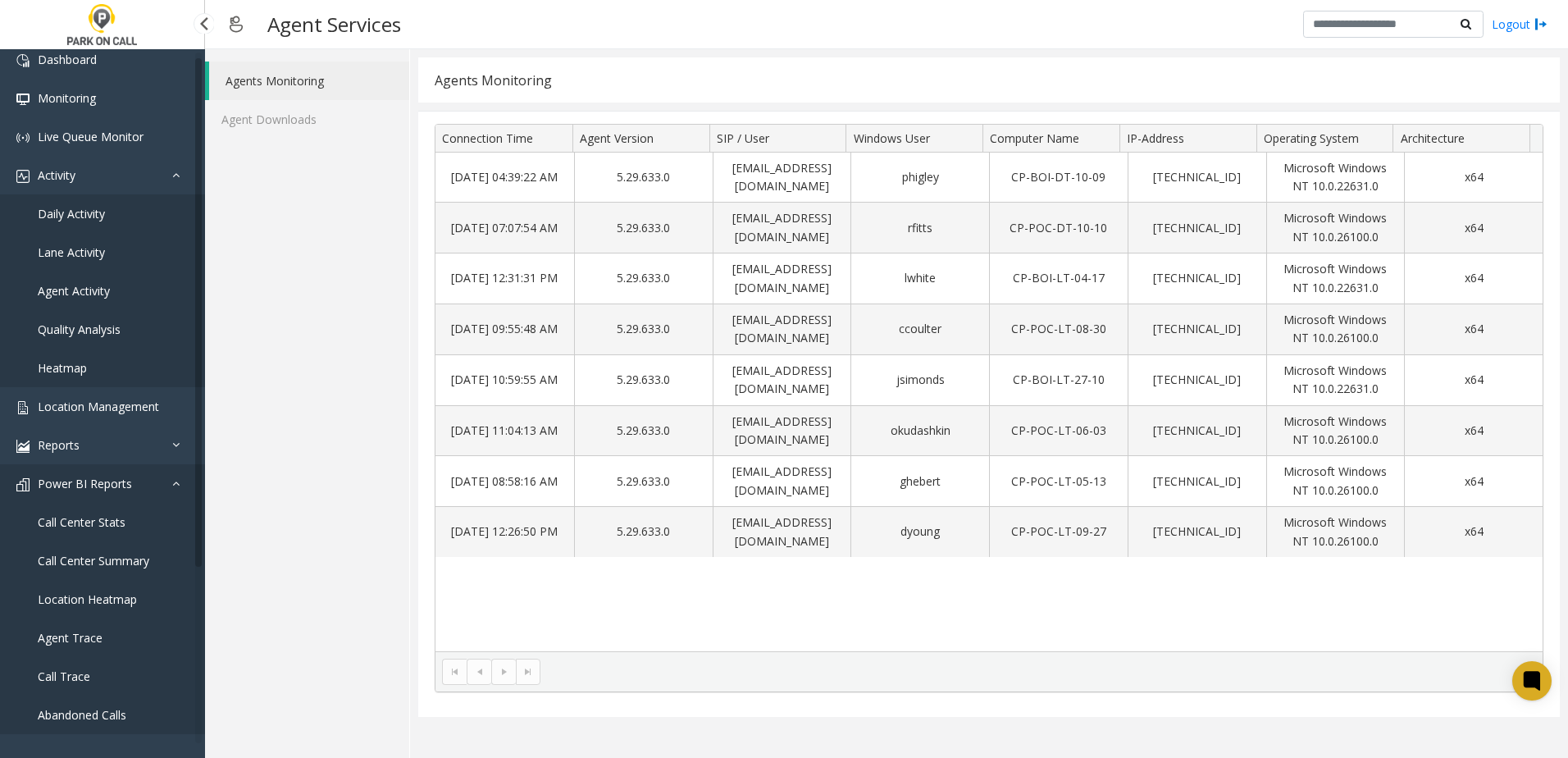
click at [89, 487] on span "Power BI Reports" at bounding box center [85, 484] width 94 height 16
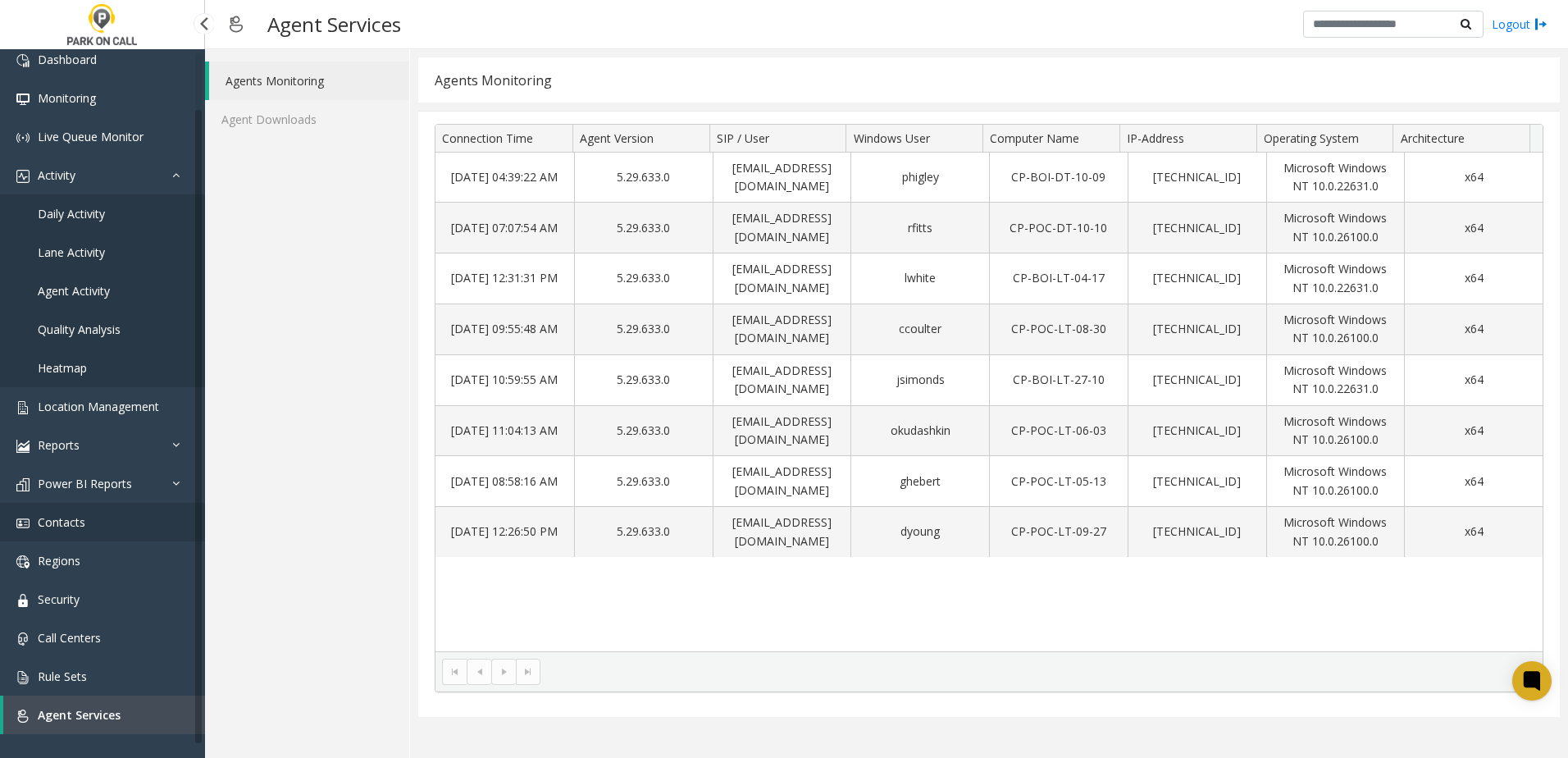
click at [93, 516] on link "Contacts" at bounding box center [102, 521] width 205 height 39
click at [70, 565] on span "Regions" at bounding box center [58, 561] width 42 height 16
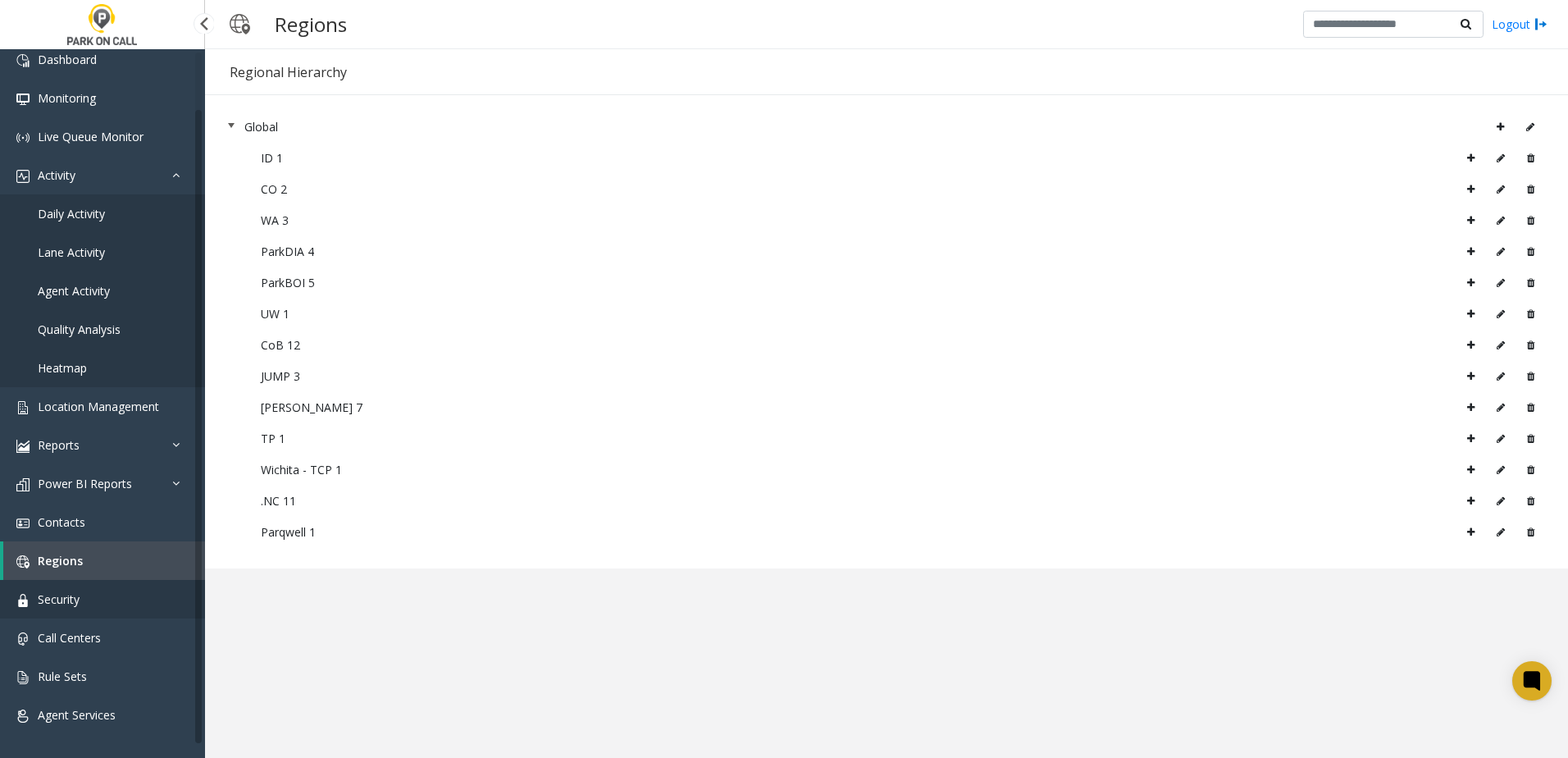
click at [67, 605] on span "Security" at bounding box center [58, 599] width 42 height 16
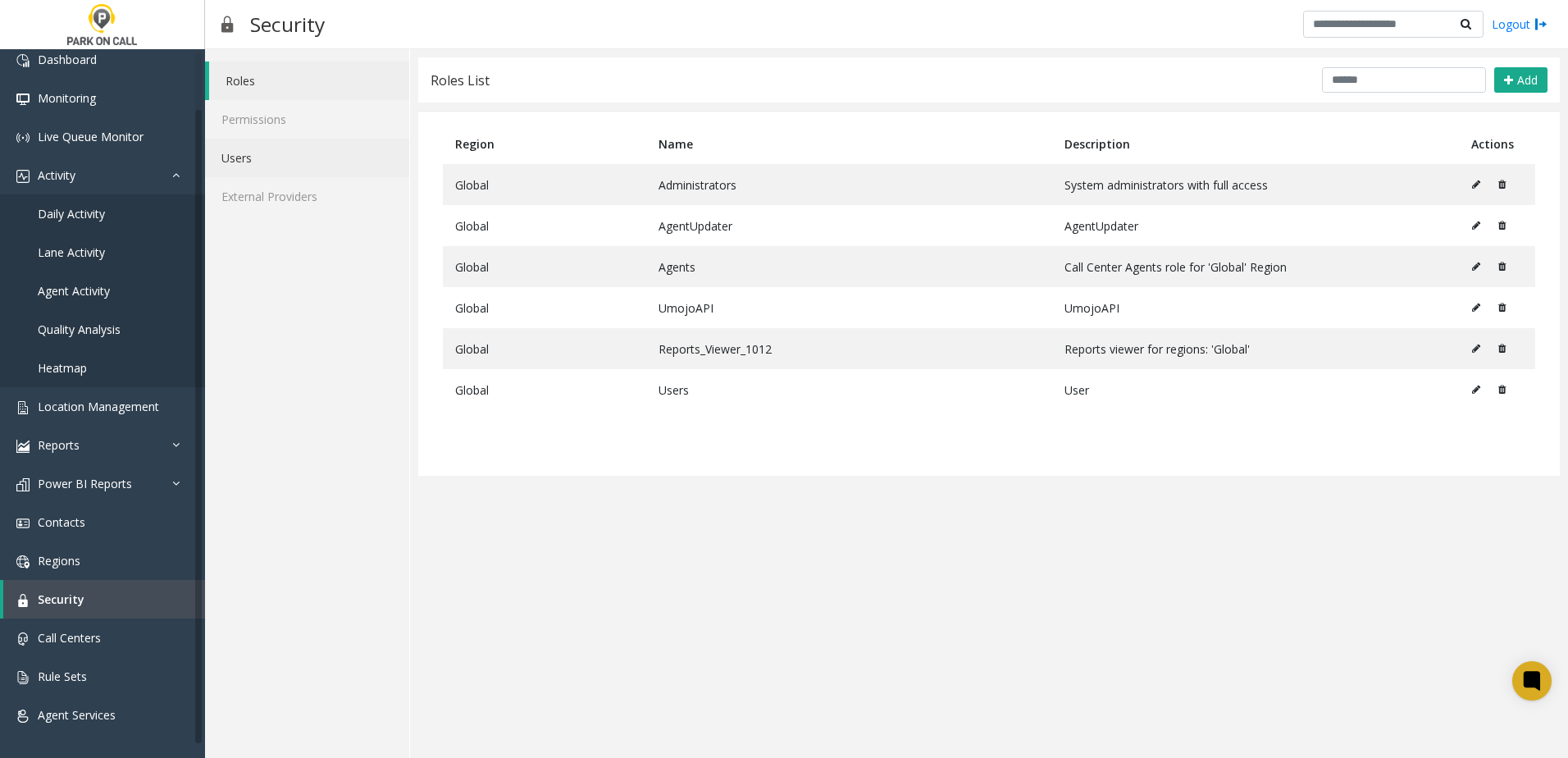
click at [272, 168] on link "Users" at bounding box center [307, 158] width 205 height 39
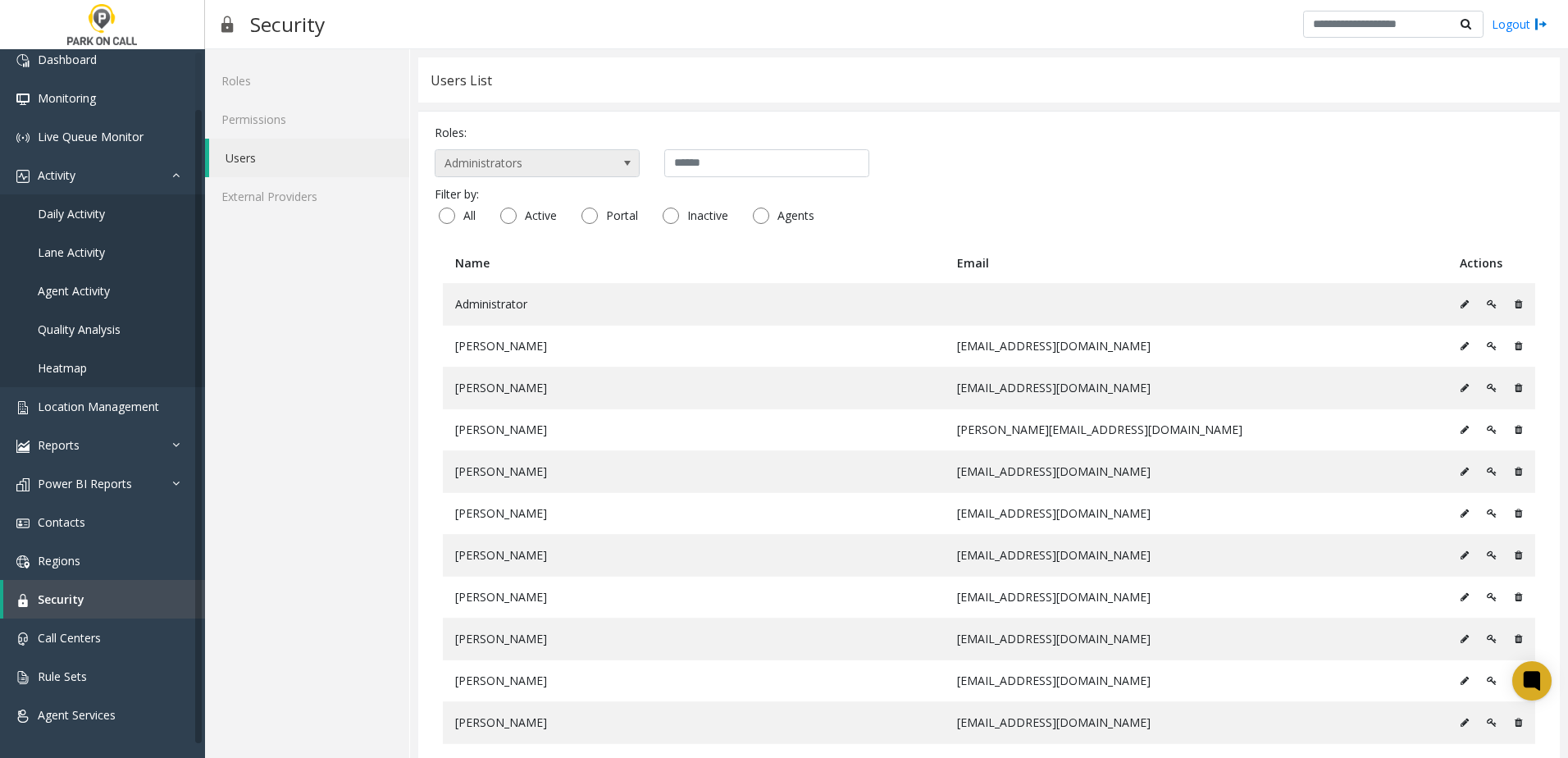
click at [619, 162] on span at bounding box center [627, 163] width 23 height 26
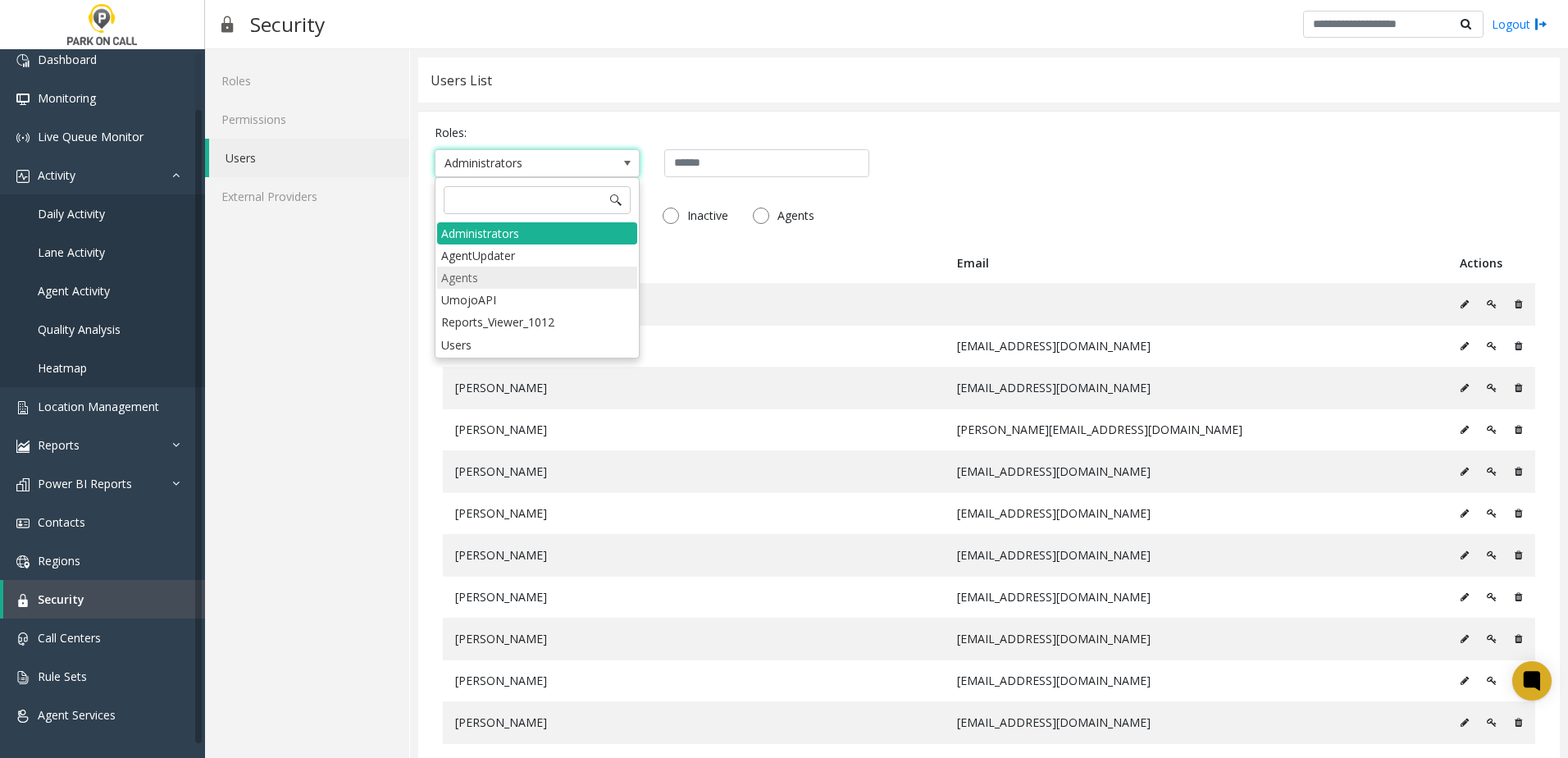
click at [490, 284] on li "Agents" at bounding box center [537, 278] width 200 height 23
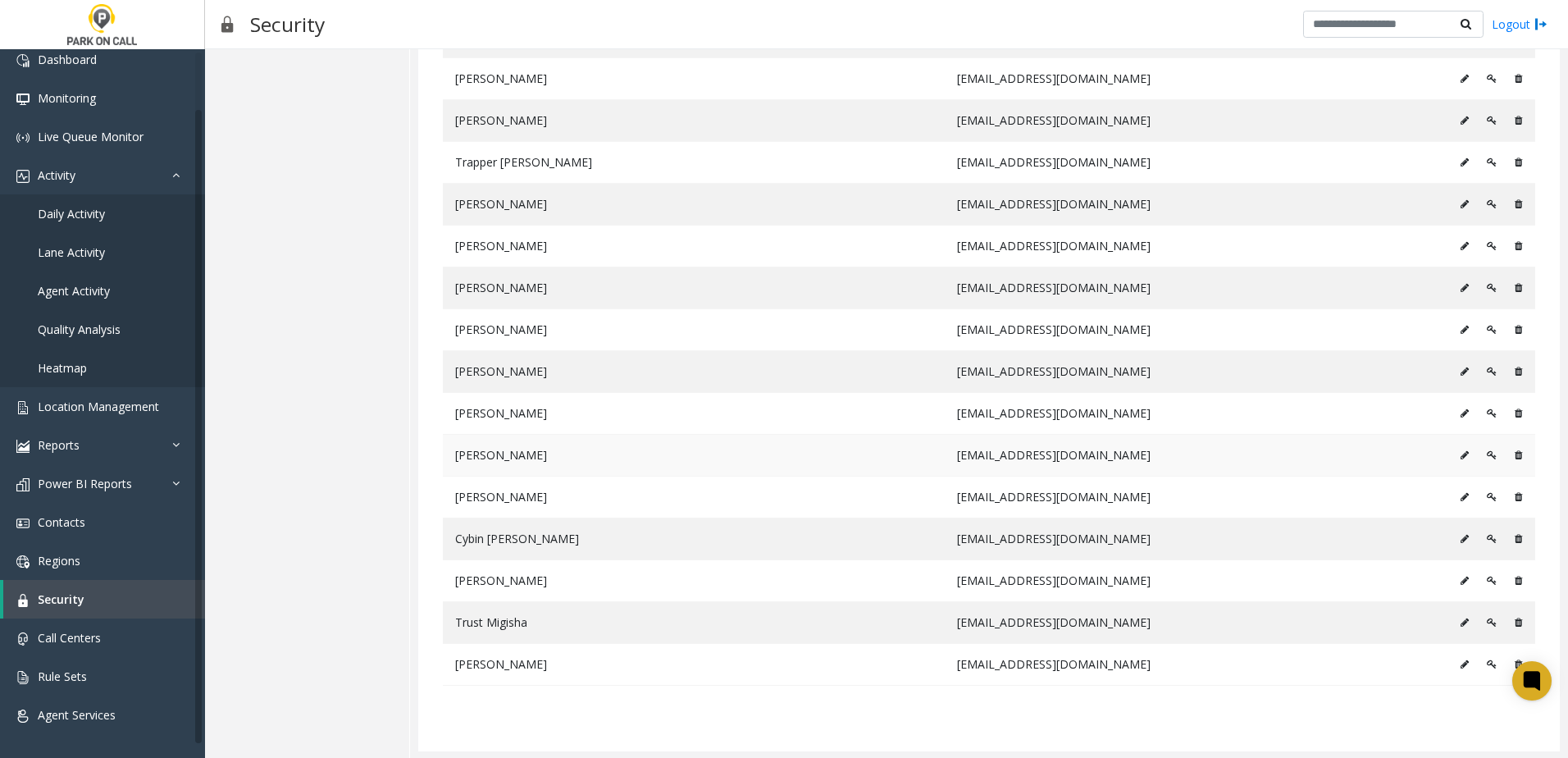
scroll to position [3701, 0]
drag, startPoint x: 535, startPoint y: 664, endPoint x: 438, endPoint y: 658, distance: 97.2
drag, startPoint x: 438, startPoint y: 658, endPoint x: 581, endPoint y: 620, distance: 148.0
click at [581, 620] on td "Trust Migisha" at bounding box center [694, 621] width 502 height 42
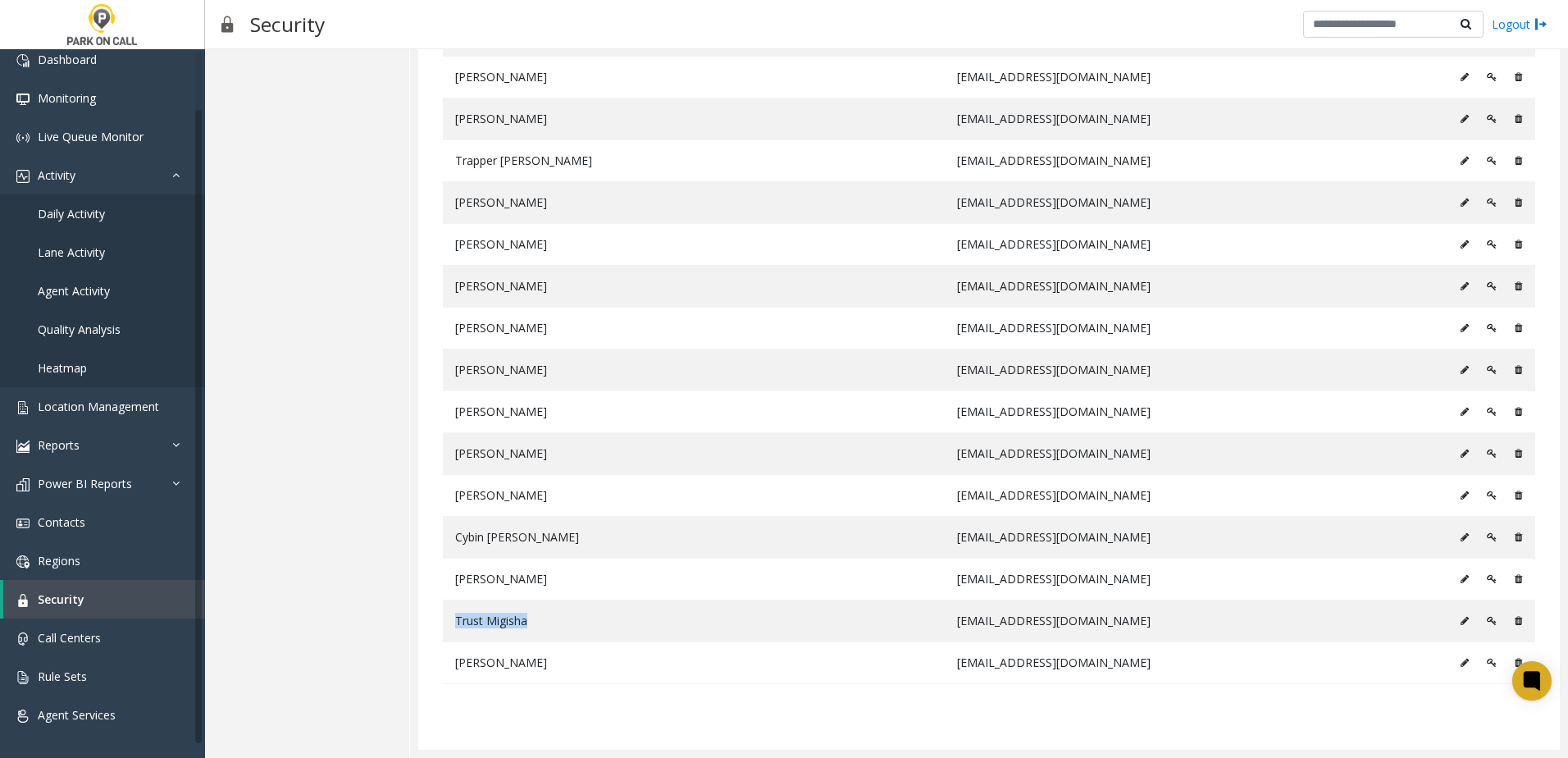
drag, startPoint x: 546, startPoint y: 624, endPoint x: 433, endPoint y: 611, distance: 113.7
drag, startPoint x: 433, startPoint y: 611, endPoint x: 666, endPoint y: 482, distance: 266.3
click at [666, 482] on td "[PERSON_NAME]" at bounding box center [694, 495] width 502 height 42
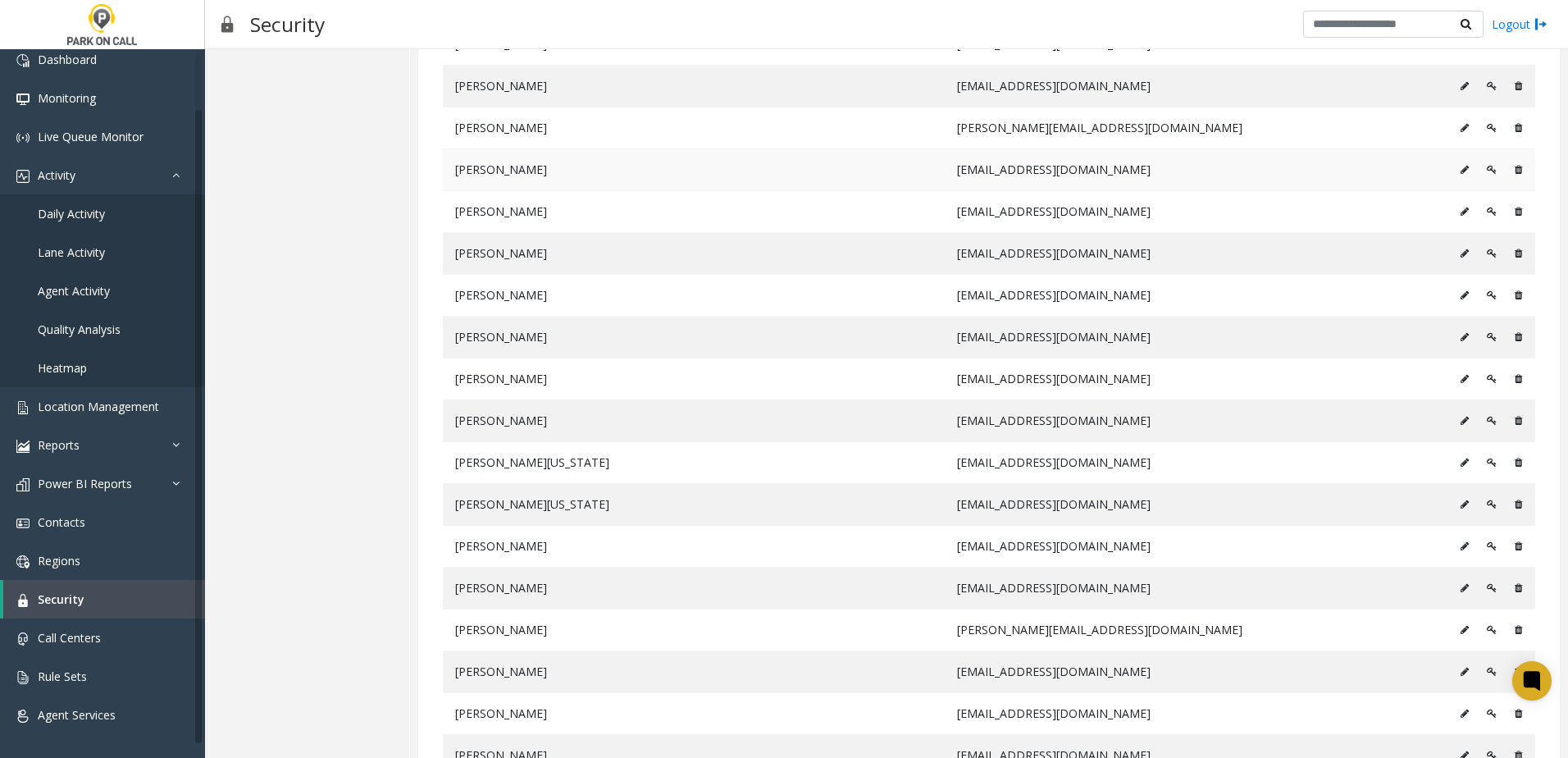
scroll to position [2716, 0]
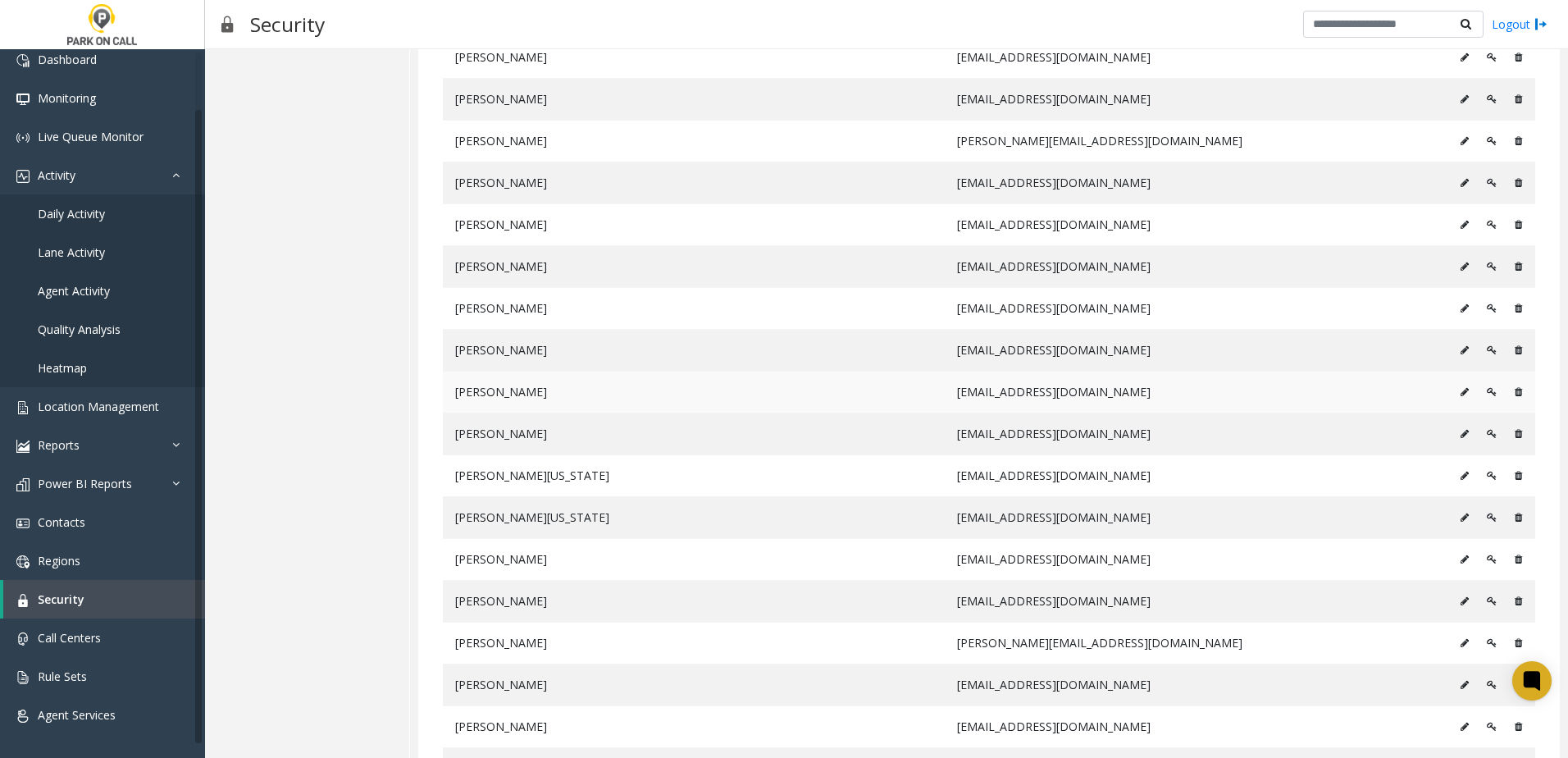
click at [1461, 393] on icon at bounding box center [1465, 392] width 8 height 9
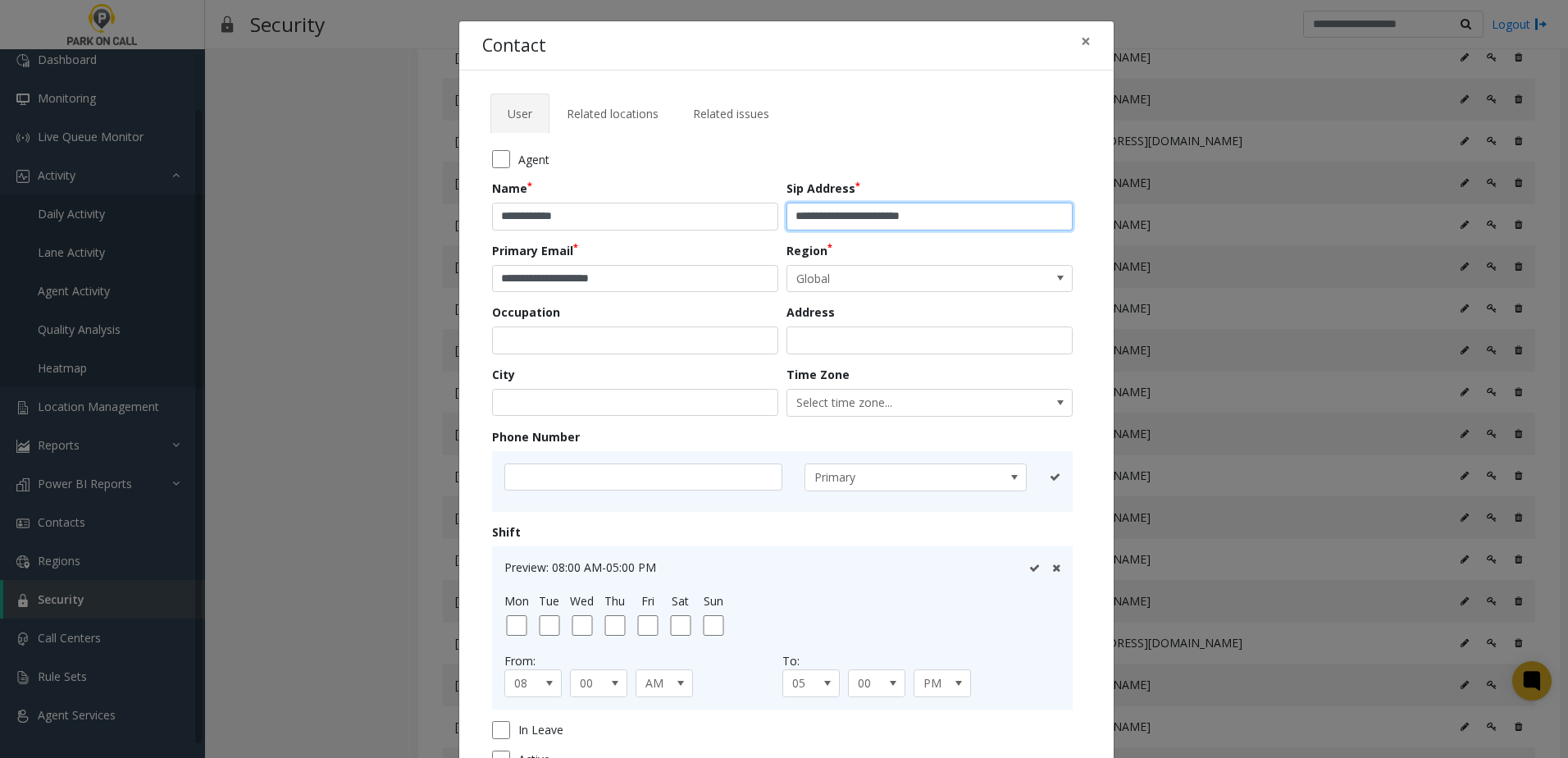
drag, startPoint x: 900, startPoint y: 215, endPoint x: 844, endPoint y: 210, distance: 56.2
click at [844, 210] on input "**********" at bounding box center [930, 217] width 286 height 28
type input "**********"
drag, startPoint x: 588, startPoint y: 276, endPoint x: 531, endPoint y: 274, distance: 57.0
click at [531, 274] on input "**********" at bounding box center [635, 279] width 286 height 28
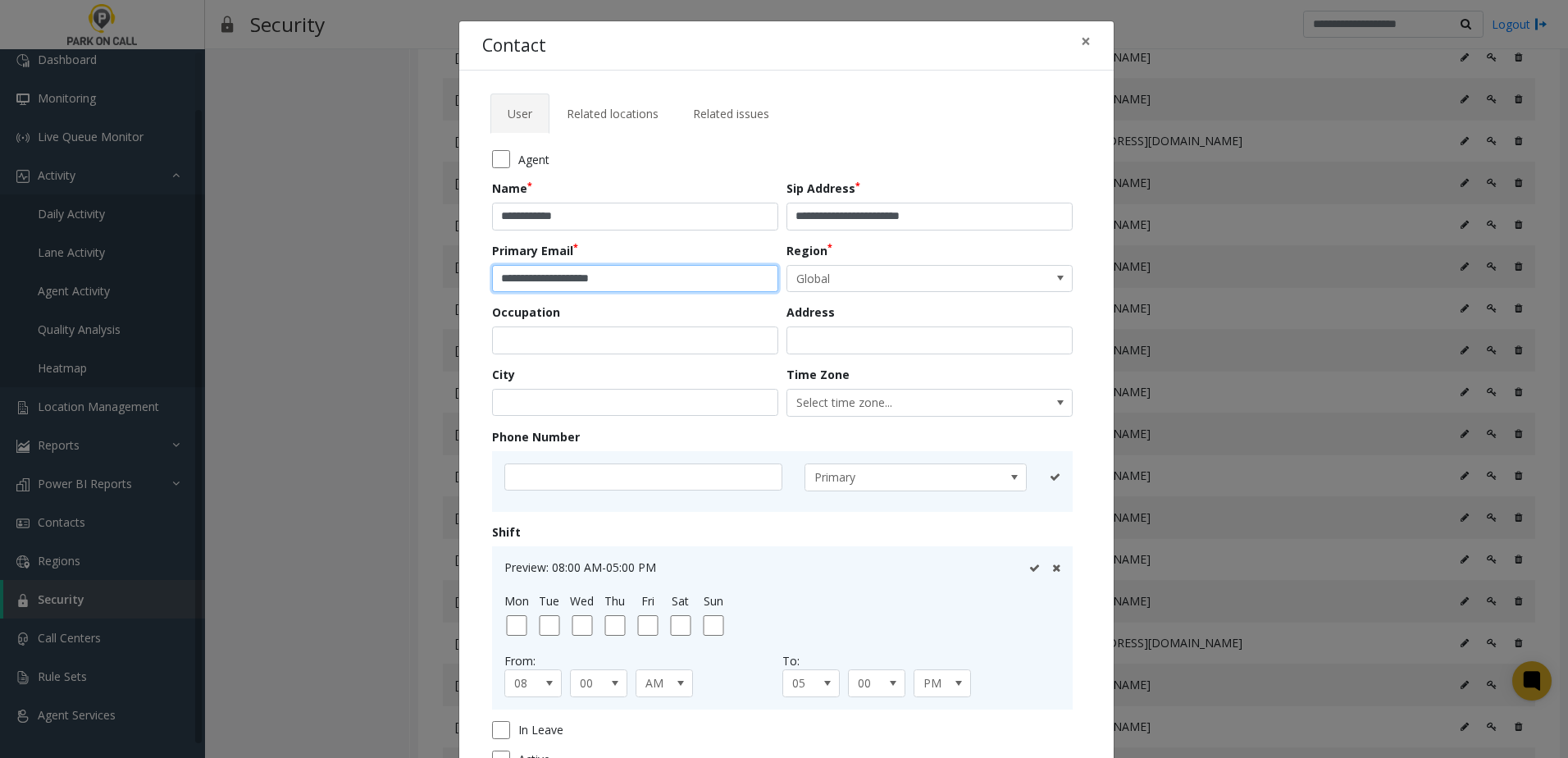
scroll to position [146, 0]
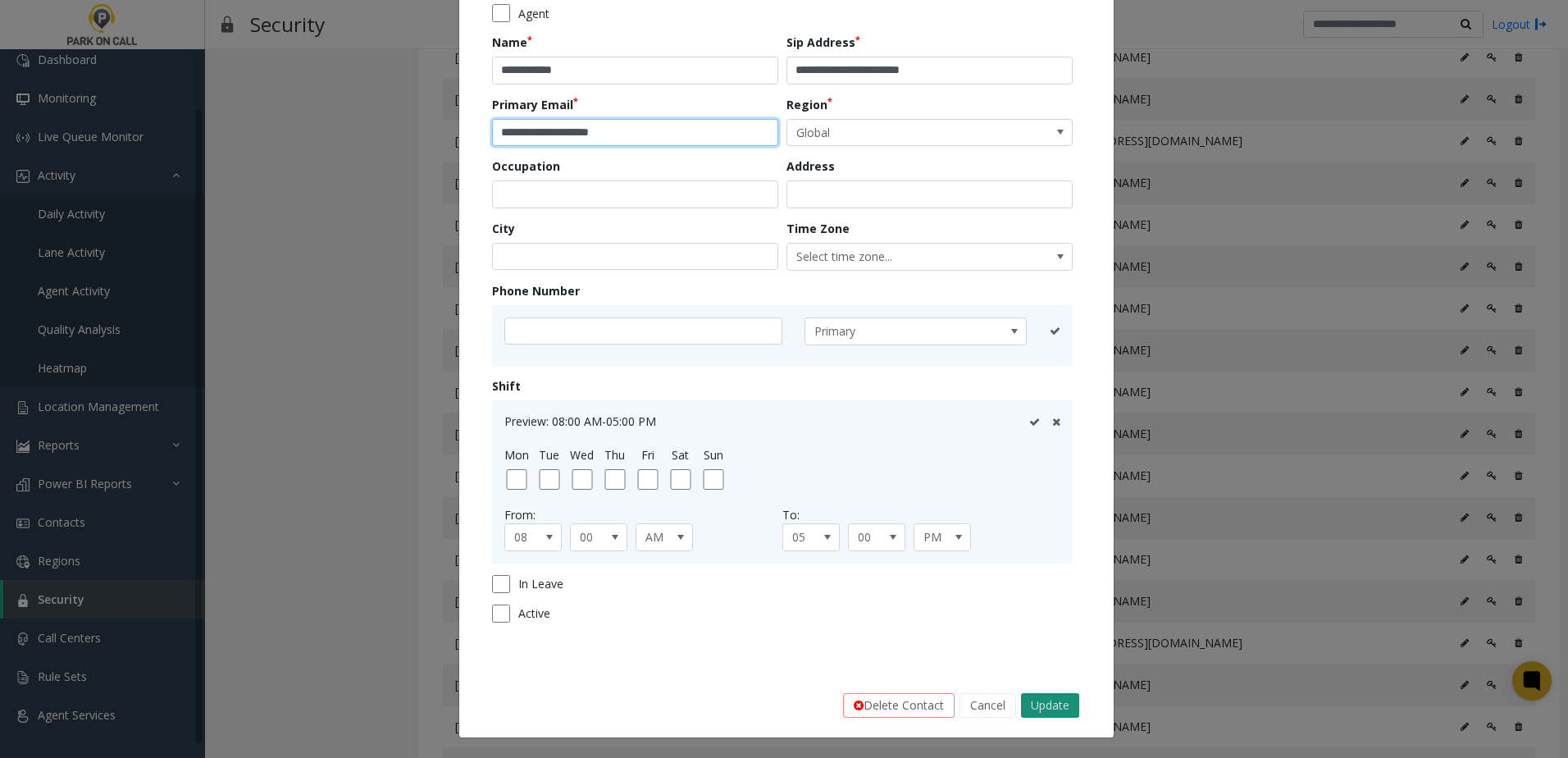
type input "**********"
click at [1043, 700] on button "Update" at bounding box center [1051, 705] width 58 height 24
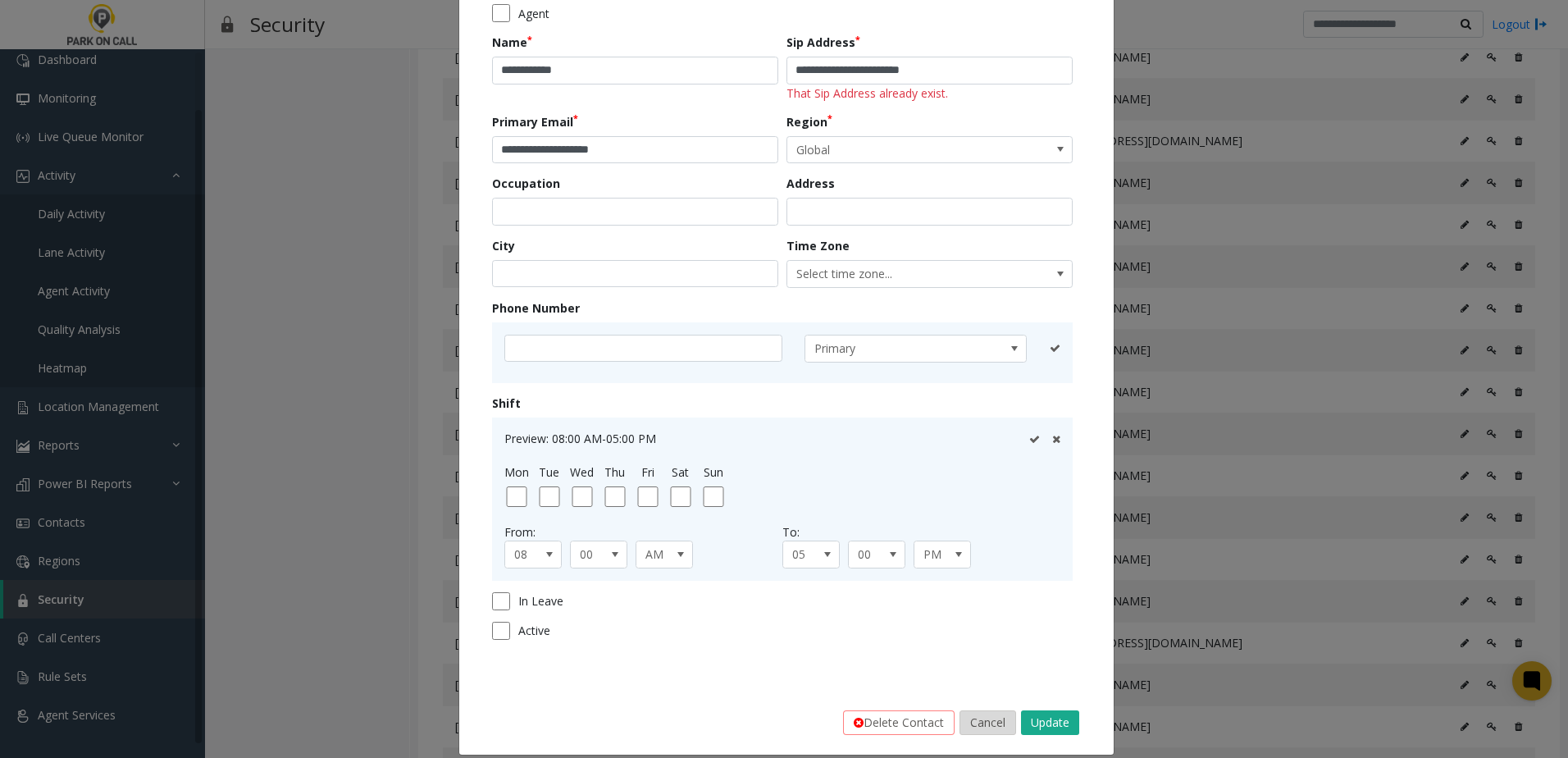
click at [977, 731] on button "Cancel" at bounding box center [988, 723] width 56 height 24
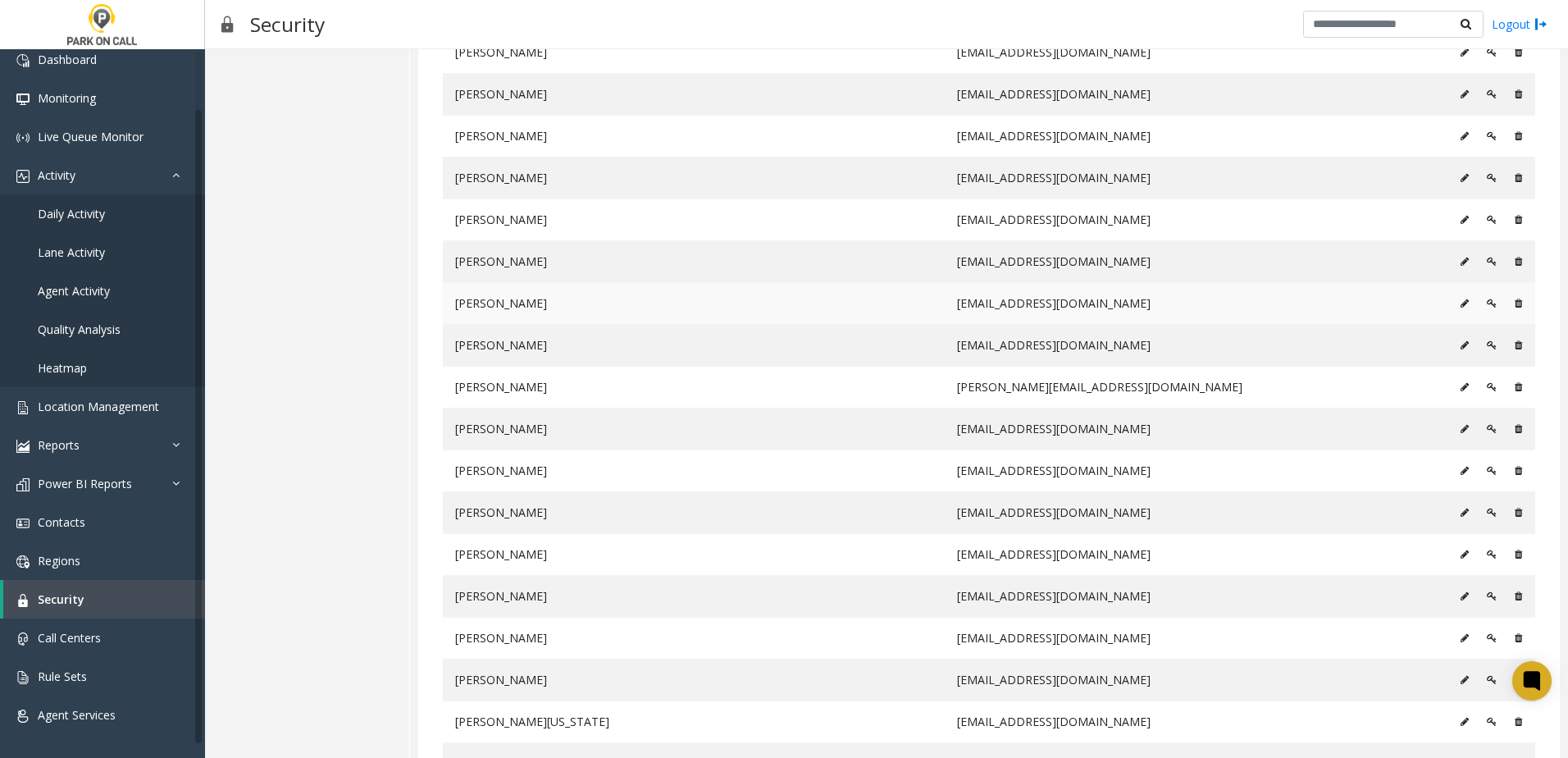
scroll to position [444, 0]
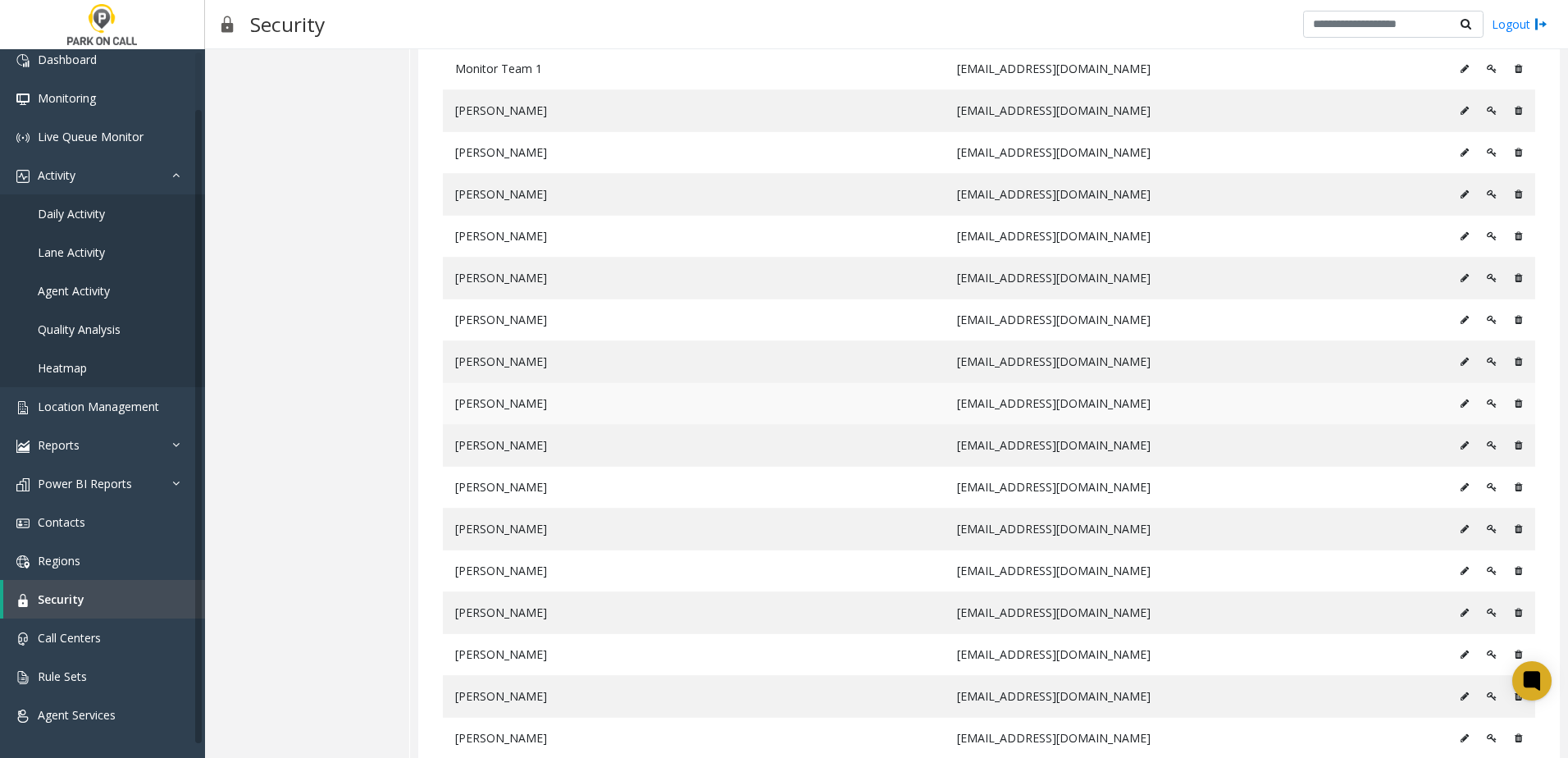
click at [1461, 405] on icon at bounding box center [1465, 404] width 8 height 9
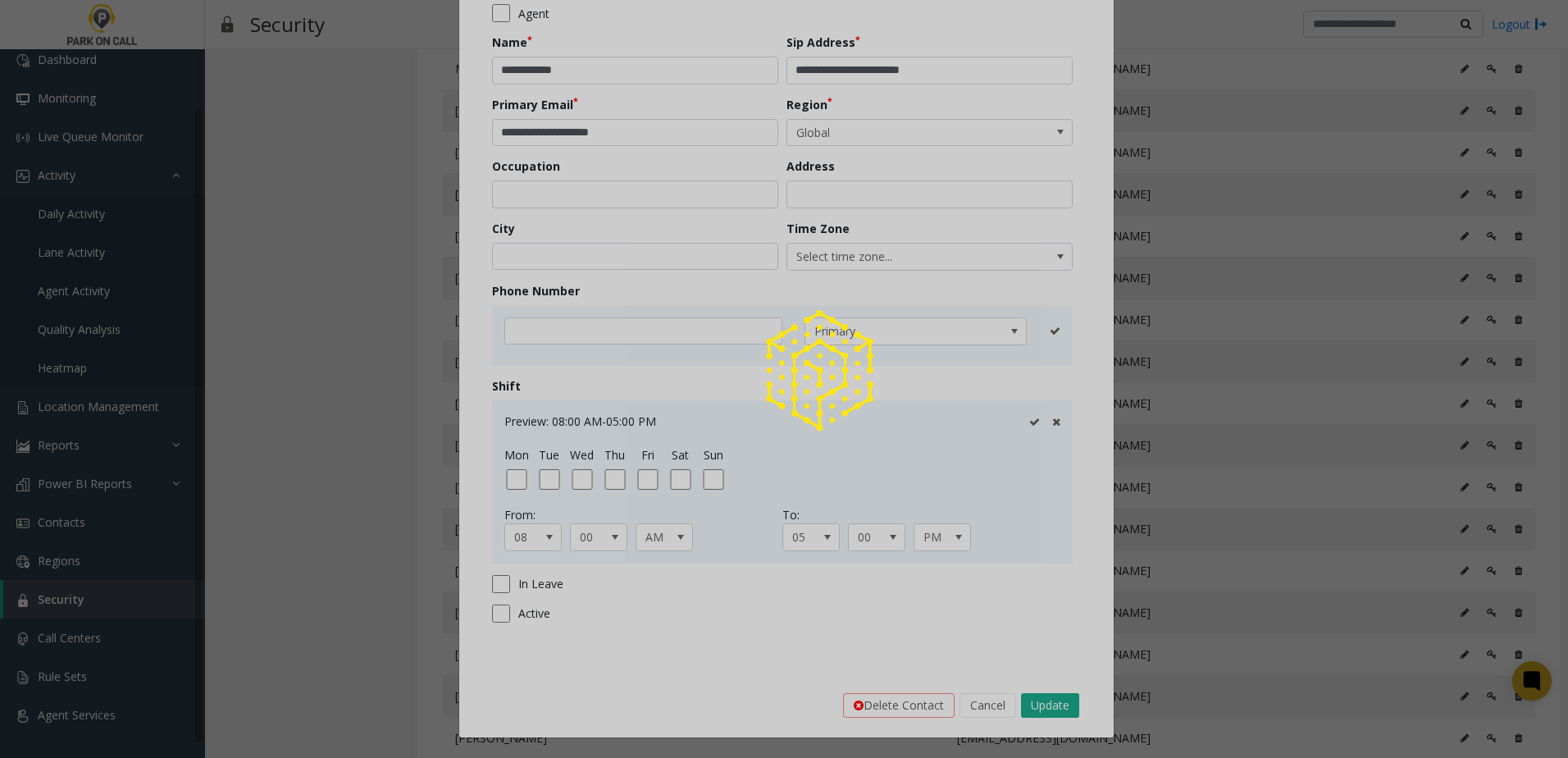
scroll to position [0, 0]
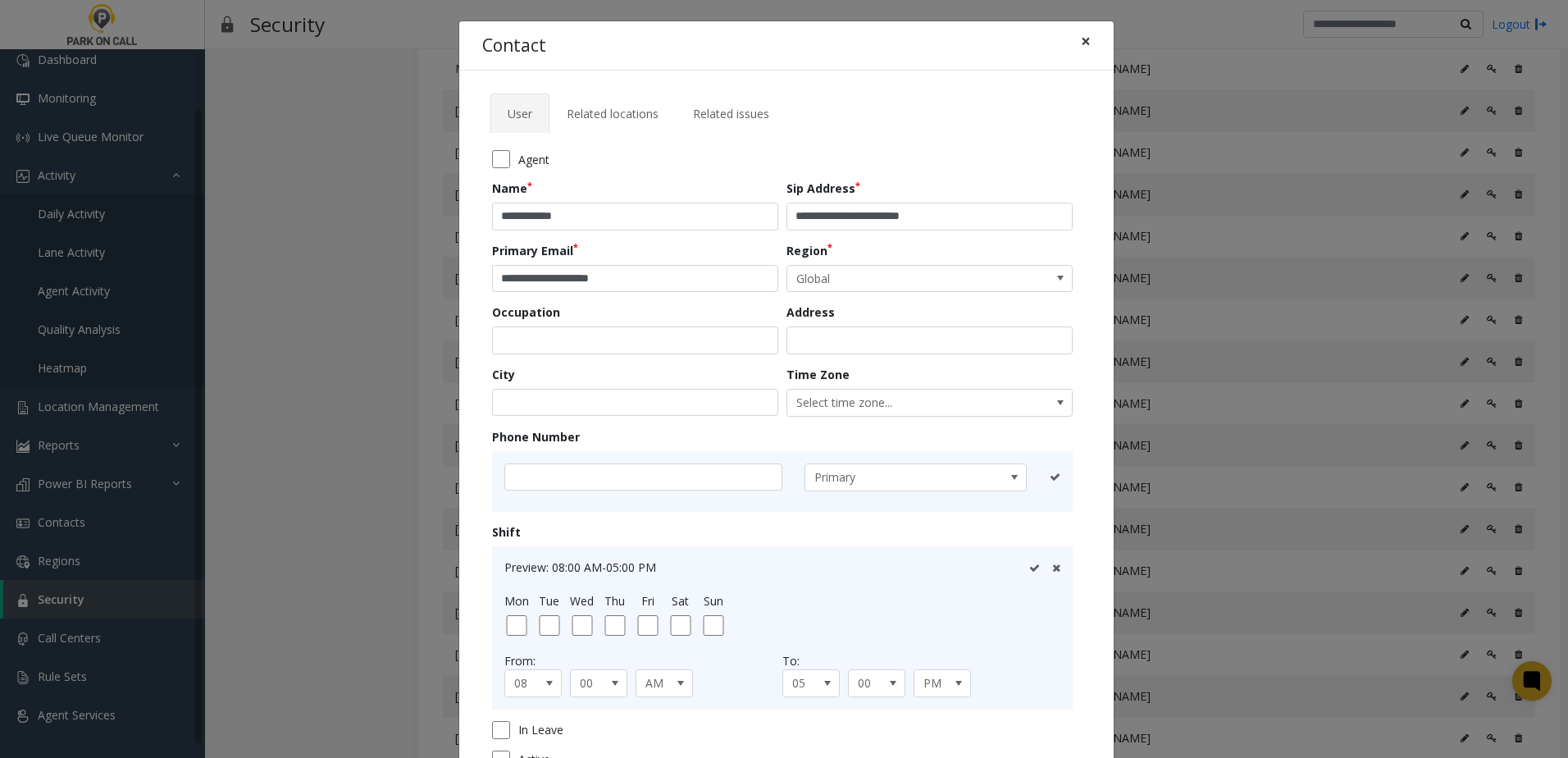
click at [1084, 40] on span "×" at bounding box center [1085, 40] width 9 height 23
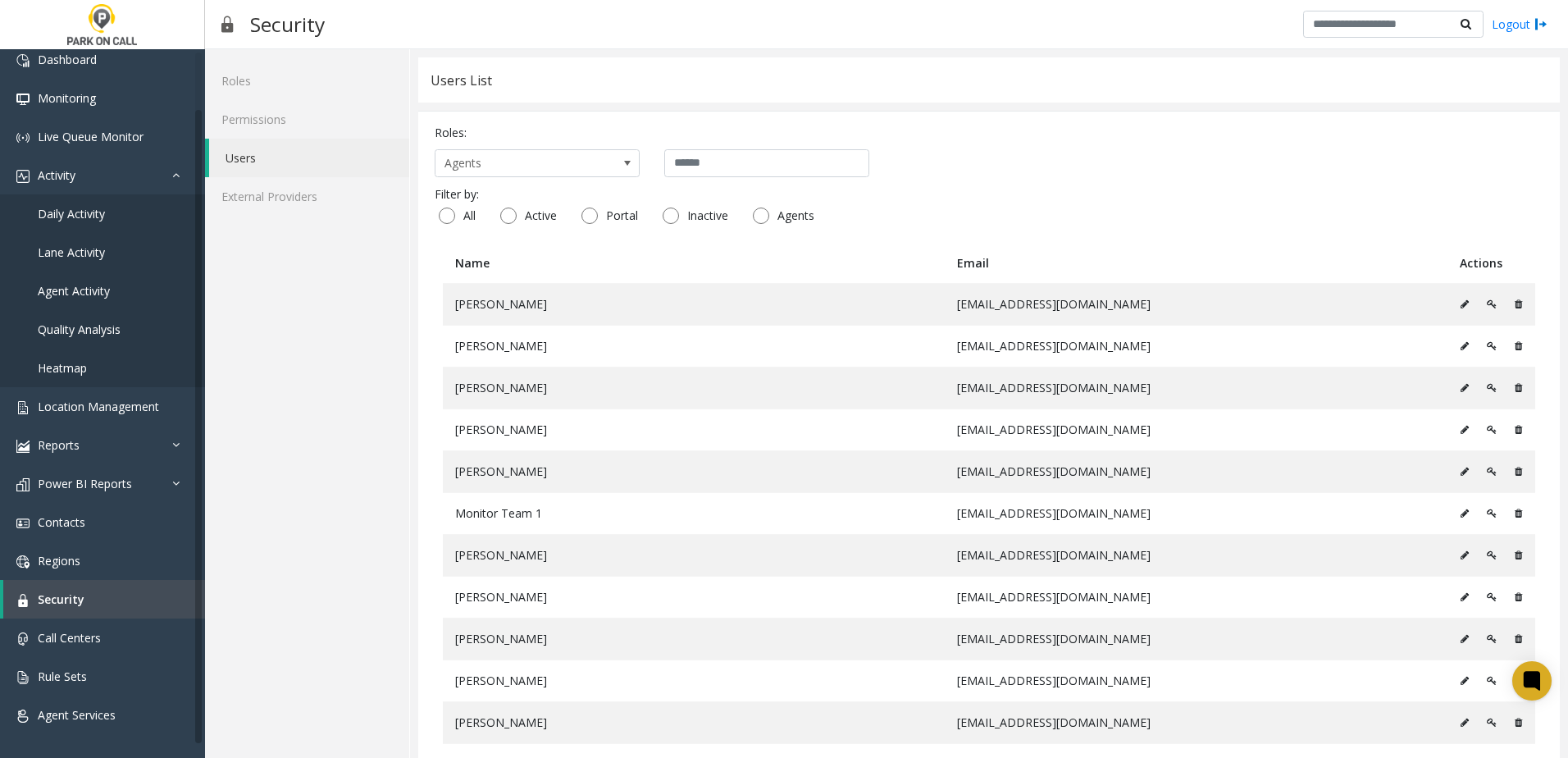
click at [70, 719] on span "Agent Services" at bounding box center [76, 715] width 78 height 16
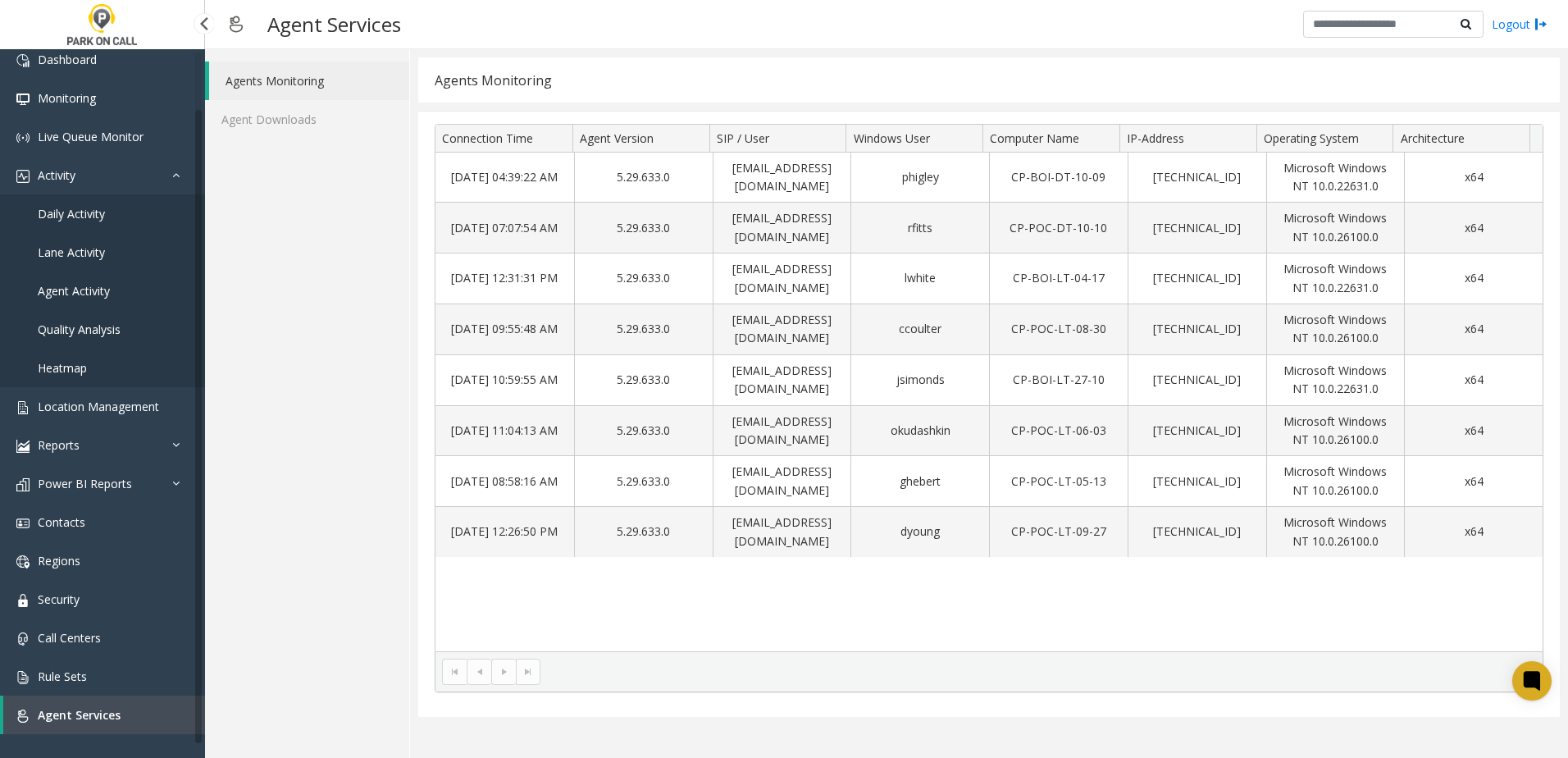
click at [64, 213] on span "Daily Activity" at bounding box center [71, 213] width 68 height 16
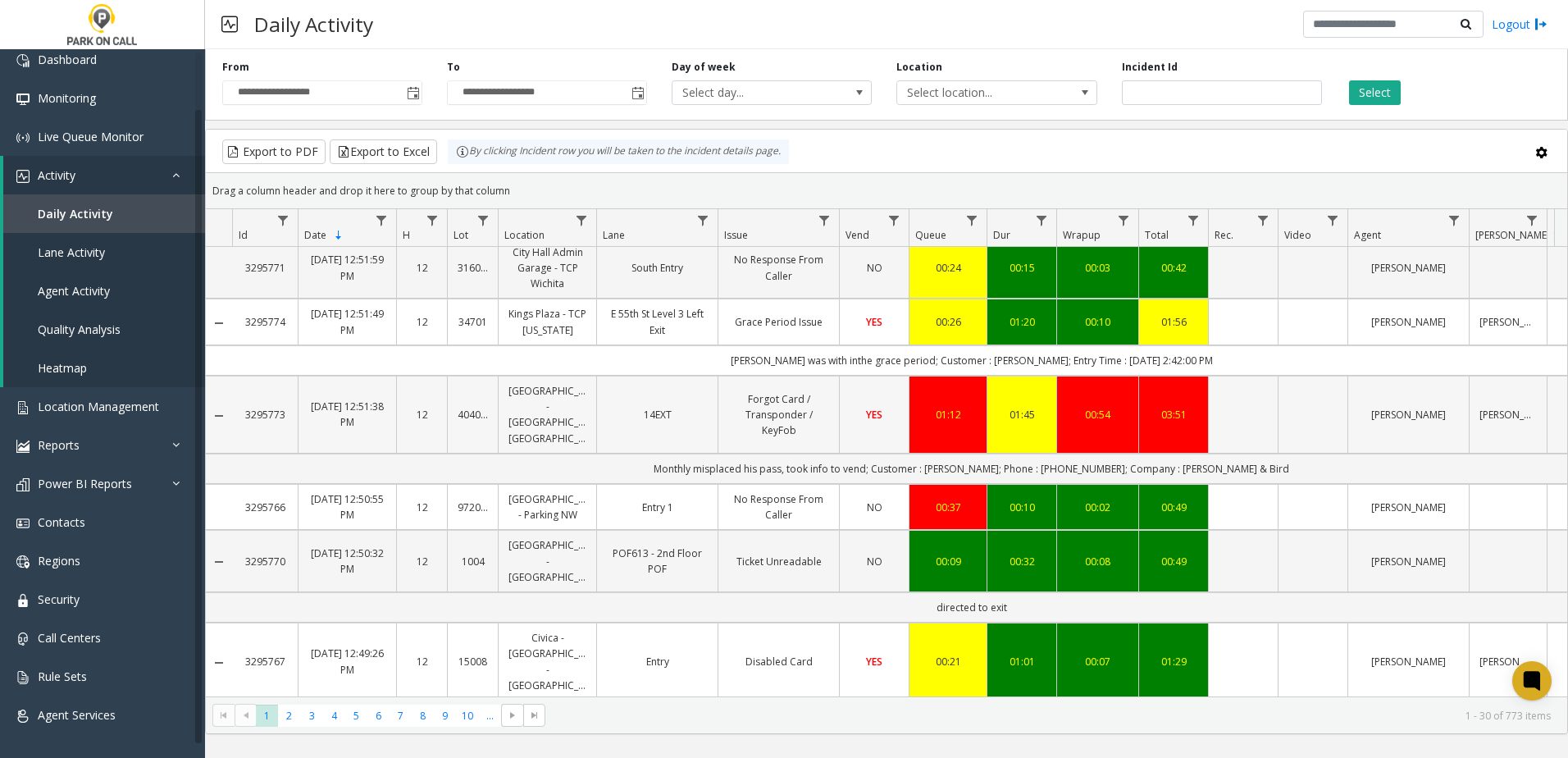
scroll to position [657, 0]
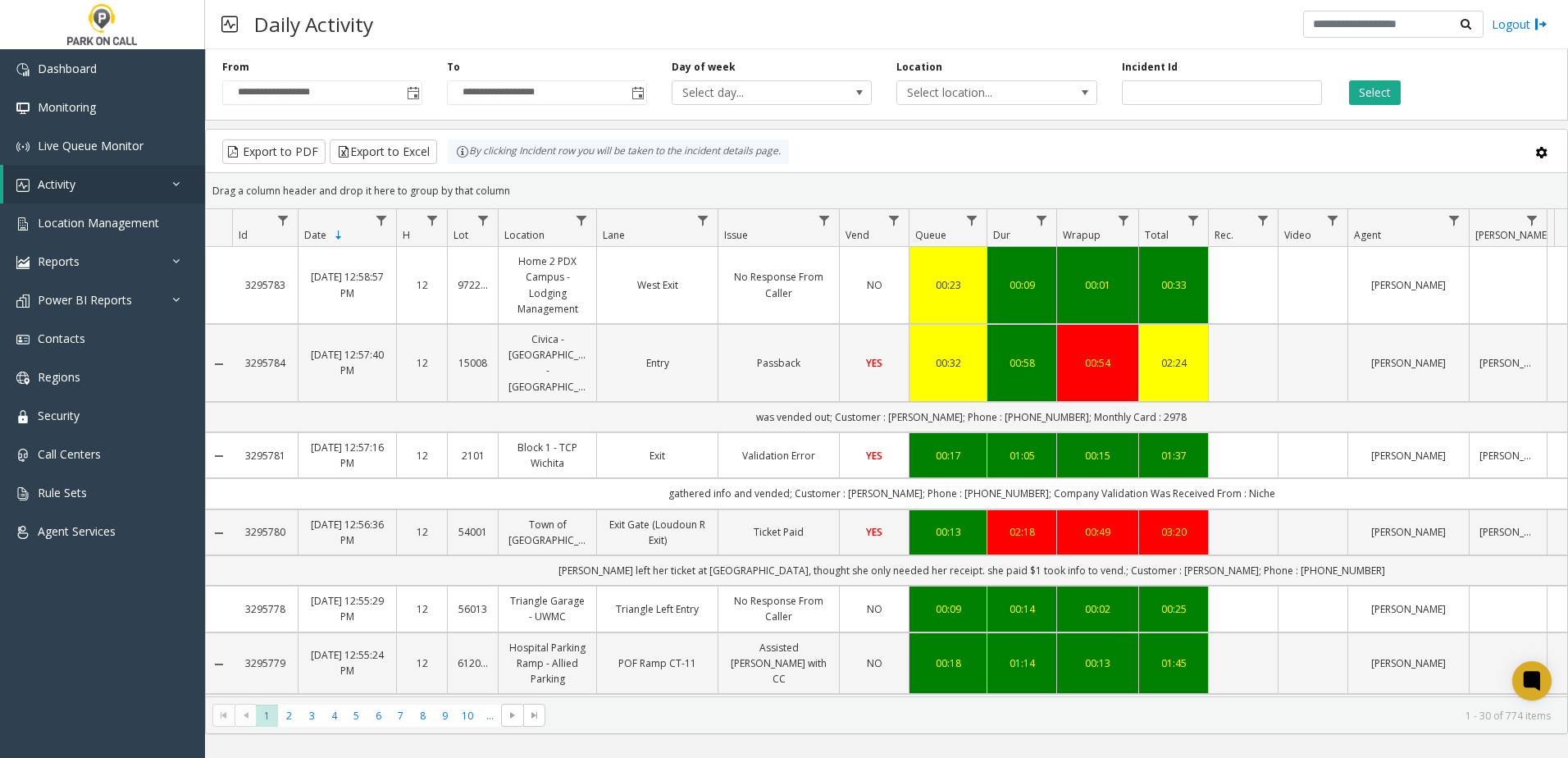
click at [1414, 355] on link "[PERSON_NAME]" at bounding box center [1408, 363] width 100 height 16
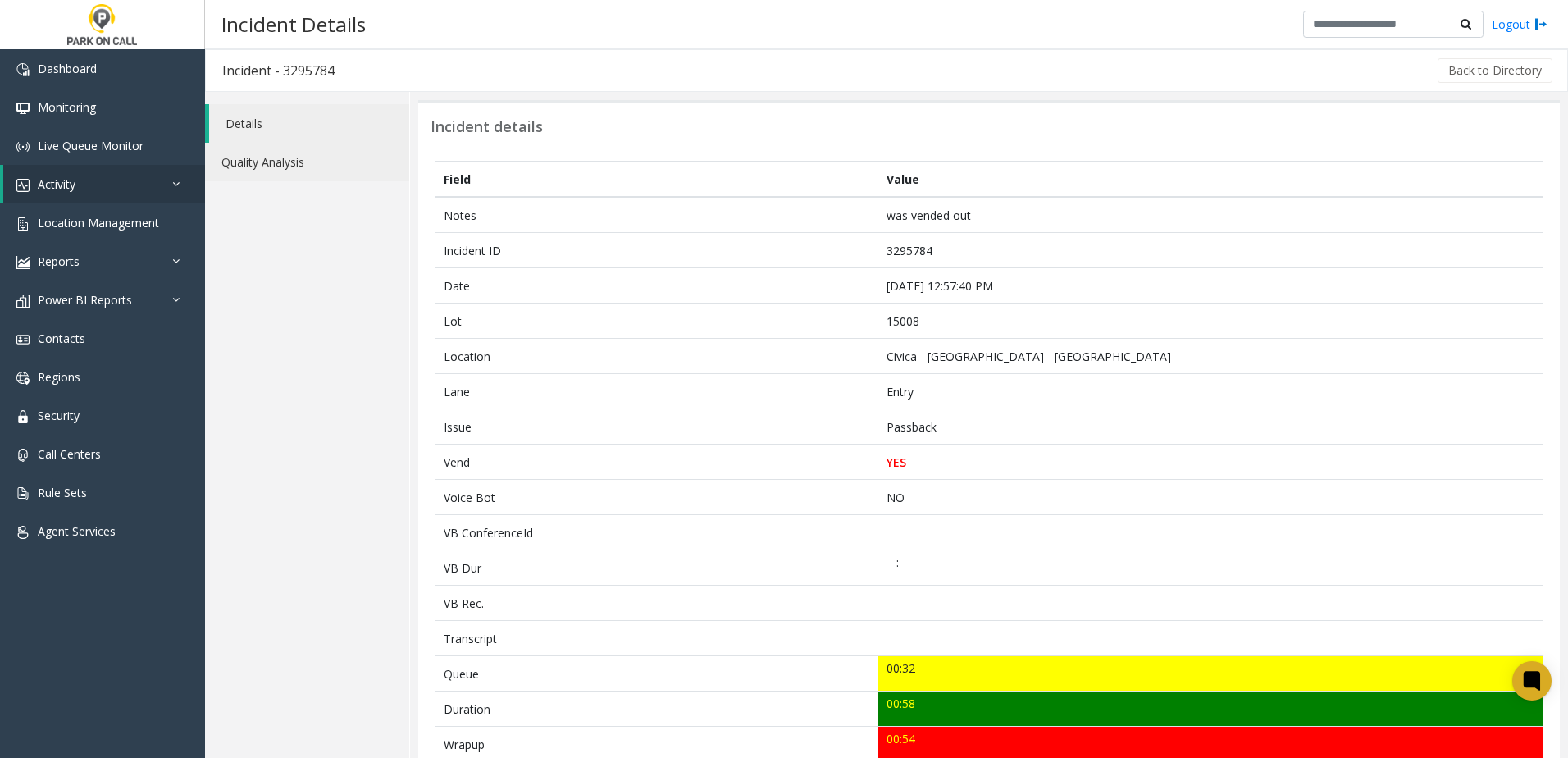
click at [290, 147] on link "Quality Analysis" at bounding box center [307, 162] width 205 height 39
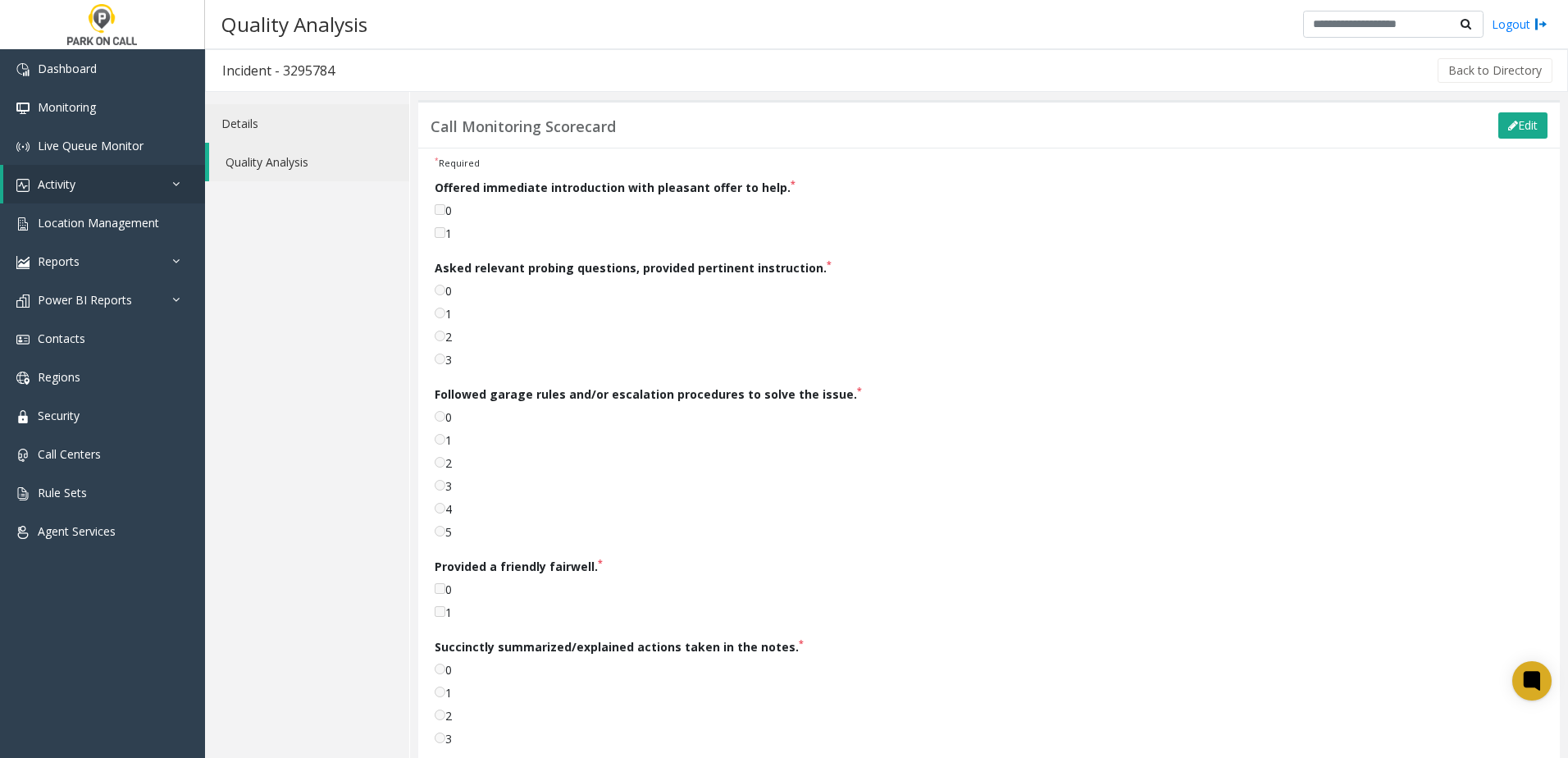
click at [269, 133] on link "Details" at bounding box center [307, 123] width 205 height 39
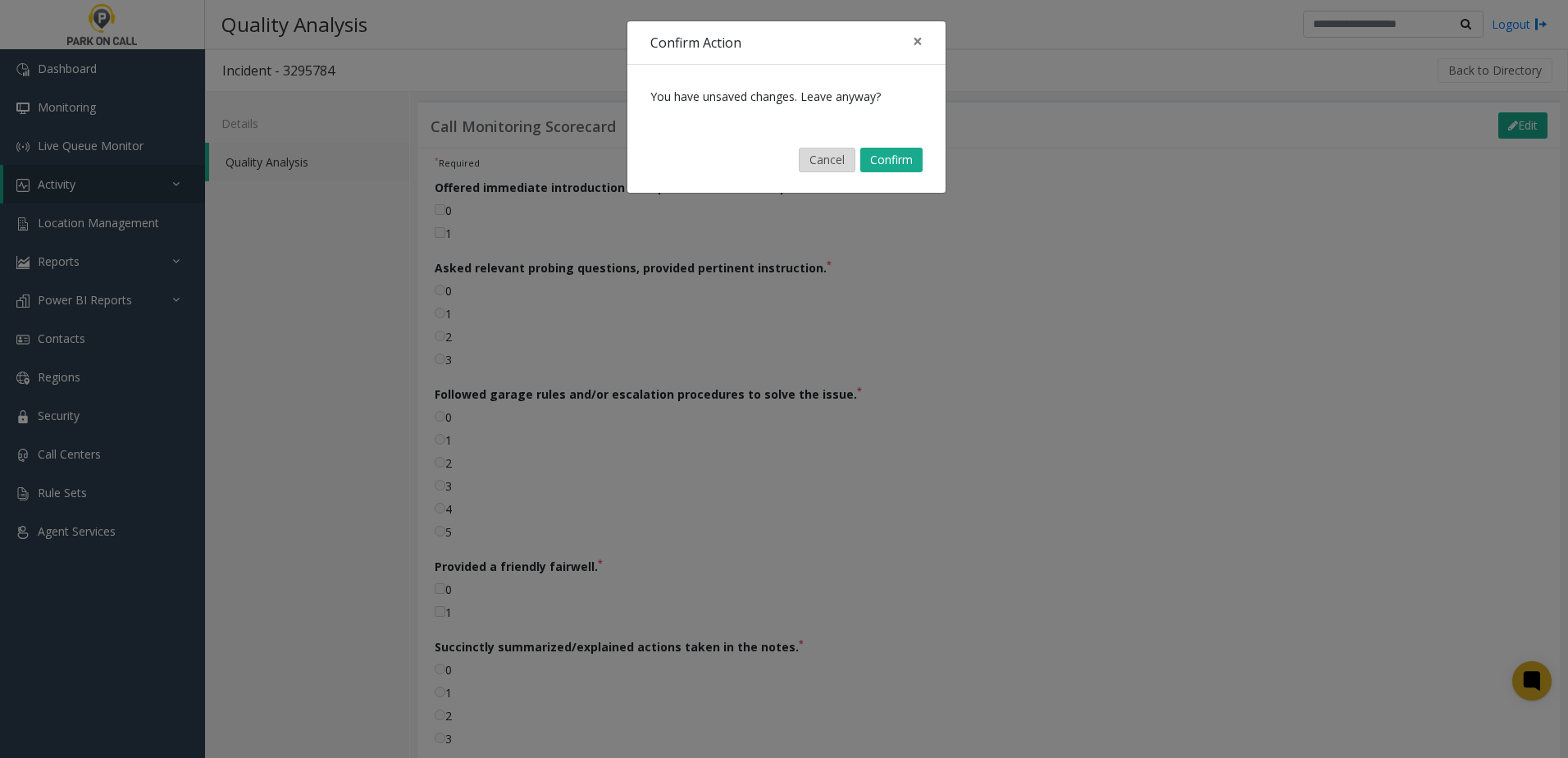
click at [823, 155] on button "Cancel" at bounding box center [827, 160] width 56 height 24
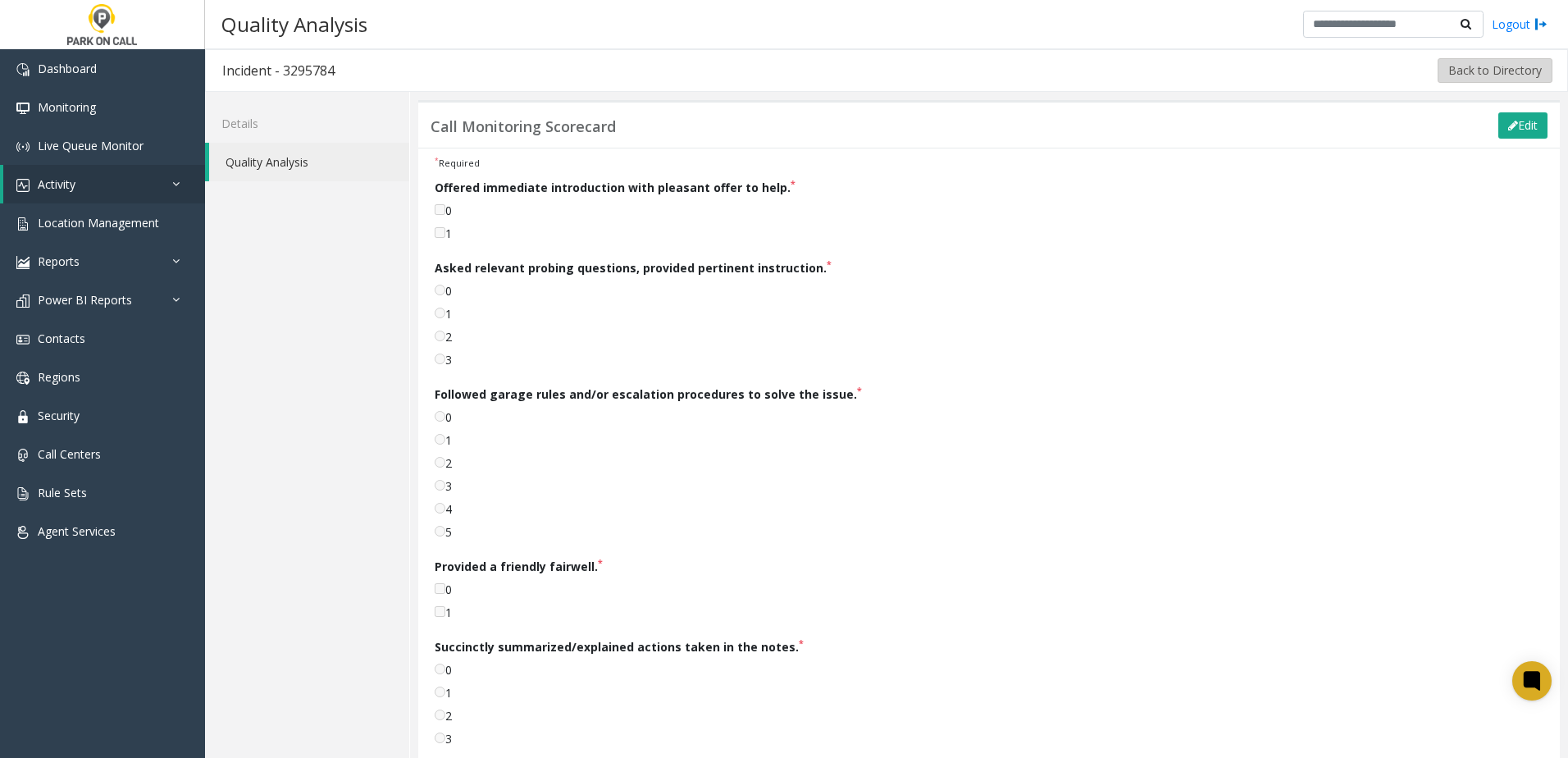
click at [1495, 71] on button "Back to Directory" at bounding box center [1495, 70] width 115 height 24
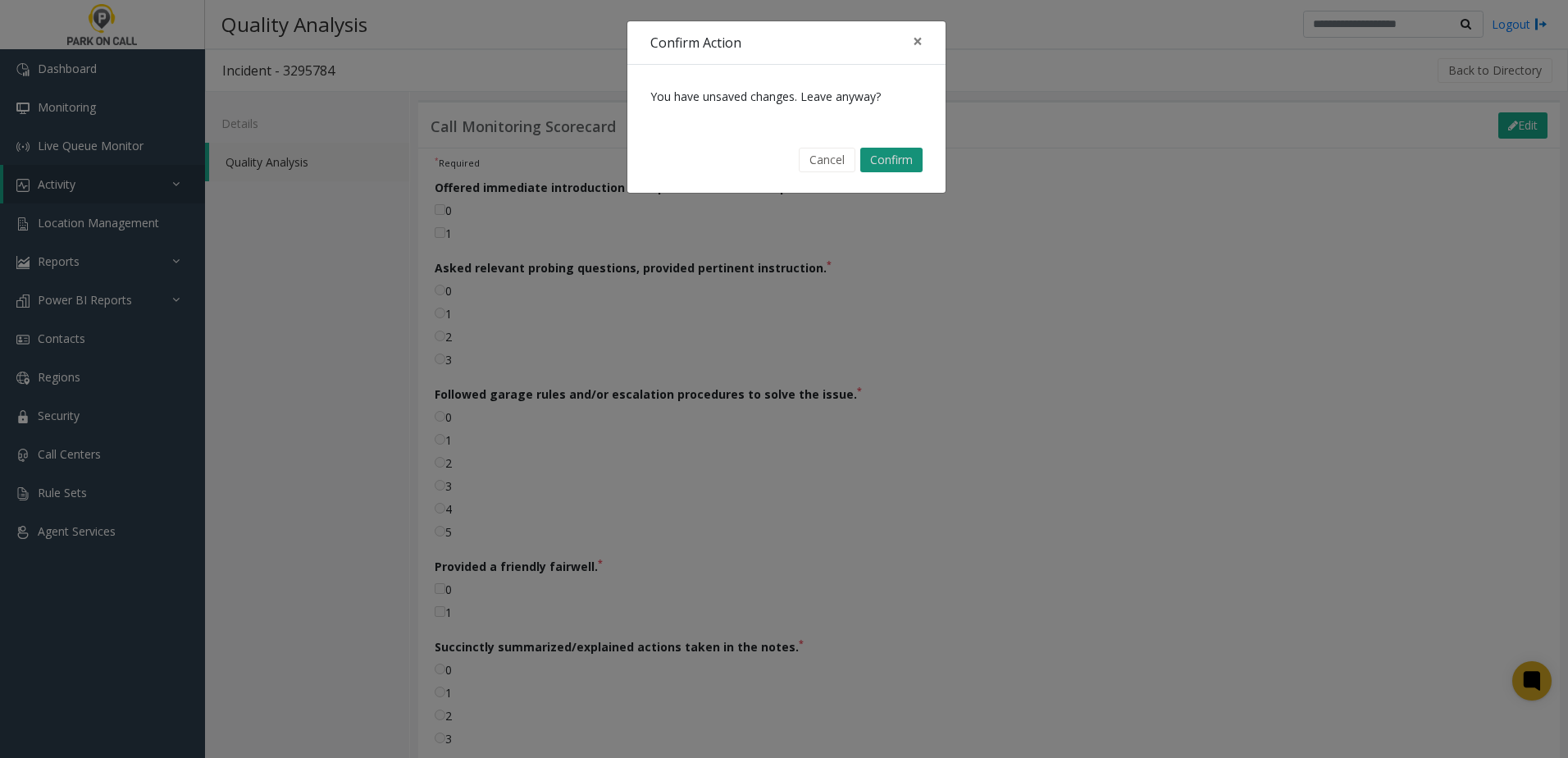
click at [909, 154] on button "Confirm" at bounding box center [891, 160] width 62 height 24
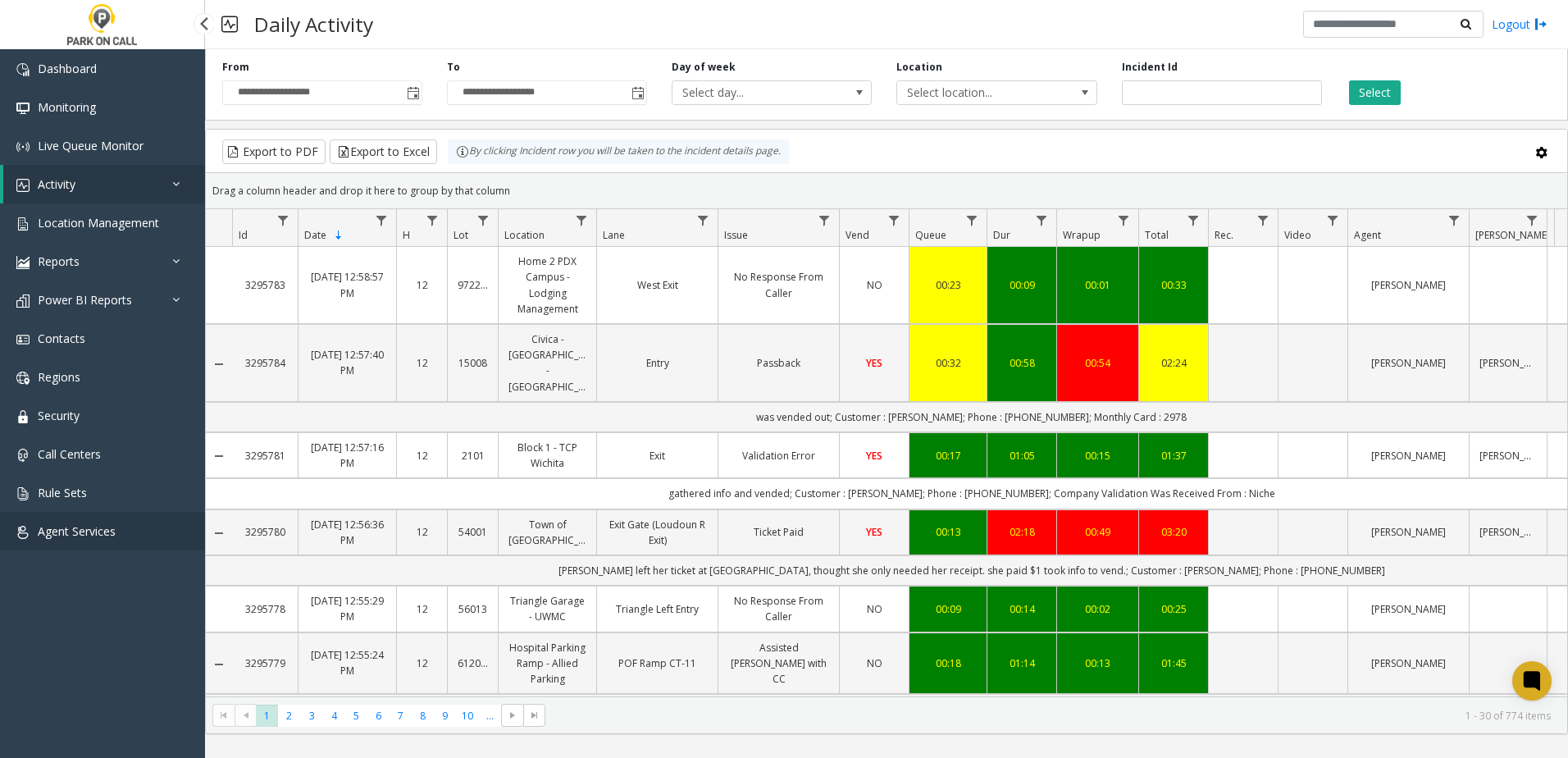
click at [83, 536] on span "Agent Services" at bounding box center [76, 531] width 78 height 16
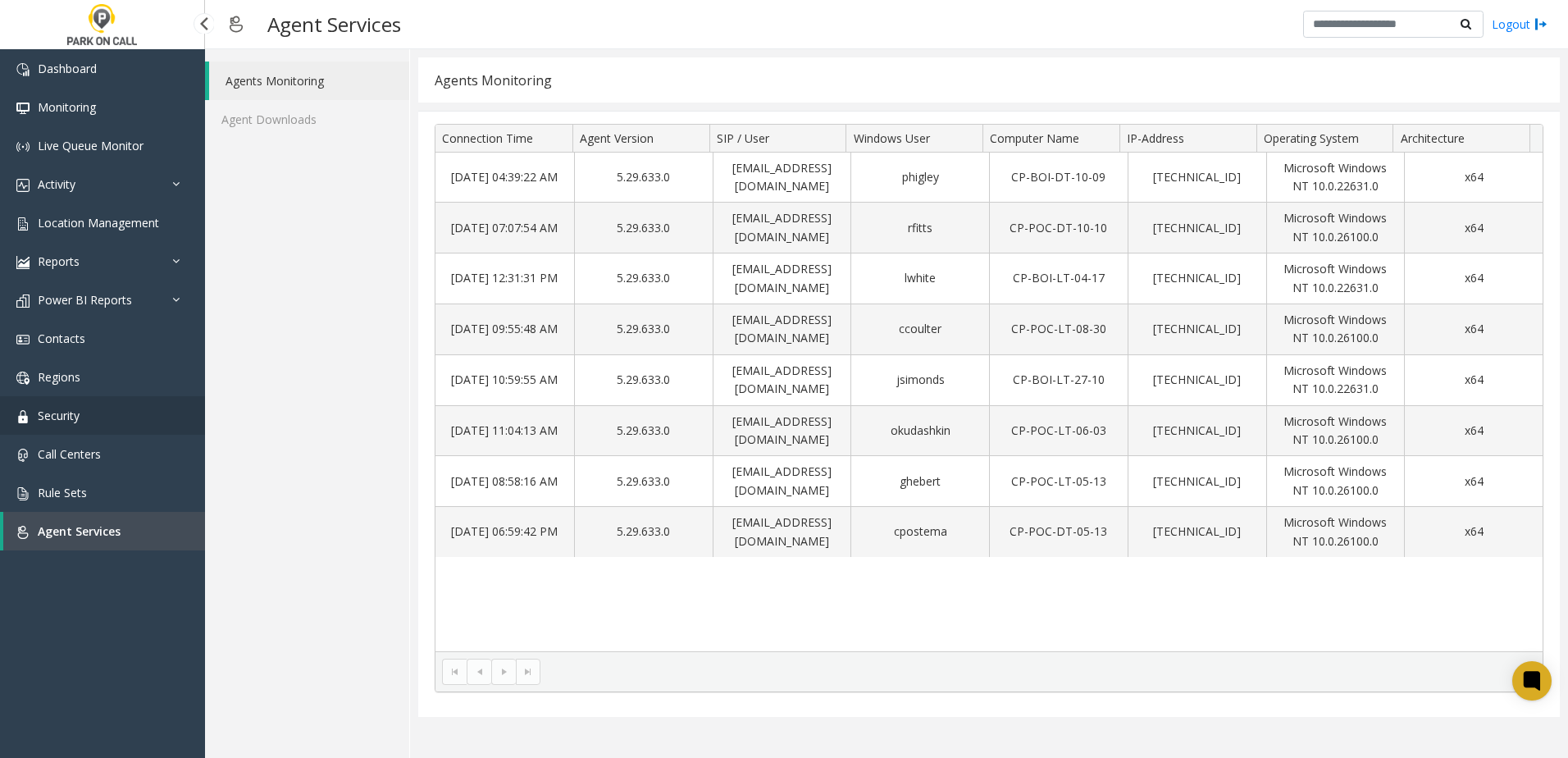
click at [74, 417] on span "Security" at bounding box center [58, 415] width 42 height 16
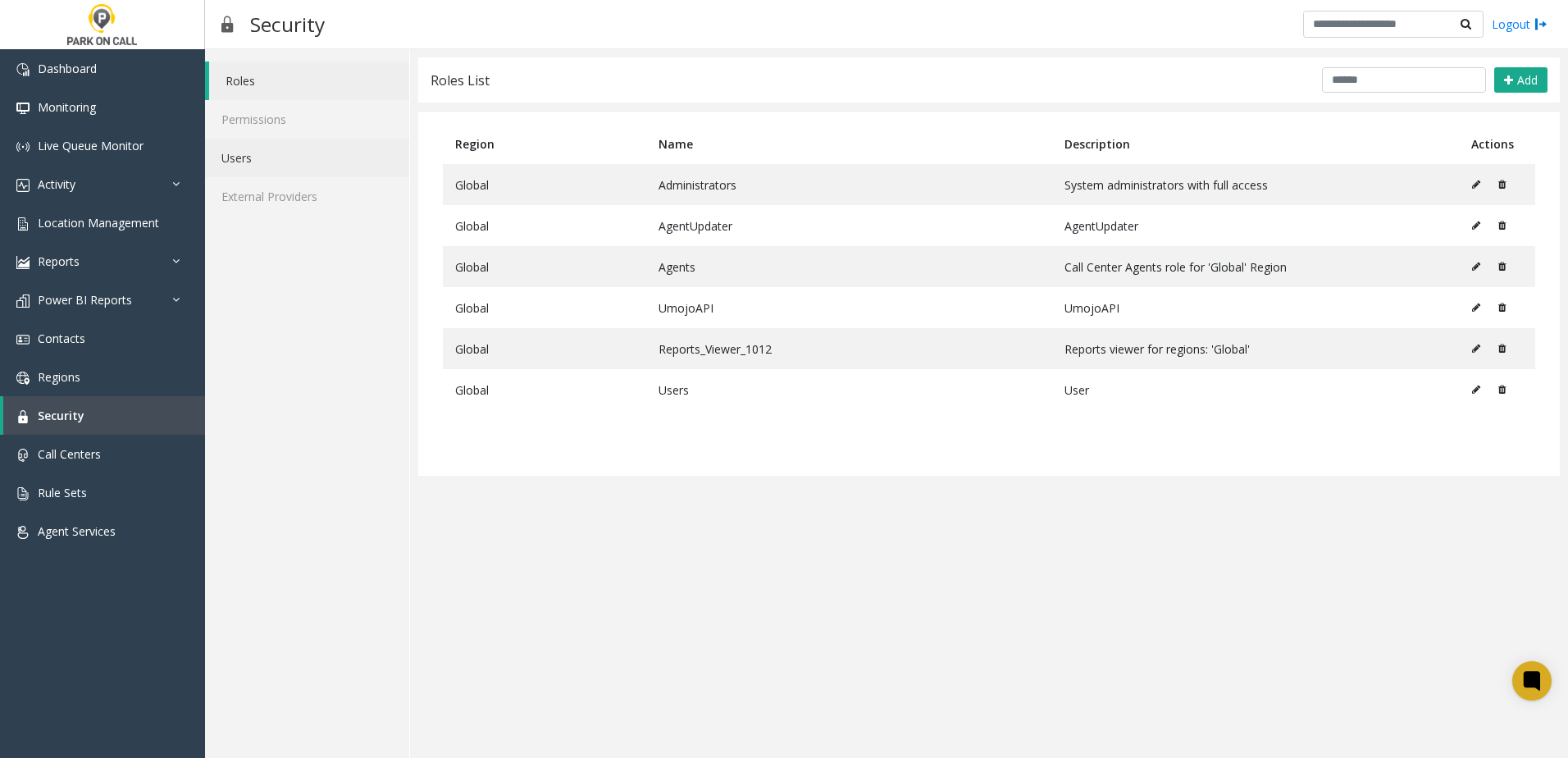
click at [251, 156] on link "Users" at bounding box center [307, 158] width 205 height 39
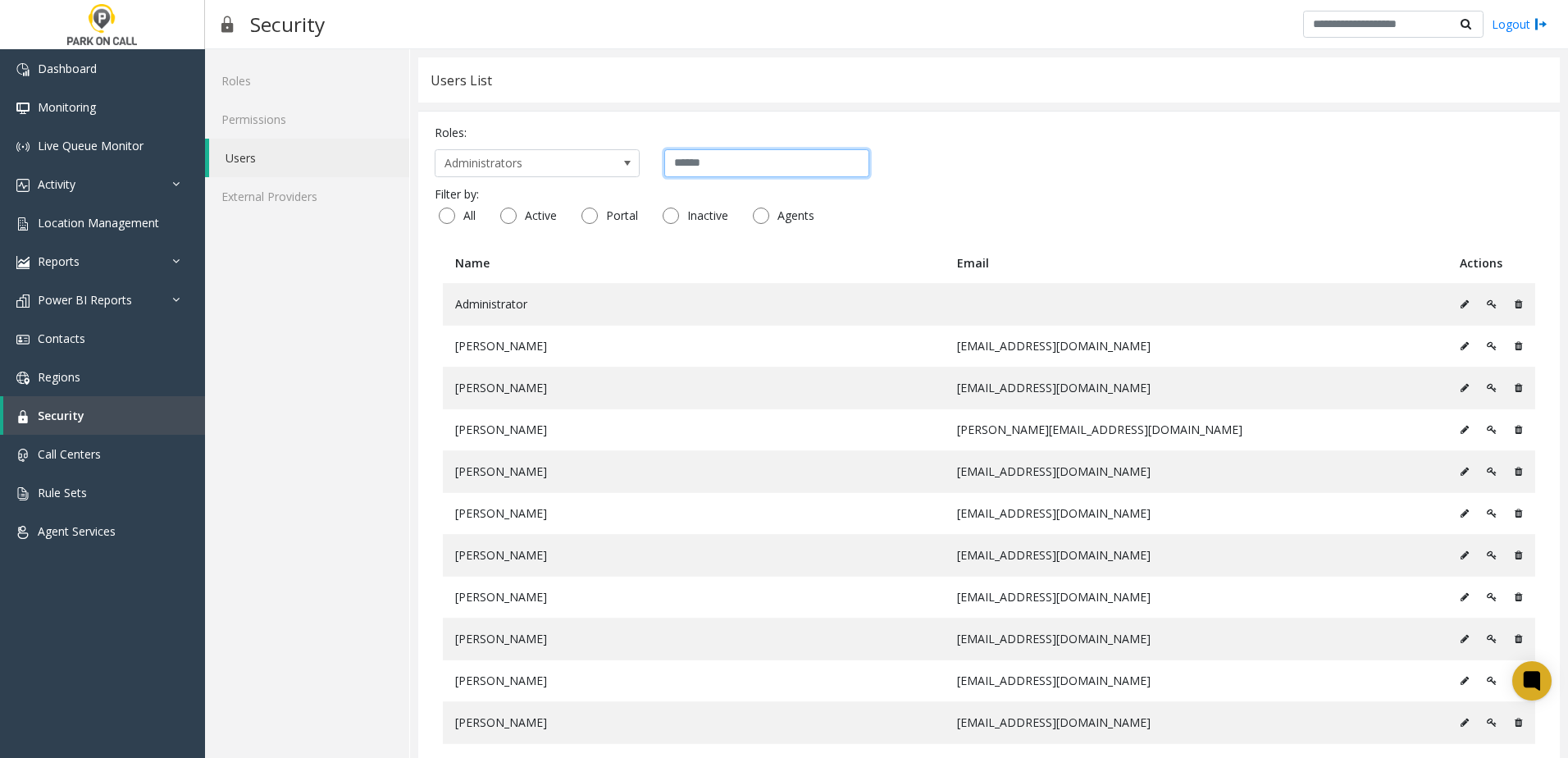
click at [776, 171] on input "text" at bounding box center [767, 163] width 205 height 28
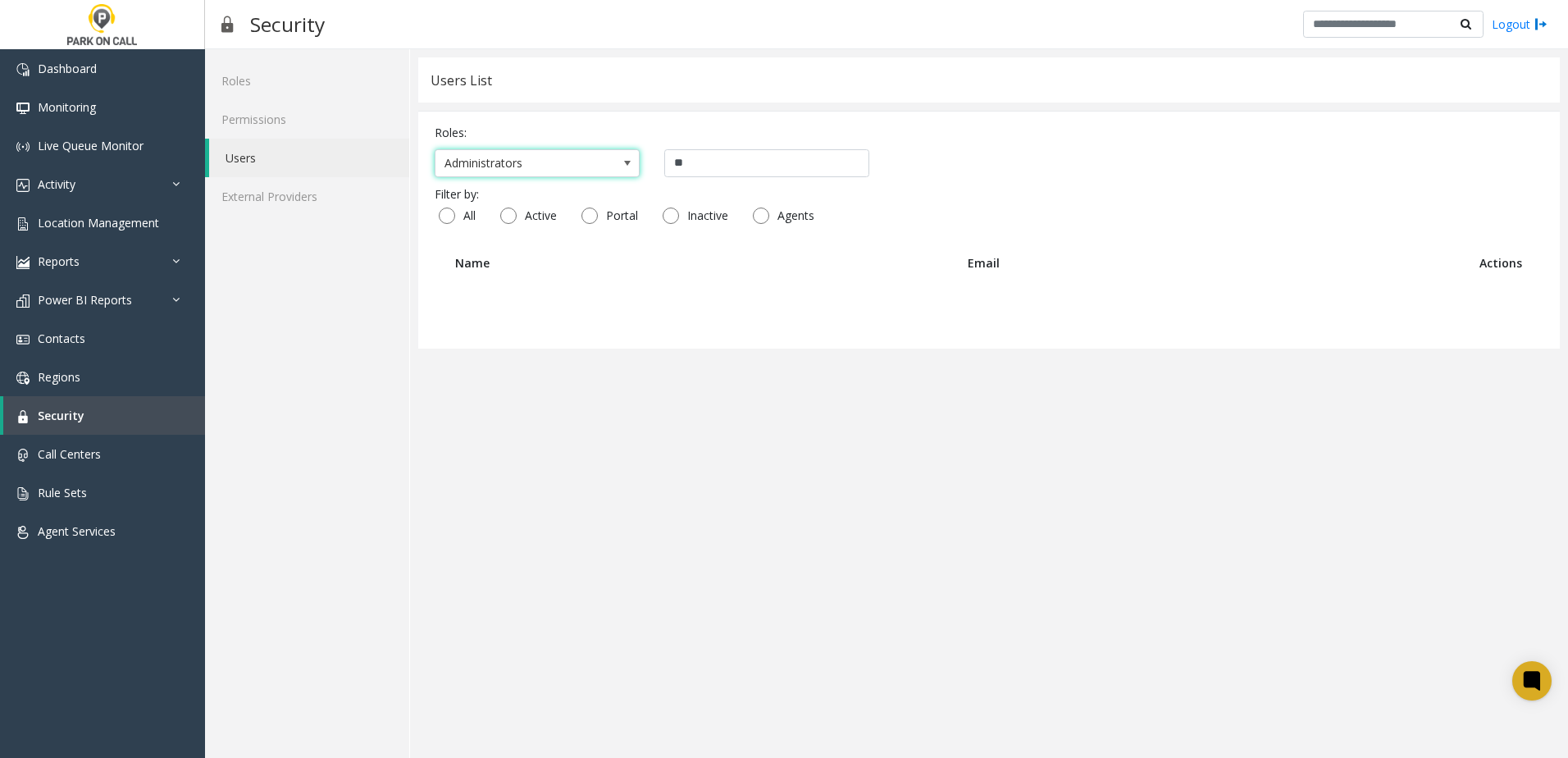
click at [495, 168] on span "Administrators" at bounding box center [516, 163] width 162 height 26
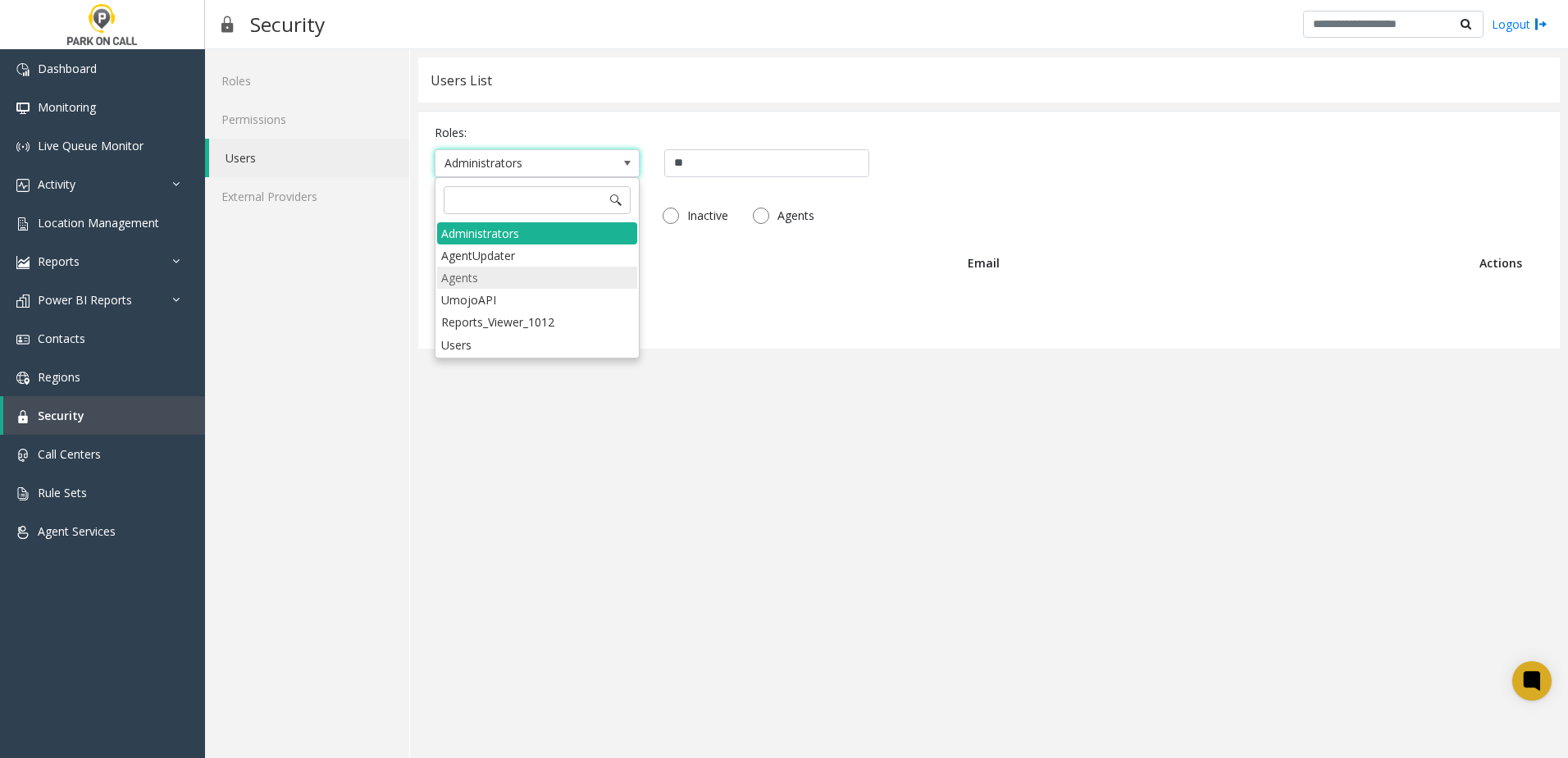
click at [495, 278] on li "Agents" at bounding box center [537, 278] width 200 height 23
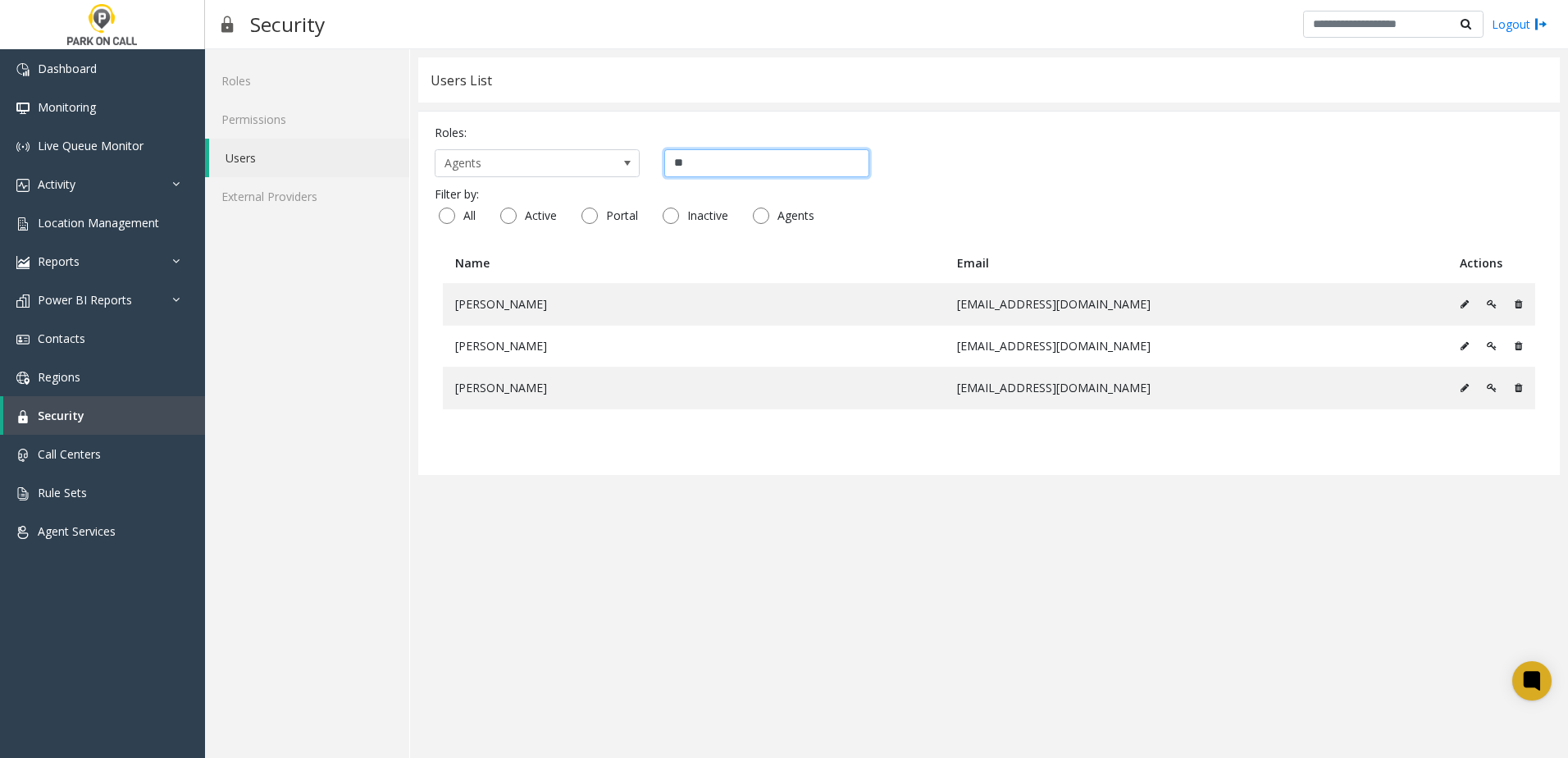
click at [693, 167] on input "**" at bounding box center [767, 163] width 205 height 28
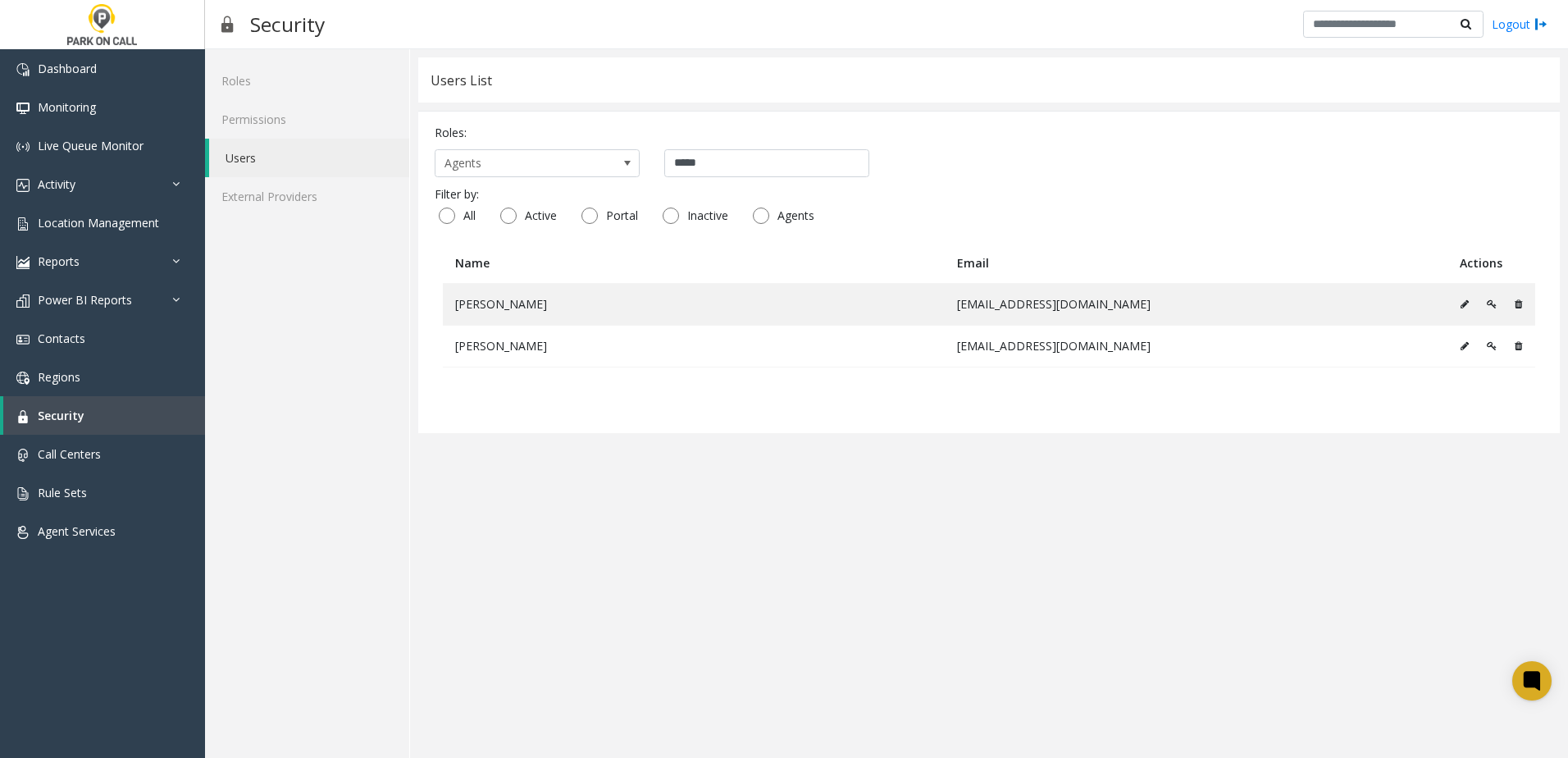
click at [873, 484] on app-users "Users List Roles: Agents ***** Filter by: All Active Portal Inactive Agents Nam…" at bounding box center [990, 403] width 1142 height 692
drag, startPoint x: 728, startPoint y: 162, endPoint x: 544, endPoint y: 156, distance: 184.1
click at [544, 156] on div "Agents *****" at bounding box center [989, 163] width 1109 height 28
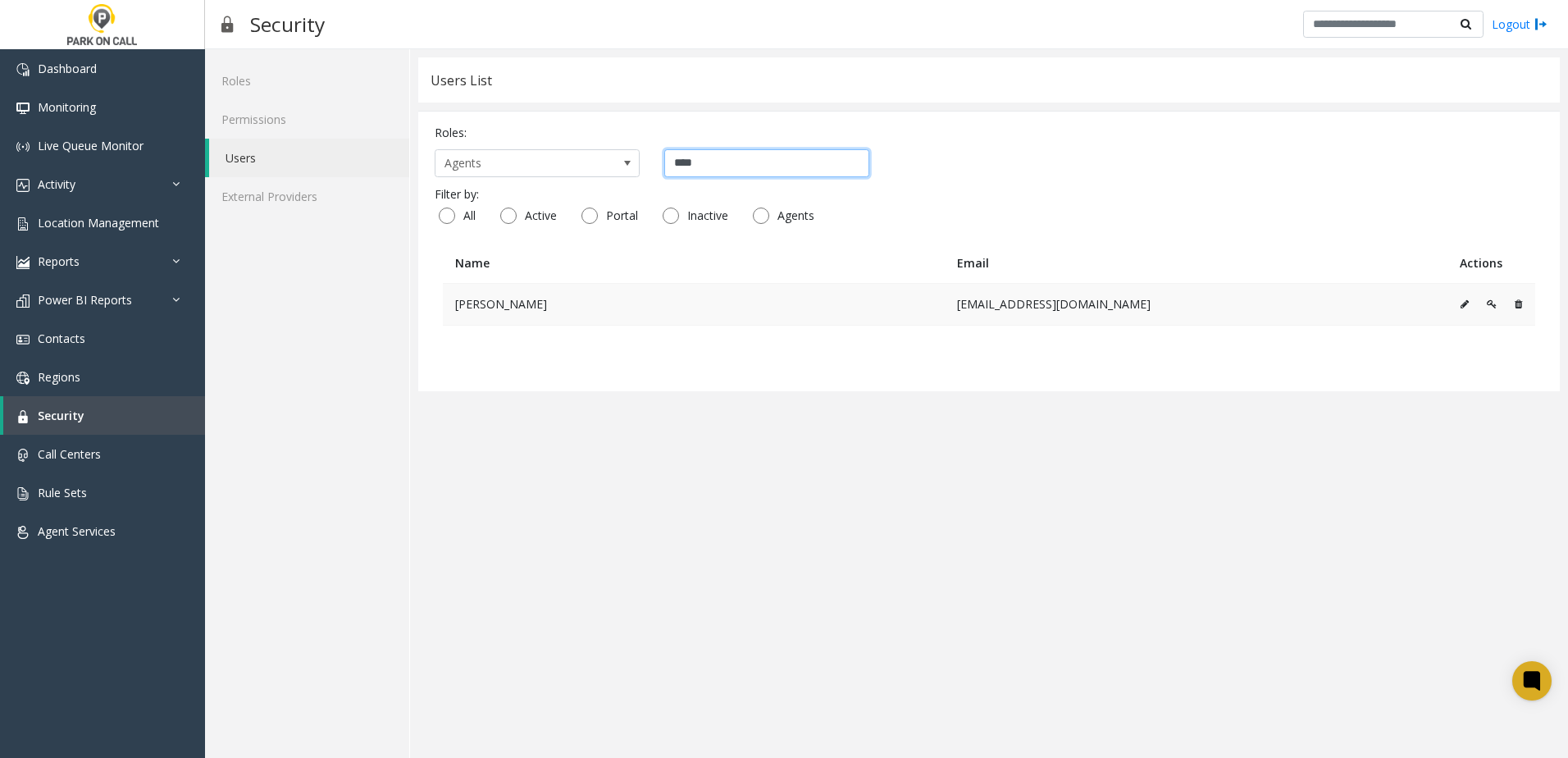
type input "****"
click at [1461, 304] on icon at bounding box center [1465, 304] width 8 height 9
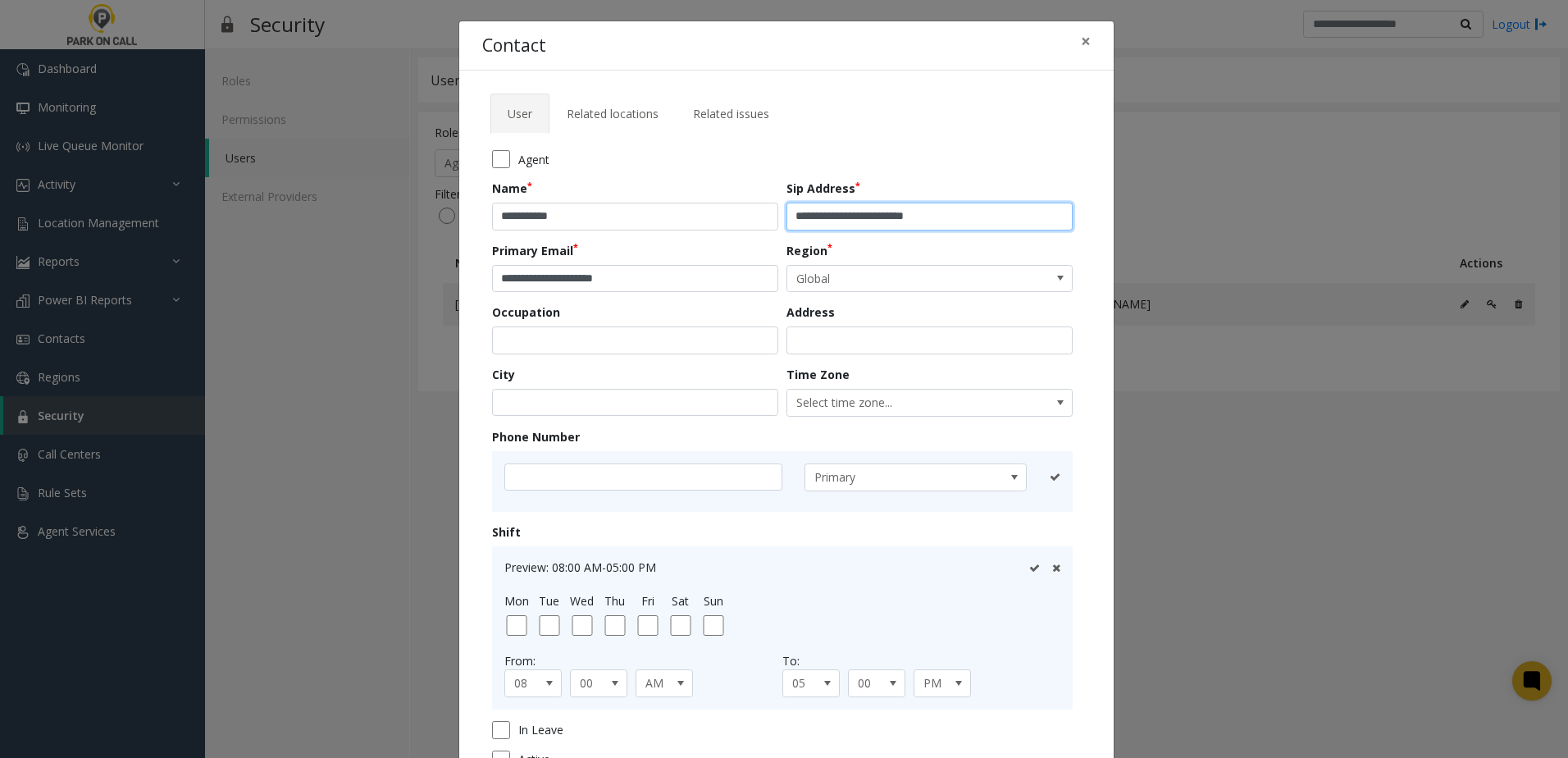
drag, startPoint x: 970, startPoint y: 213, endPoint x: 855, endPoint y: 206, distance: 115.2
click at [855, 206] on input "**********" at bounding box center [930, 217] width 286 height 28
type input "**********"
drag, startPoint x: 649, startPoint y: 276, endPoint x: 540, endPoint y: 277, distance: 109.0
click at [540, 277] on input "**********" at bounding box center [635, 279] width 286 height 28
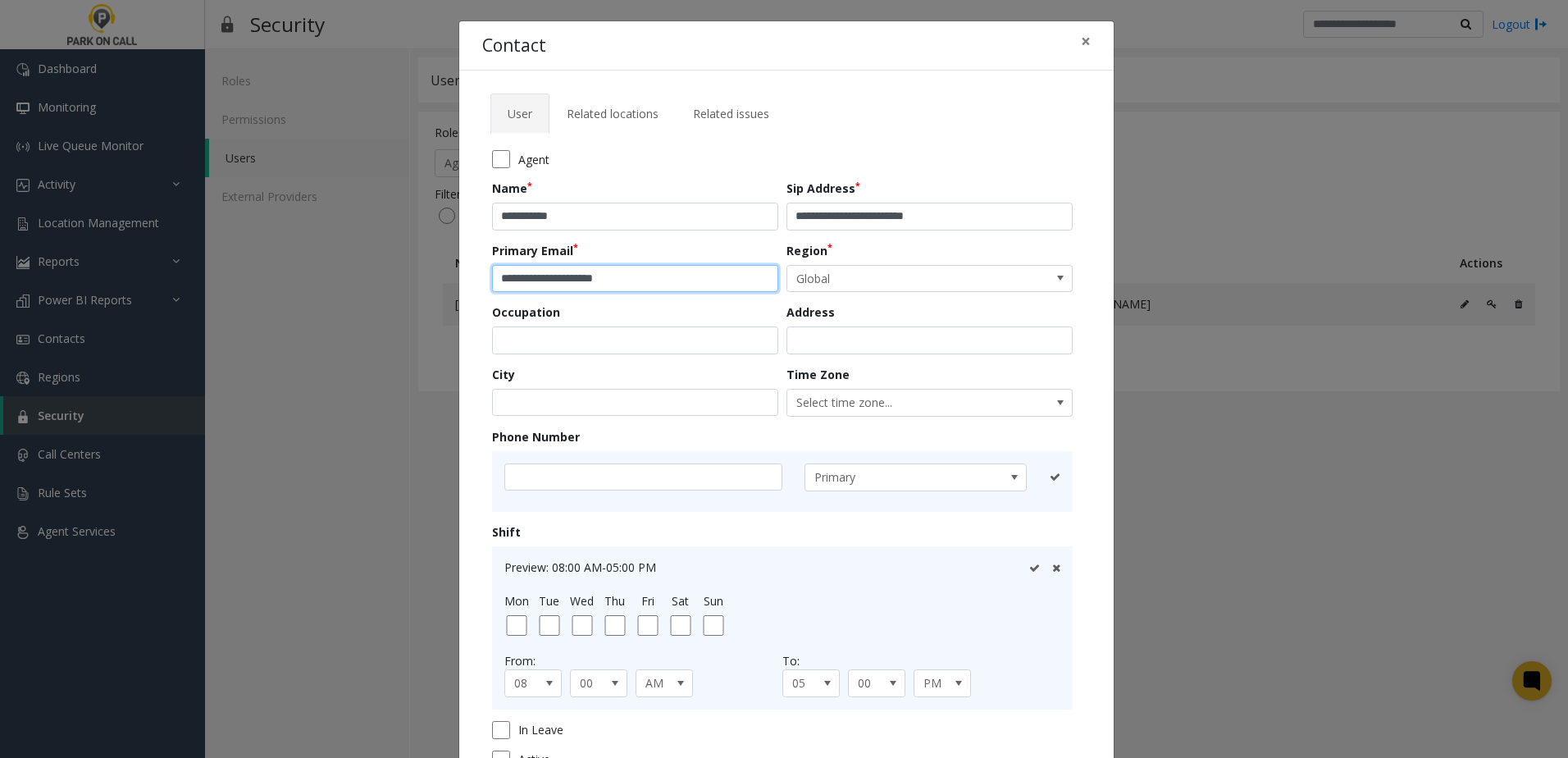
scroll to position [146, 0]
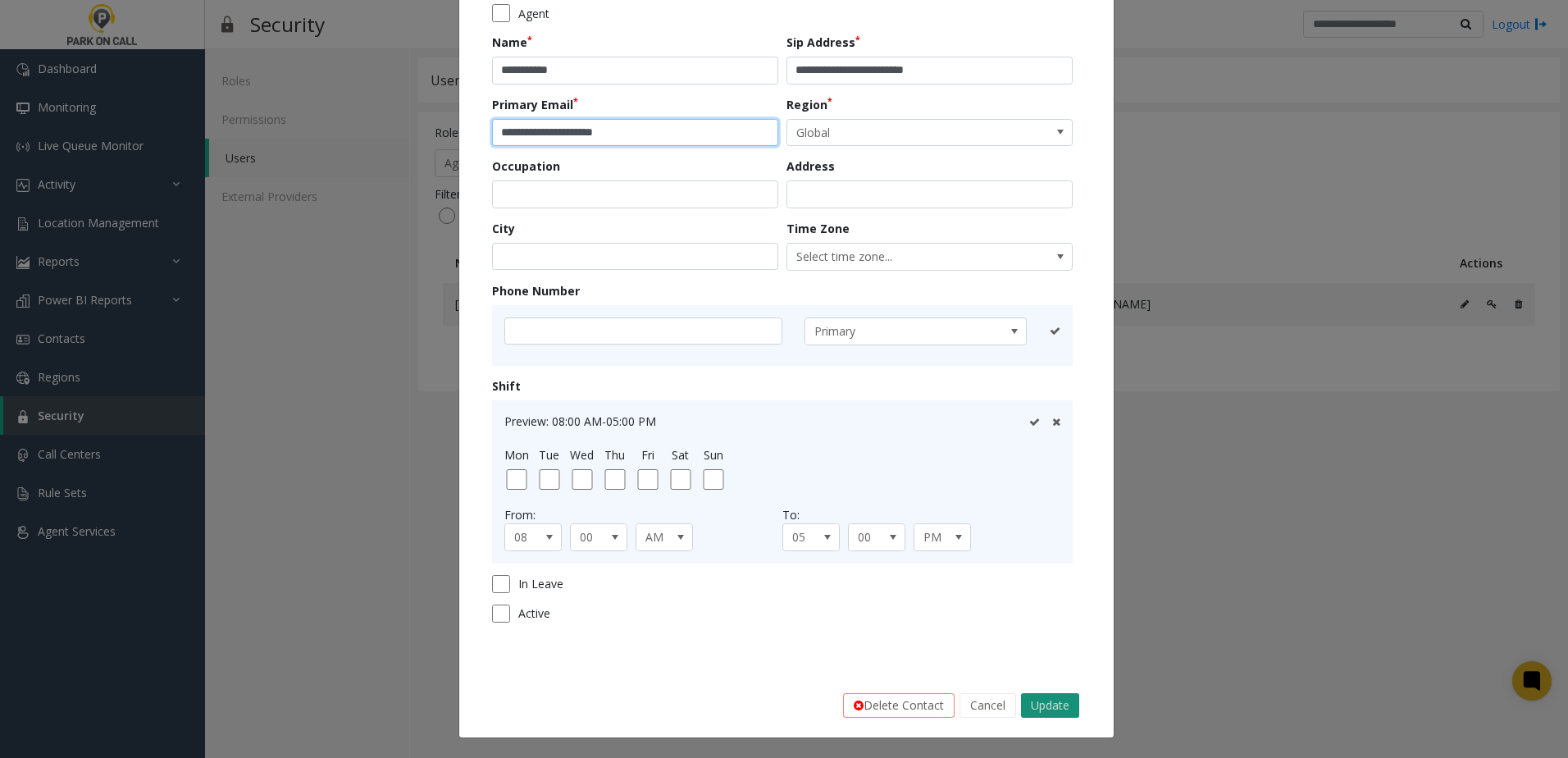
type input "**********"
click at [1047, 710] on button "Update" at bounding box center [1051, 705] width 58 height 24
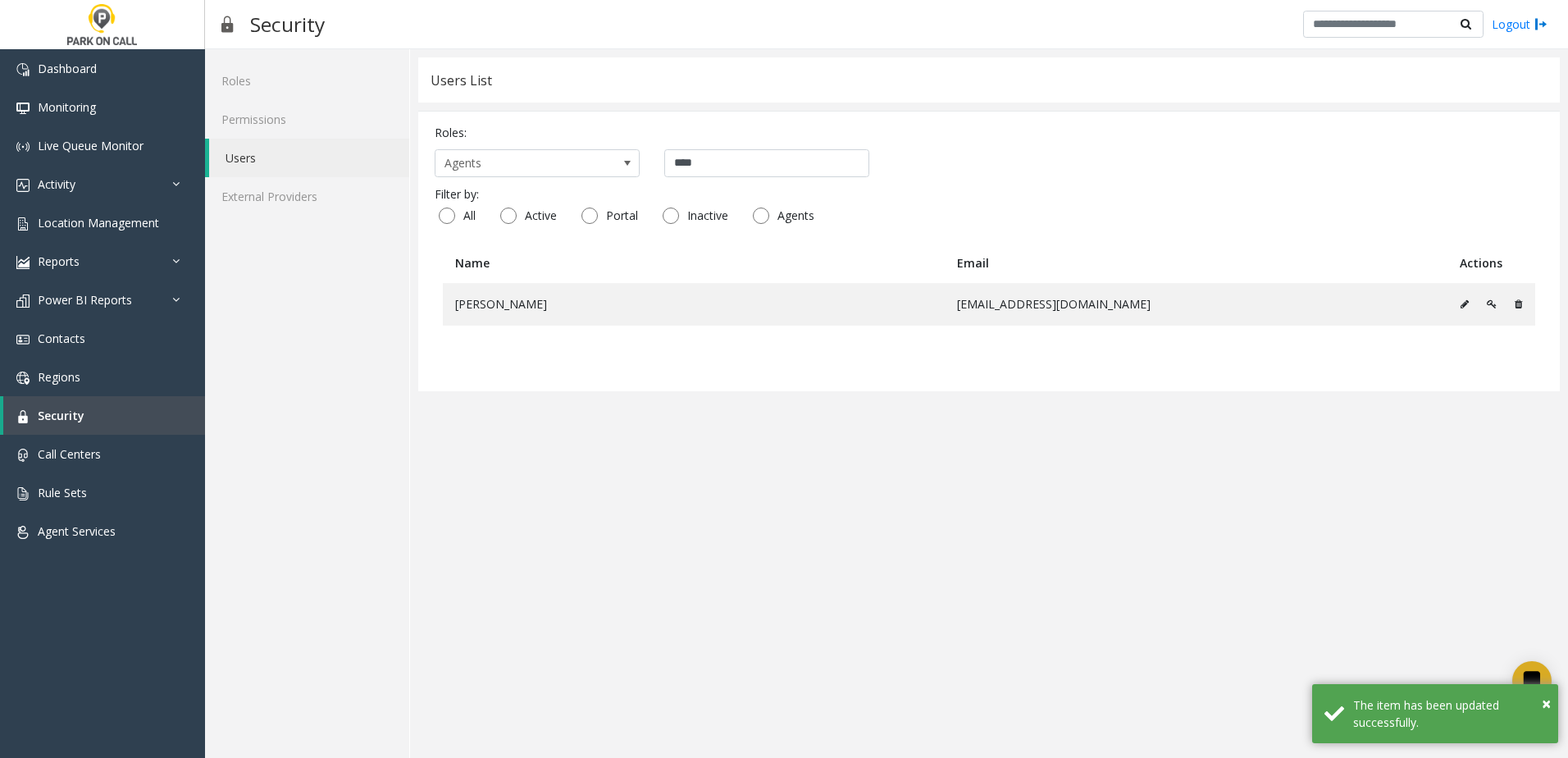
click at [940, 359] on table "Name Email Actions Sara Garcia sgarcia@parkoncall.com" at bounding box center [989, 309] width 1109 height 132
click at [917, 364] on table "Name Email Actions Sara Garcia sgarcia@parkoncall.com" at bounding box center [989, 309] width 1109 height 132
click at [912, 365] on table "Name Email Actions Sara Garcia sgarcia@parkoncall.com" at bounding box center [989, 309] width 1109 height 132
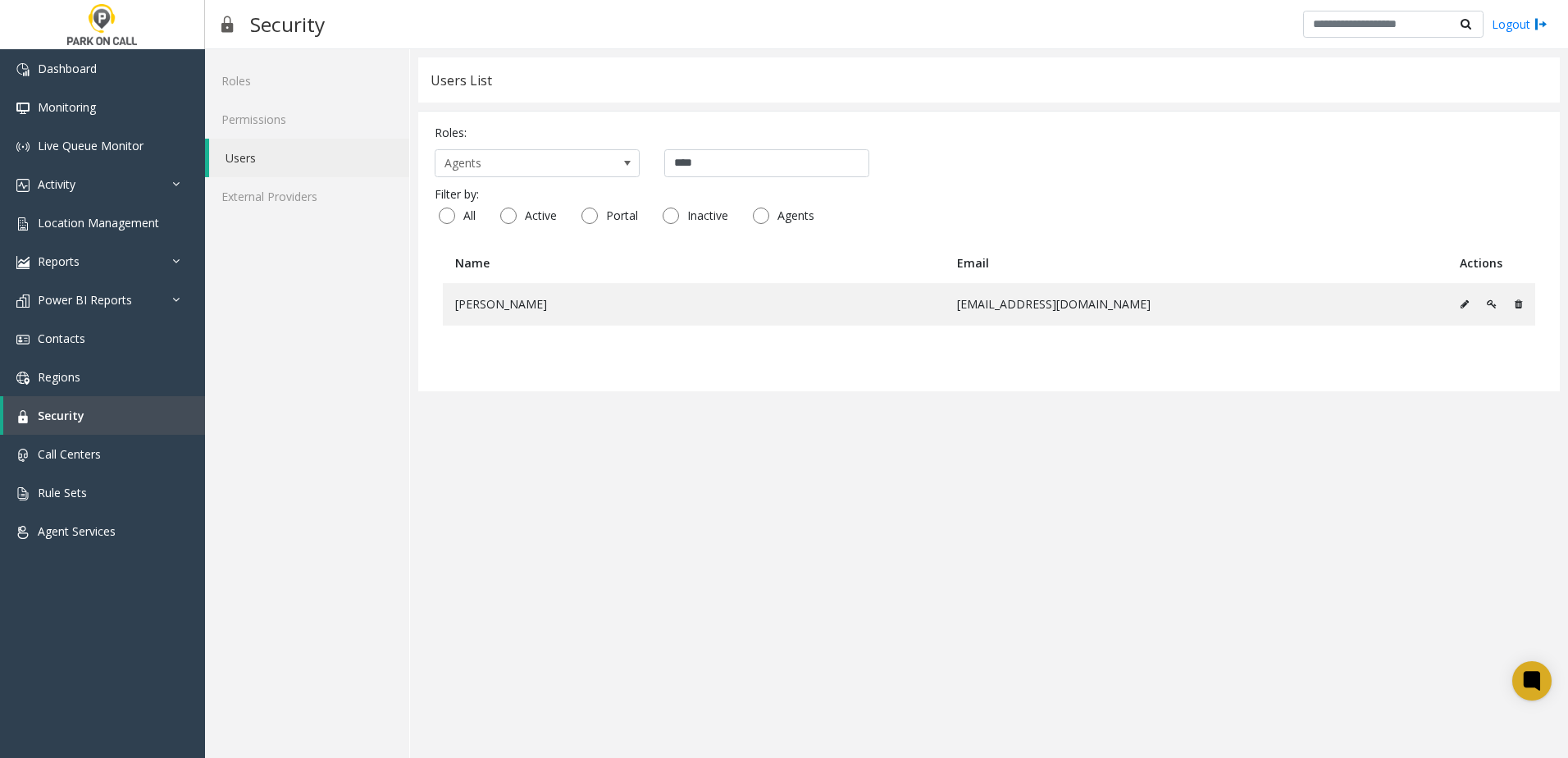
click at [911, 354] on table "Name Email Actions Sara Garcia sgarcia@parkoncall.com" at bounding box center [989, 309] width 1109 height 132
click at [85, 190] on link "Activity" at bounding box center [102, 184] width 205 height 39
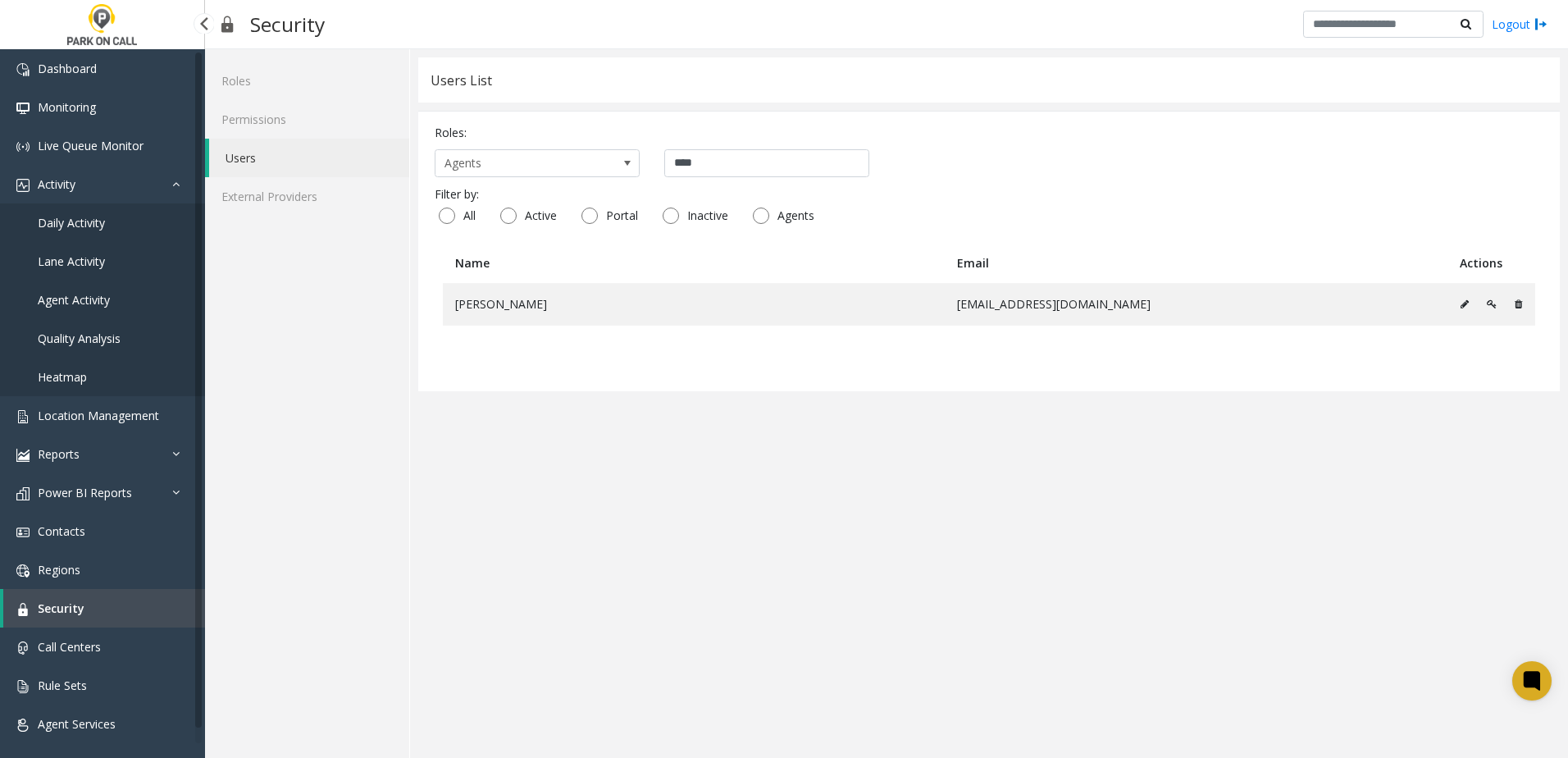
click at [100, 230] on link "Daily Activity" at bounding box center [102, 223] width 205 height 39
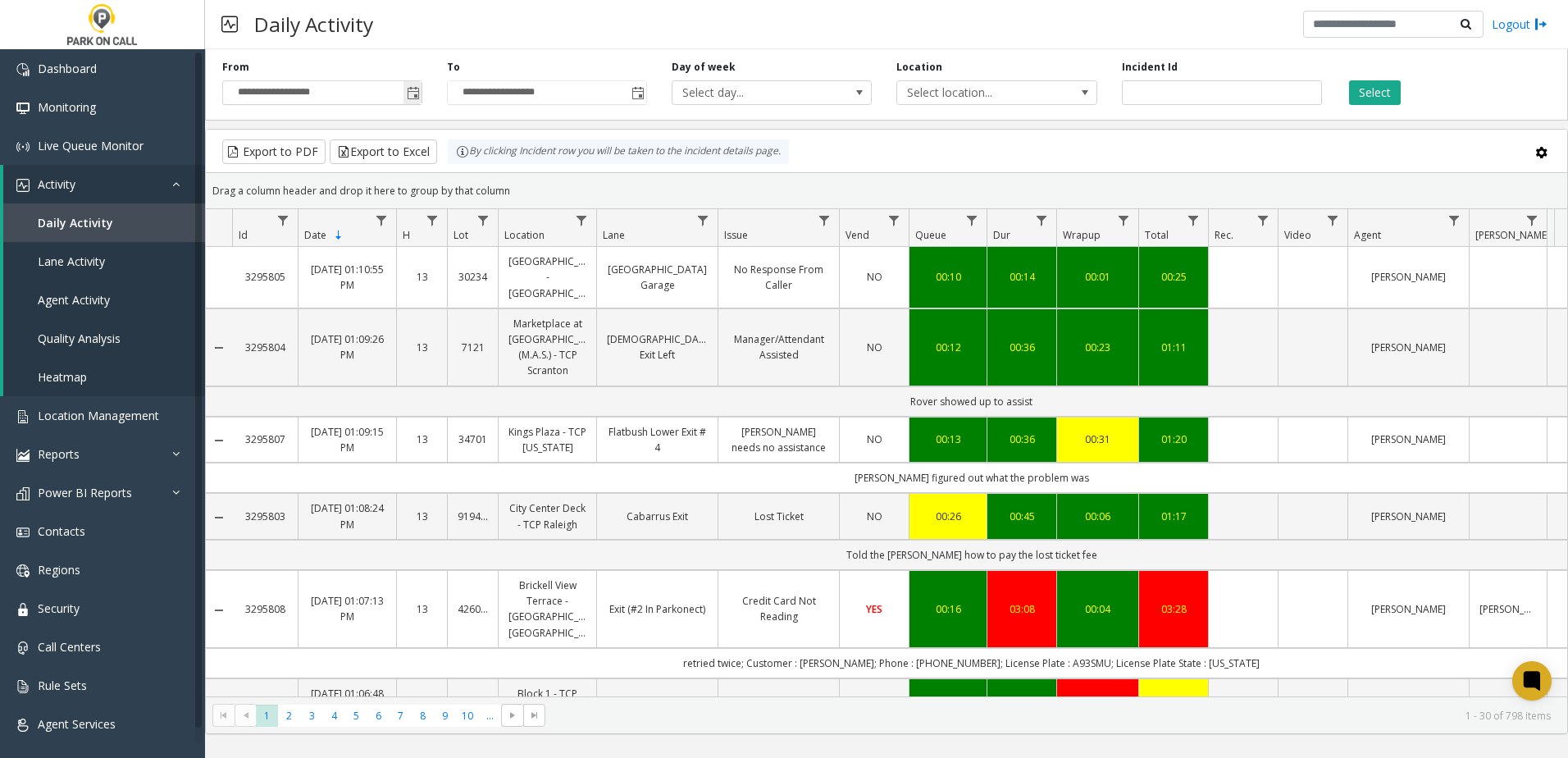
click at [417, 94] on span "Toggle popup" at bounding box center [413, 94] width 13 height 13
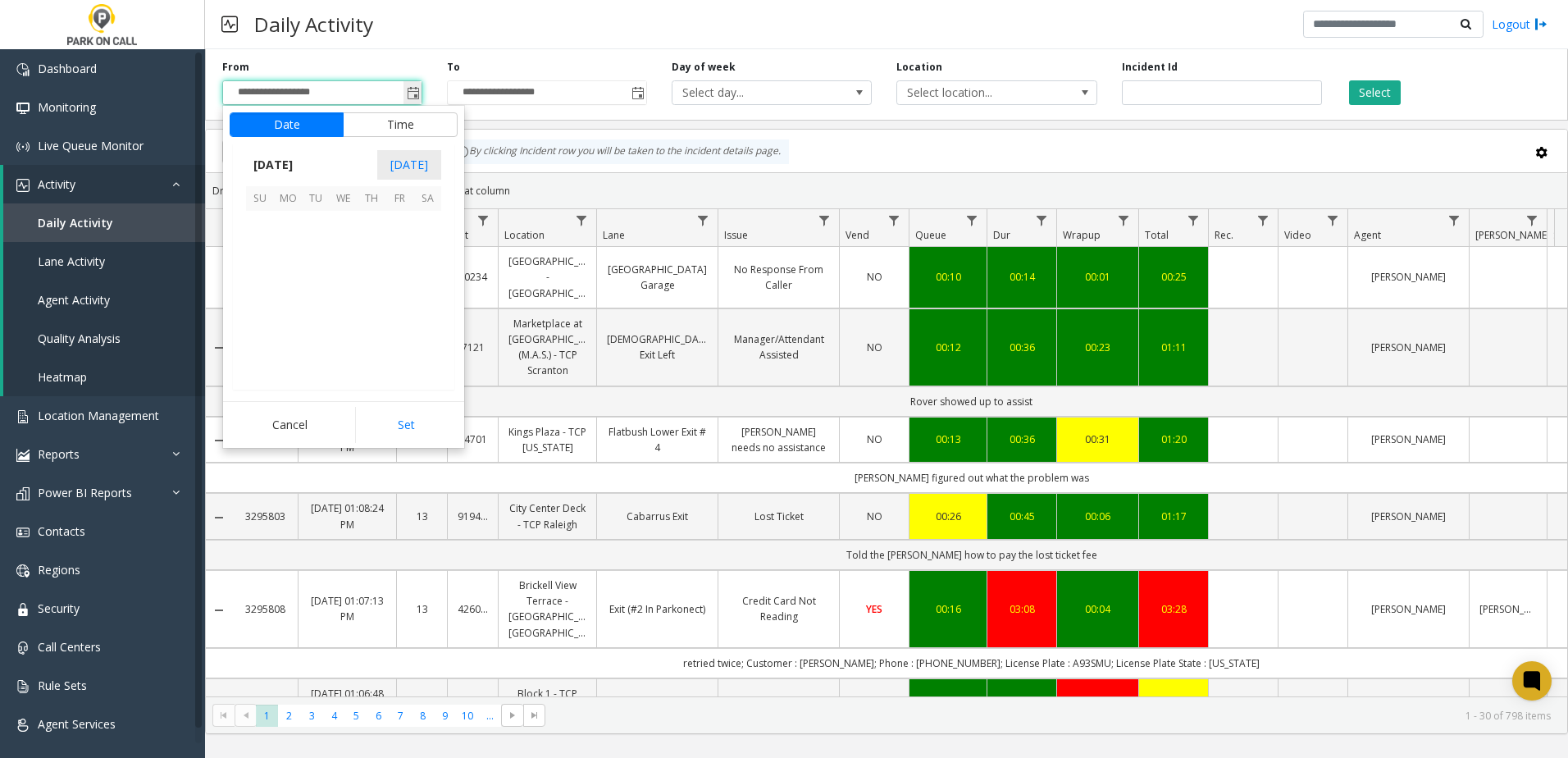
scroll to position [294490, 0]
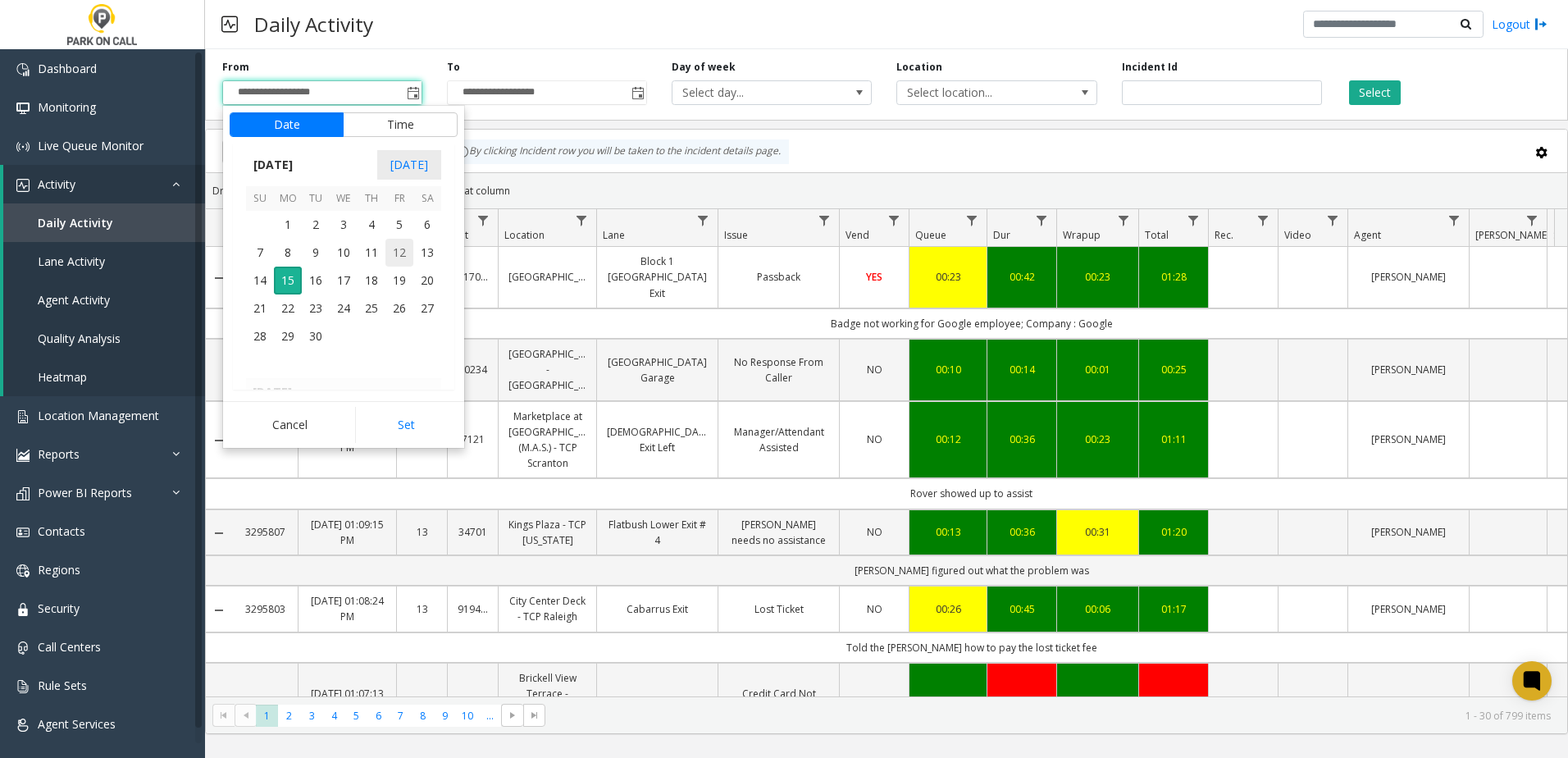
drag, startPoint x: 401, startPoint y: 224, endPoint x: 398, endPoint y: 256, distance: 32.1
click at [398, 256] on tbody "September 2025 1 2 3 4 5 6 7 8 9 10 11 12 13 14 15 16 17 18 19 20 21 22 23 24 2…" at bounding box center [344, 281] width 195 height 195
click at [399, 255] on span "12" at bounding box center [400, 253] width 28 height 28
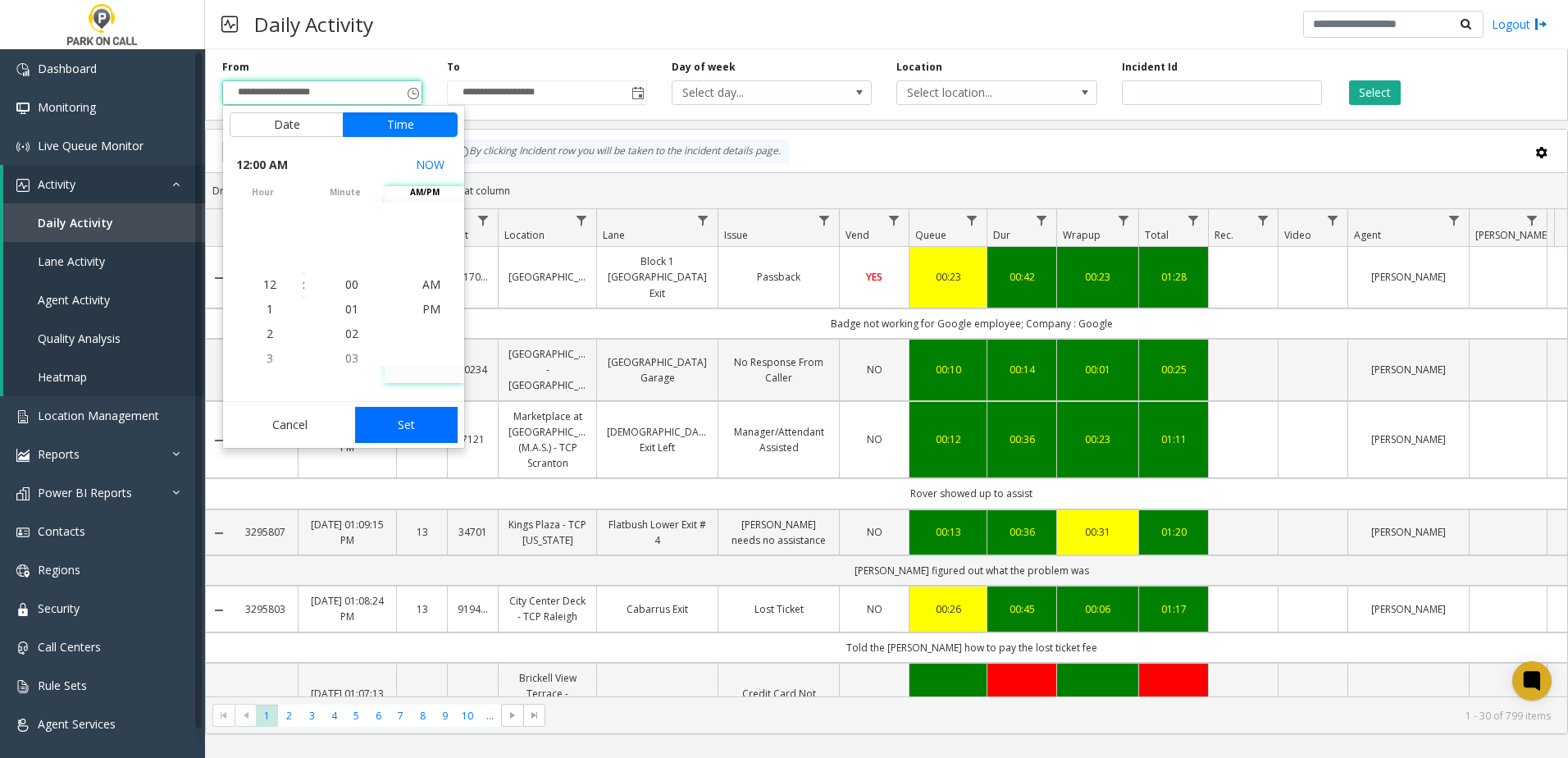
click at [428, 416] on button "Set" at bounding box center [407, 425] width 103 height 36
type input "**********"
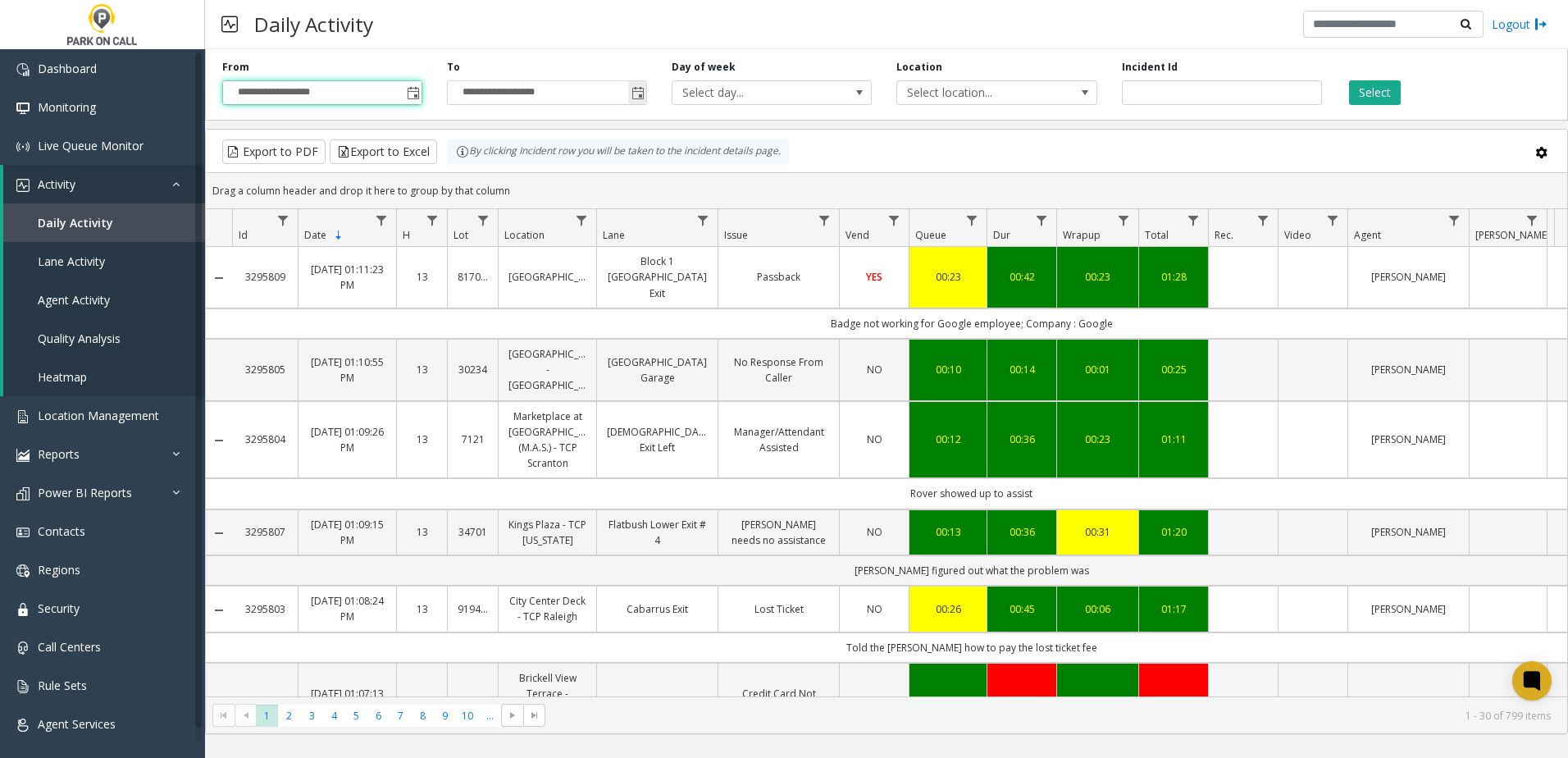
click at [635, 96] on span "Toggle popup" at bounding box center [638, 94] width 13 height 13
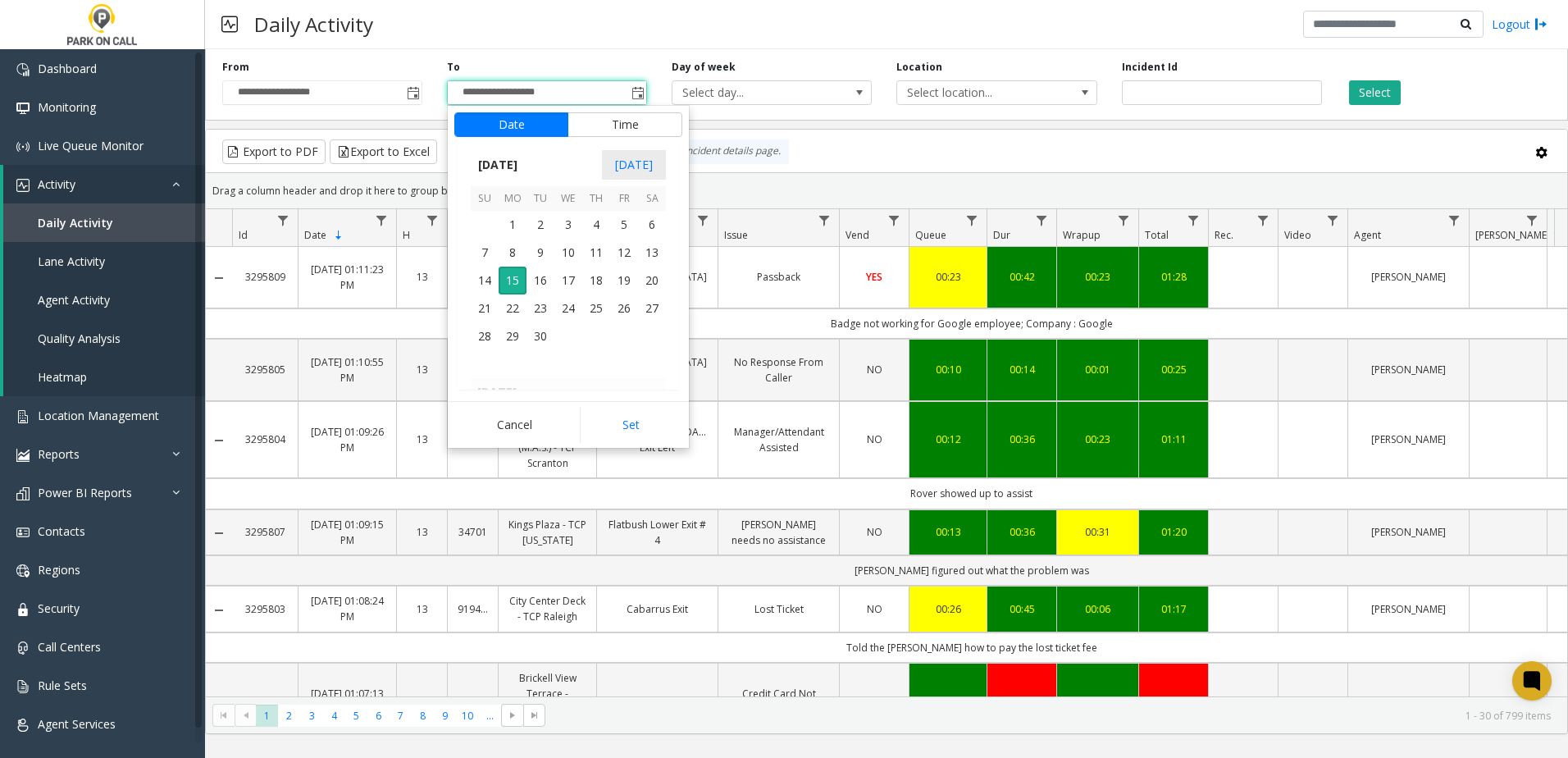
scroll to position [24, 0]
click at [623, 254] on span "12" at bounding box center [624, 253] width 28 height 28
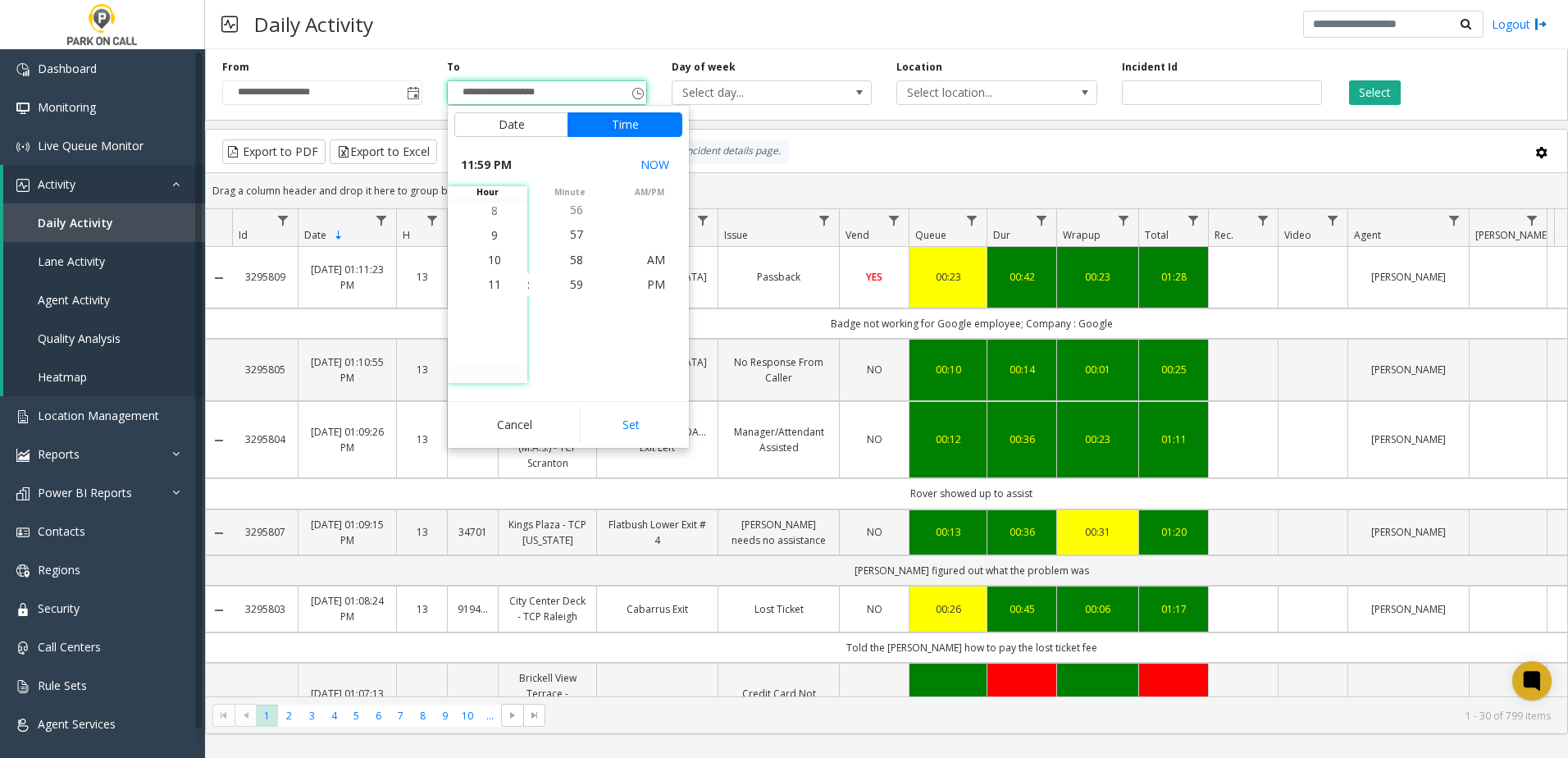
click at [631, 429] on button "Set" at bounding box center [632, 425] width 103 height 36
type input "**********"
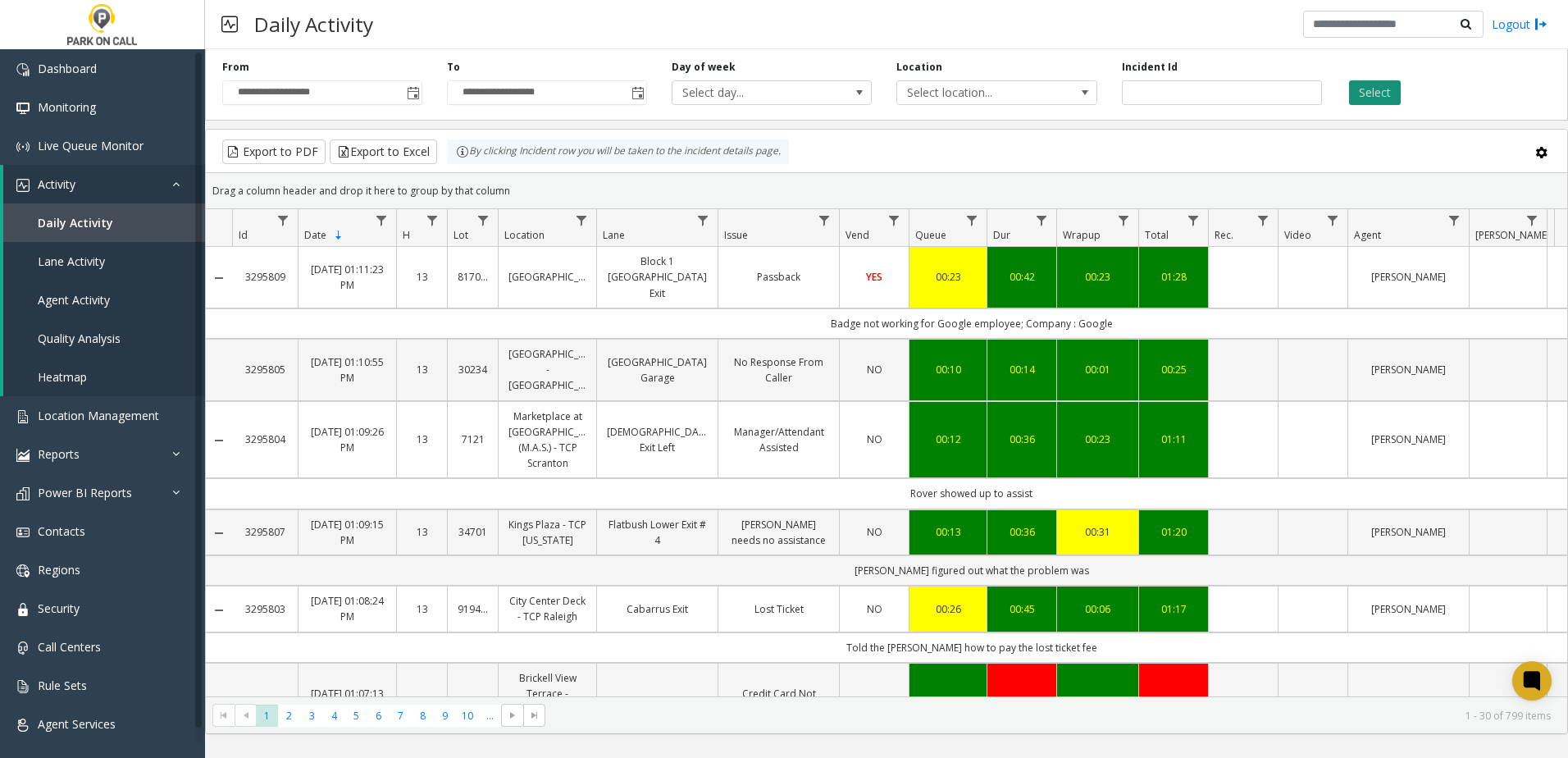
click at [1387, 93] on button "Select" at bounding box center [1375, 93] width 52 height 24
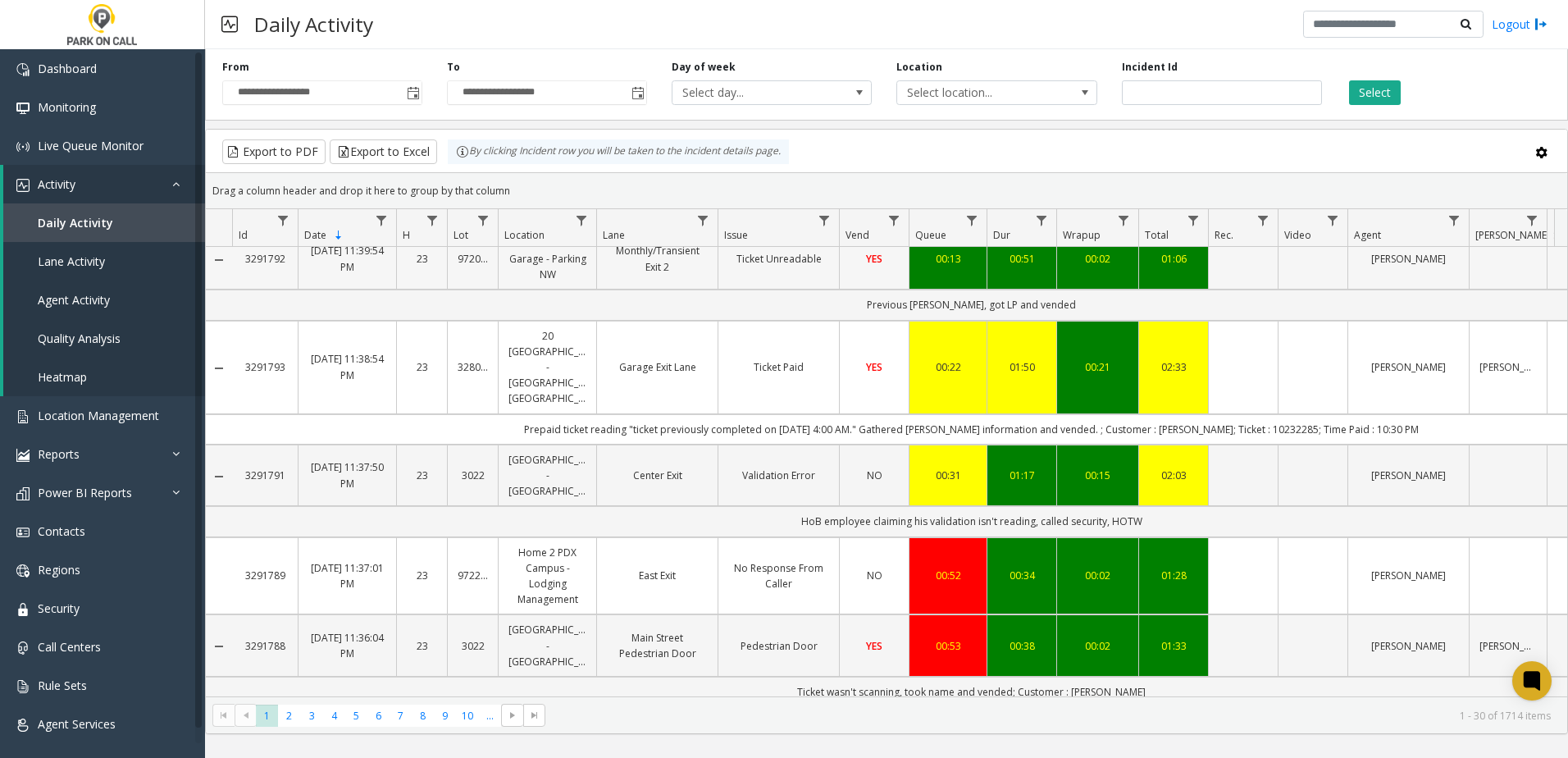
scroll to position [984, 0]
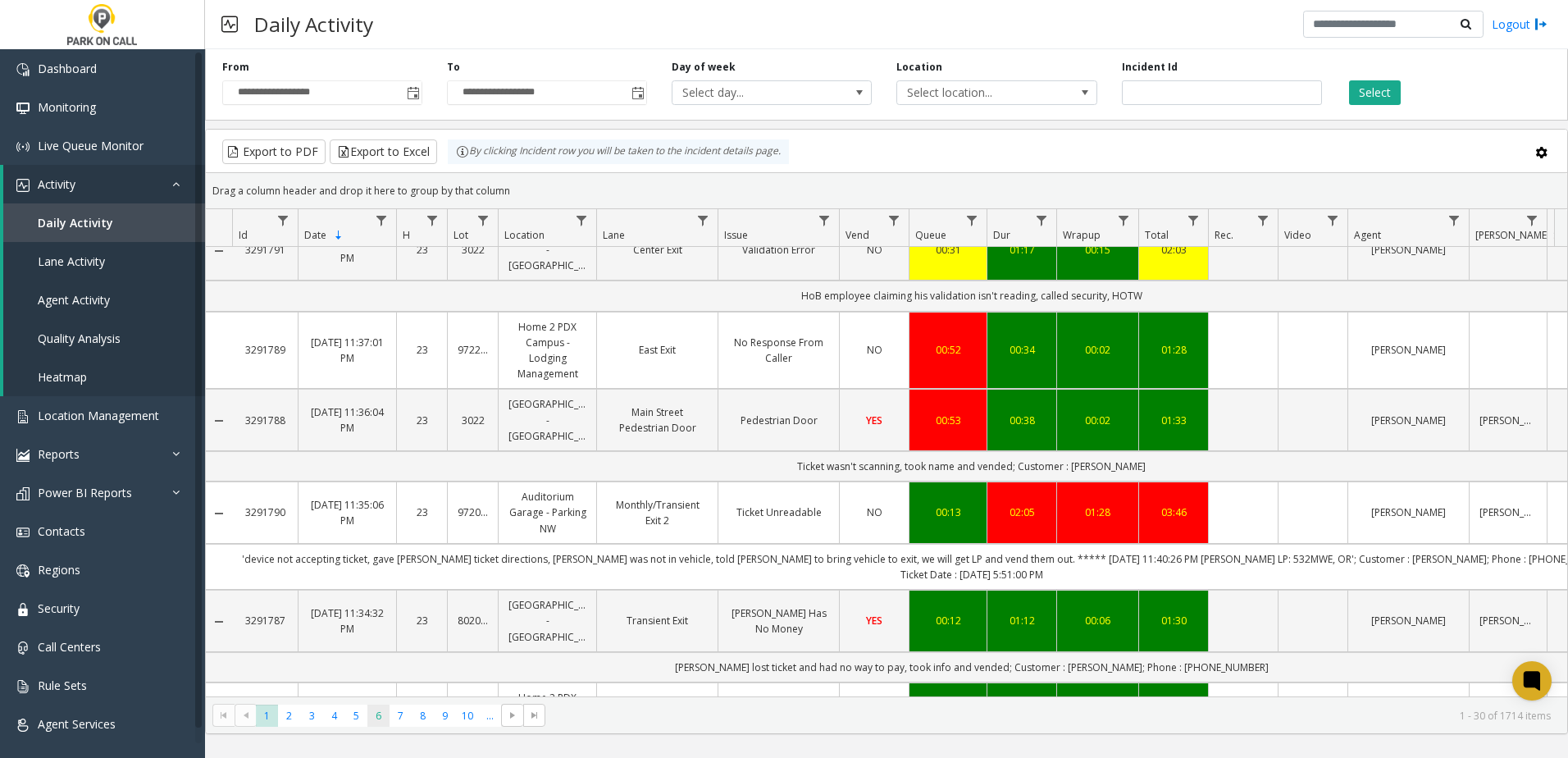
click at [383, 712] on span "6" at bounding box center [378, 716] width 23 height 23
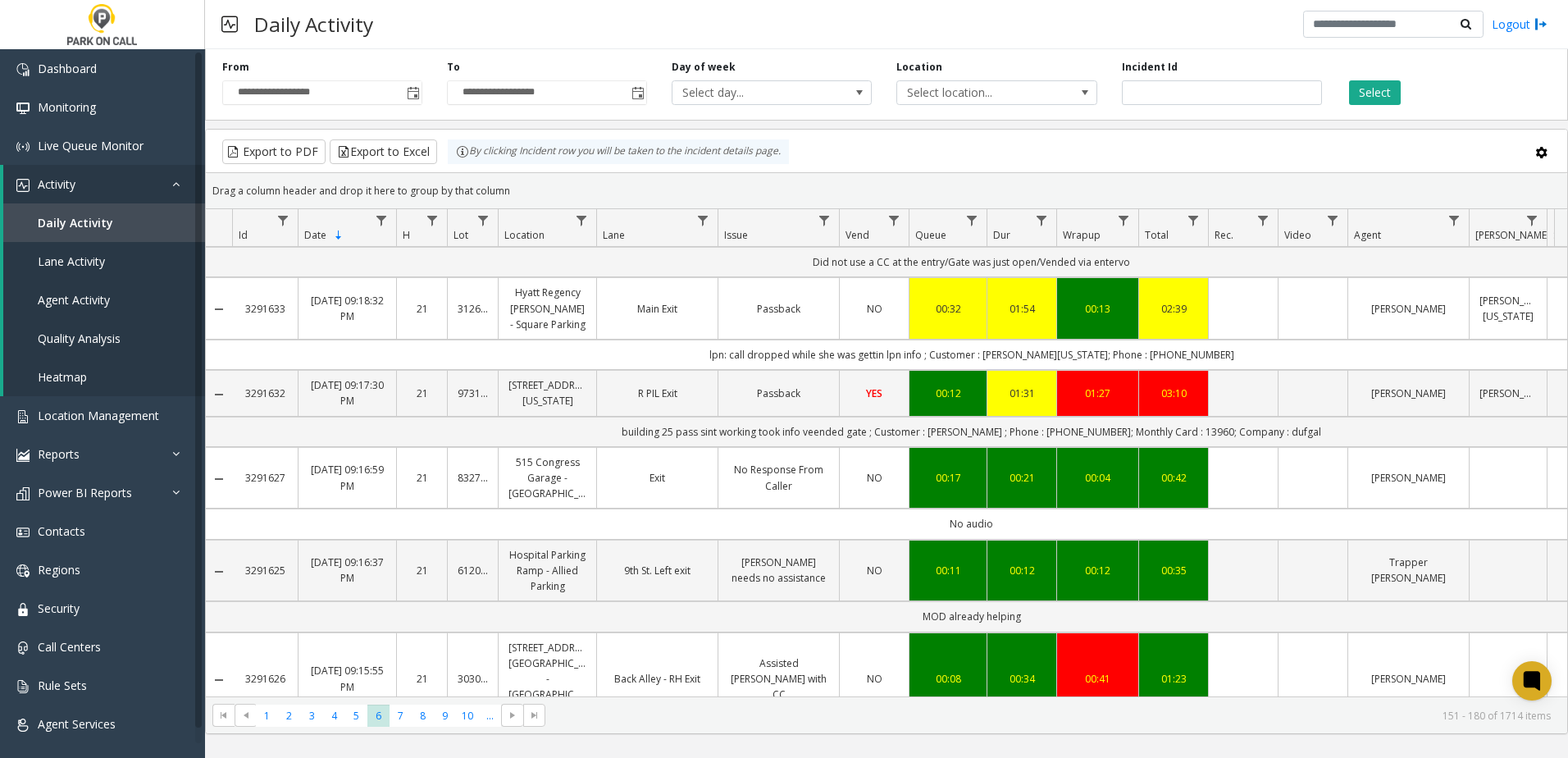
scroll to position [1970, 0]
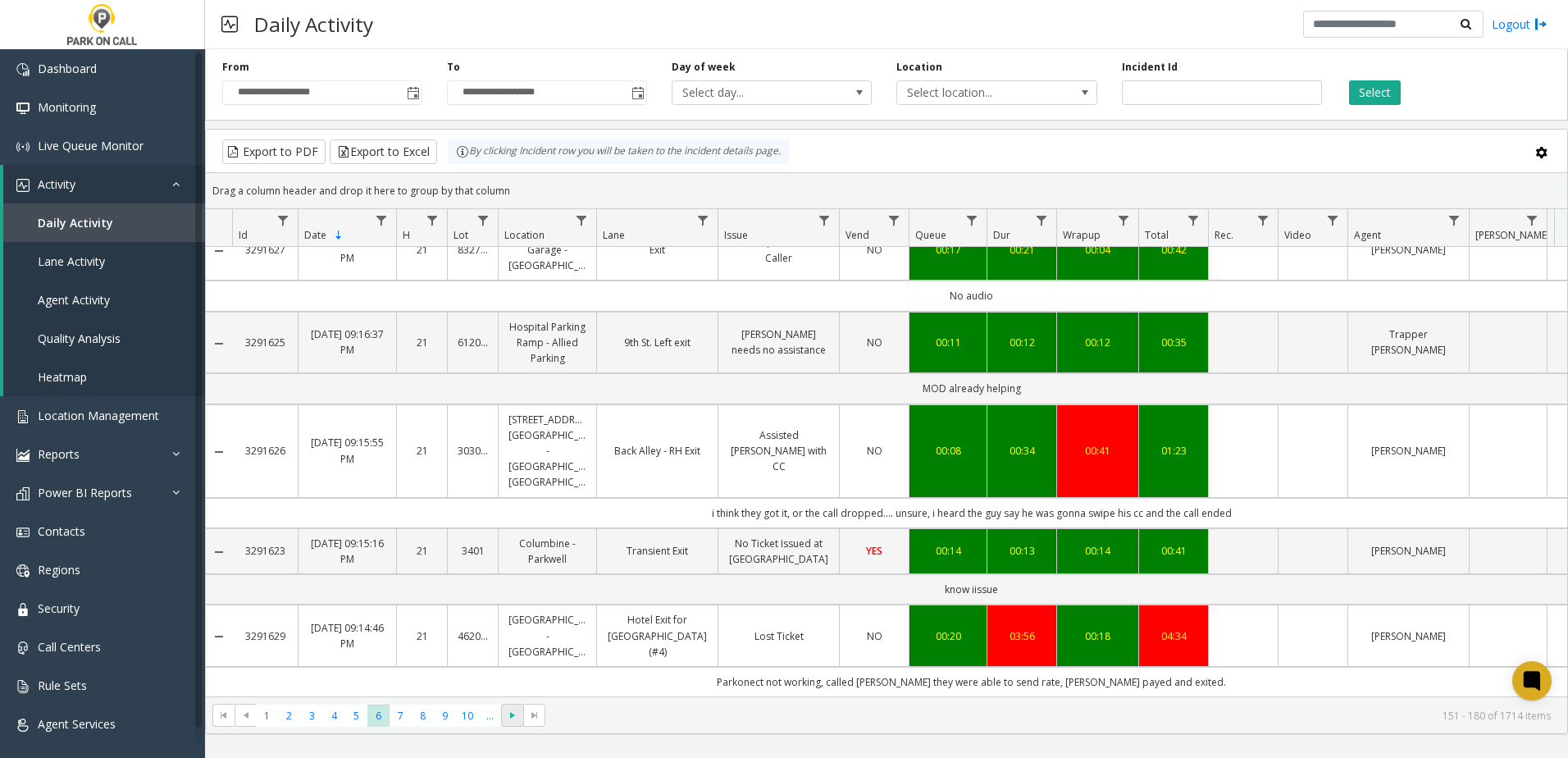
click at [513, 719] on span "Go to the next page" at bounding box center [513, 716] width 13 height 13
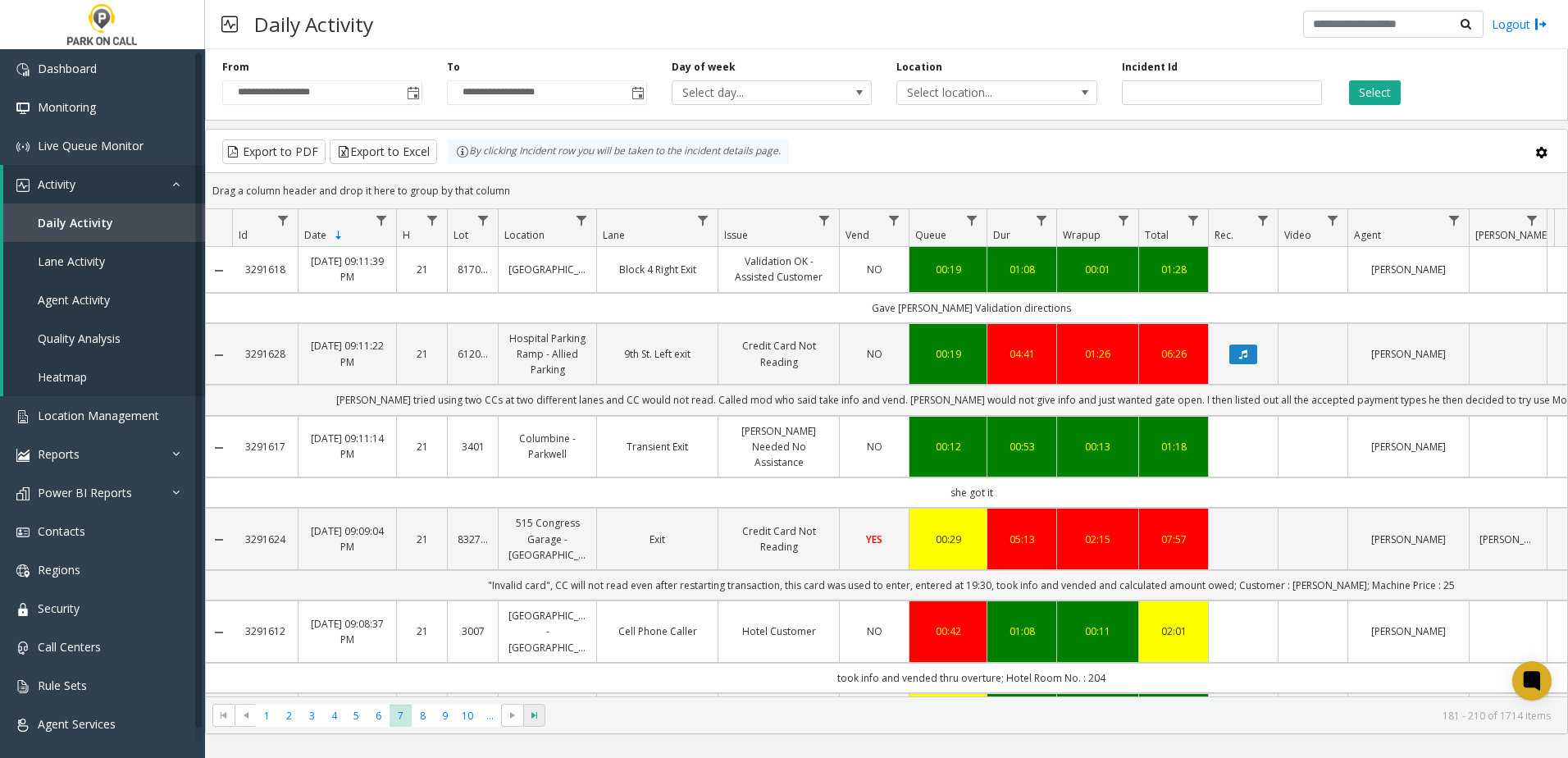
click at [531, 717] on span "Go to the last page" at bounding box center [535, 716] width 13 height 13
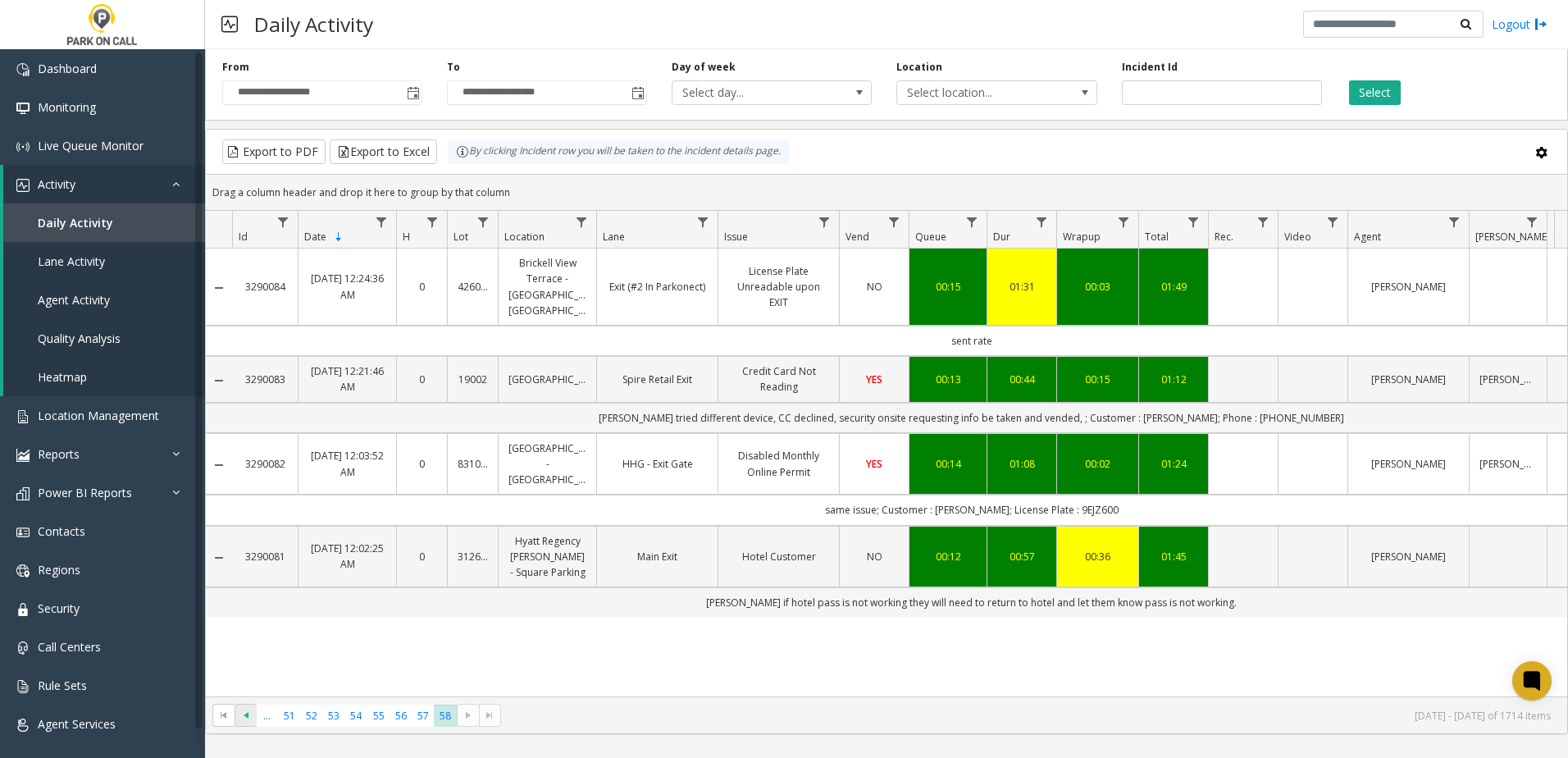
click at [254, 714] on span at bounding box center [246, 716] width 23 height 23
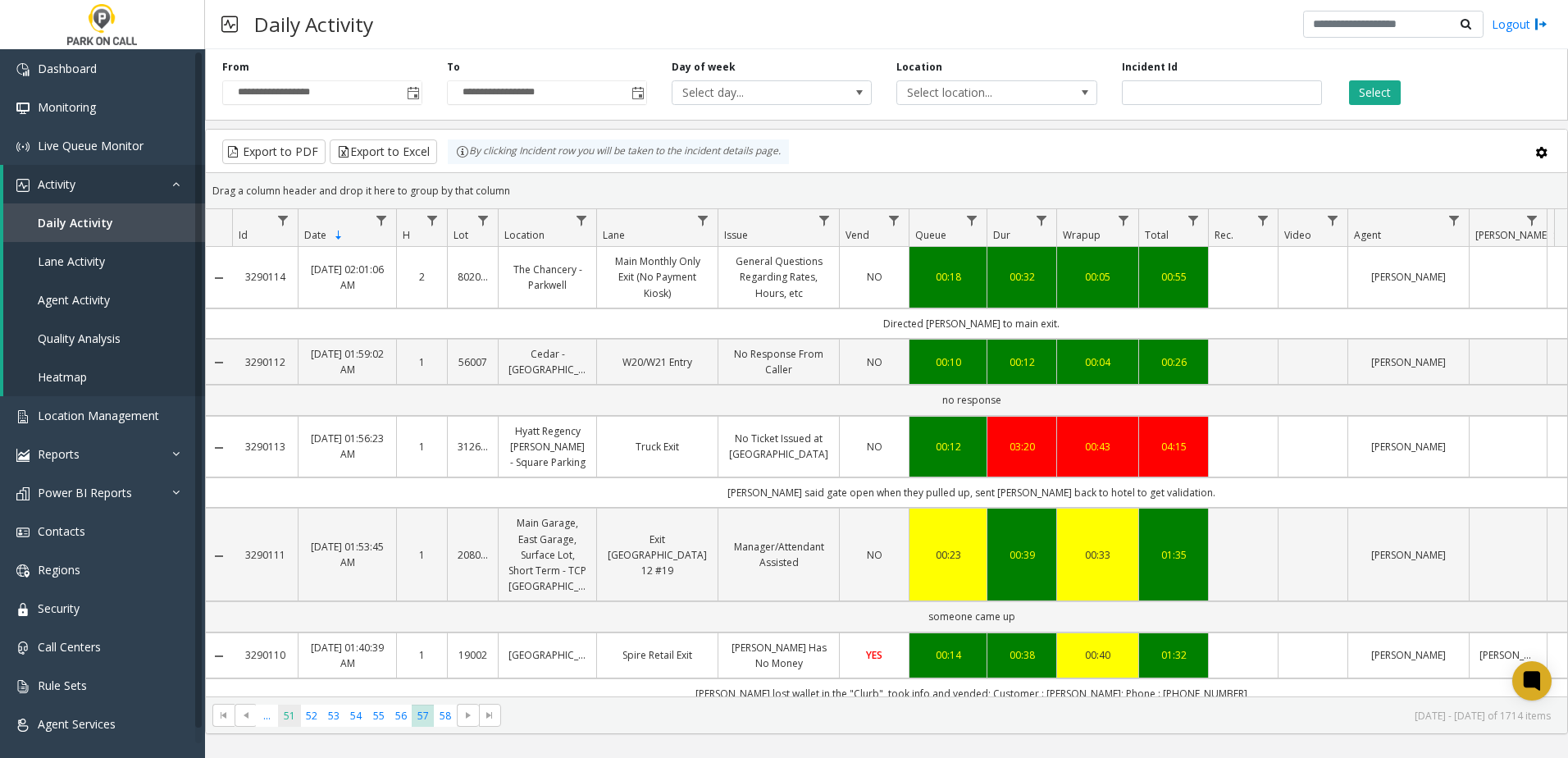
click at [279, 723] on span "51" at bounding box center [289, 716] width 23 height 23
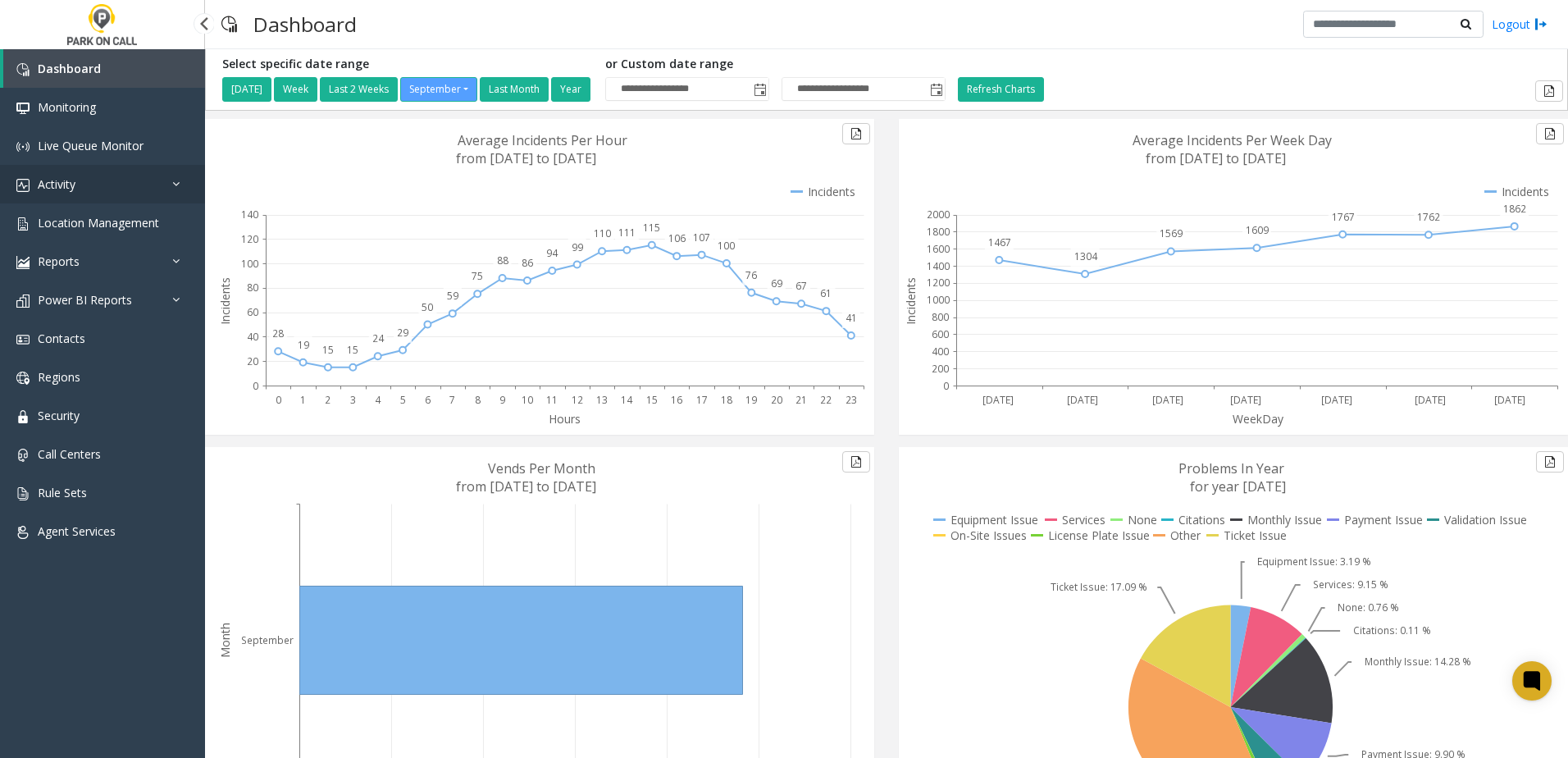
click at [101, 193] on link "Activity" at bounding box center [102, 184] width 205 height 39
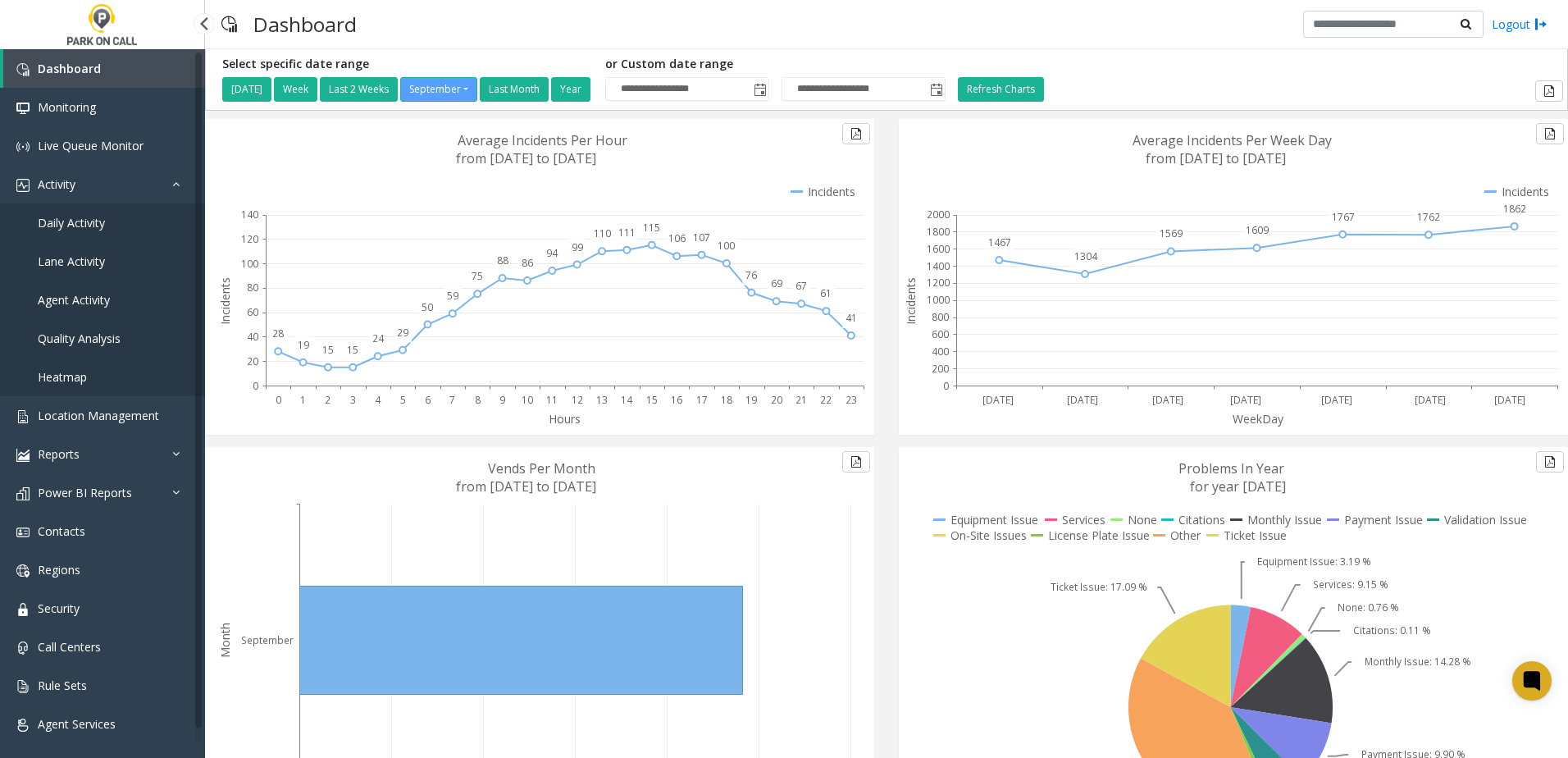
click at [83, 299] on span "Agent Activity" at bounding box center [73, 300] width 72 height 16
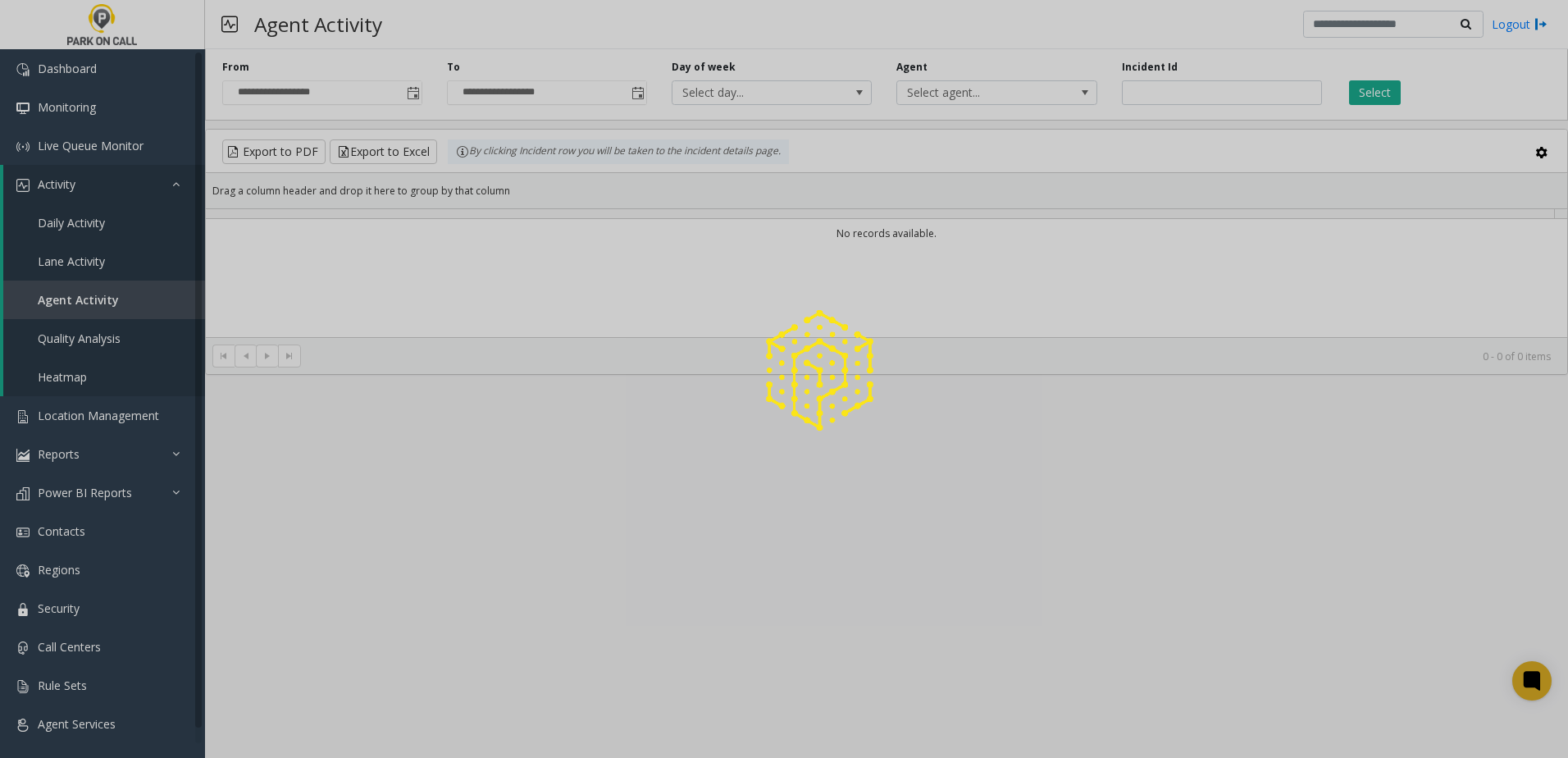
scroll to position [9, 0]
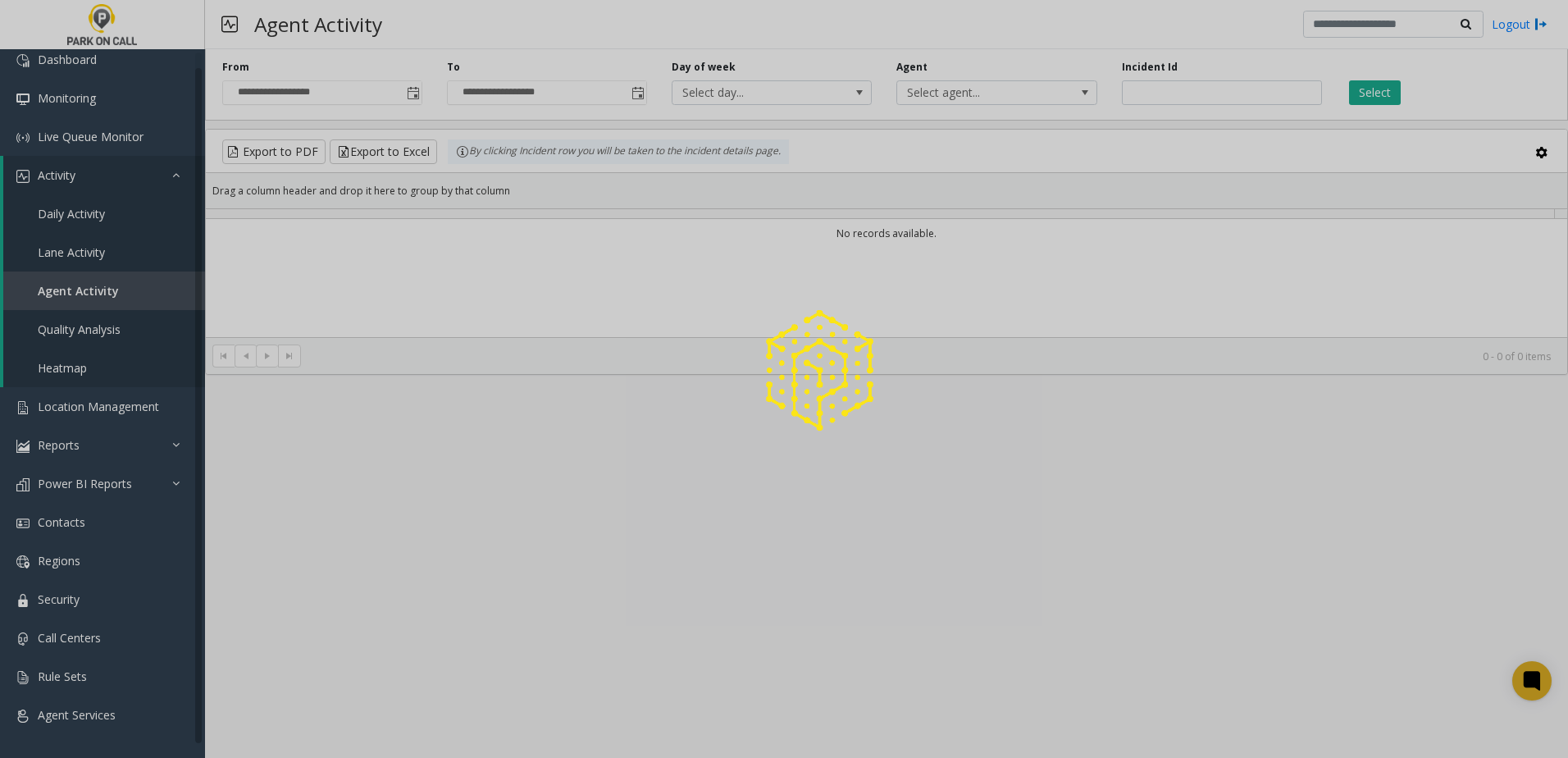
click at [972, 94] on div at bounding box center [784, 379] width 1568 height 758
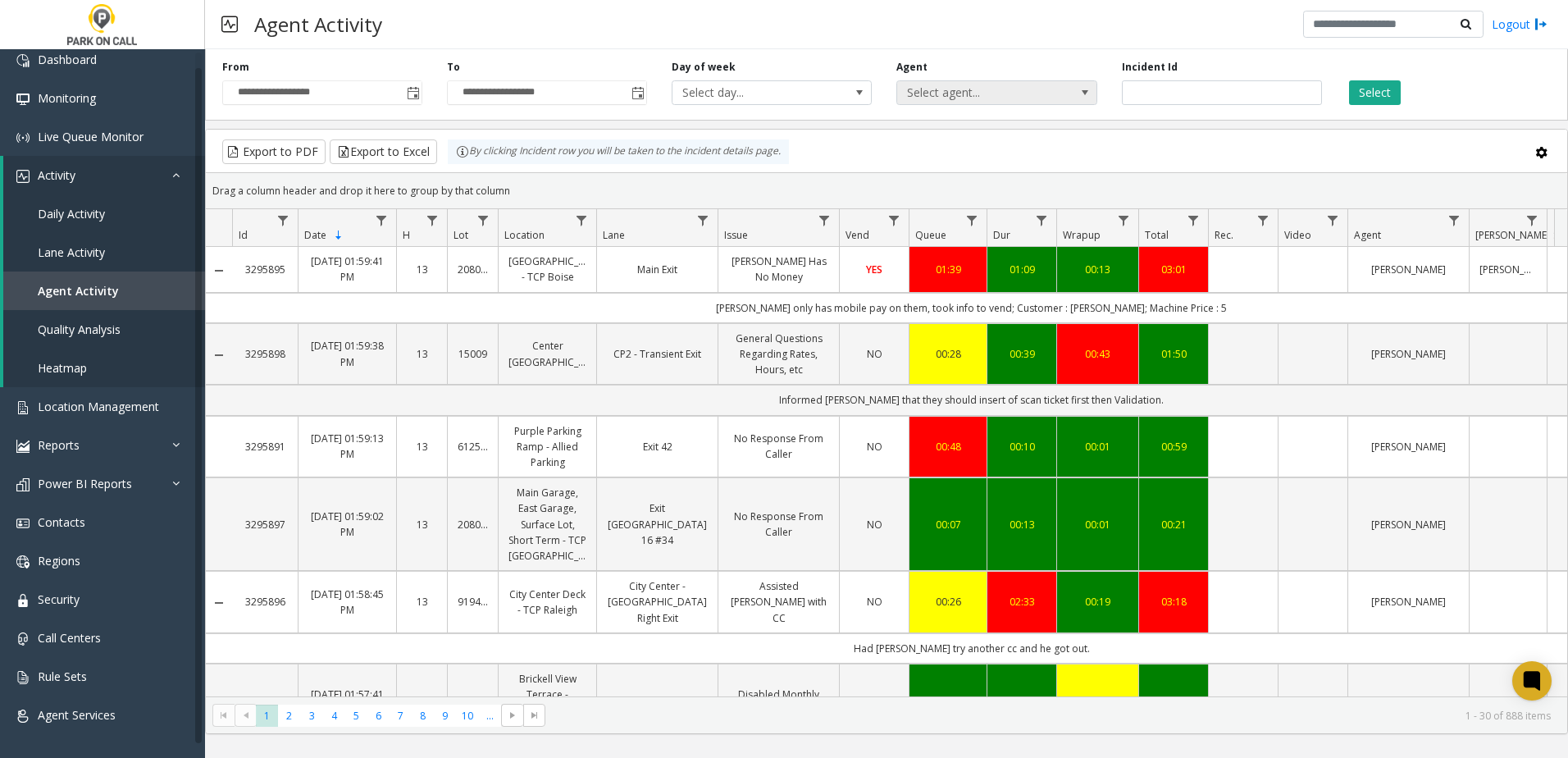
click at [969, 90] on span "Select agent..." at bounding box center [976, 92] width 159 height 23
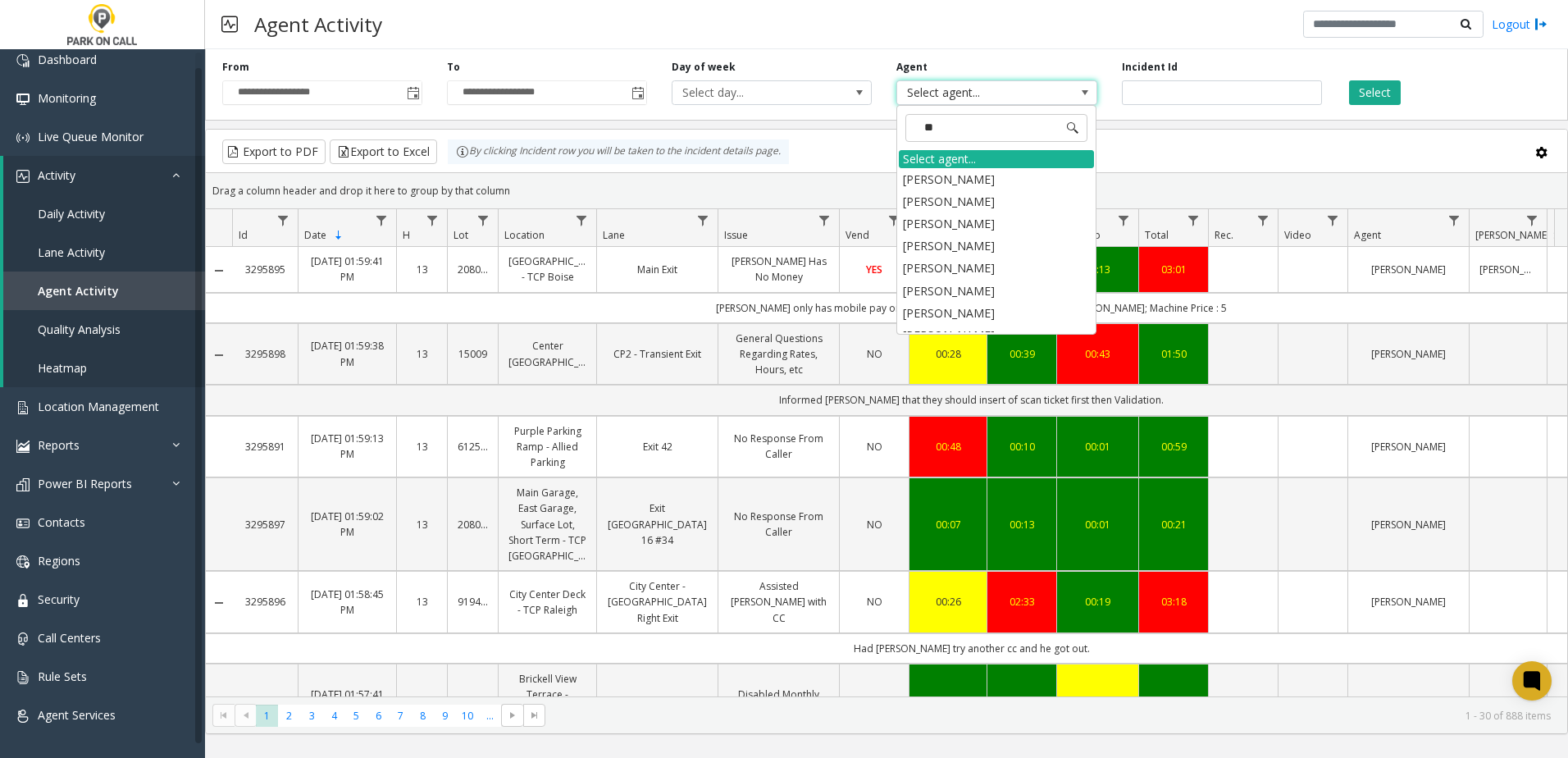
type input "***"
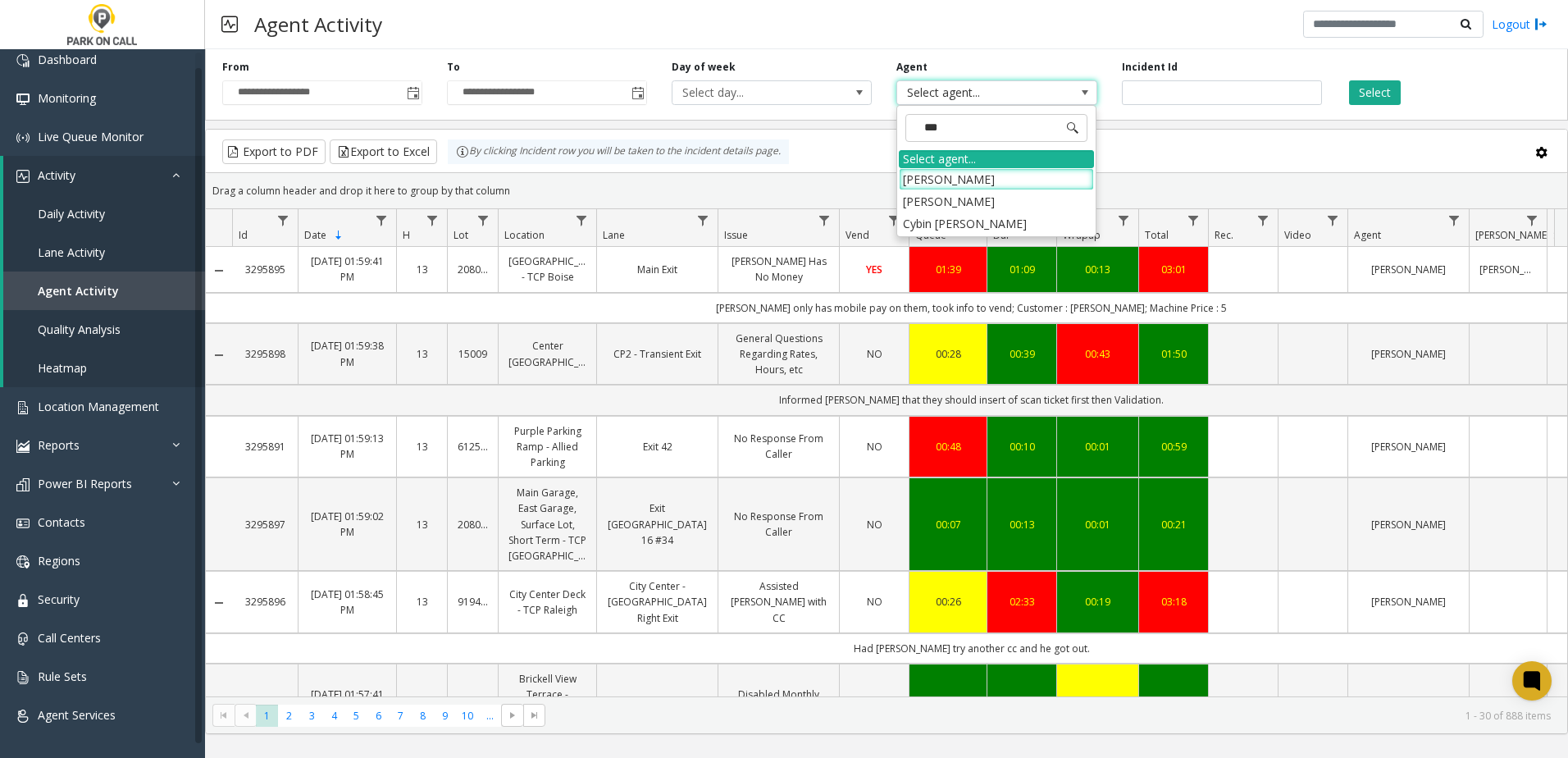
click at [980, 178] on li "[PERSON_NAME]" at bounding box center [996, 179] width 195 height 23
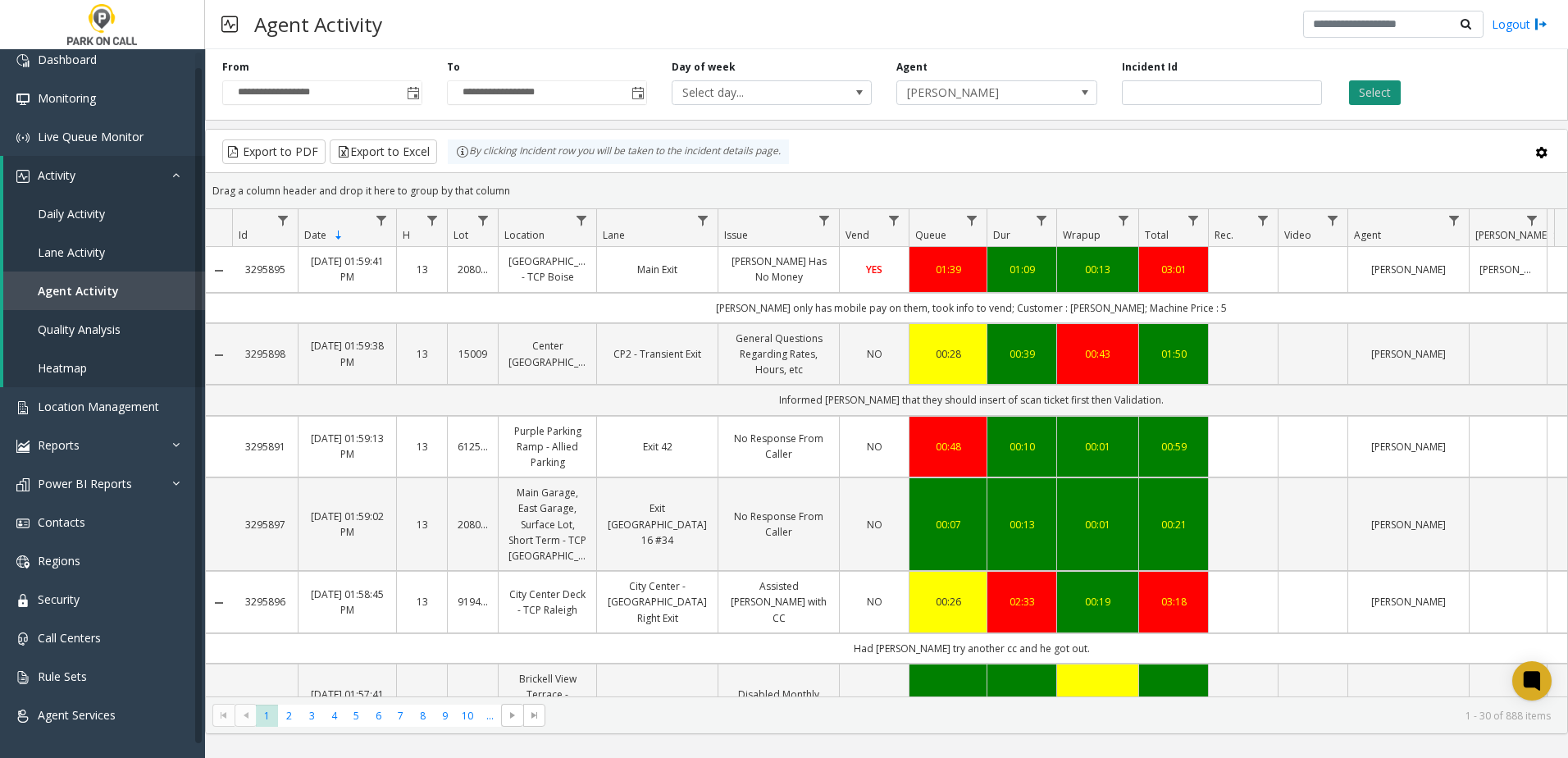
click at [1376, 84] on button "Select" at bounding box center [1375, 93] width 52 height 24
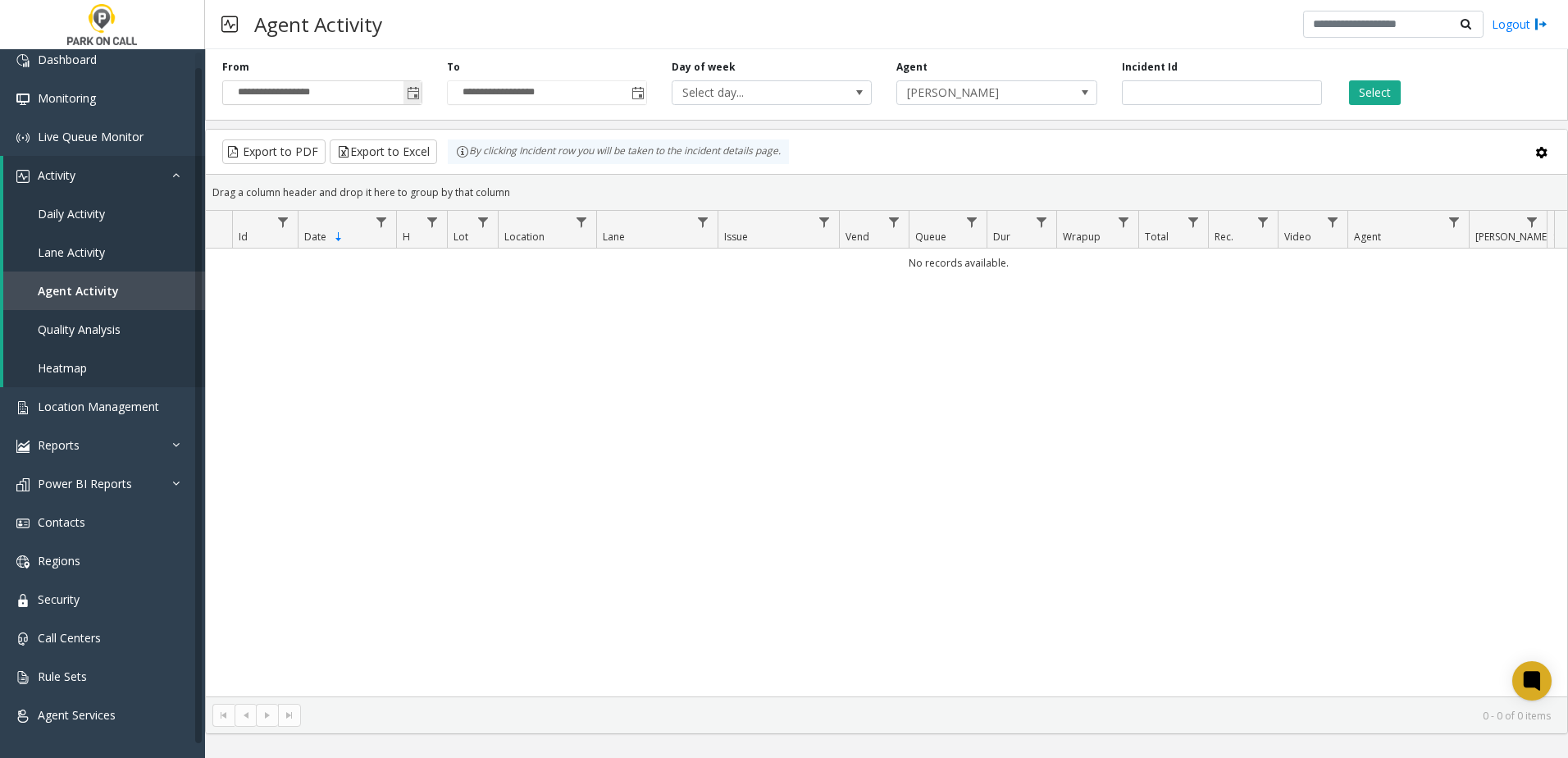
click at [418, 94] on span "Toggle popup" at bounding box center [413, 94] width 13 height 13
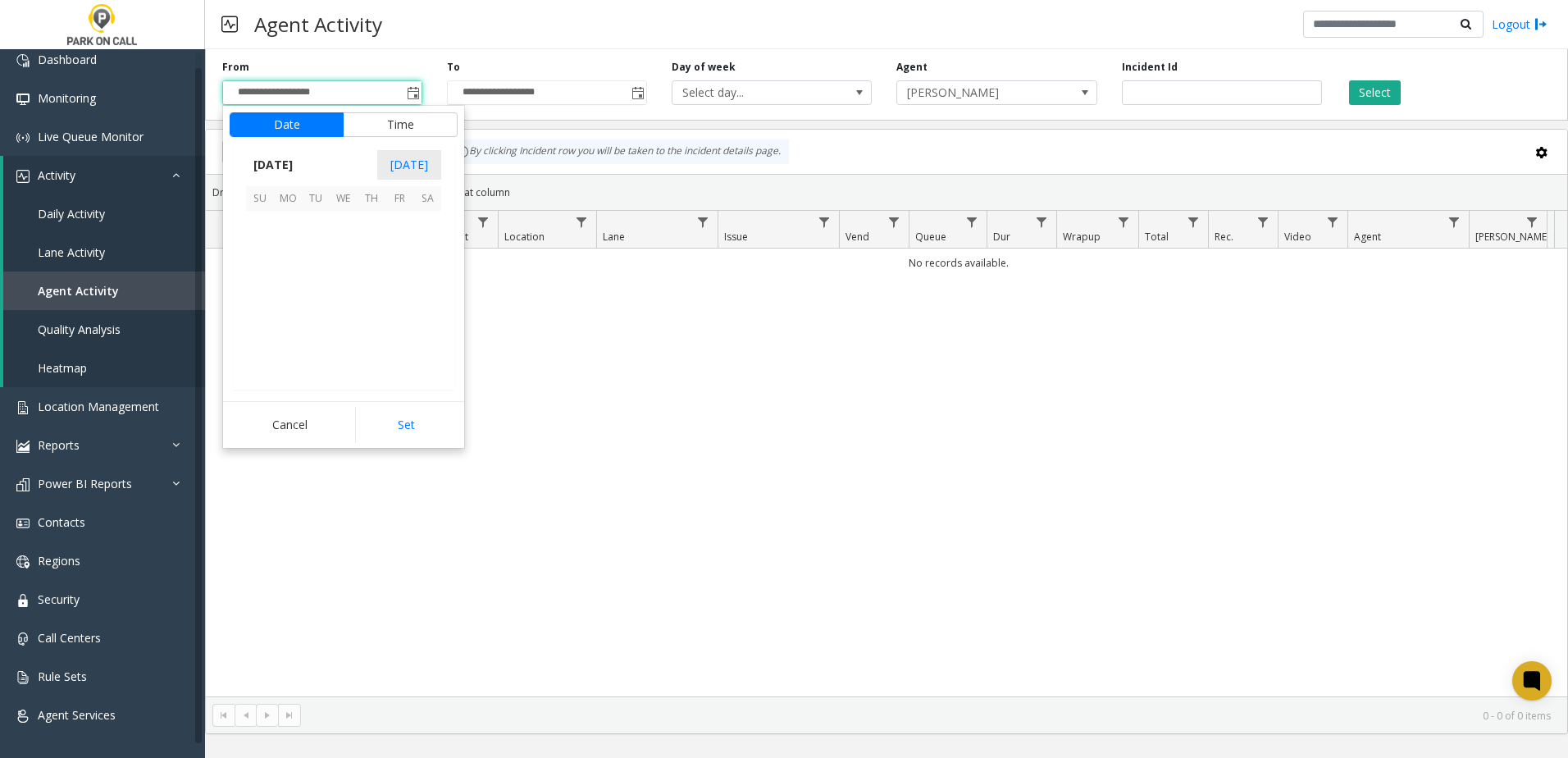
scroll to position [294490, 0]
click at [364, 248] on span "11" at bounding box center [372, 253] width 28 height 28
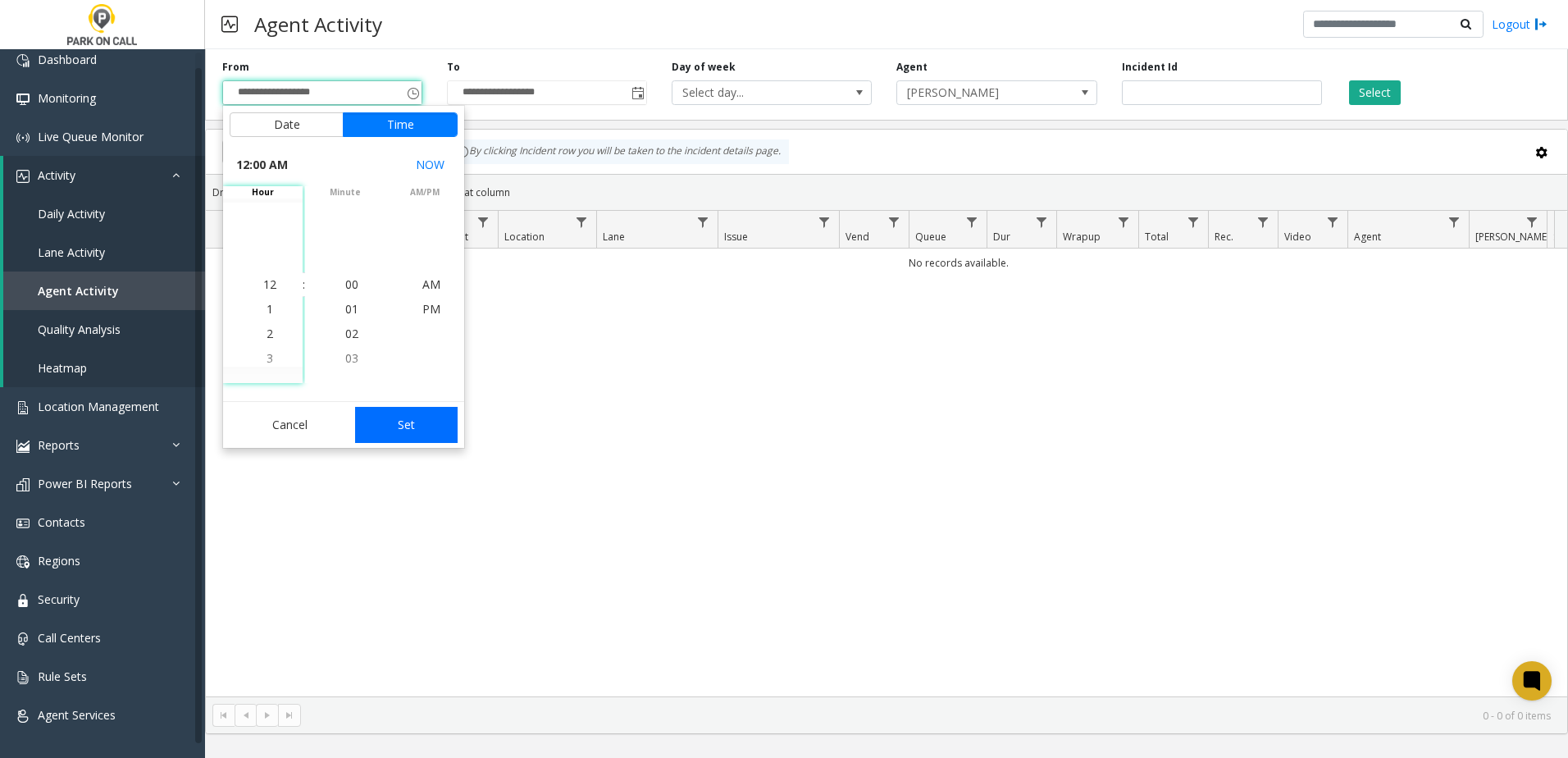
click at [408, 412] on button "Set" at bounding box center [407, 425] width 103 height 36
type input "**********"
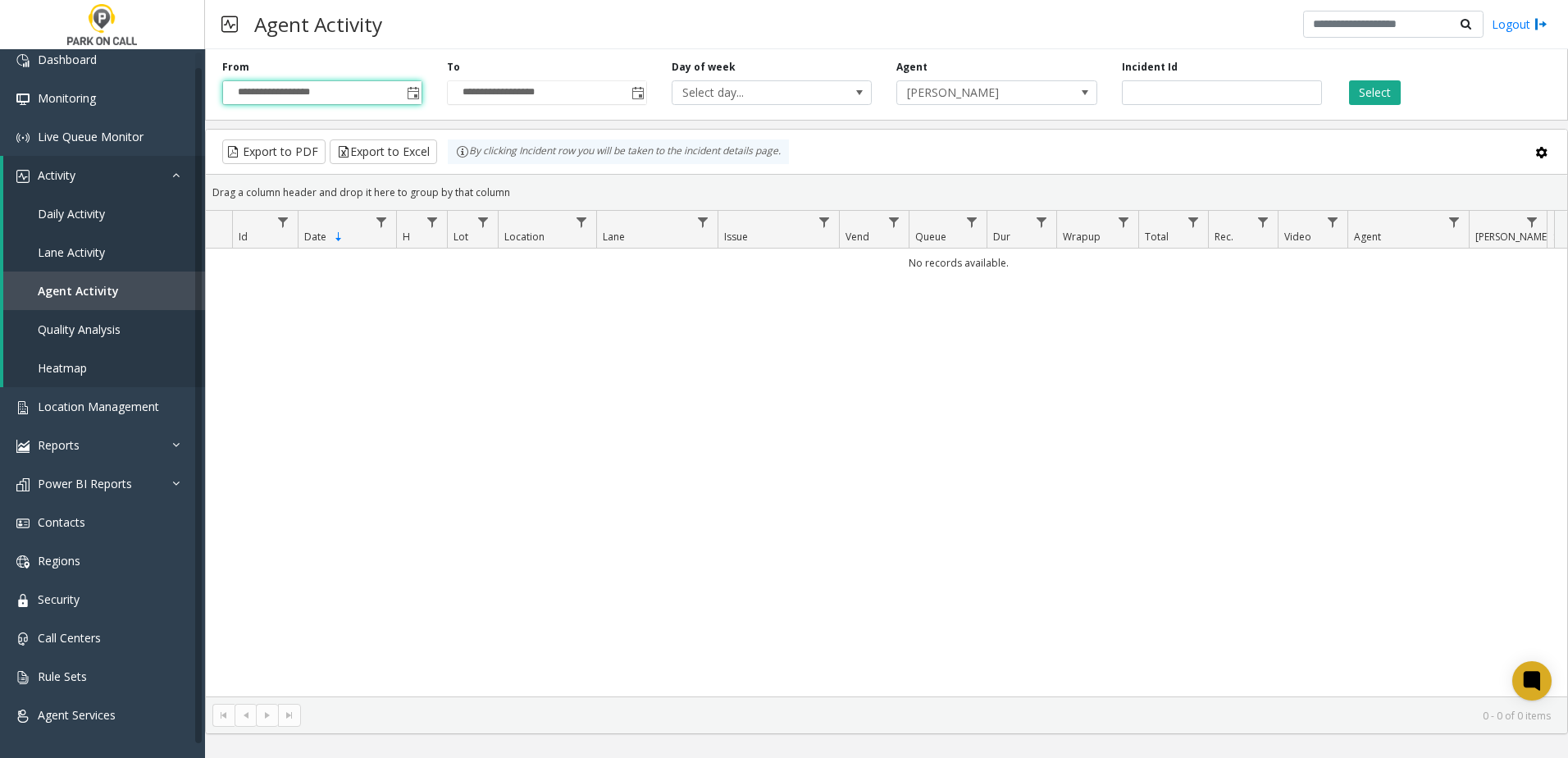
click at [1405, 88] on div "Select" at bounding box center [1446, 83] width 224 height 45
click at [1393, 90] on button "Select" at bounding box center [1375, 93] width 52 height 24
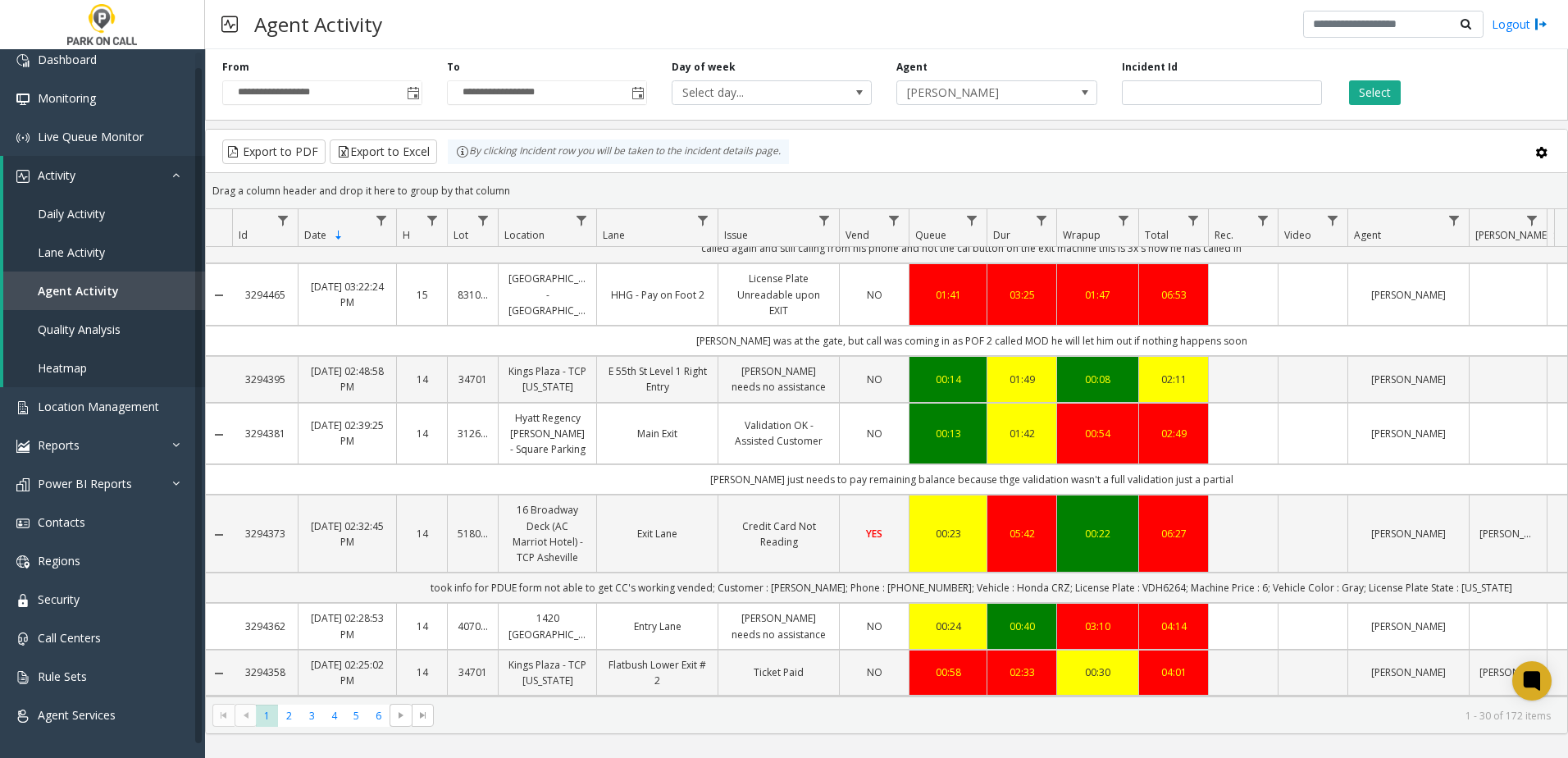
scroll to position [2001, 0]
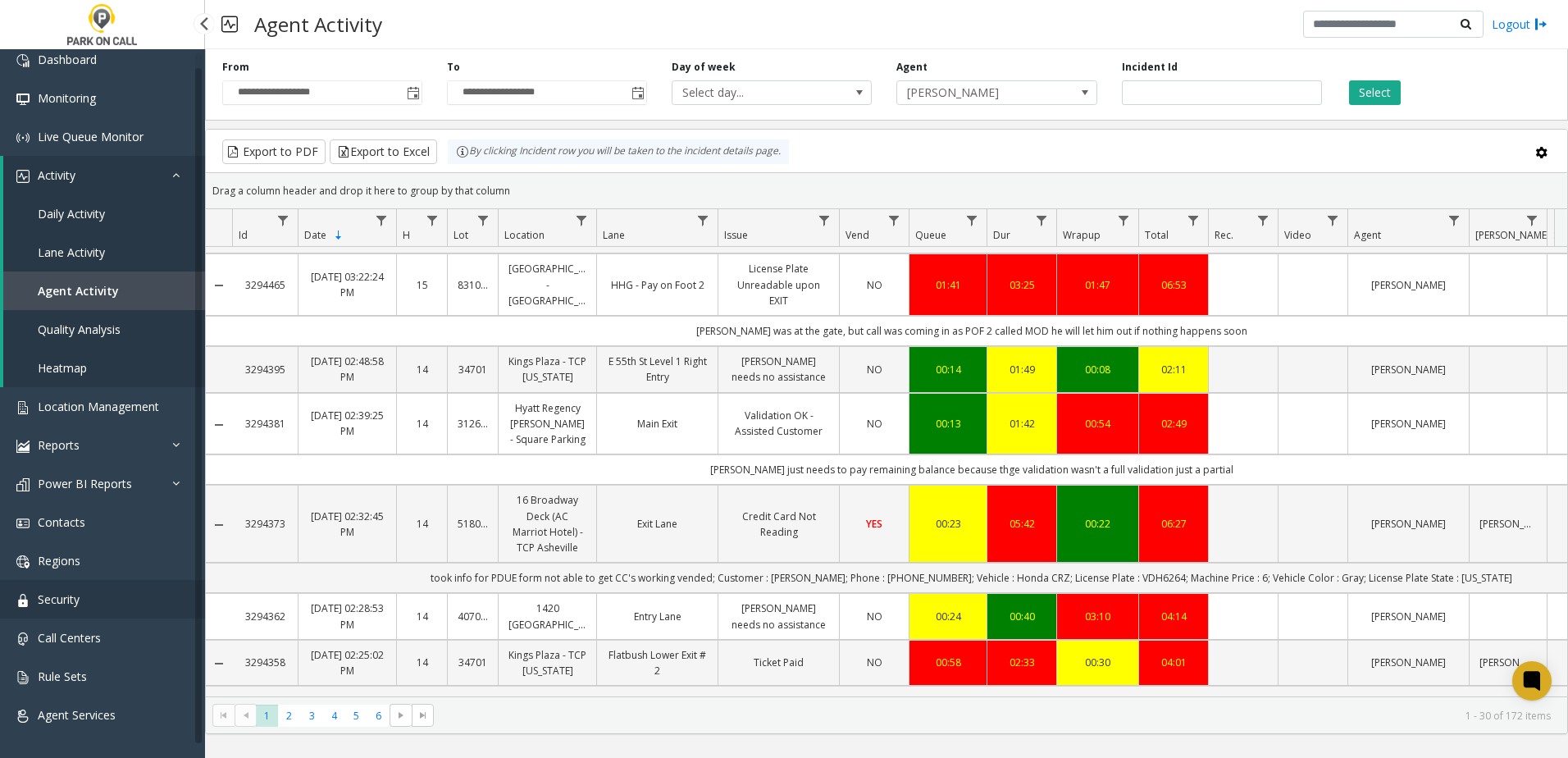
click at [98, 593] on link "Security" at bounding box center [102, 599] width 205 height 39
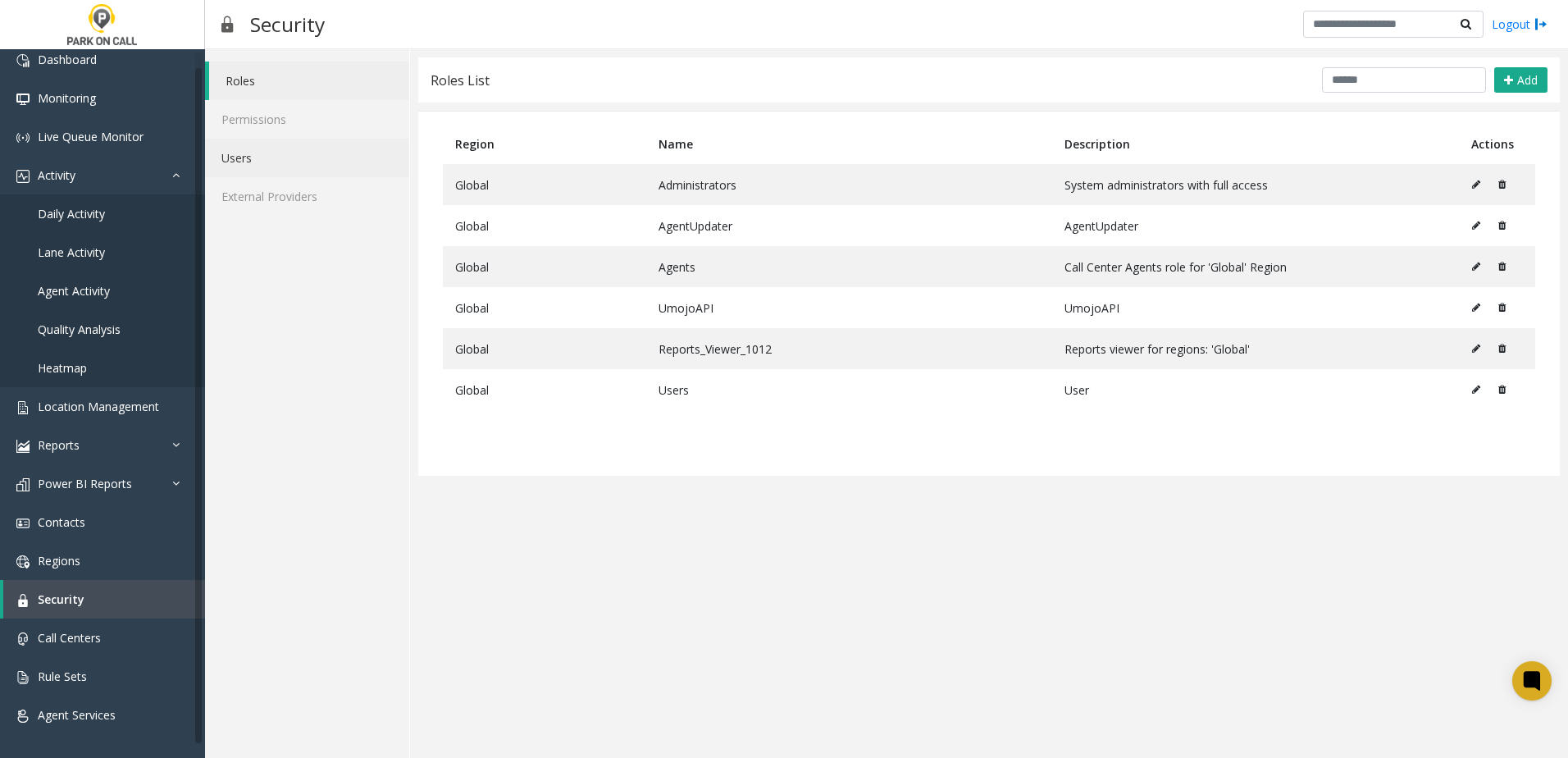
click at [276, 155] on link "Users" at bounding box center [307, 158] width 205 height 39
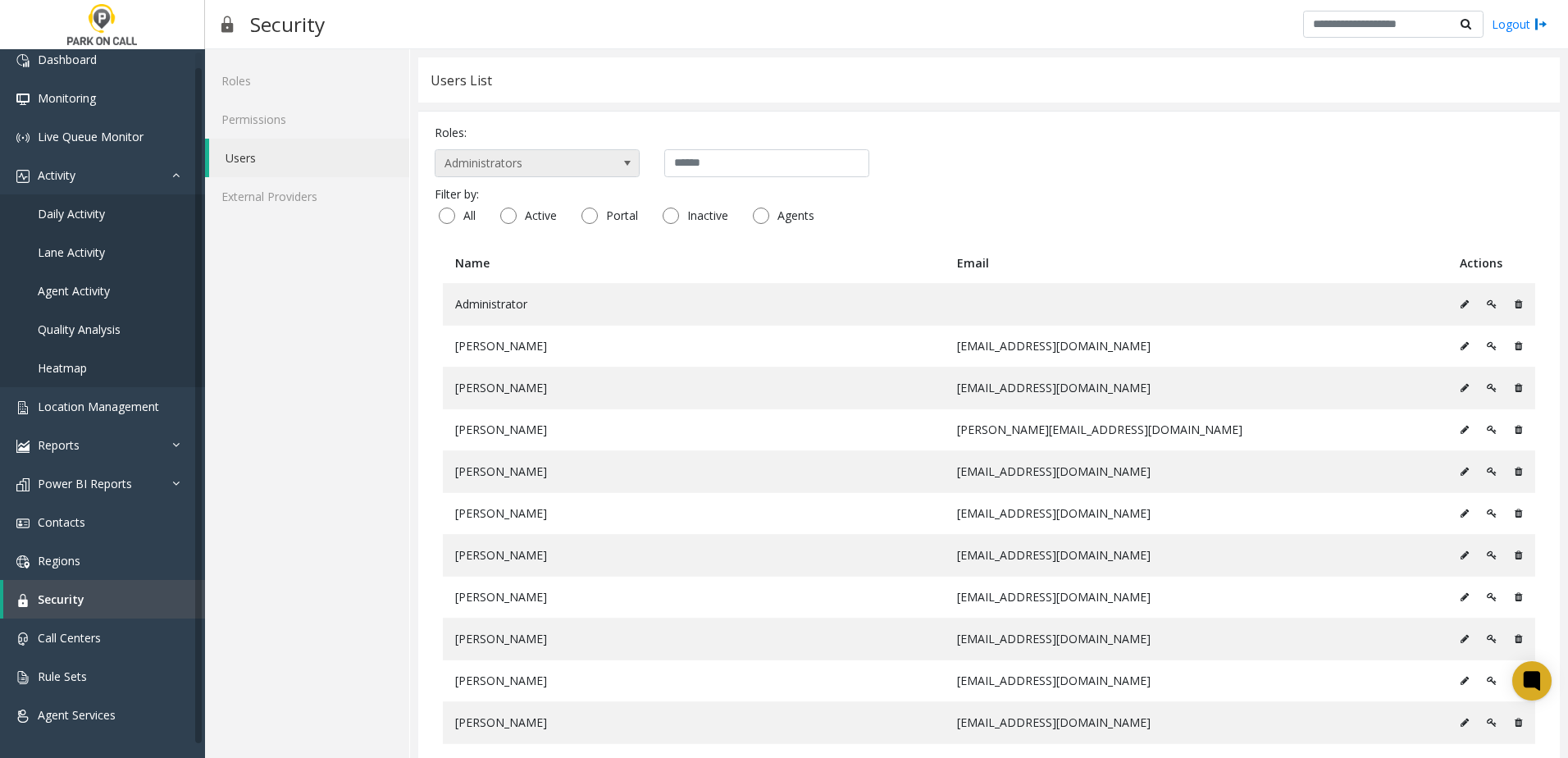
click at [546, 164] on span "Administrators" at bounding box center [516, 163] width 162 height 26
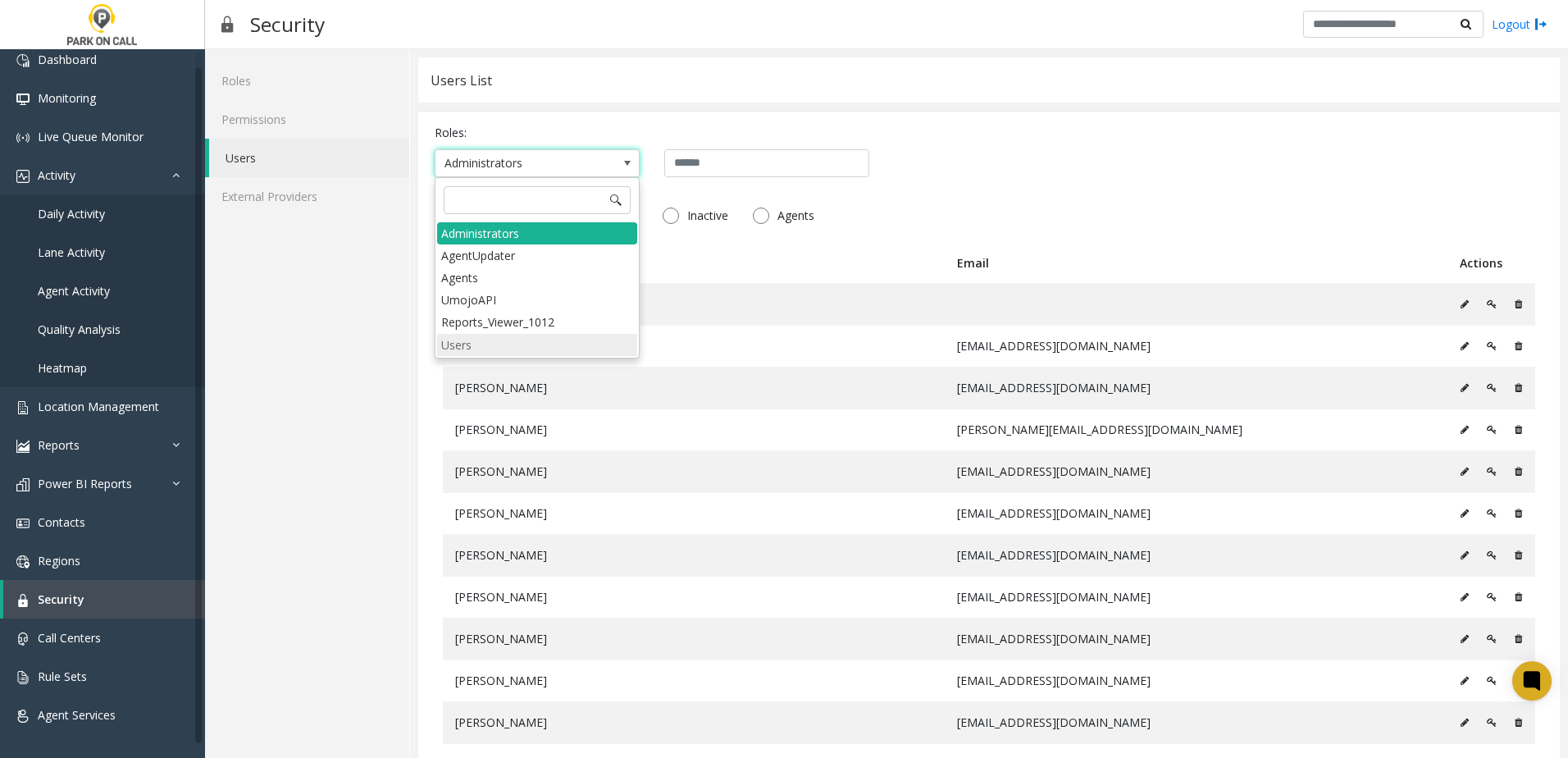
click at [497, 343] on li "Users" at bounding box center [537, 346] width 200 height 23
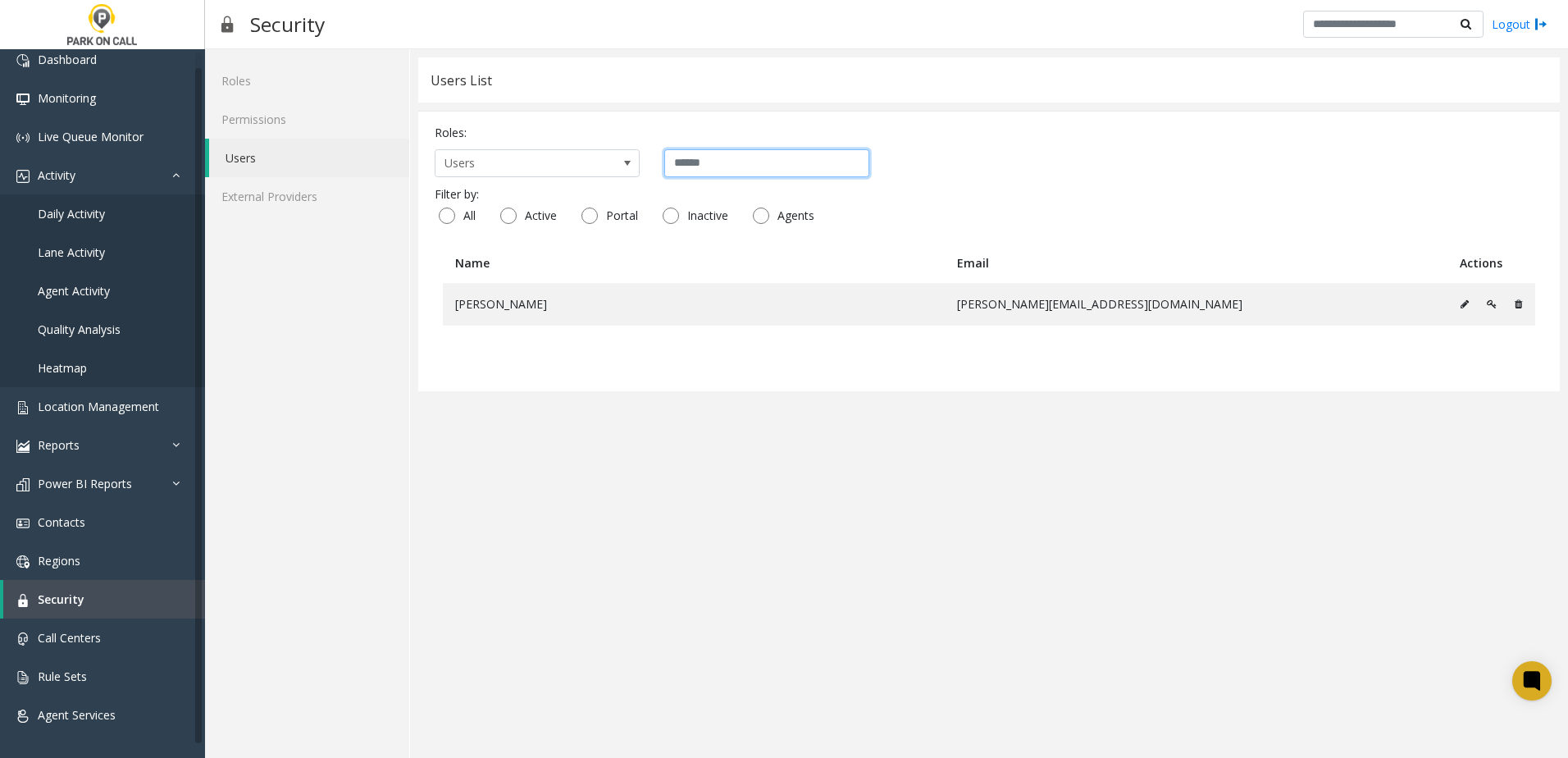
click at [757, 161] on input "text" at bounding box center [767, 163] width 205 height 28
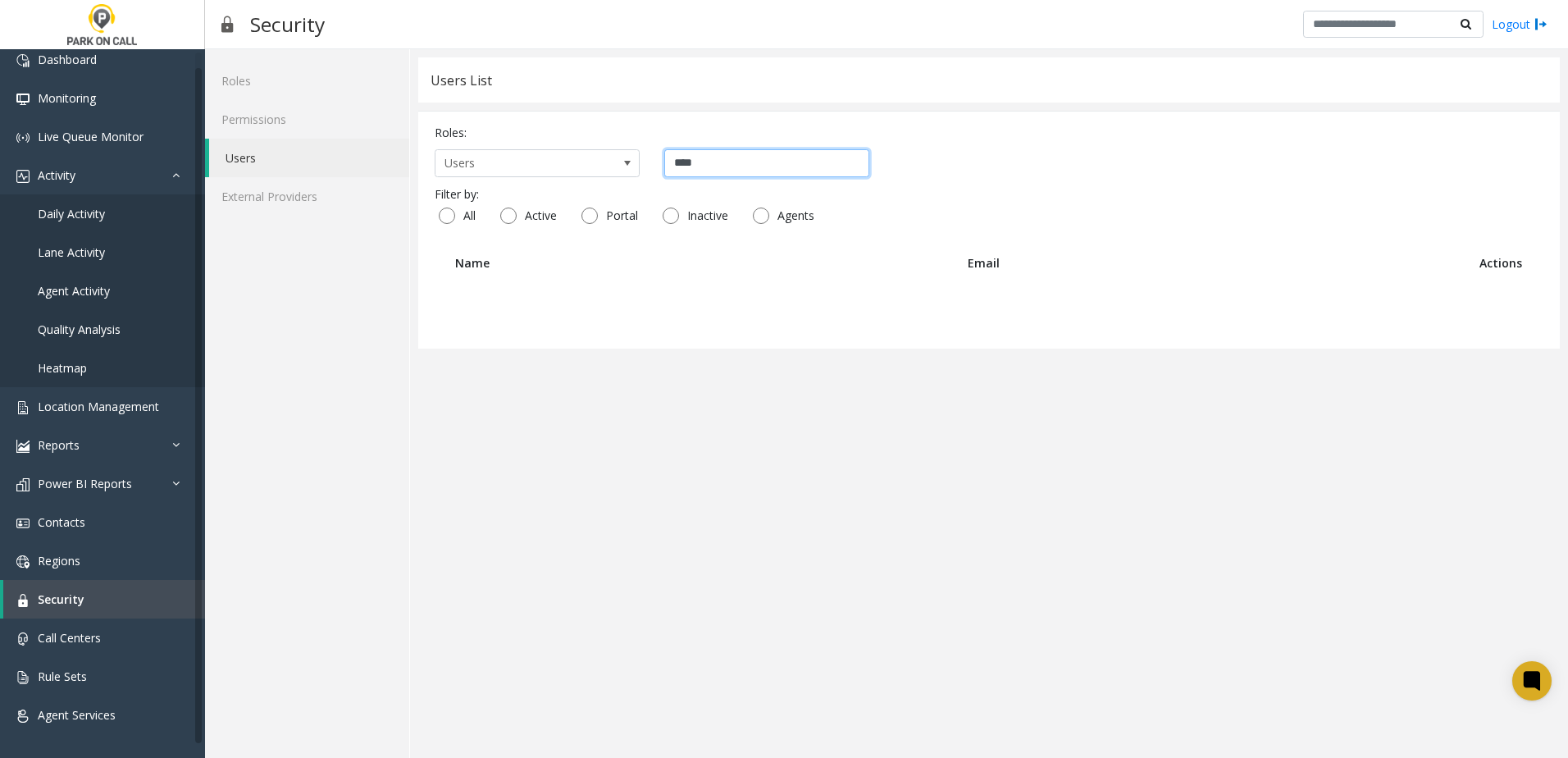
click at [708, 172] on input "****" at bounding box center [767, 163] width 205 height 28
type input "******"
click at [497, 165] on span "Users" at bounding box center [516, 163] width 162 height 26
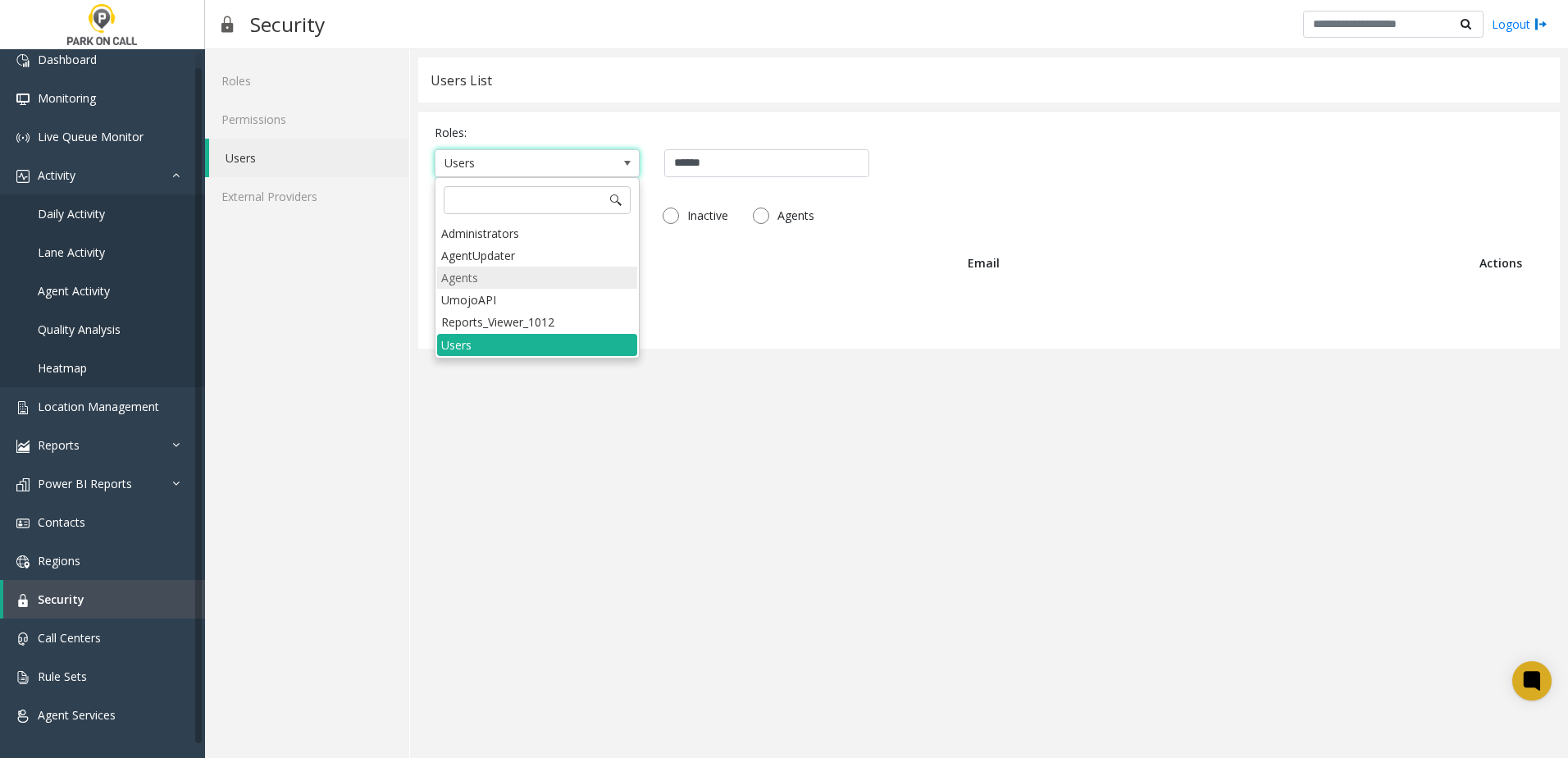
click at [484, 280] on li "Agents" at bounding box center [537, 278] width 200 height 23
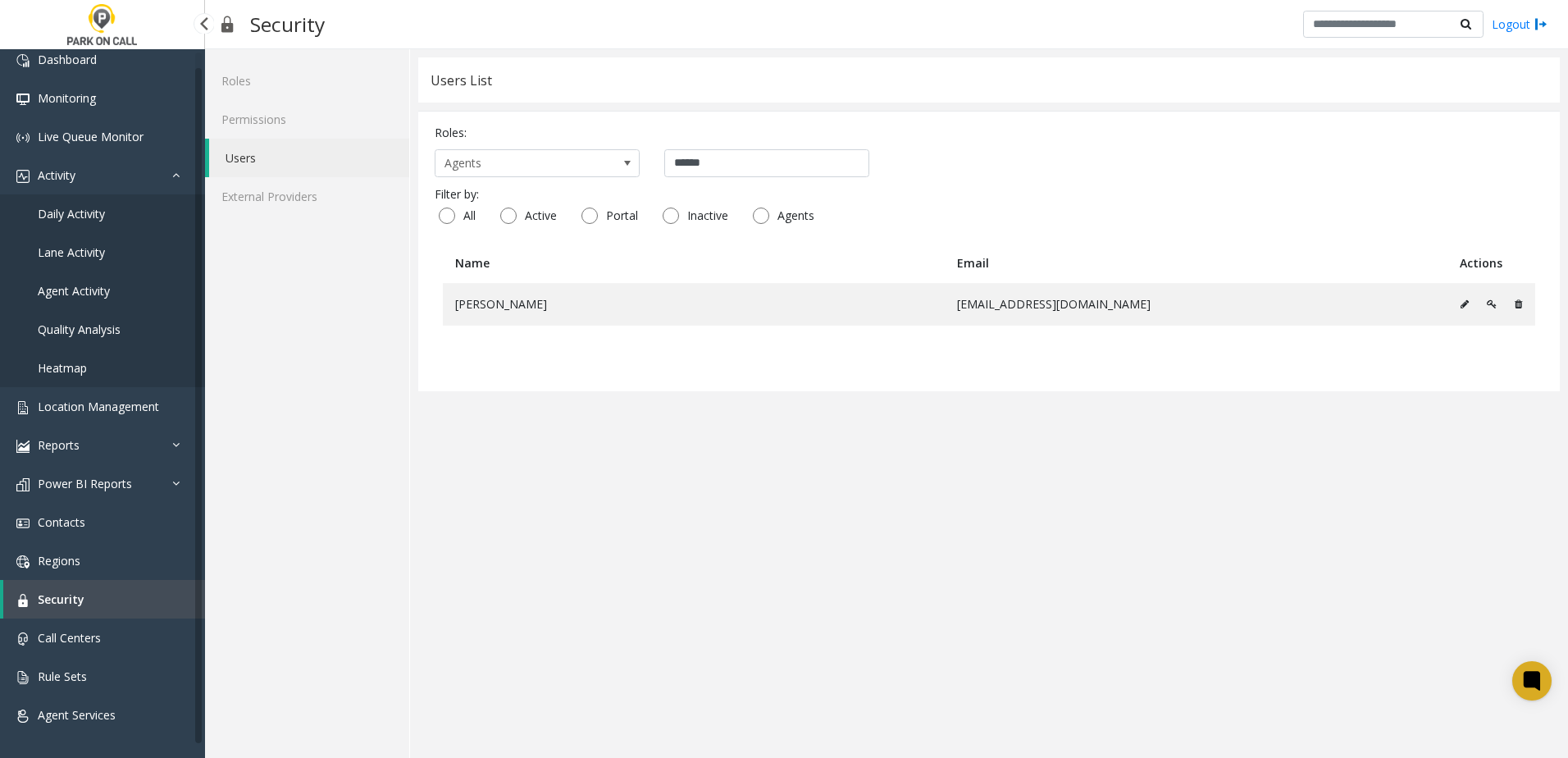
click at [62, 294] on span "Agent Activity" at bounding box center [73, 290] width 72 height 16
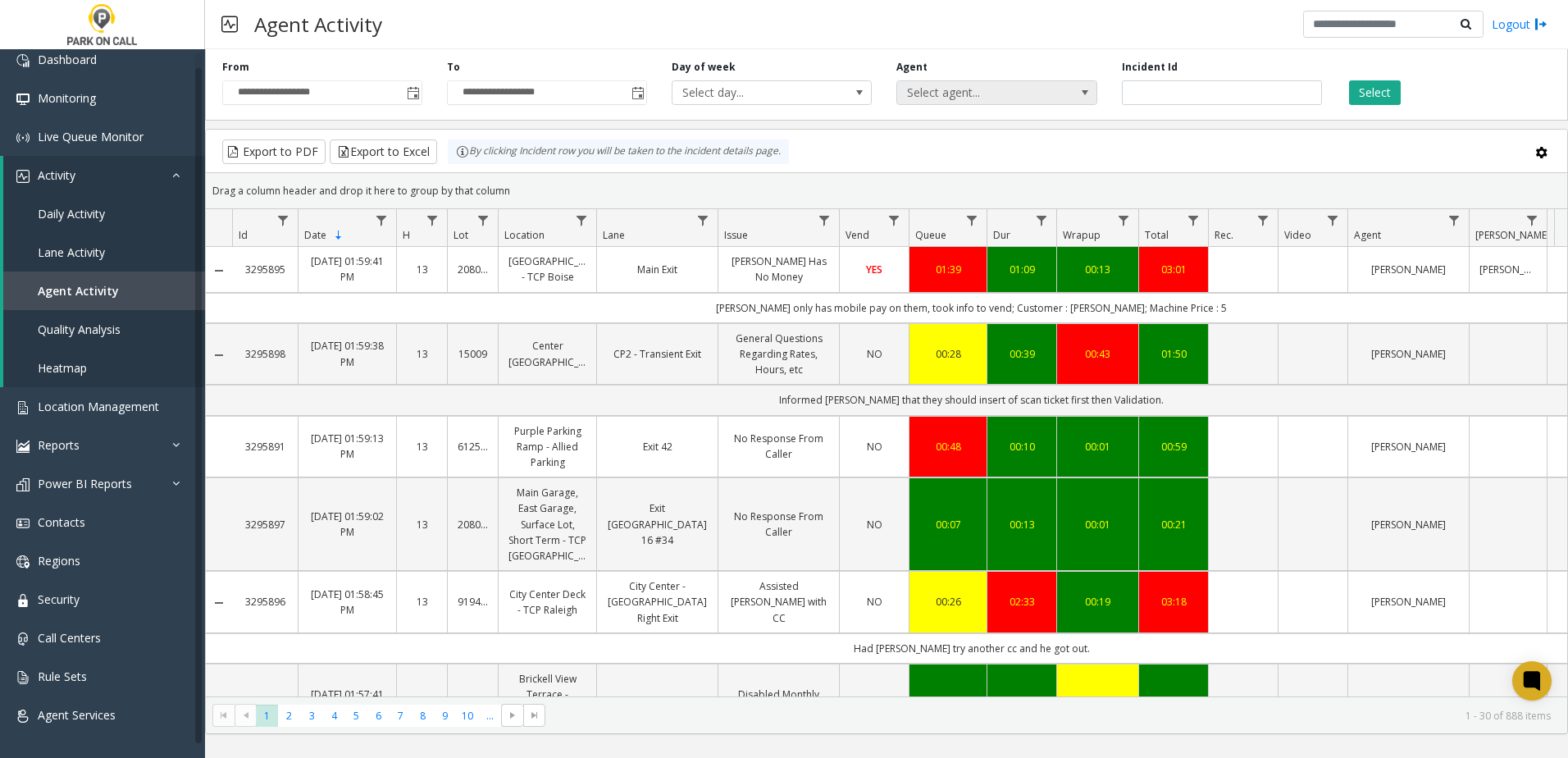
click at [953, 101] on span "Select agent..." at bounding box center [976, 92] width 159 height 23
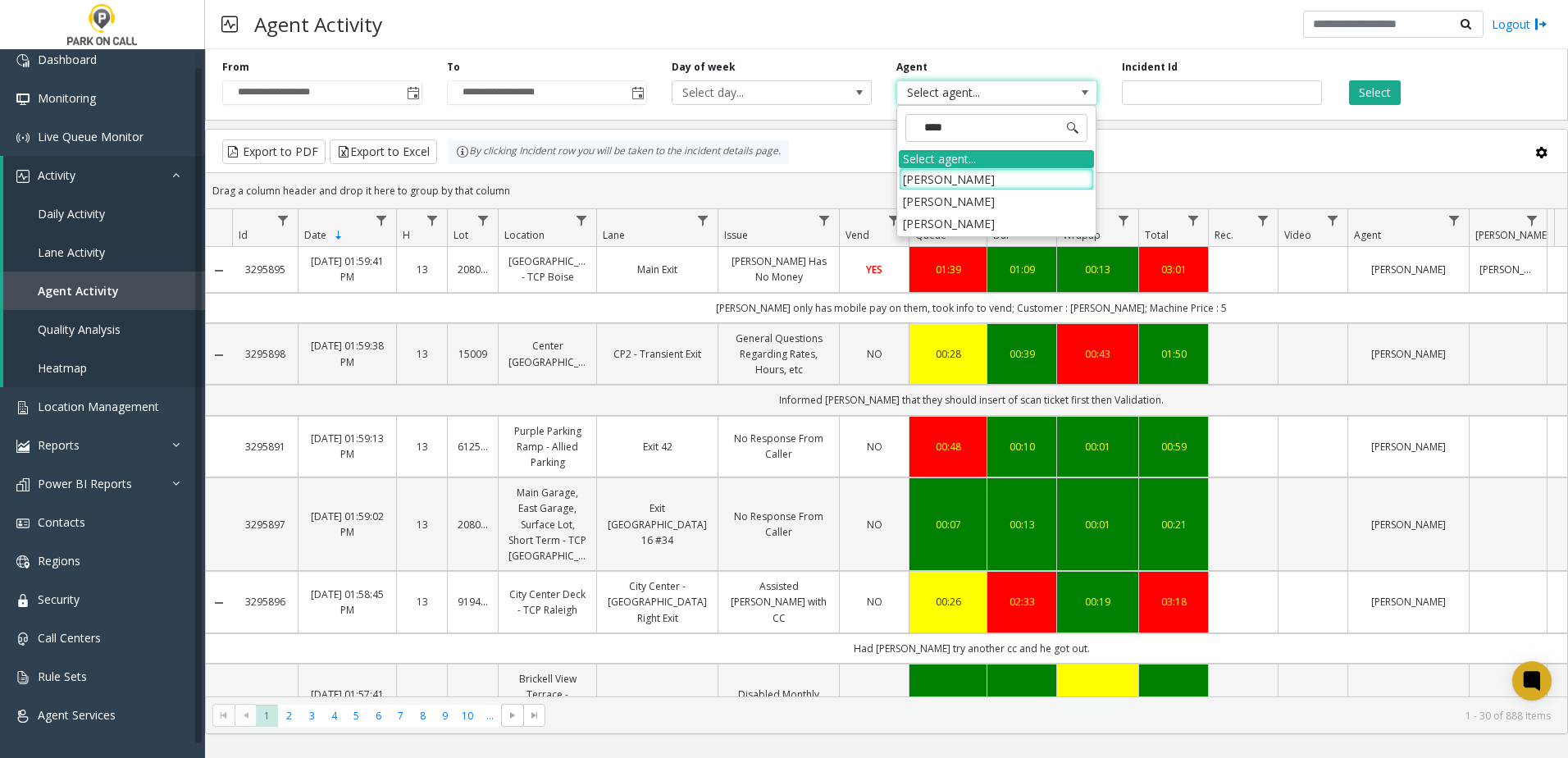
type input "*****"
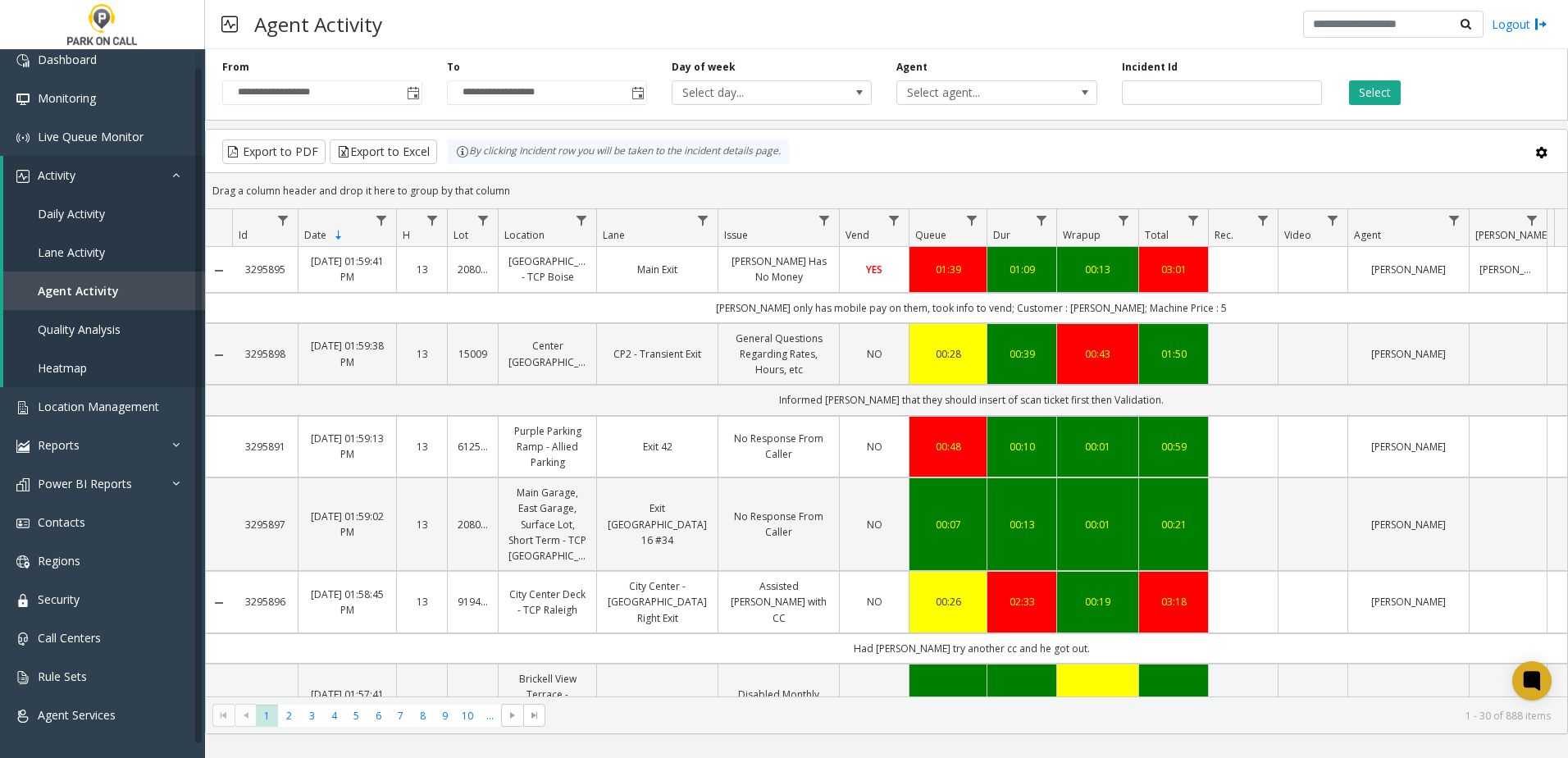
click at [1001, 23] on div "Agent Activity Logout" at bounding box center [886, 24] width 1363 height 49
click at [80, 611] on link "Security" at bounding box center [102, 599] width 205 height 39
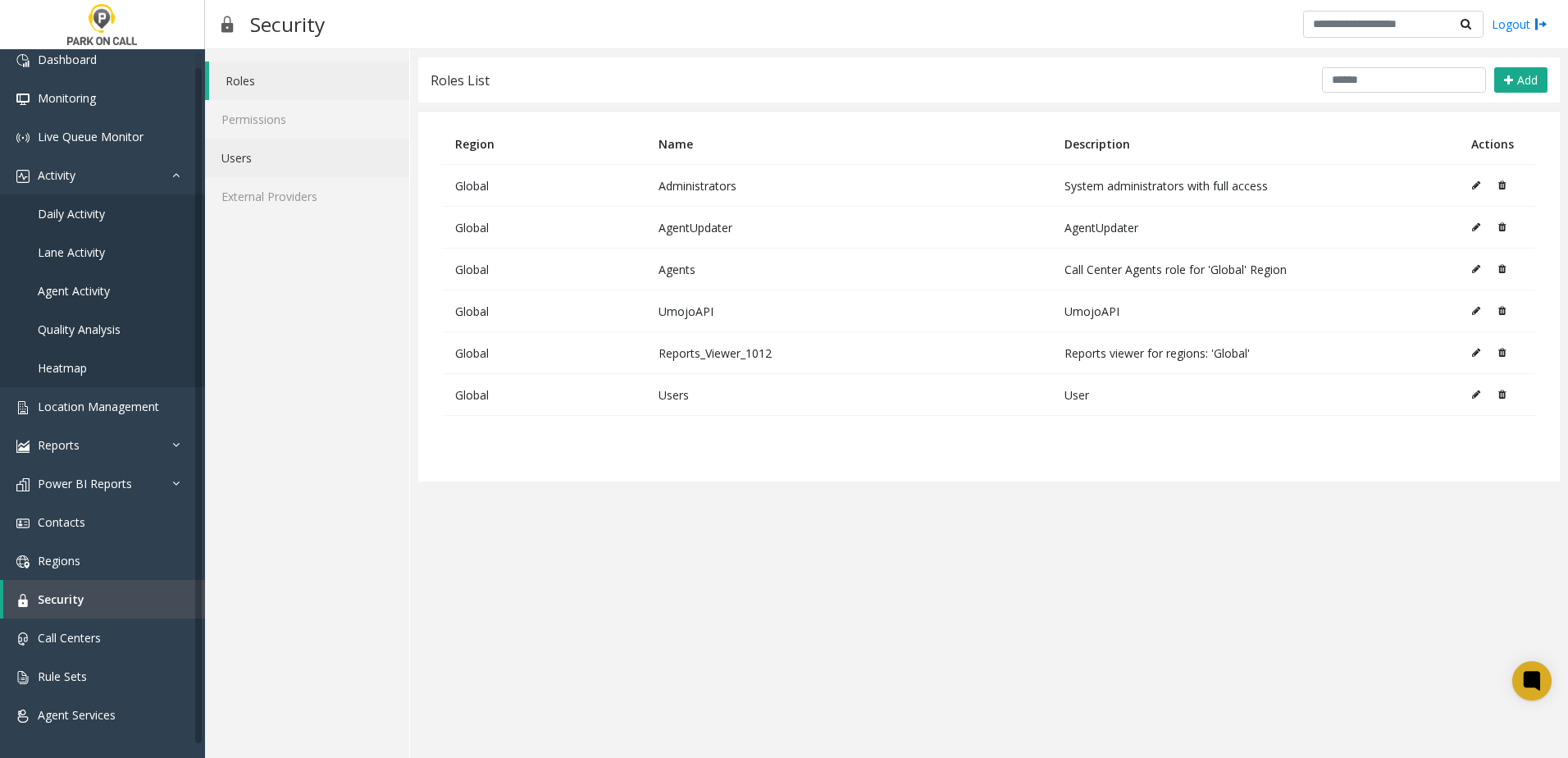
click at [240, 172] on link "Users" at bounding box center [307, 158] width 205 height 39
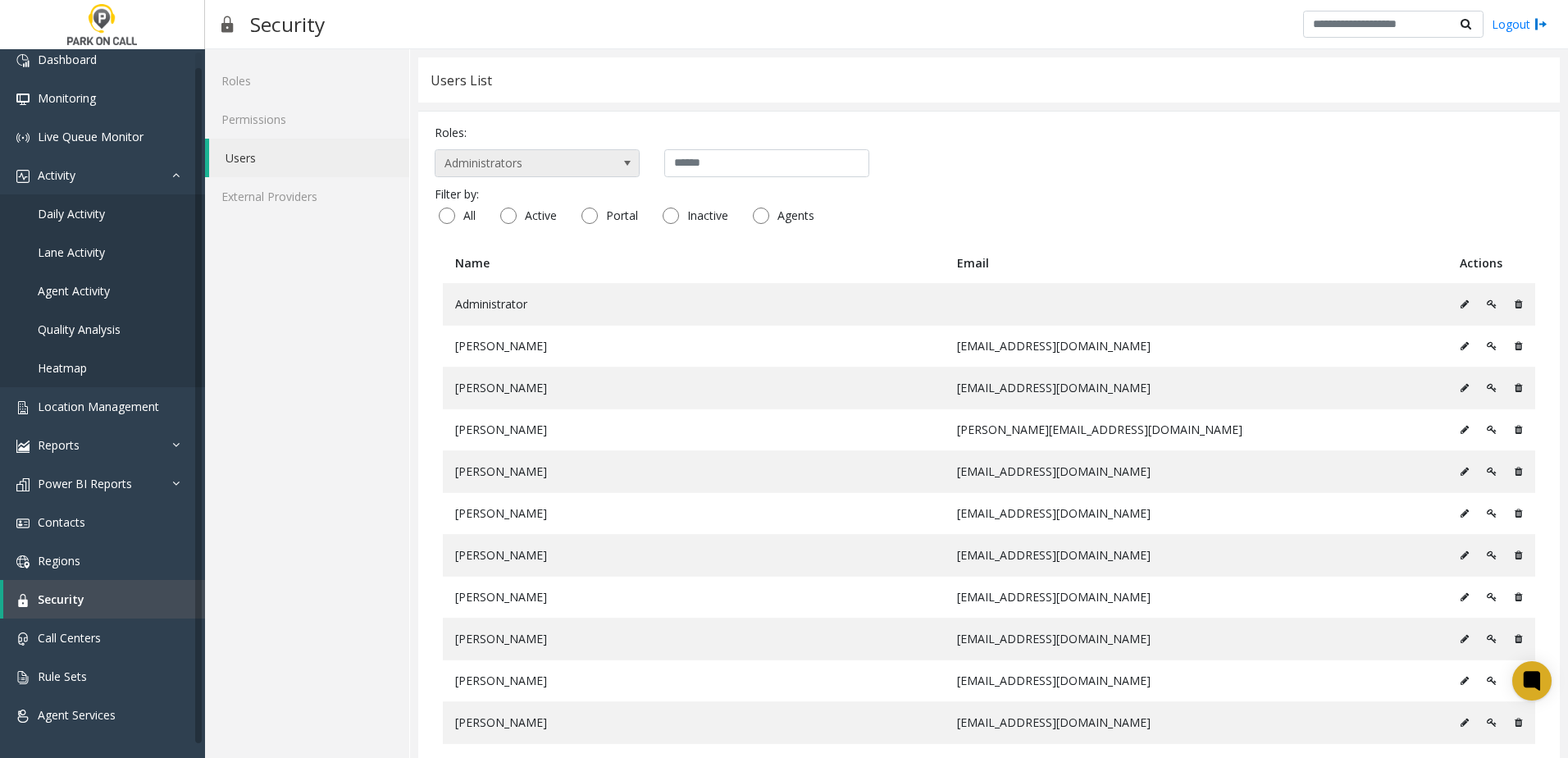
click at [550, 176] on span "Administrators" at bounding box center [516, 163] width 162 height 26
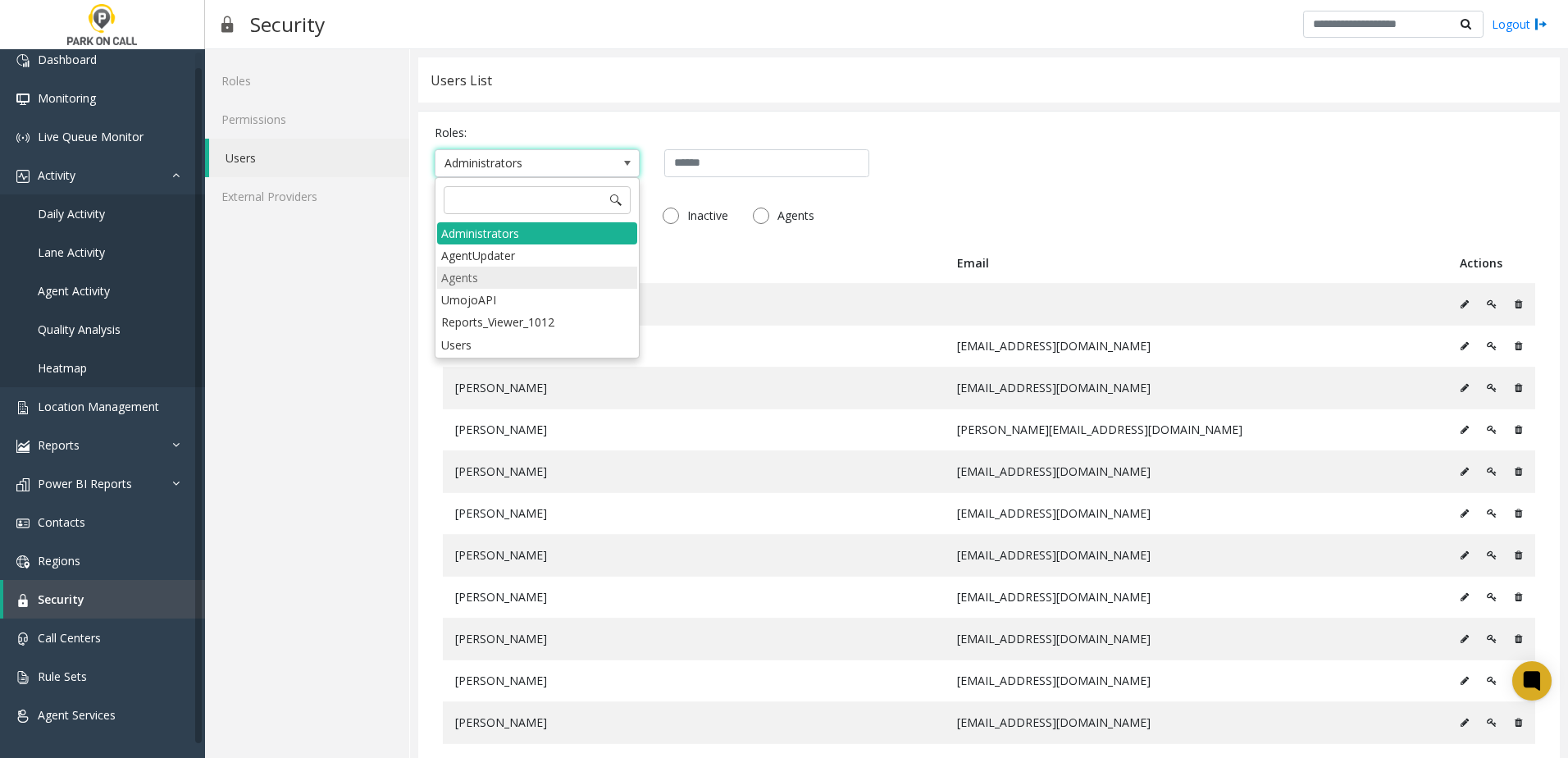
click at [535, 281] on li "Agents" at bounding box center [537, 278] width 200 height 23
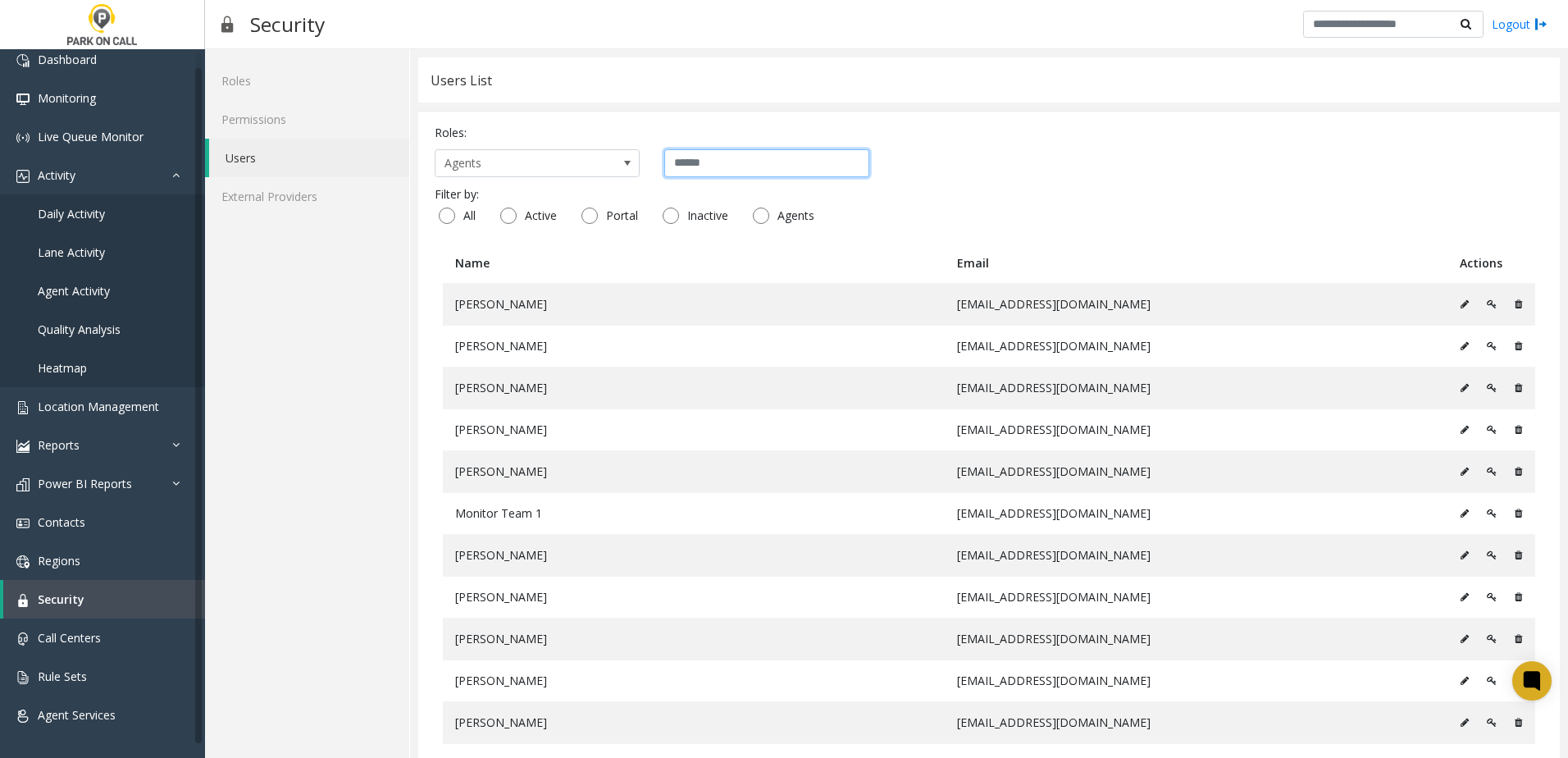
click at [724, 161] on input "text" at bounding box center [767, 163] width 205 height 28
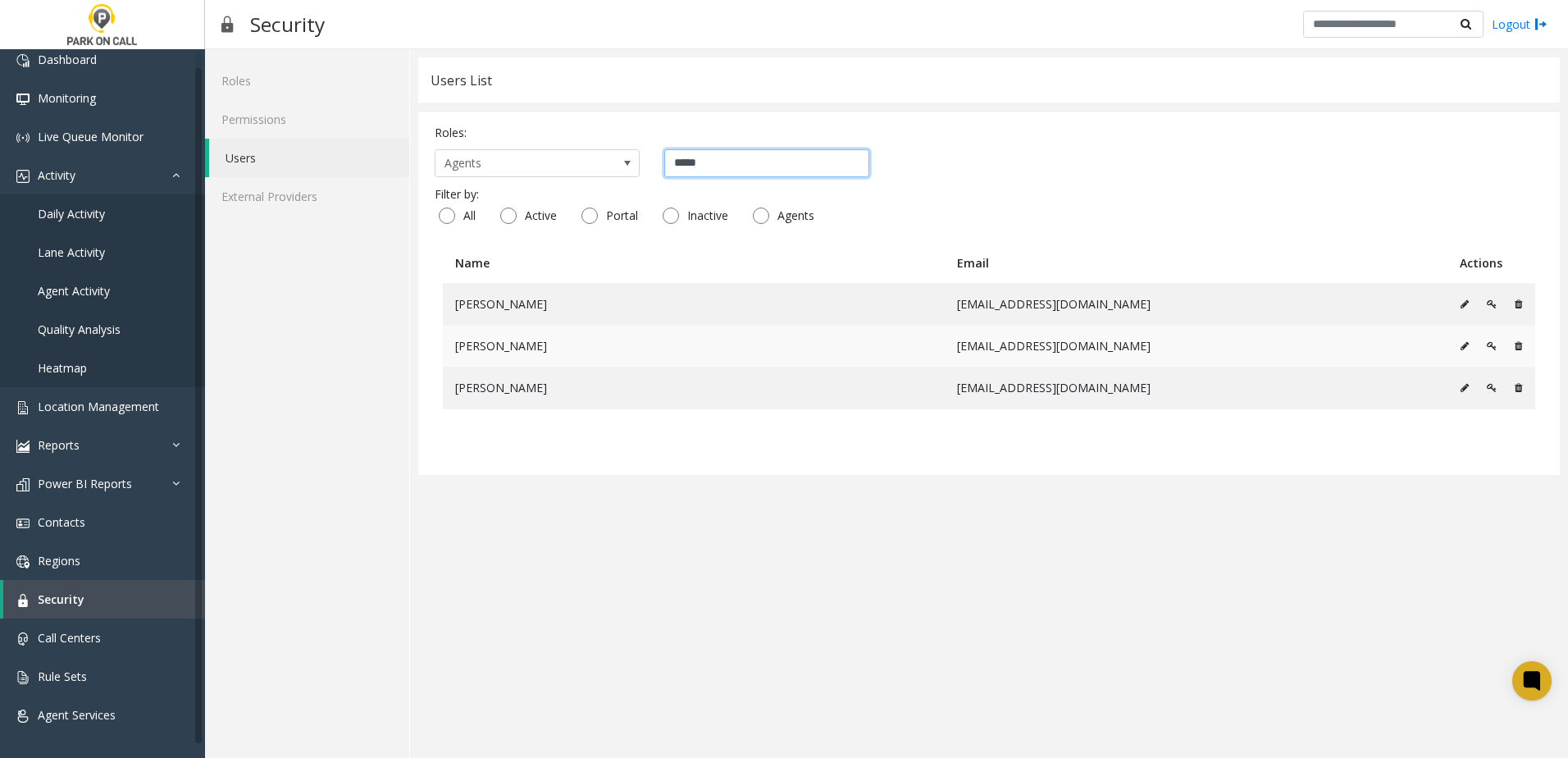
type input "*****"
click at [1519, 346] on icon at bounding box center [1518, 346] width 8 height 9
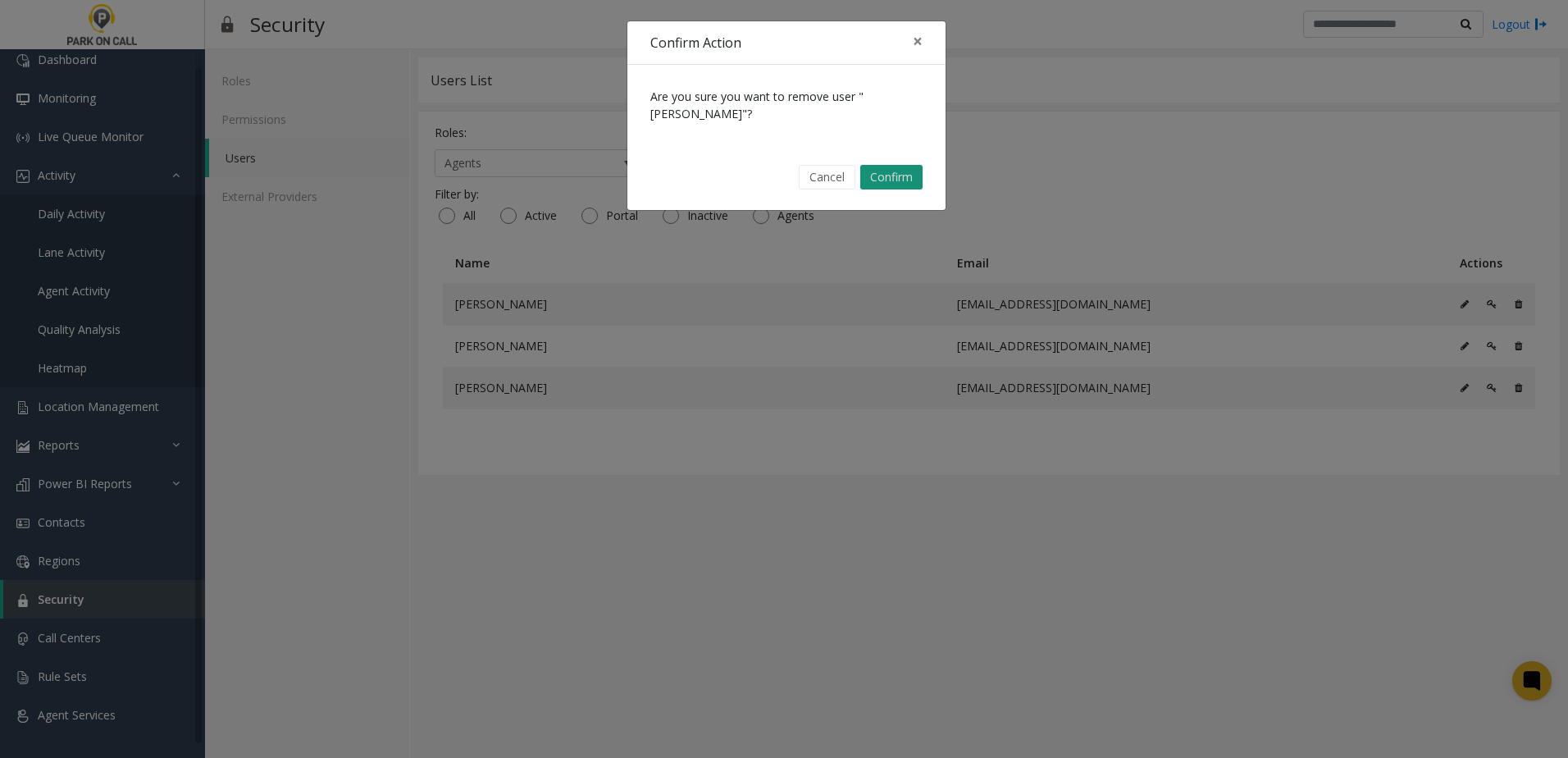
click at [894, 175] on button "Confirm" at bounding box center [891, 178] width 62 height 24
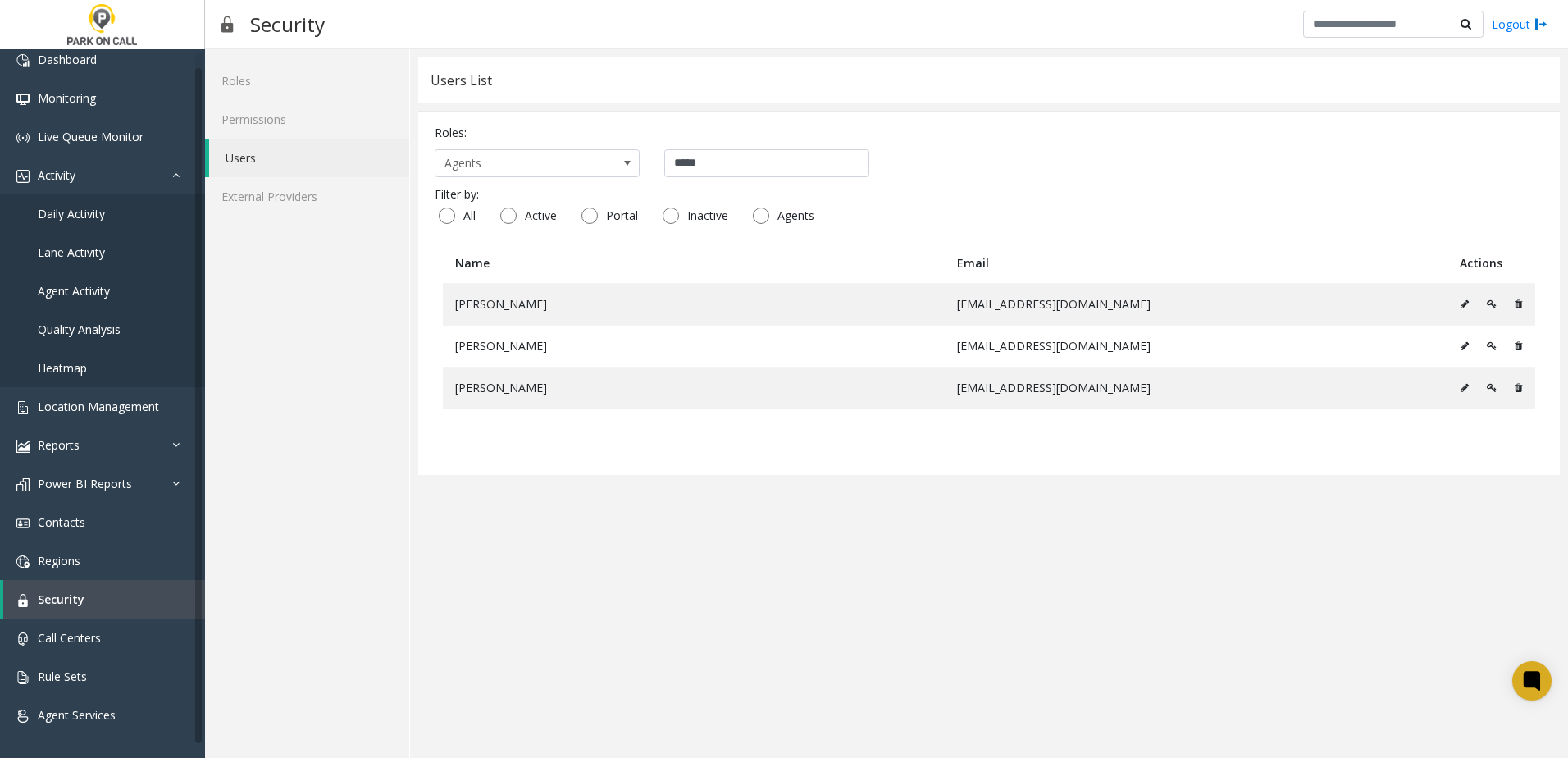
click at [922, 487] on app-users "Users List Roles: Agents ***** Filter by: All Active Portal Inactive Agents Nam…" at bounding box center [990, 403] width 1142 height 692
click at [925, 458] on div "Roles: Agents ***** Filter by: All Active Portal Inactive Agents Name Email Act…" at bounding box center [990, 293] width 1142 height 364
drag, startPoint x: 1074, startPoint y: 348, endPoint x: 1008, endPoint y: 355, distance: 66.4
click at [1008, 355] on td "[EMAIL_ADDRESS][DOMAIN_NAME]" at bounding box center [1195, 346] width 502 height 42
click at [1010, 355] on td "[EMAIL_ADDRESS][DOMAIN_NAME]" at bounding box center [1195, 346] width 502 height 42
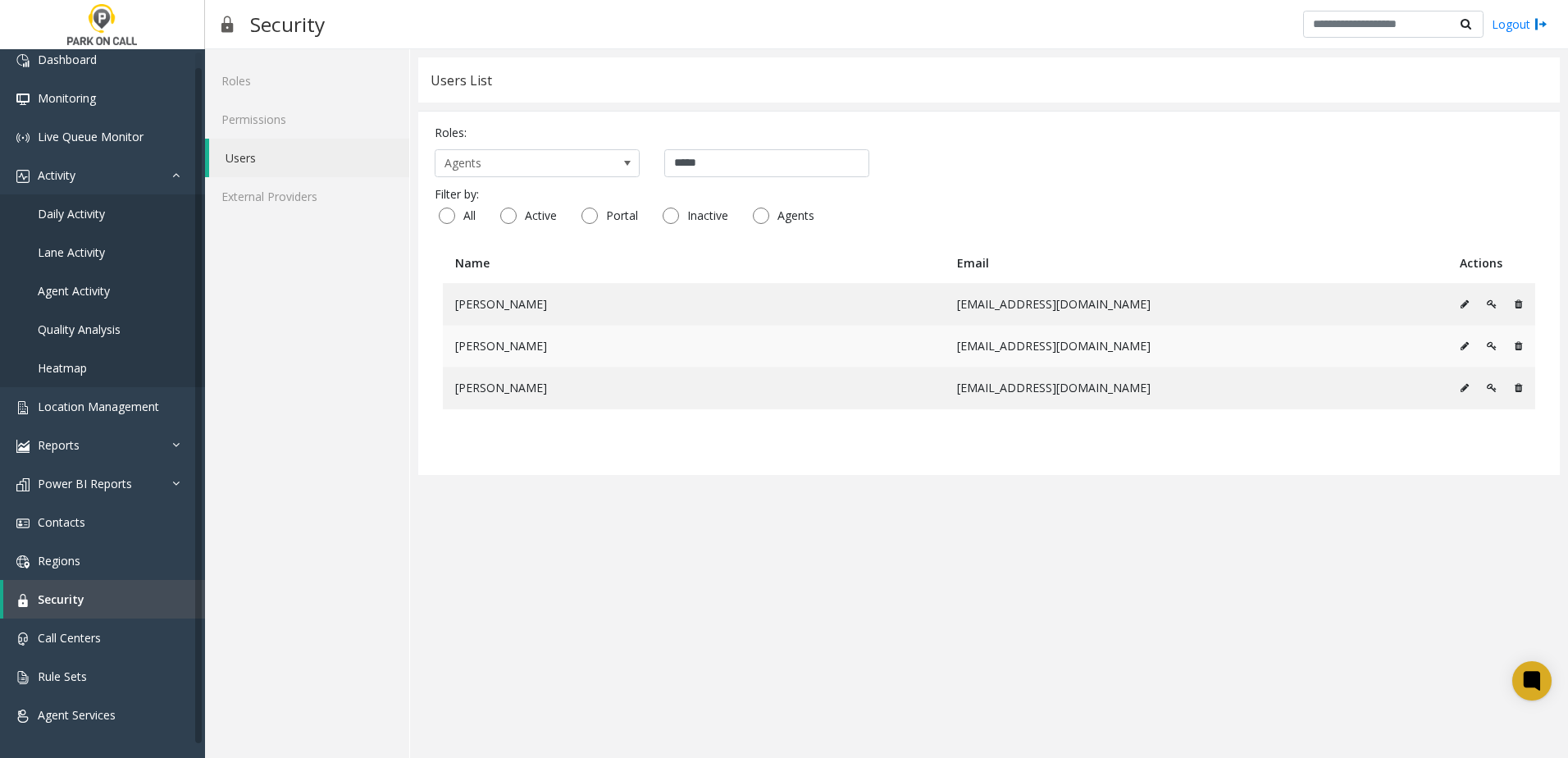
click at [1031, 348] on td "[EMAIL_ADDRESS][DOMAIN_NAME]" at bounding box center [1195, 346] width 502 height 42
click at [906, 549] on app-users "Users List Roles: Agents ***** Filter by: All Active Portal Inactive Agents Nam…" at bounding box center [990, 403] width 1142 height 692
click at [860, 474] on app-users "Users List Roles: Agents ***** Filter by: All Active Portal Inactive Agents Nam…" at bounding box center [990, 403] width 1142 height 692
click at [837, 443] on table "Name Email Actions Glore Hebert ghebert@parkoncall.com Glore Hebert ghebert@umo…" at bounding box center [989, 351] width 1109 height 216
